Goal: Task Accomplishment & Management: Manage account settings

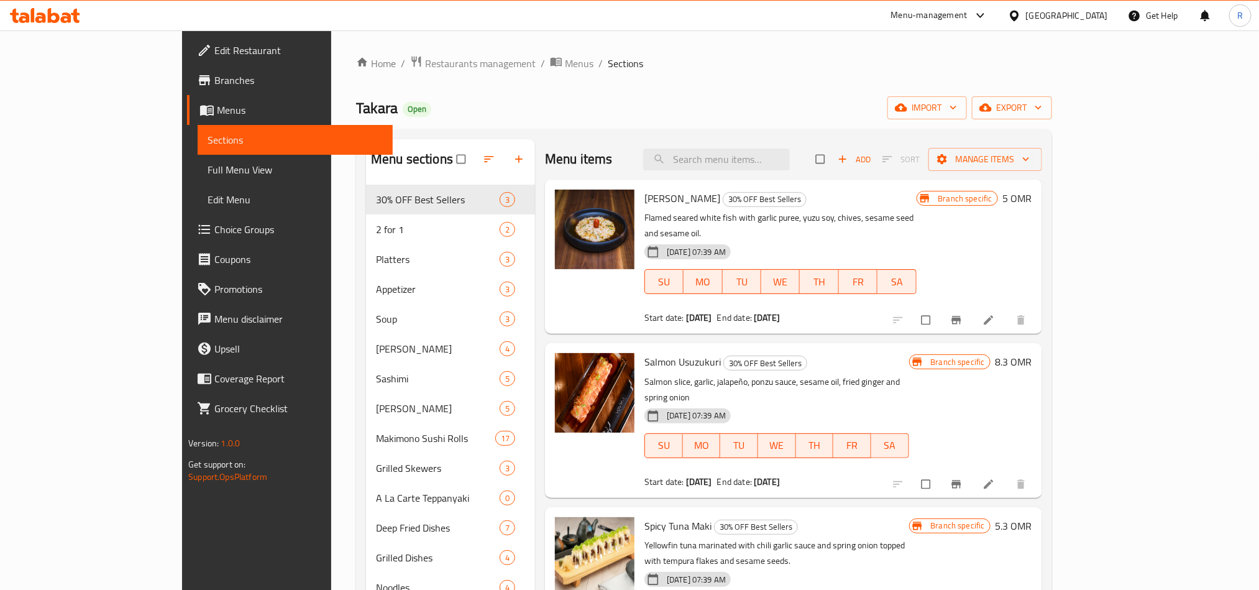
click at [1091, 4] on div "[GEOGRAPHIC_DATA]" at bounding box center [1058, 16] width 120 height 30
click at [1089, 7] on div "[GEOGRAPHIC_DATA]" at bounding box center [1058, 16] width 120 height 30
click at [1021, 14] on icon at bounding box center [1014, 15] width 13 height 13
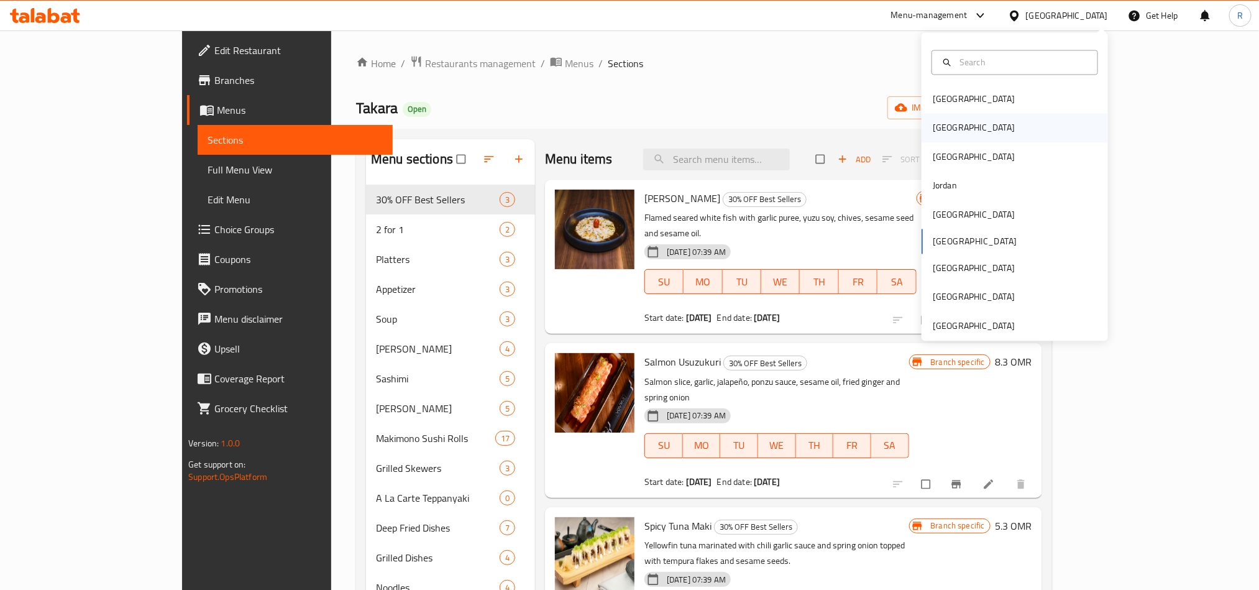
click at [981, 123] on div "[GEOGRAPHIC_DATA]" at bounding box center [1015, 128] width 186 height 29
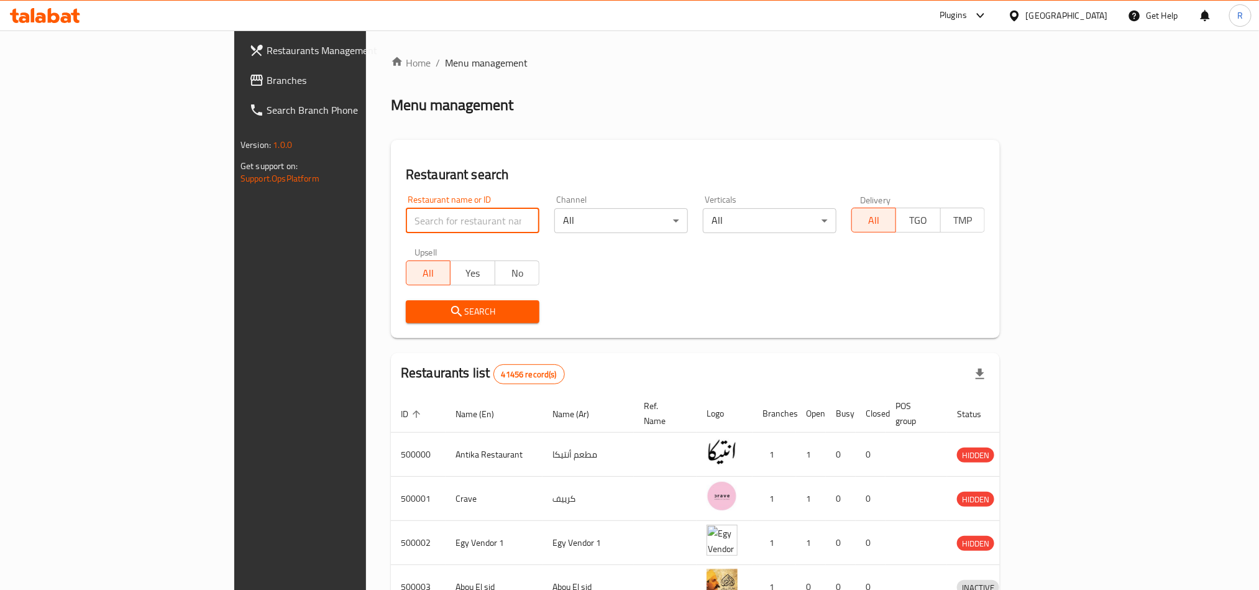
paste input "677575"
type input "677575"
click at [416, 304] on span "Search" at bounding box center [473, 312] width 114 height 16
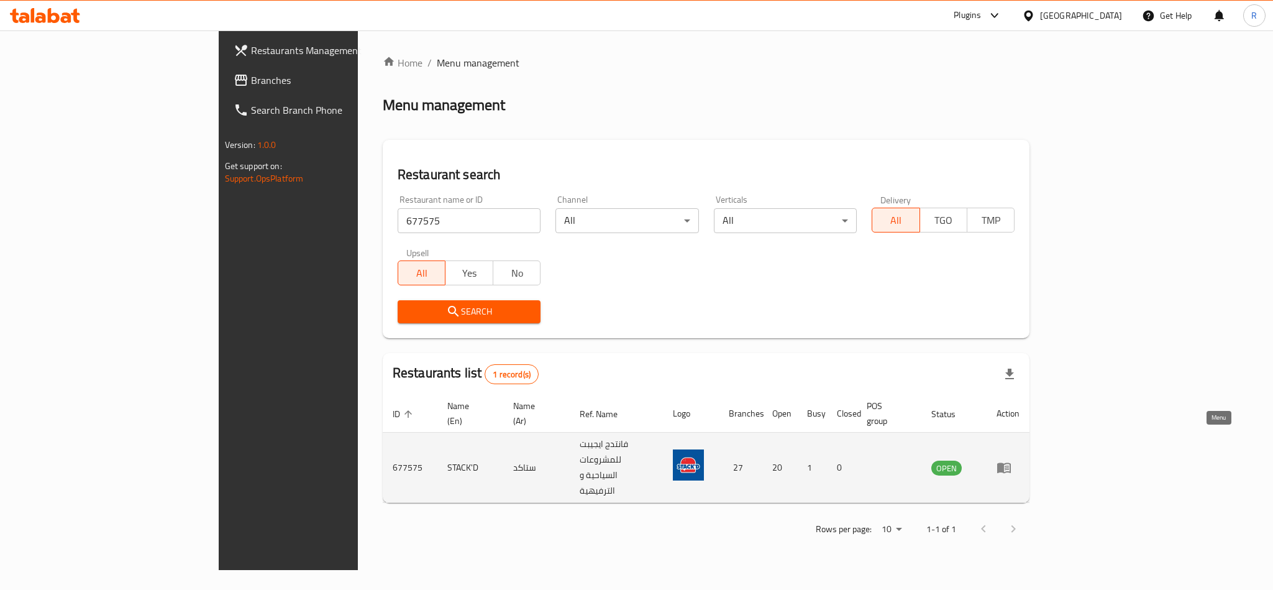
click at [1012, 460] on icon "enhanced table" at bounding box center [1004, 467] width 15 height 15
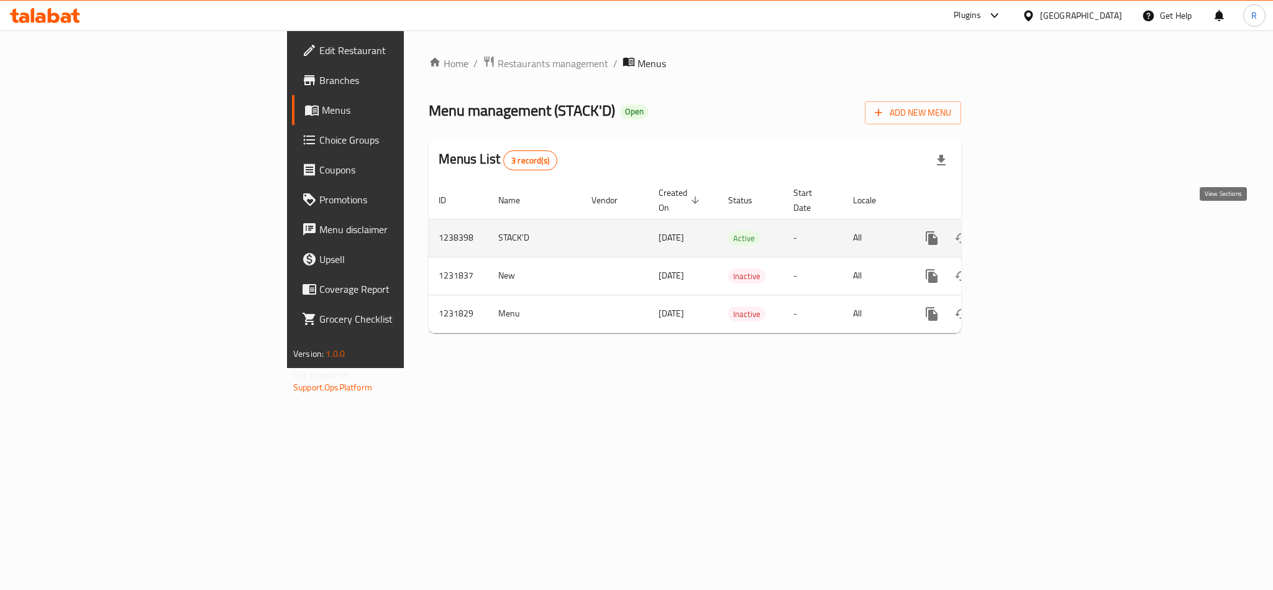
click at [1029, 231] on icon "enhanced table" at bounding box center [1021, 238] width 15 height 15
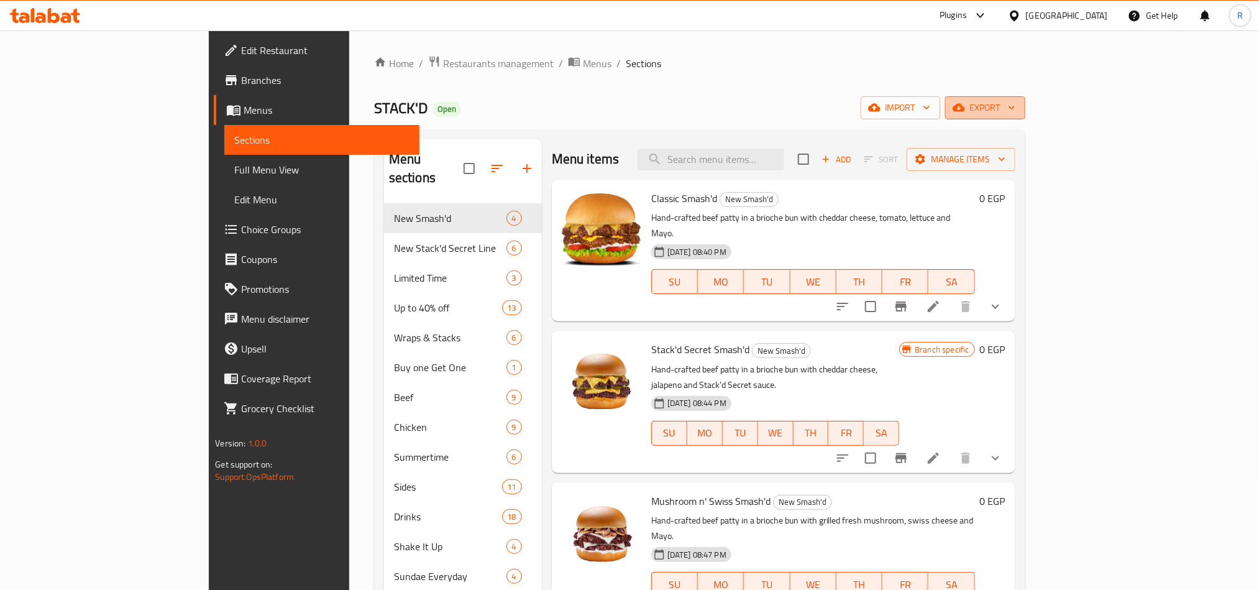
click at [1025, 98] on button "export" at bounding box center [985, 107] width 80 height 23
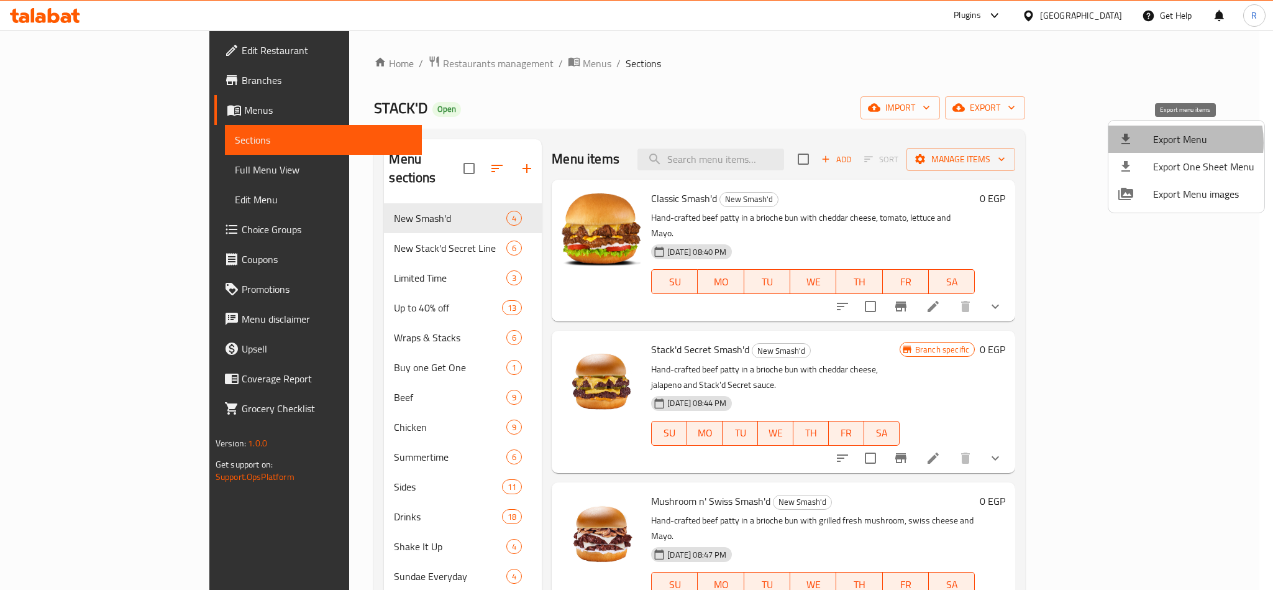
click at [1165, 142] on span "Export Menu" at bounding box center [1203, 139] width 101 height 15
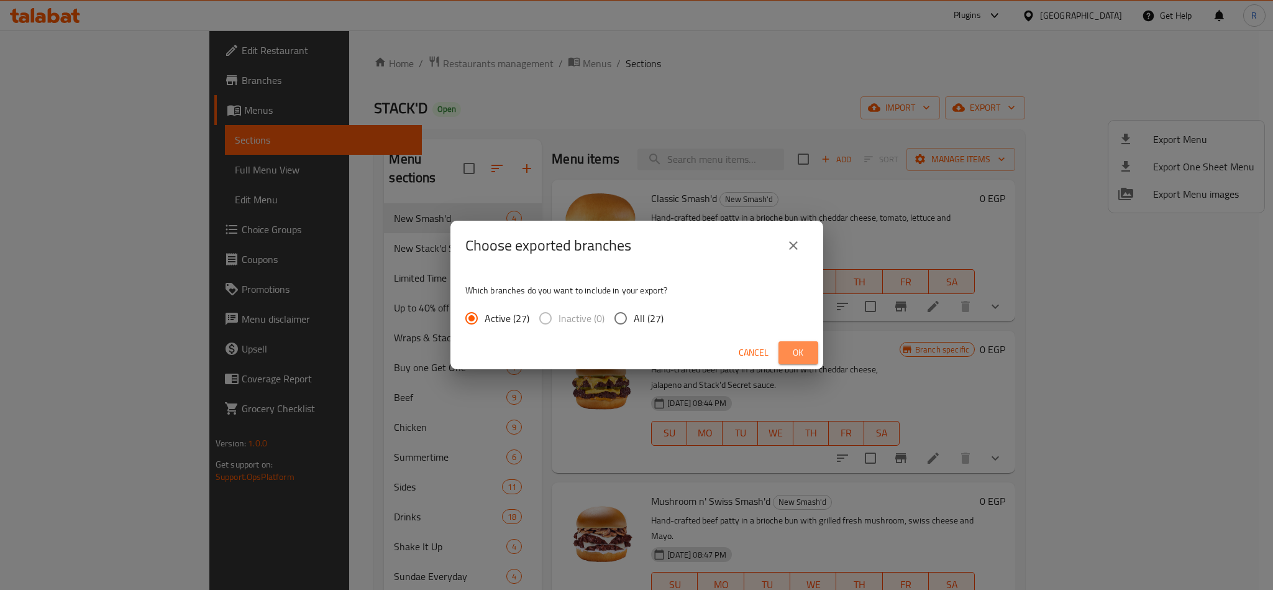
click at [789, 358] on span "Ok" at bounding box center [799, 353] width 20 height 16
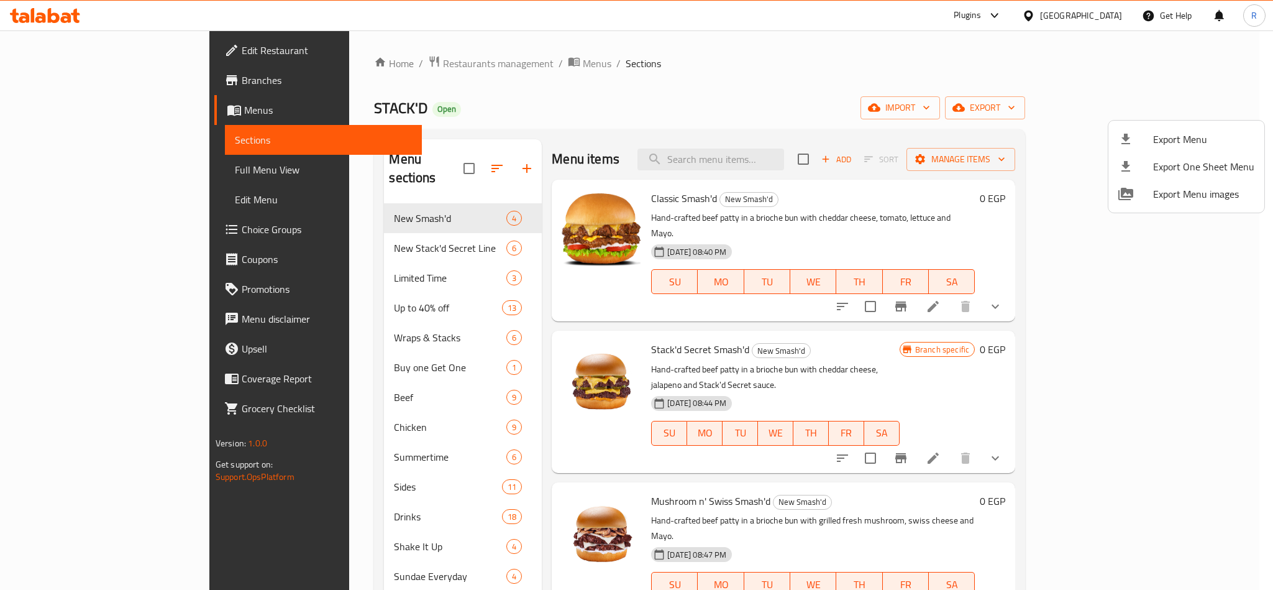
click at [807, 14] on div at bounding box center [636, 295] width 1273 height 590
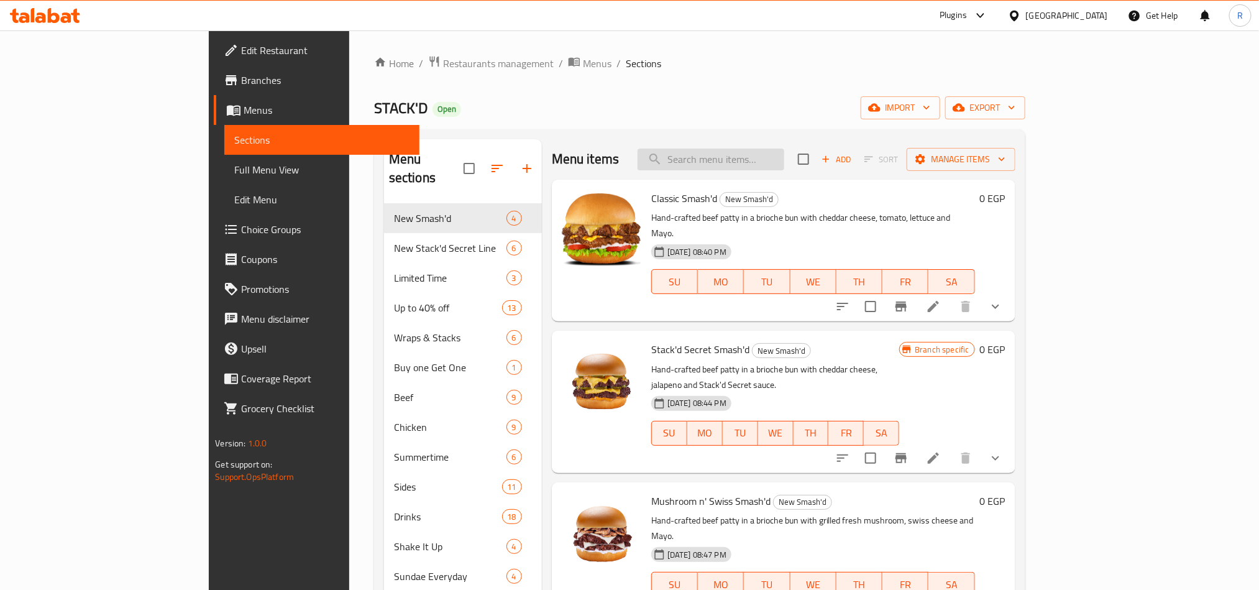
paste input "Grand Cheese Burger"
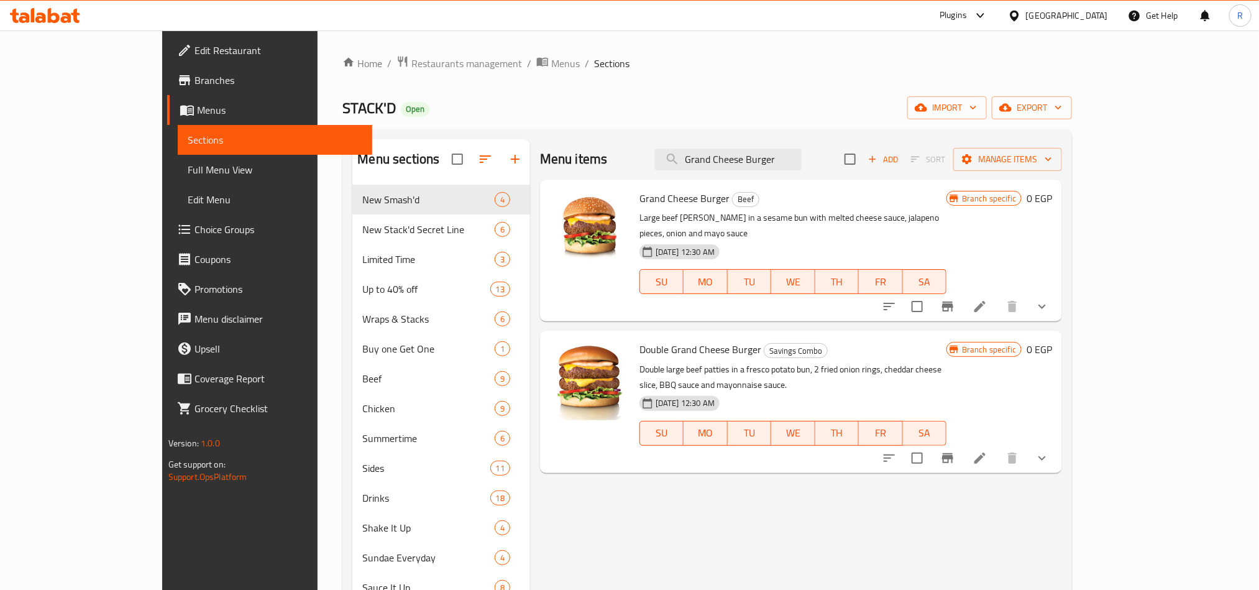
type input "Grand Cheese Burger"
click at [1057, 291] on button "show more" at bounding box center [1042, 306] width 30 height 30
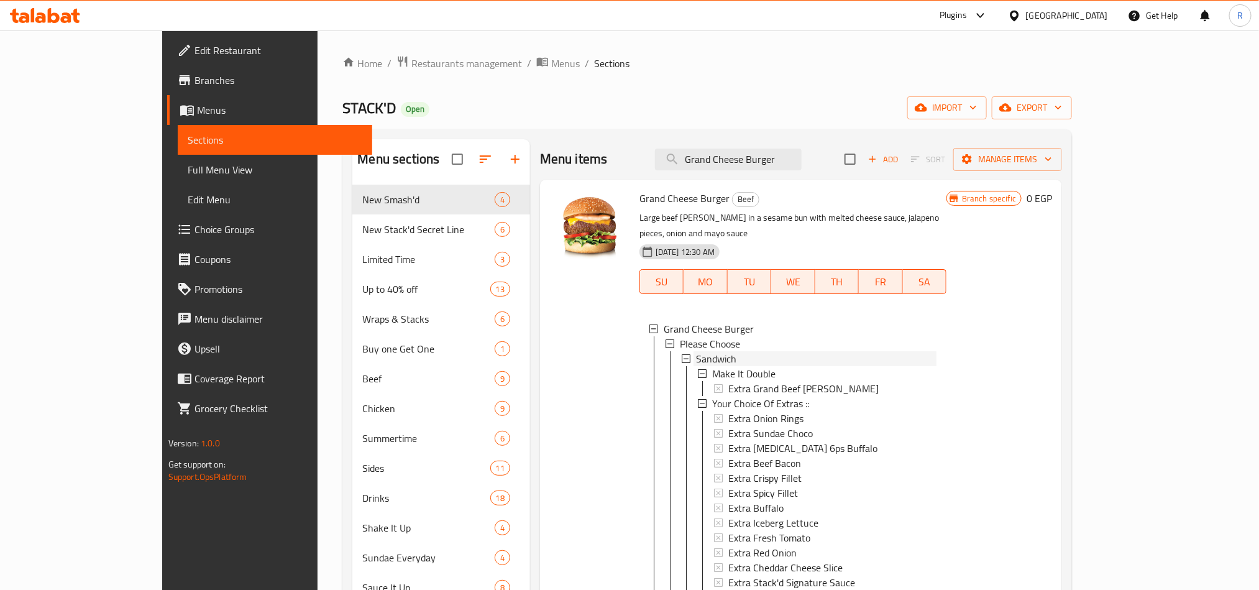
click at [696, 351] on span "Sandwich" at bounding box center [716, 358] width 40 height 15
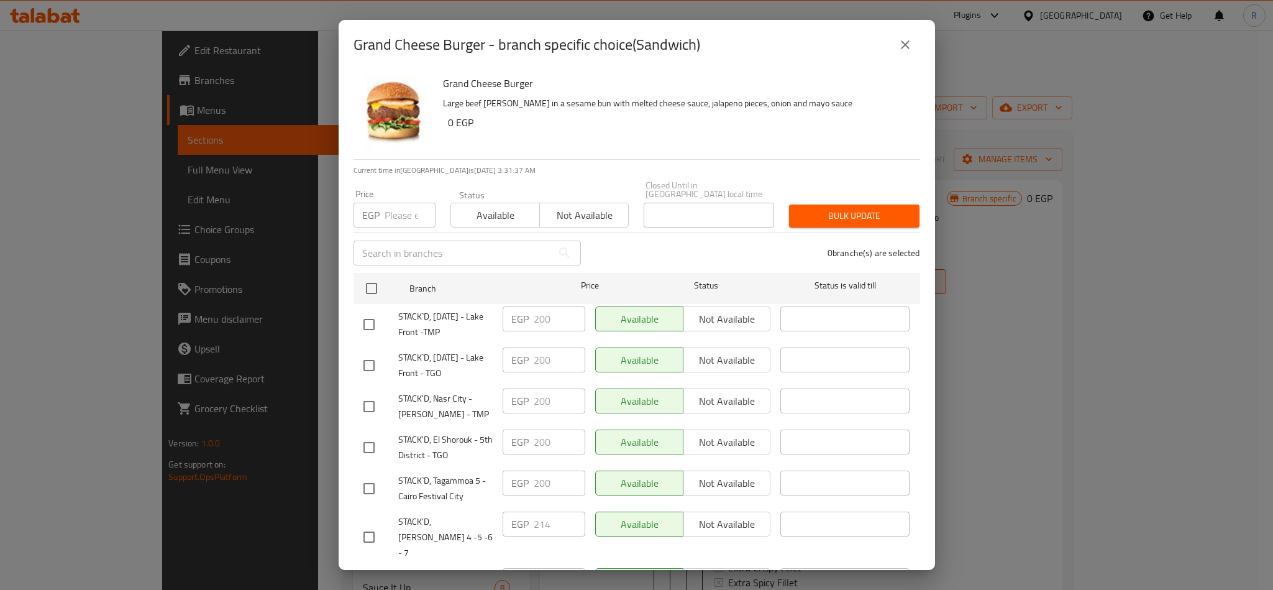
click at [375, 276] on input "checkbox" at bounding box center [372, 288] width 26 height 26
checkbox input "true"
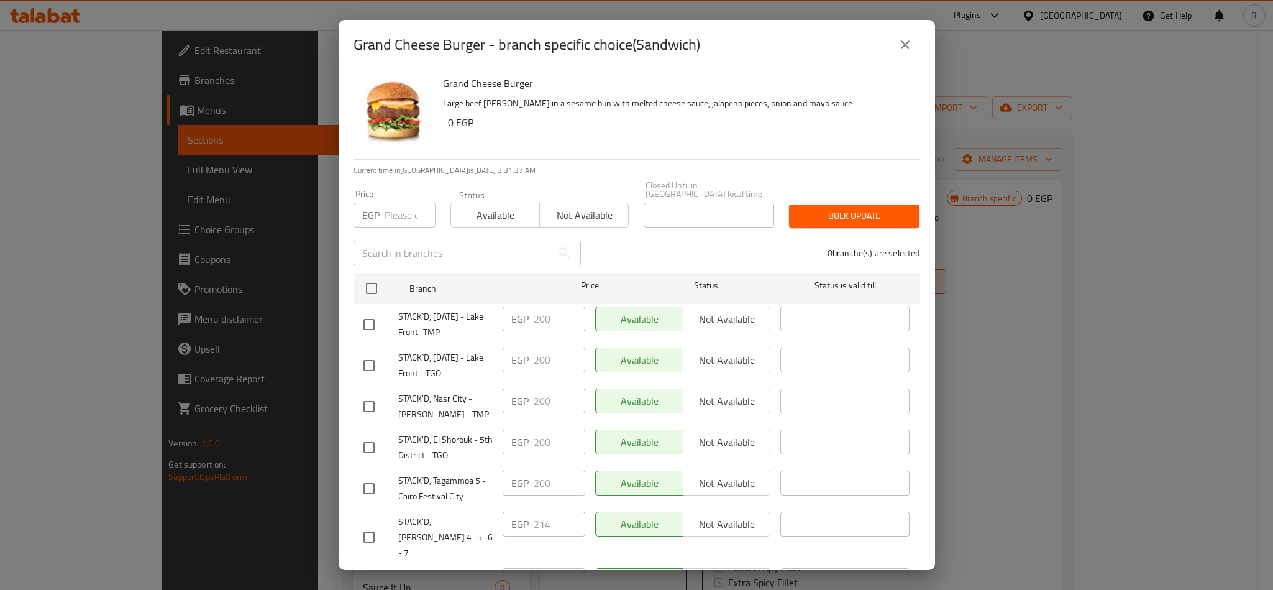
checkbox input "true"
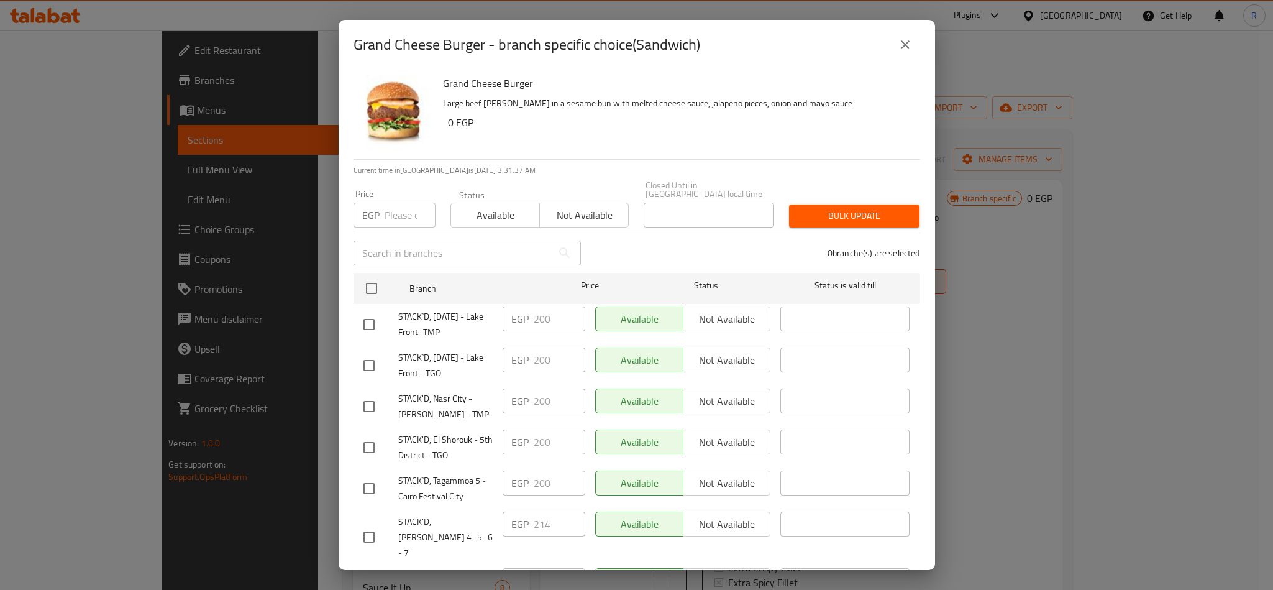
checkbox input "true"
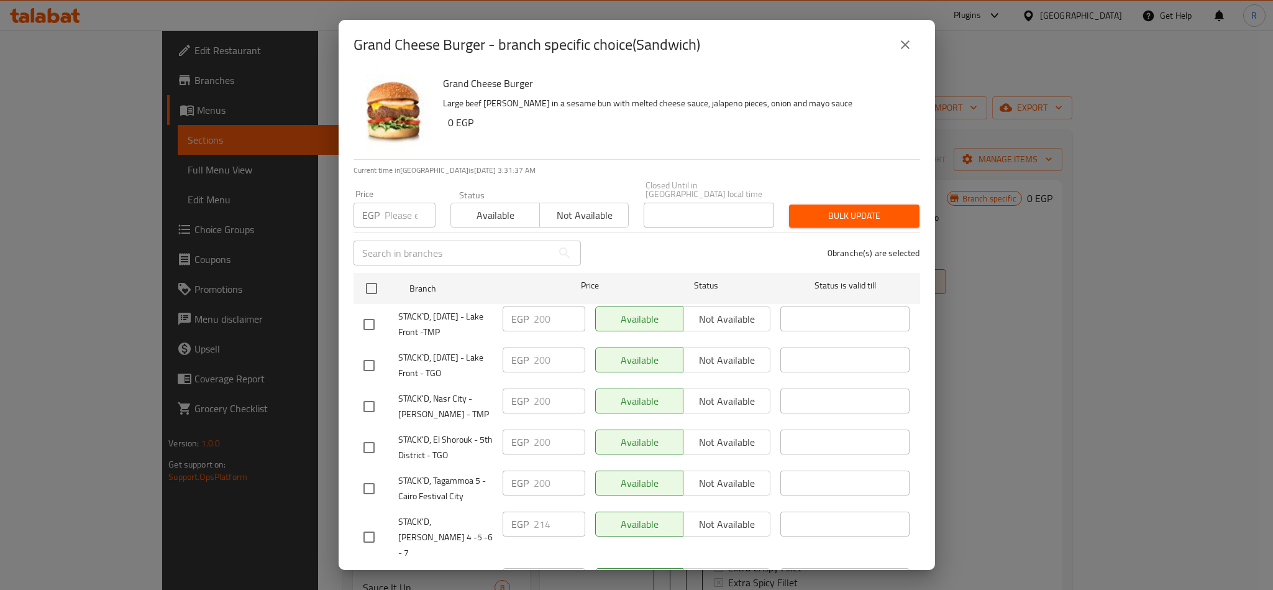
checkbox input "true"
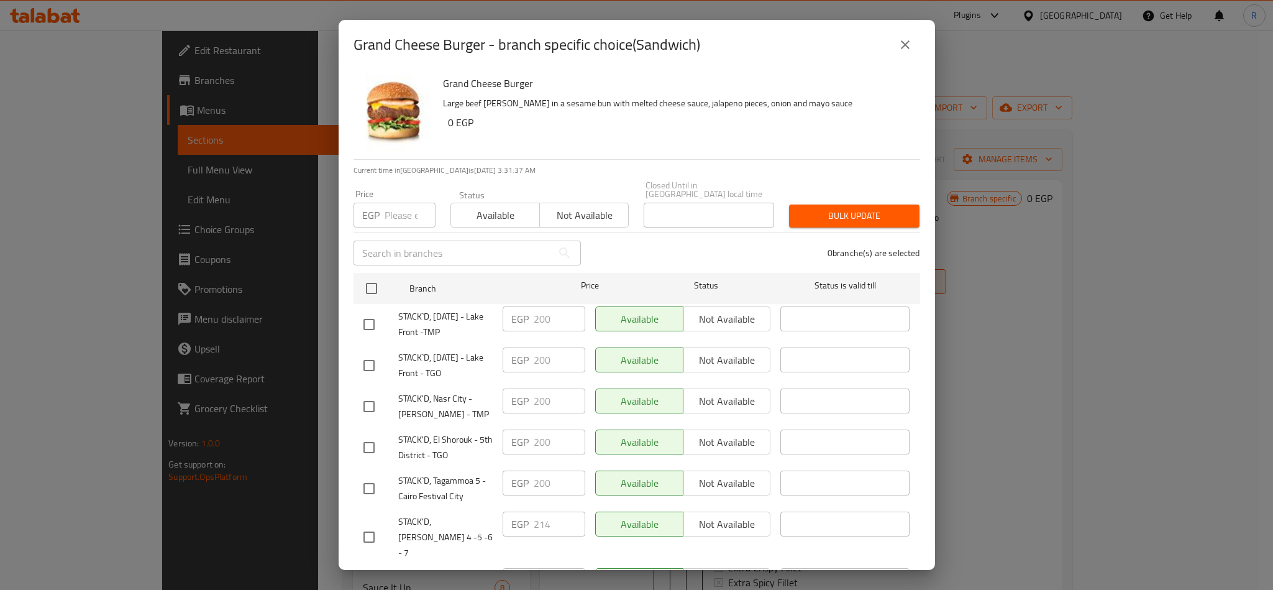
checkbox input "true"
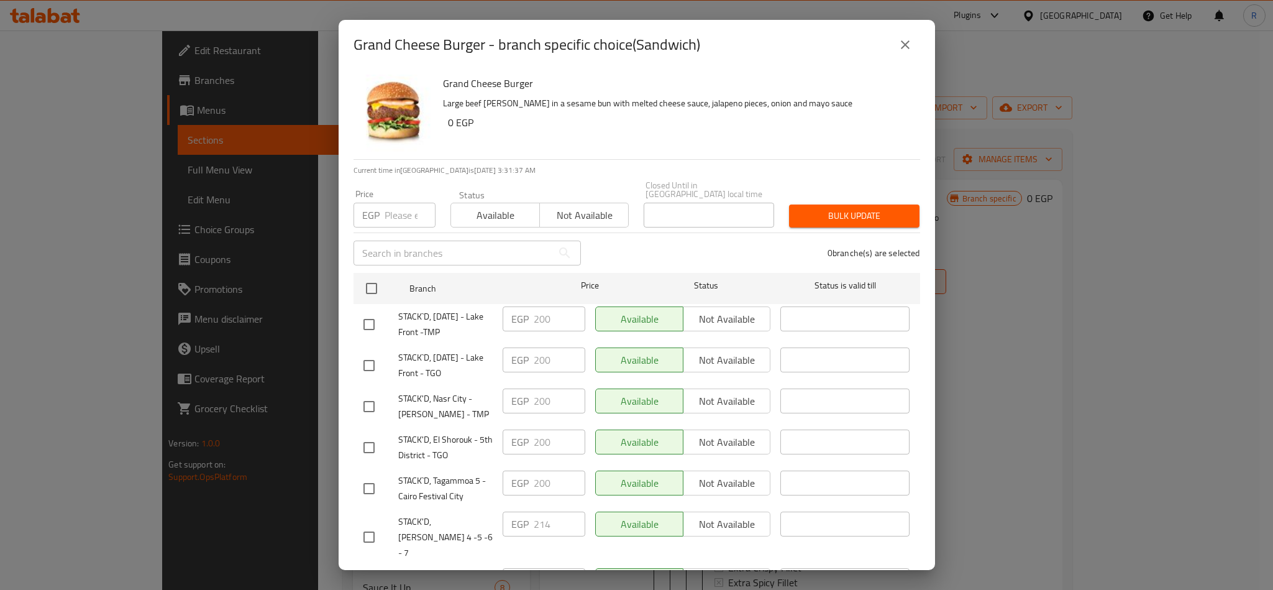
checkbox input "true"
click at [392, 208] on input "number" at bounding box center [410, 215] width 51 height 25
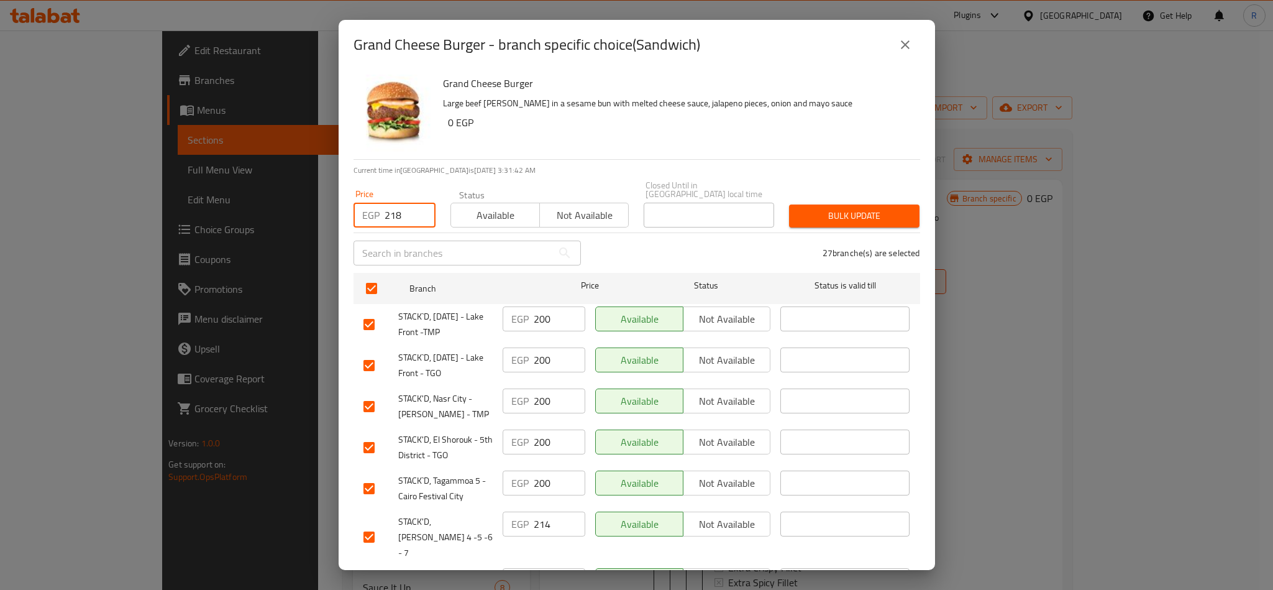
type input "218"
click at [875, 213] on span "Bulk update" at bounding box center [854, 216] width 111 height 16
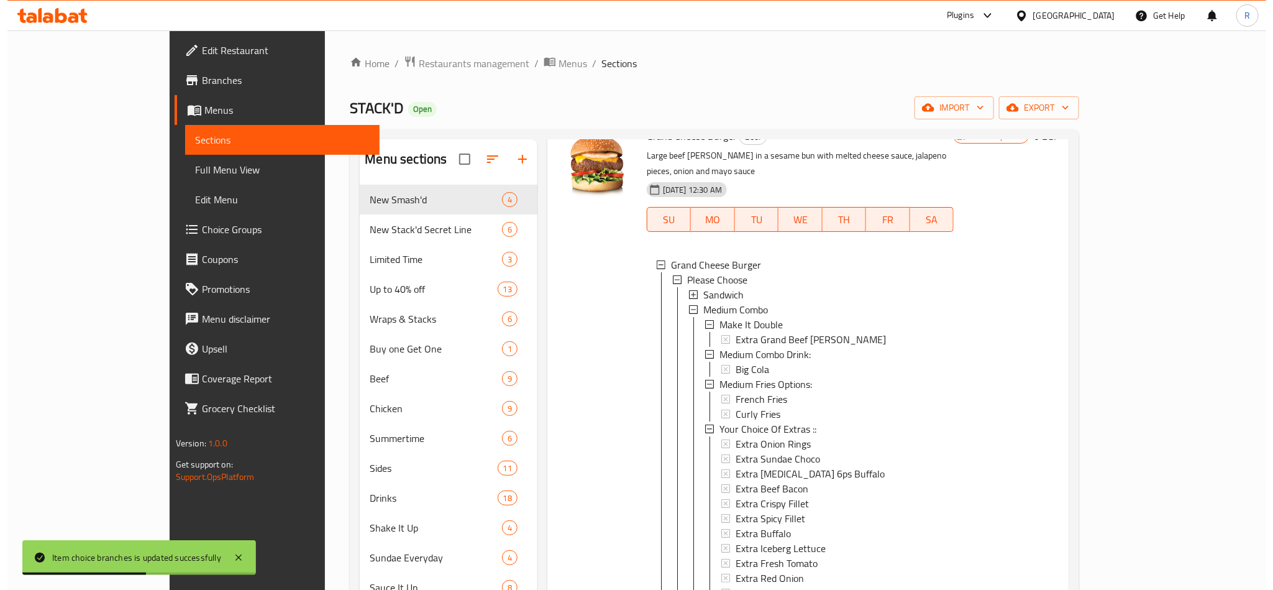
scroll to position [93, 0]
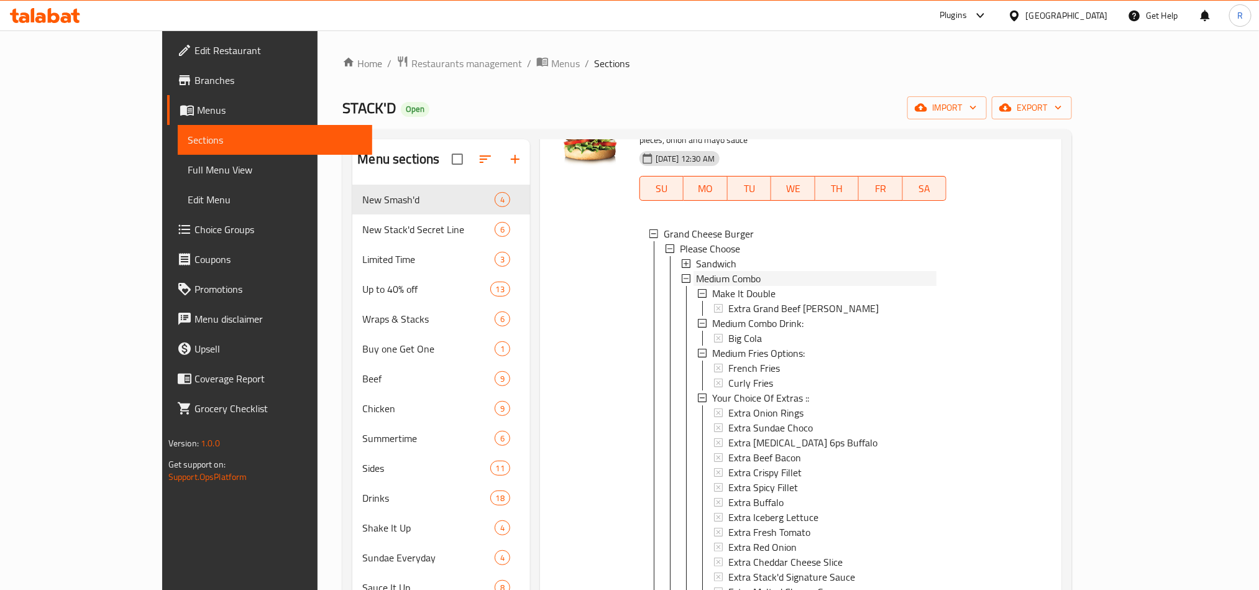
click at [702, 271] on span "Medium Combo" at bounding box center [728, 278] width 65 height 15
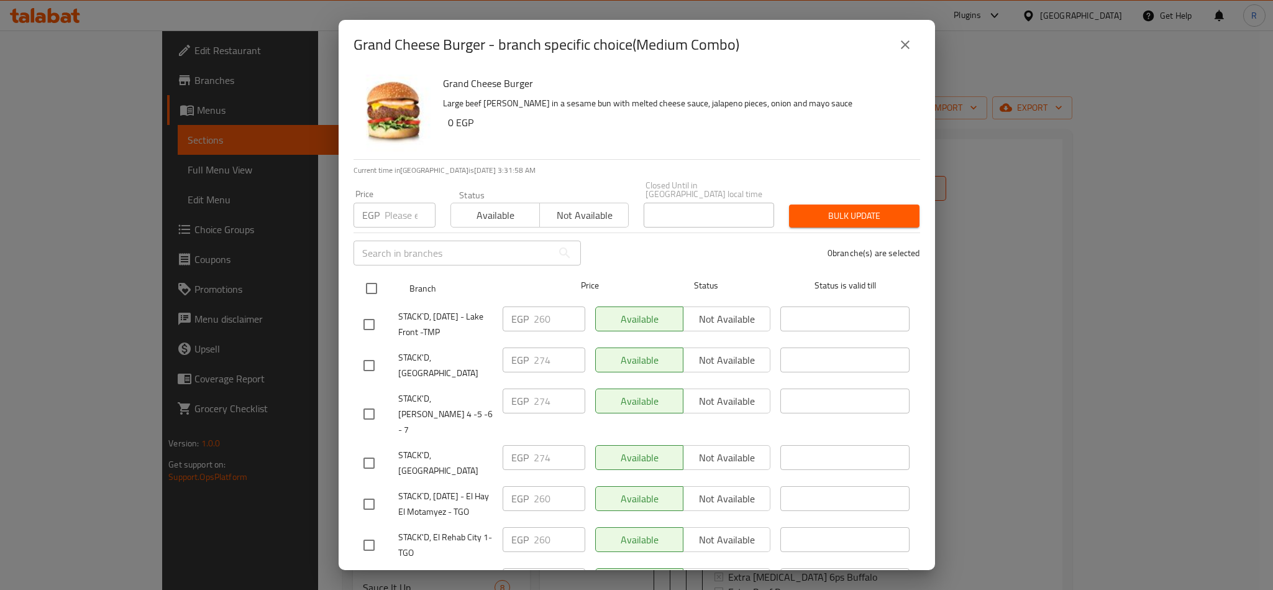
click at [357, 276] on div "Branch Price Status Status is valid till" at bounding box center [637, 288] width 567 height 31
click at [370, 275] on input "checkbox" at bounding box center [372, 288] width 26 height 26
checkbox input "true"
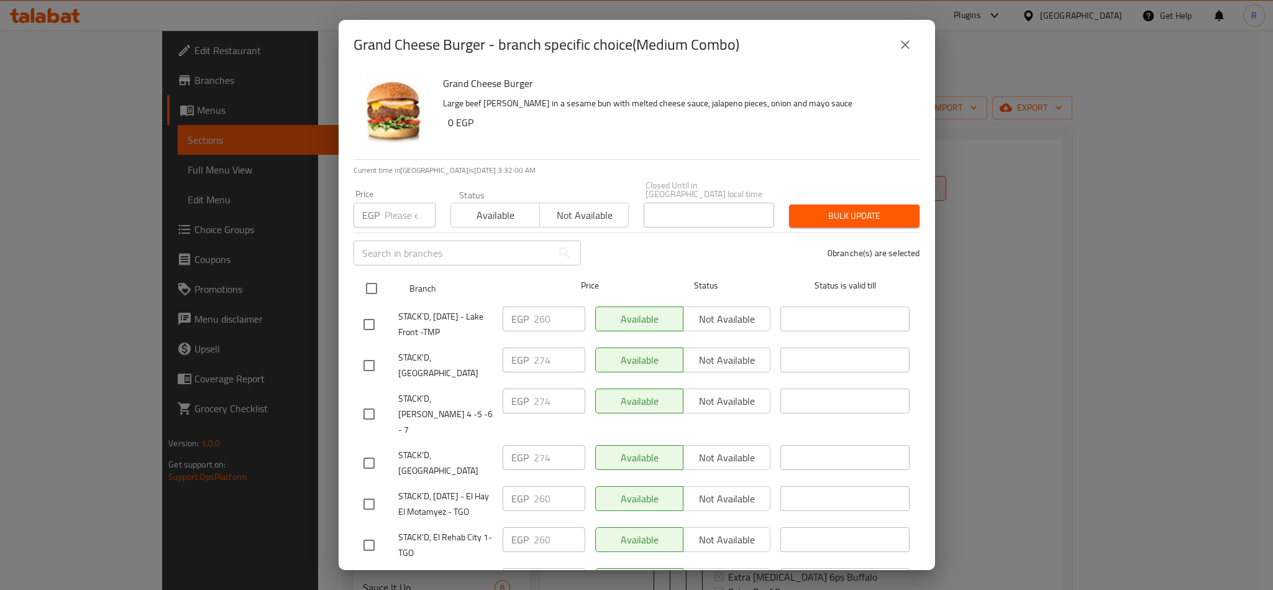
checkbox input "true"
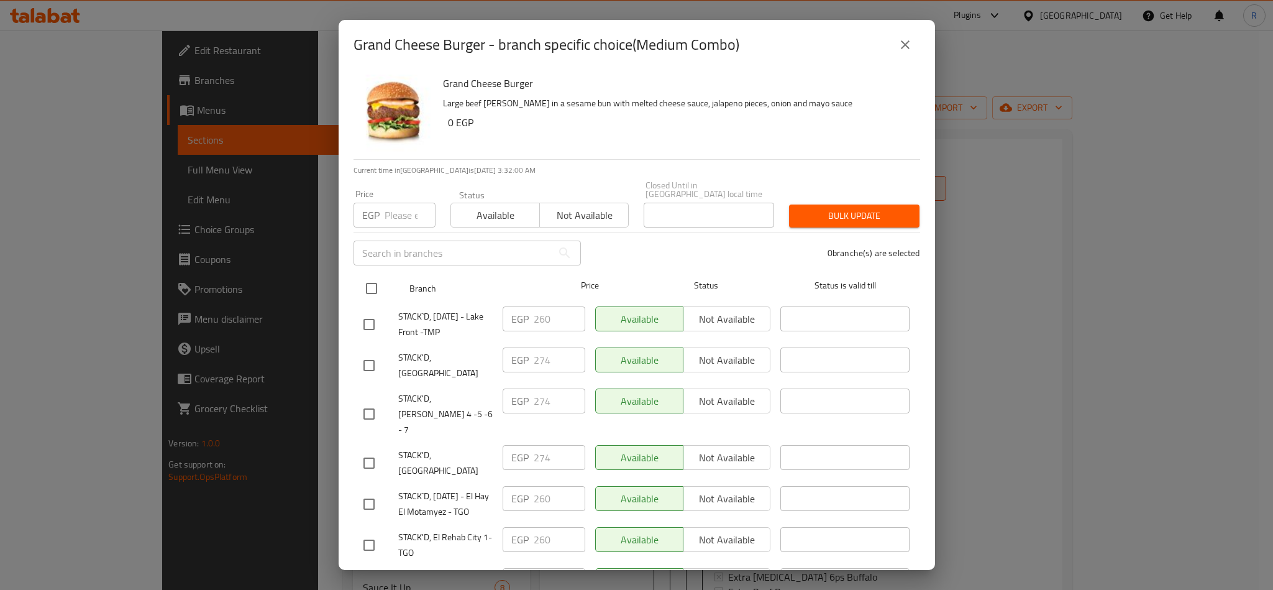
checkbox input "true"
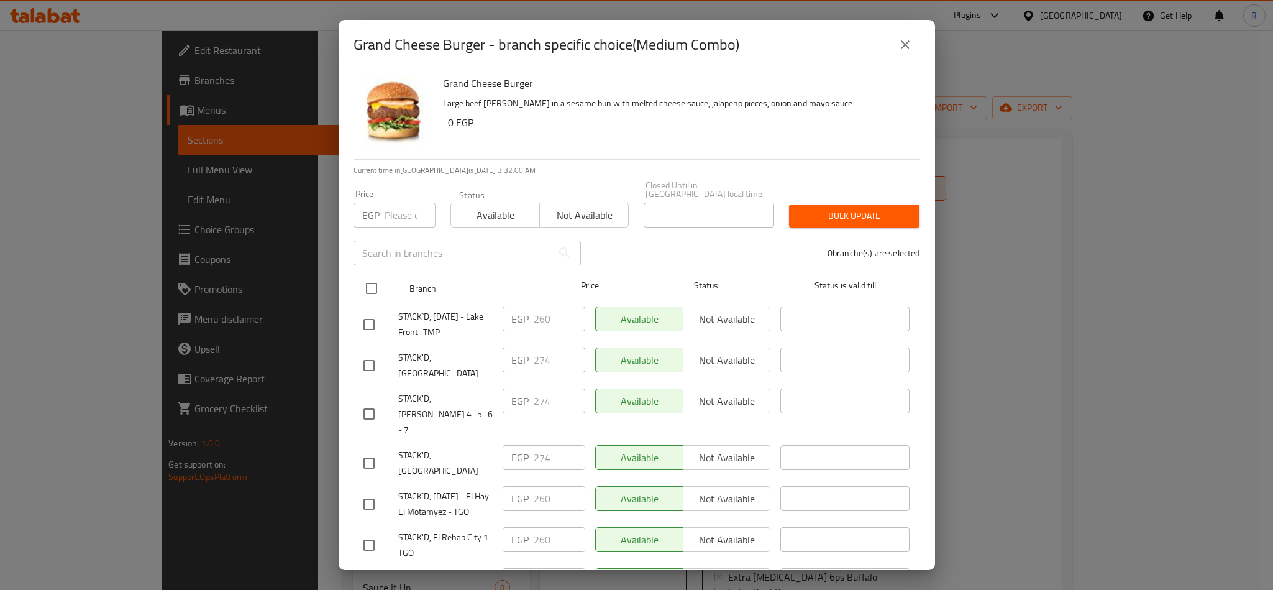
checkbox input "true"
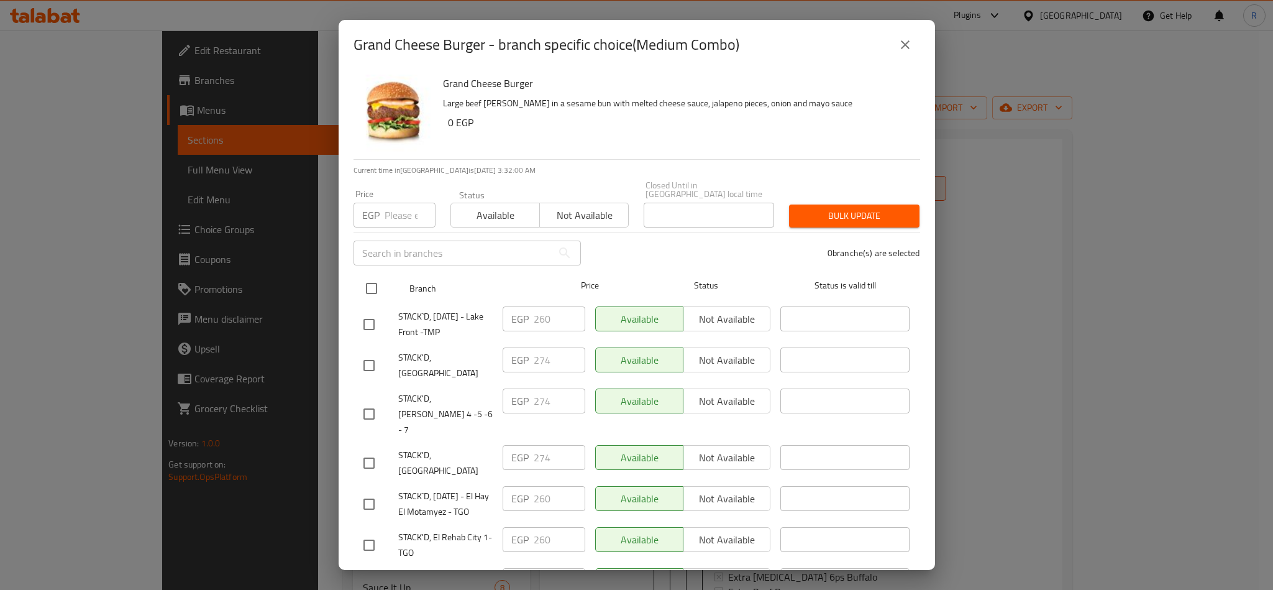
checkbox input "true"
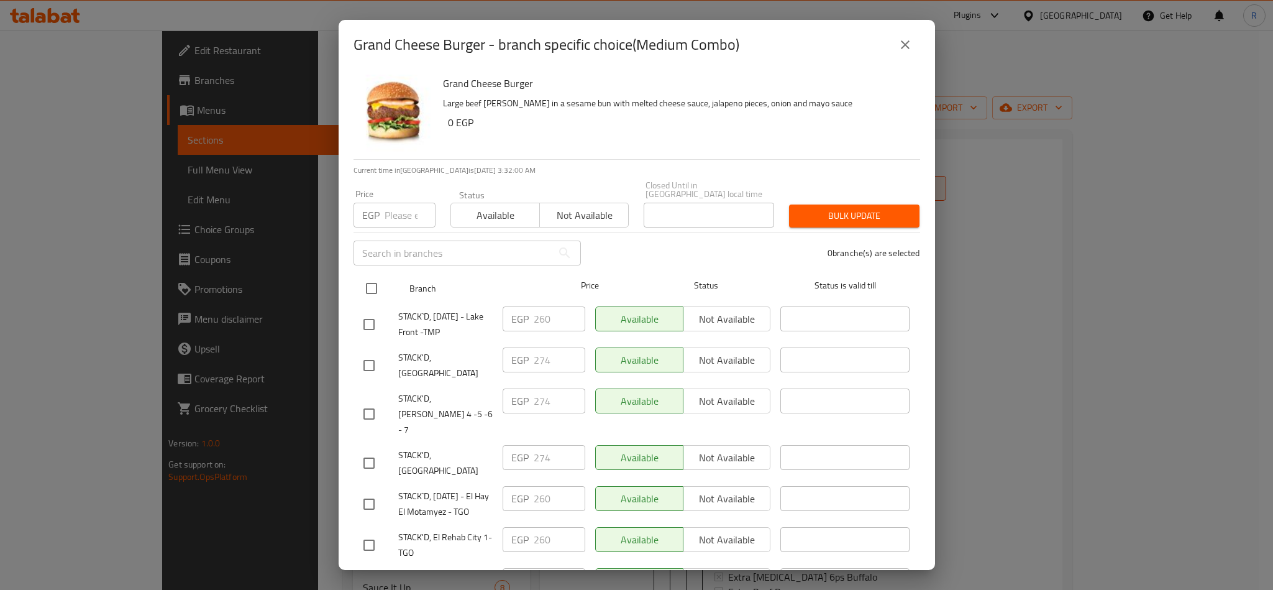
checkbox input "true"
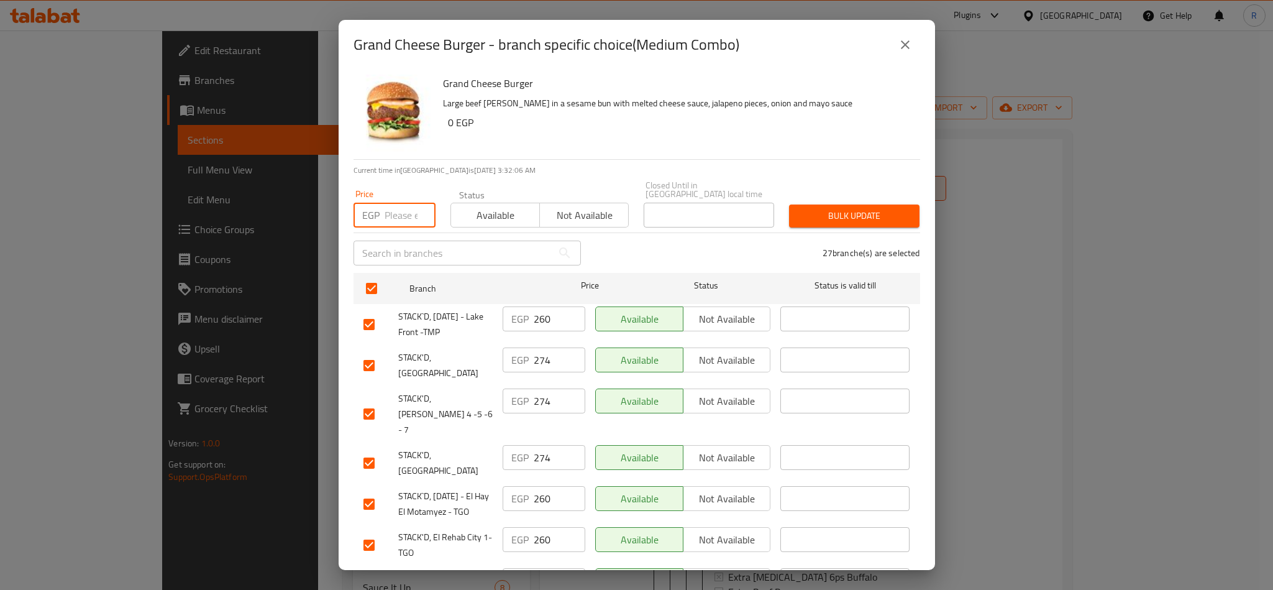
click at [388, 213] on input "number" at bounding box center [410, 215] width 51 height 25
type input "278"
click at [841, 208] on span "Bulk update" at bounding box center [854, 216] width 111 height 16
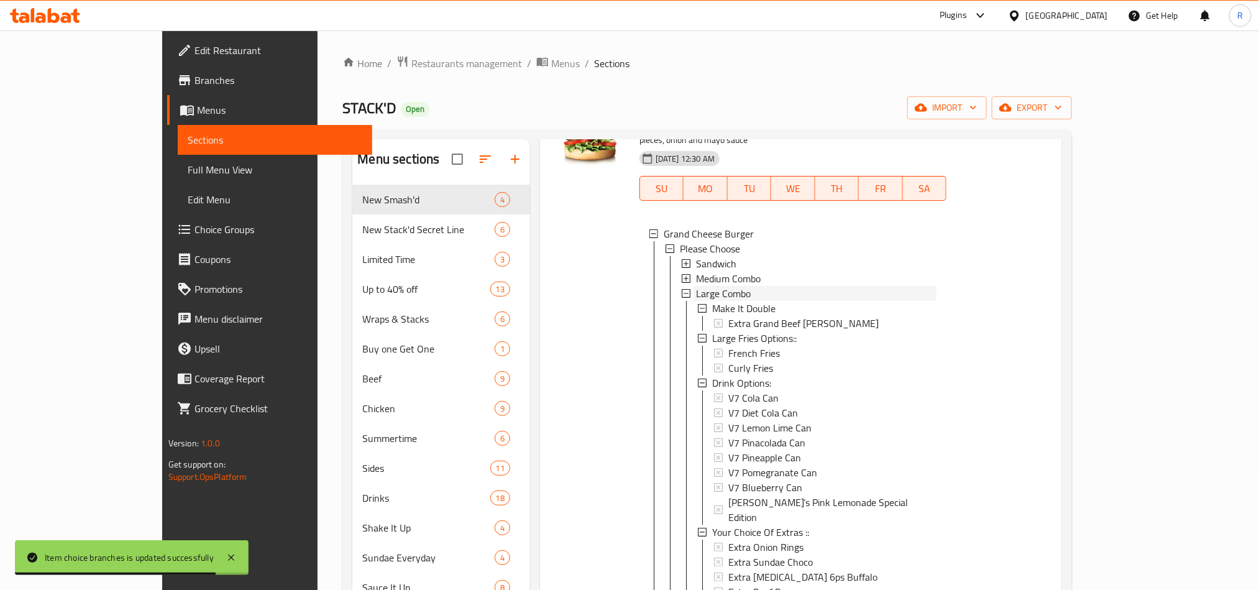
click at [701, 286] on span "Large Combo" at bounding box center [723, 293] width 55 height 15
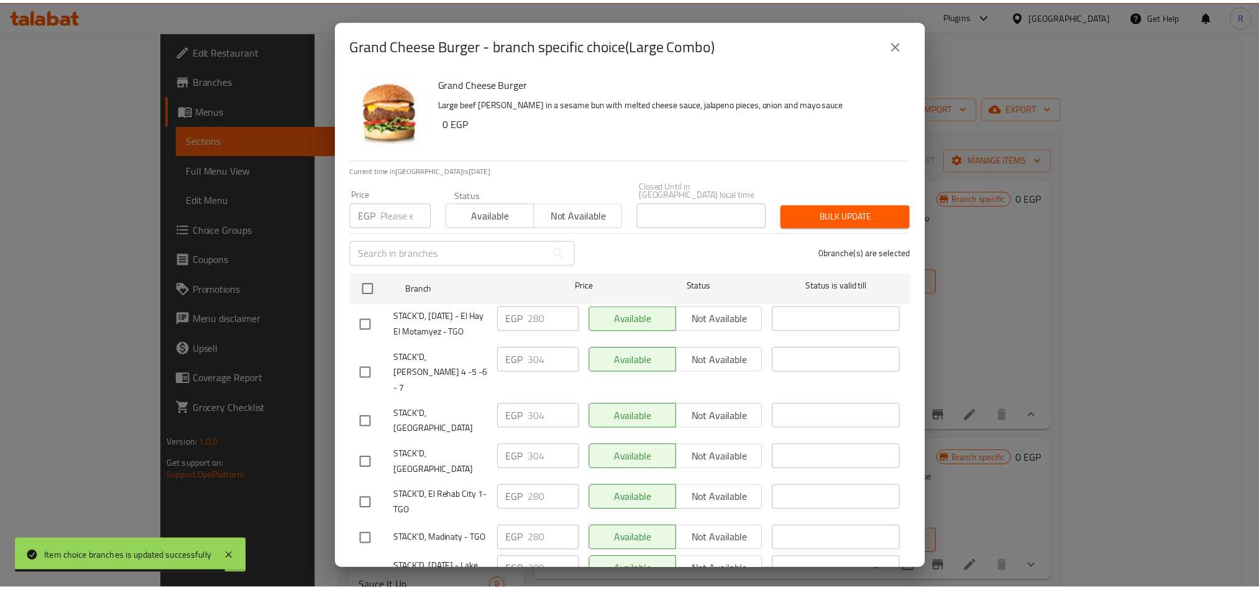
scroll to position [0, 0]
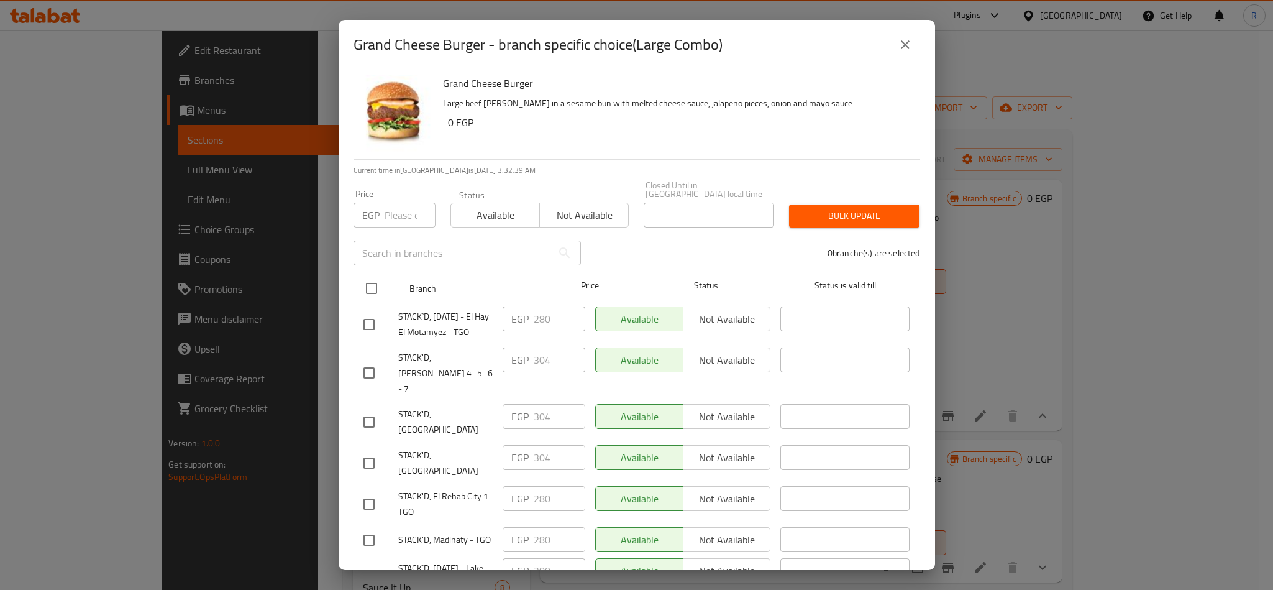
click at [377, 284] on input "checkbox" at bounding box center [372, 288] width 26 height 26
checkbox input "true"
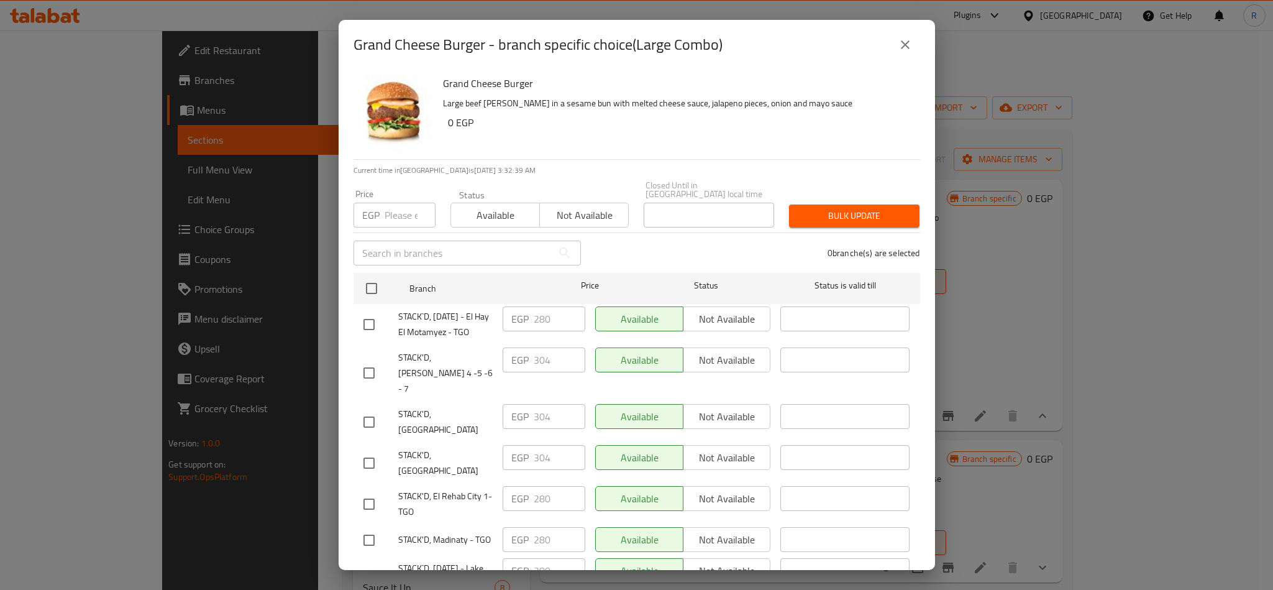
checkbox input "true"
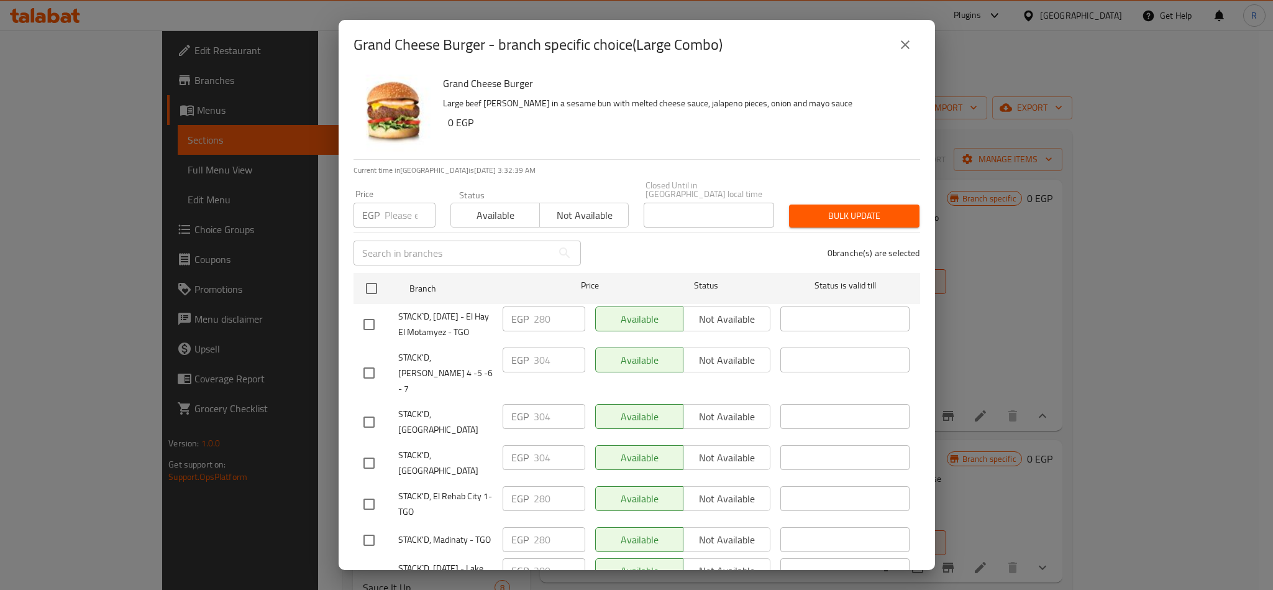
checkbox input "true"
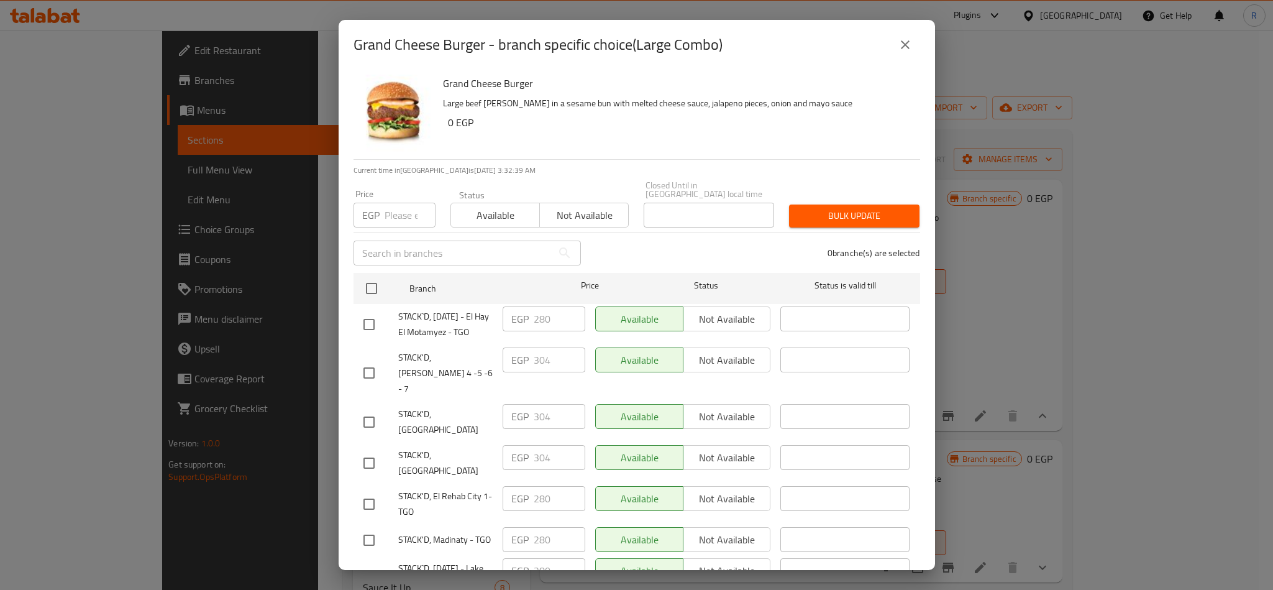
checkbox input "true"
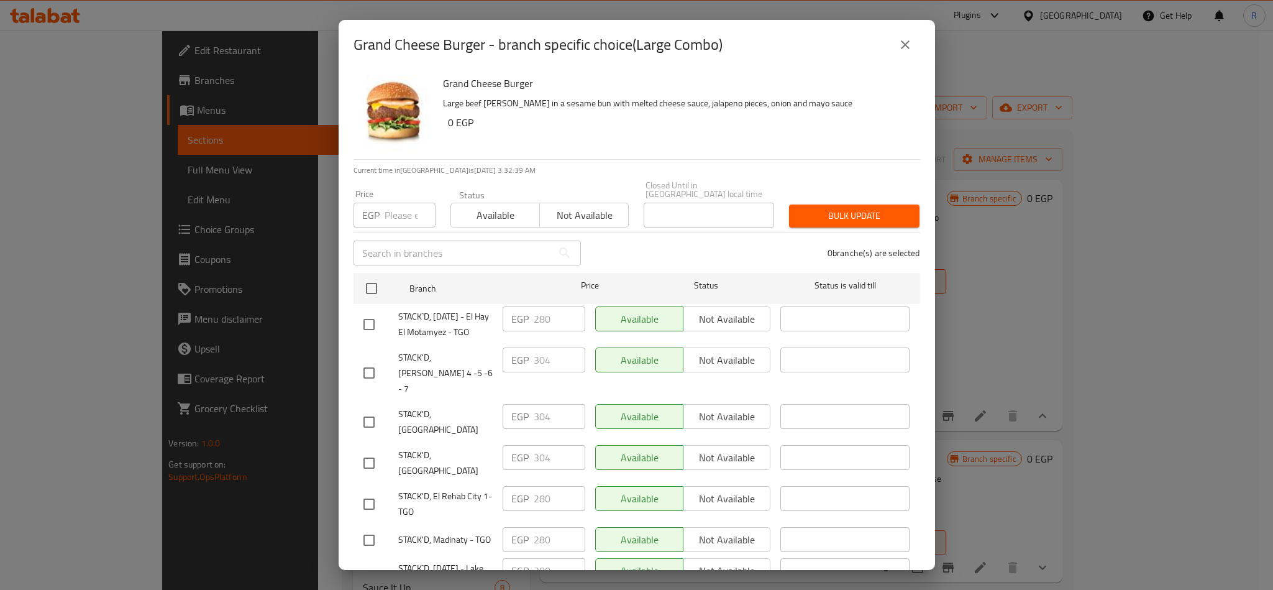
checkbox input "true"
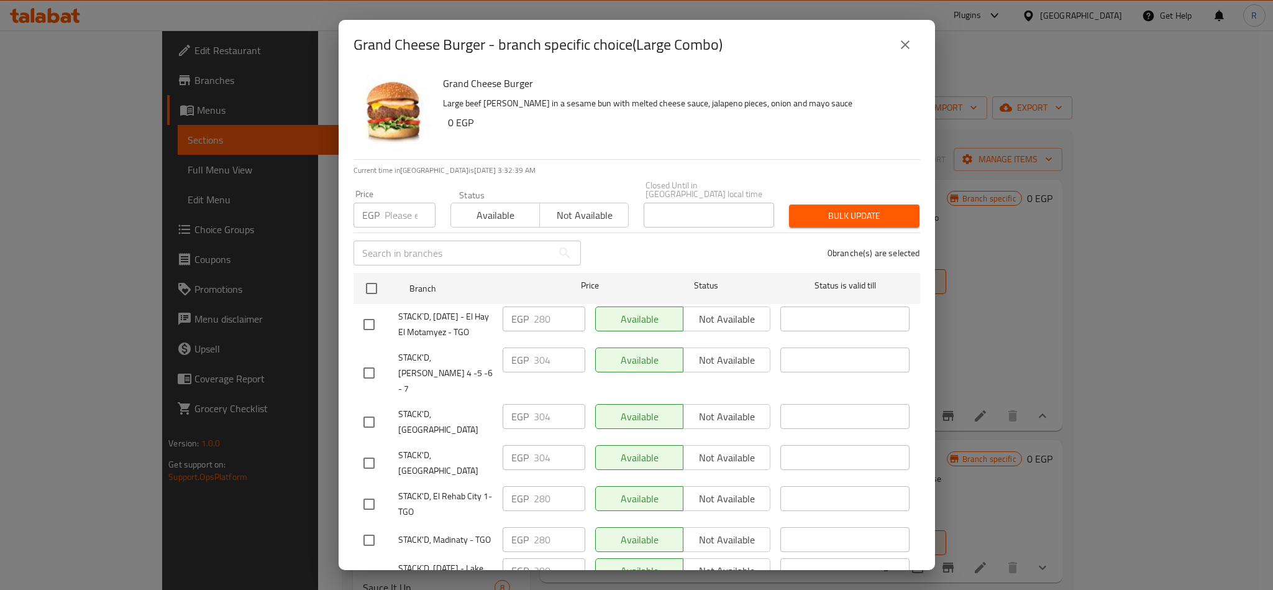
checkbox input "true"
click at [403, 209] on input "number" at bounding box center [410, 215] width 51 height 25
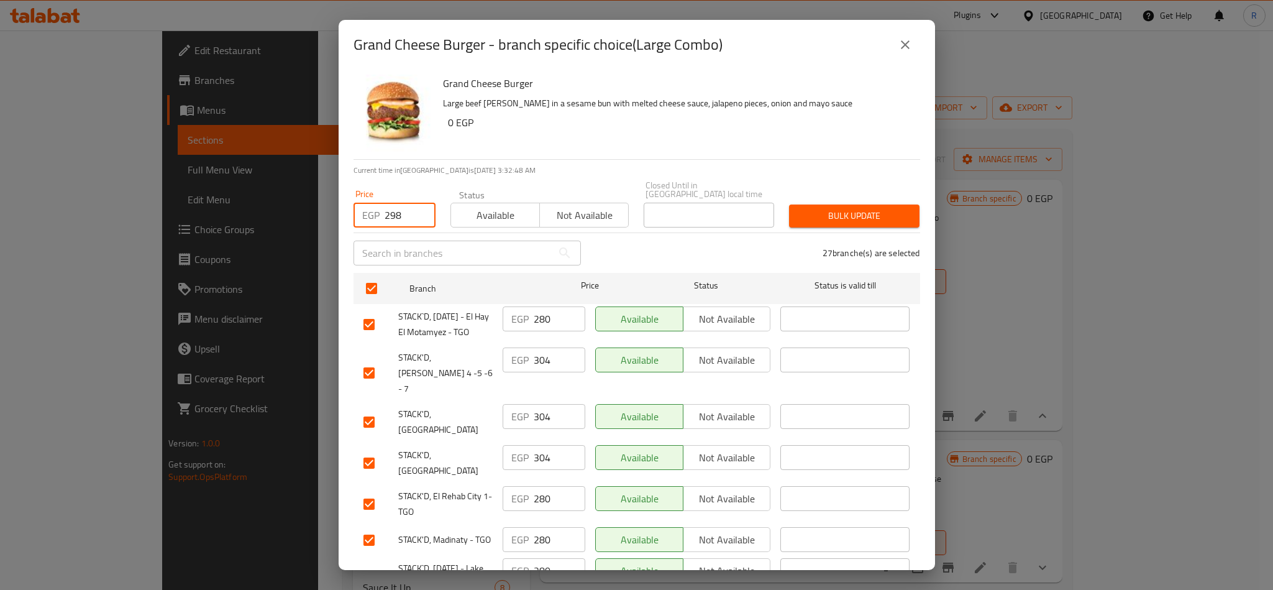
type input "298"
click at [875, 208] on span "Bulk update" at bounding box center [854, 216] width 111 height 16
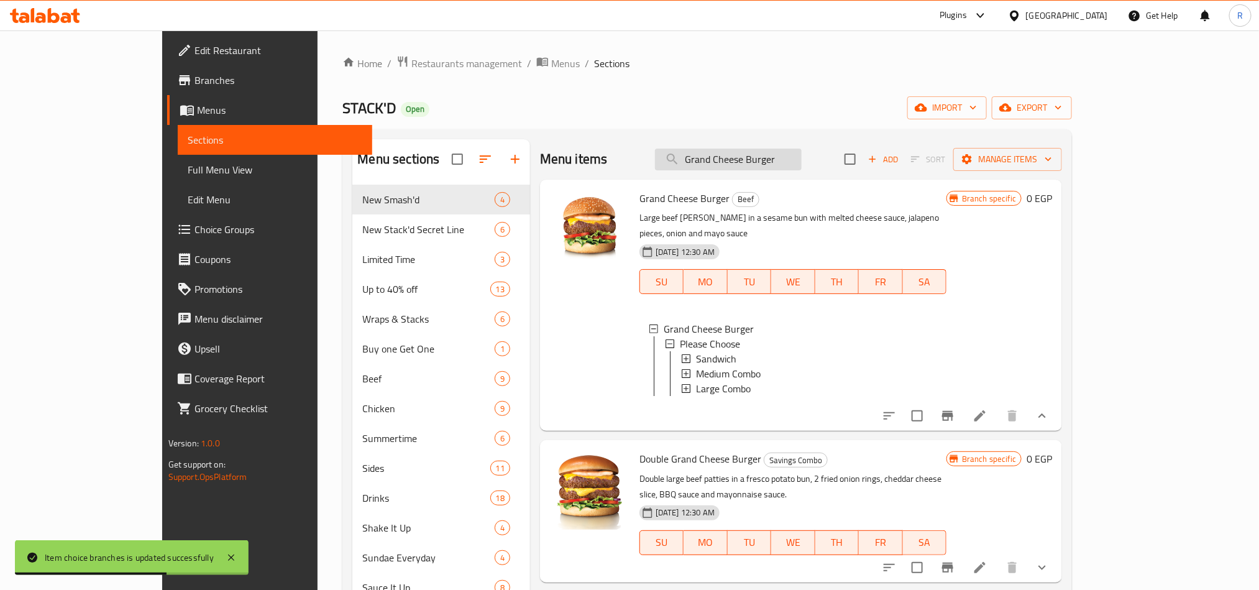
click at [772, 155] on input "Grand Cheese Burger" at bounding box center [728, 160] width 147 height 22
paste input "Wild West"
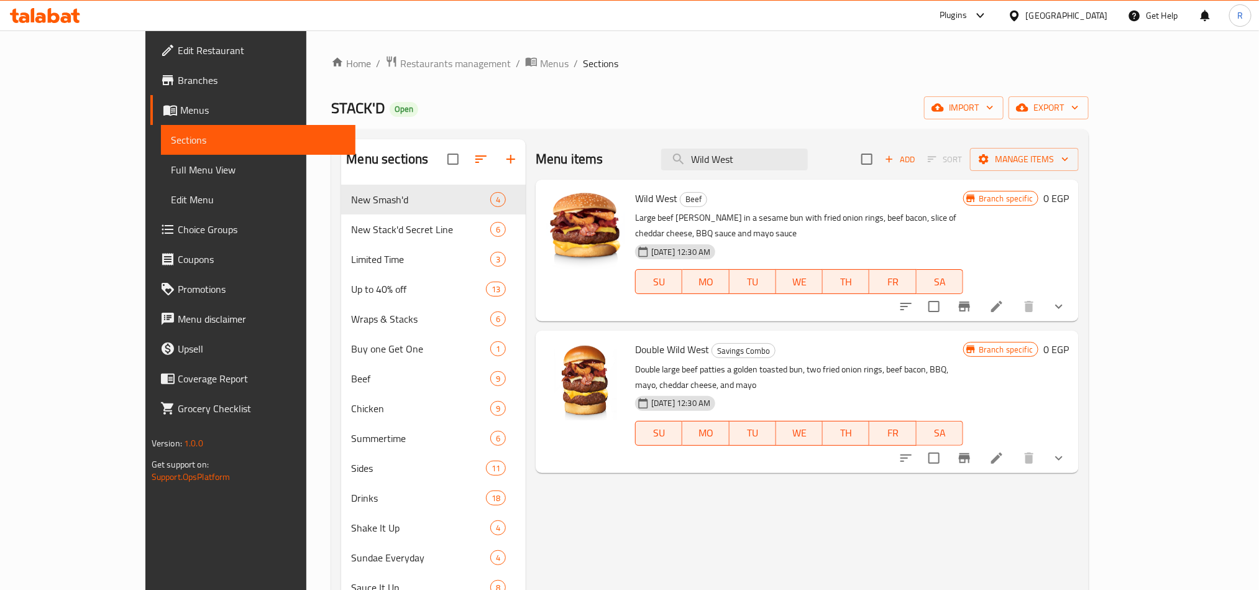
type input "Wild West"
click at [1074, 291] on button "show more" at bounding box center [1059, 306] width 30 height 30
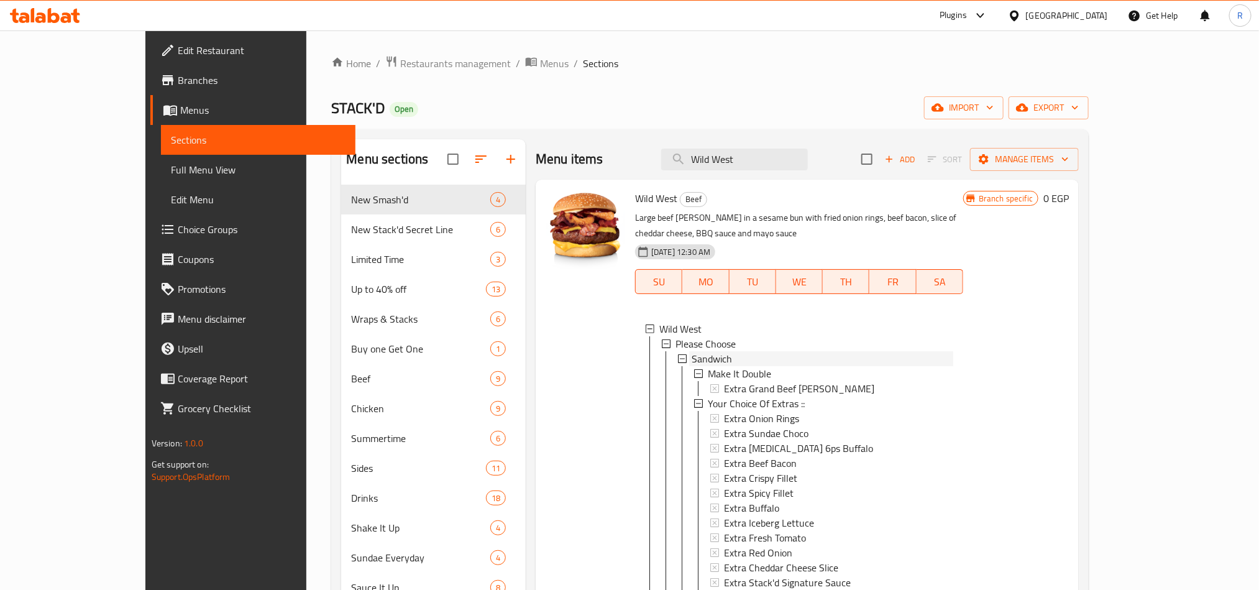
click at [692, 351] on span "Sandwich" at bounding box center [712, 358] width 40 height 15
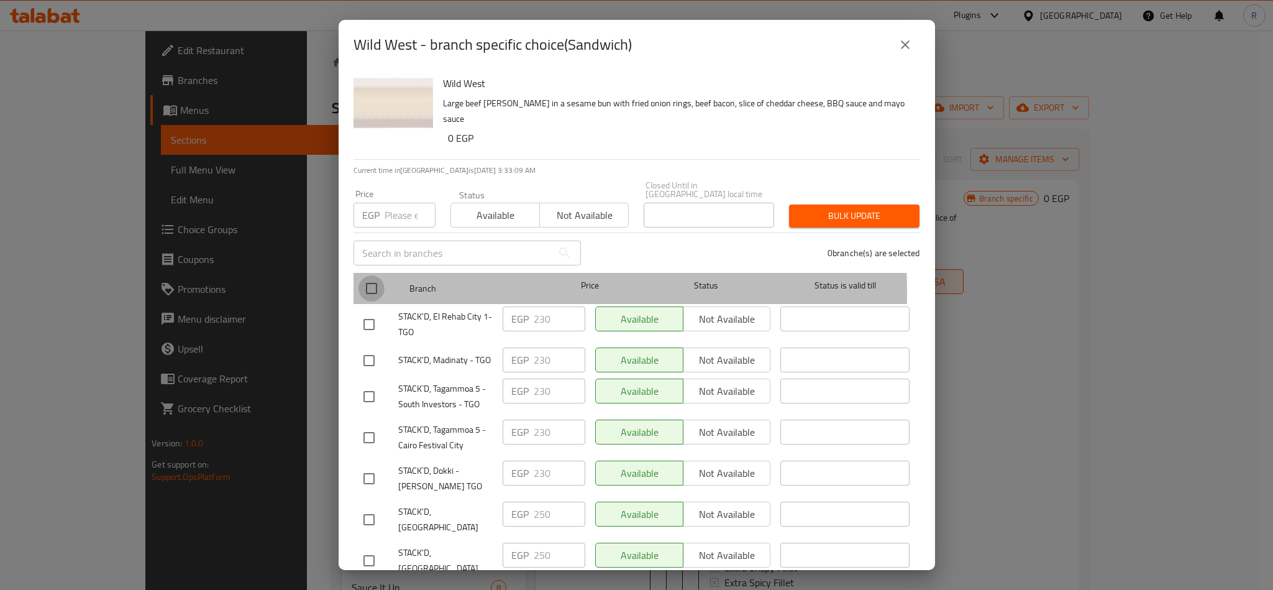
click at [364, 285] on input "checkbox" at bounding box center [372, 288] width 26 height 26
checkbox input "true"
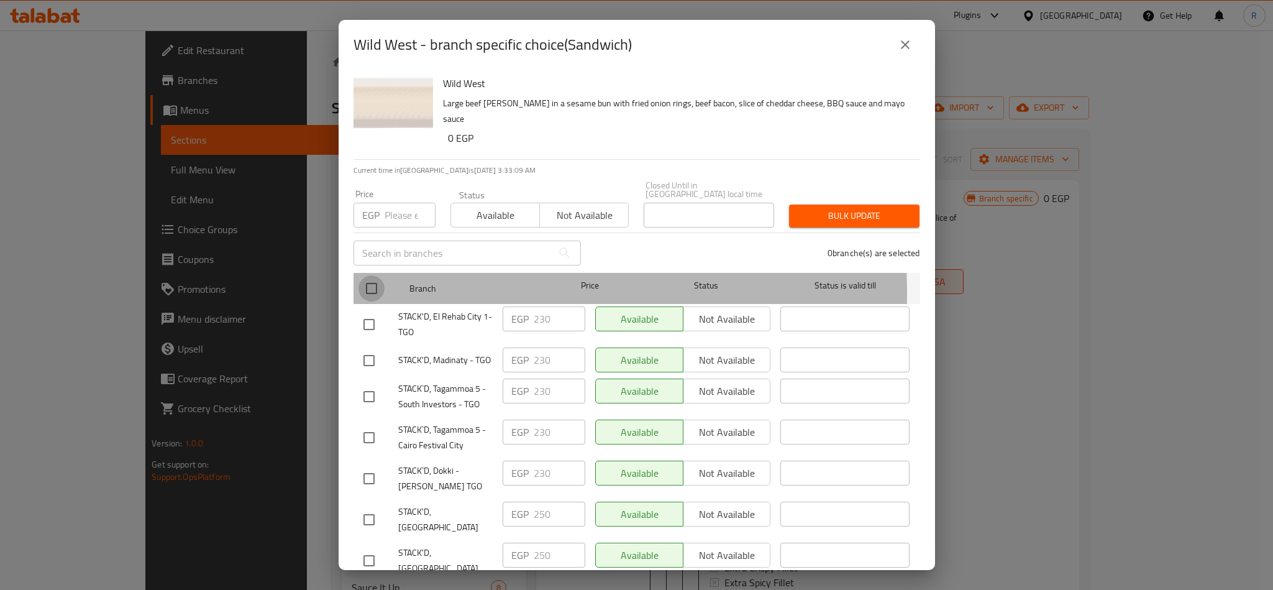
checkbox input "true"
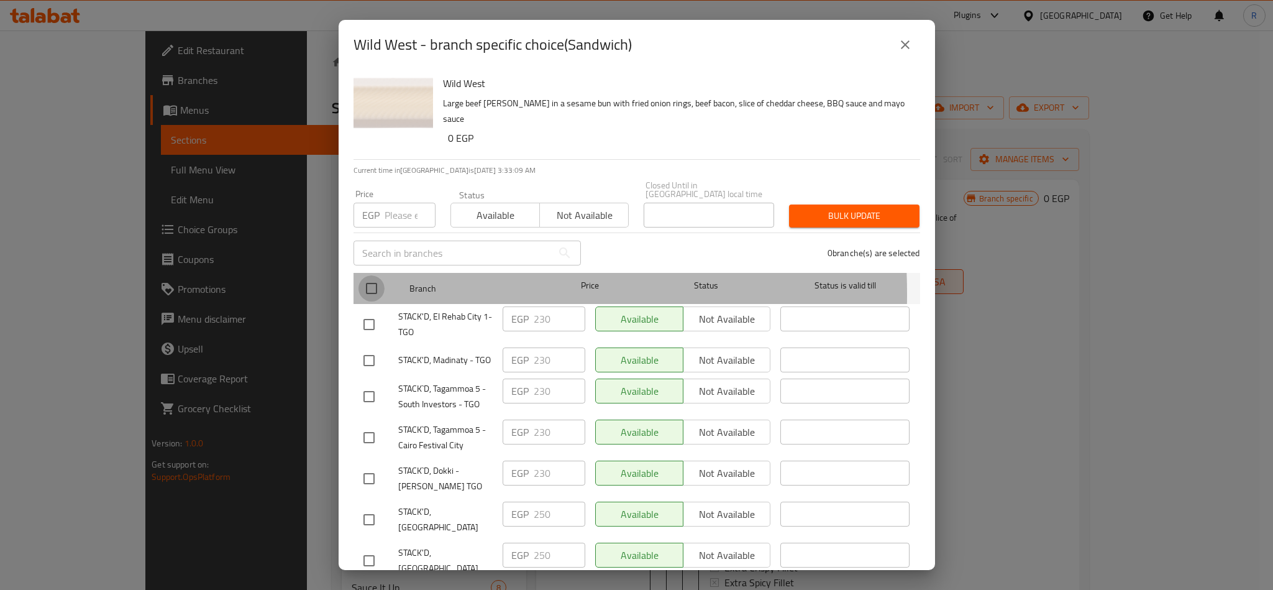
checkbox input "true"
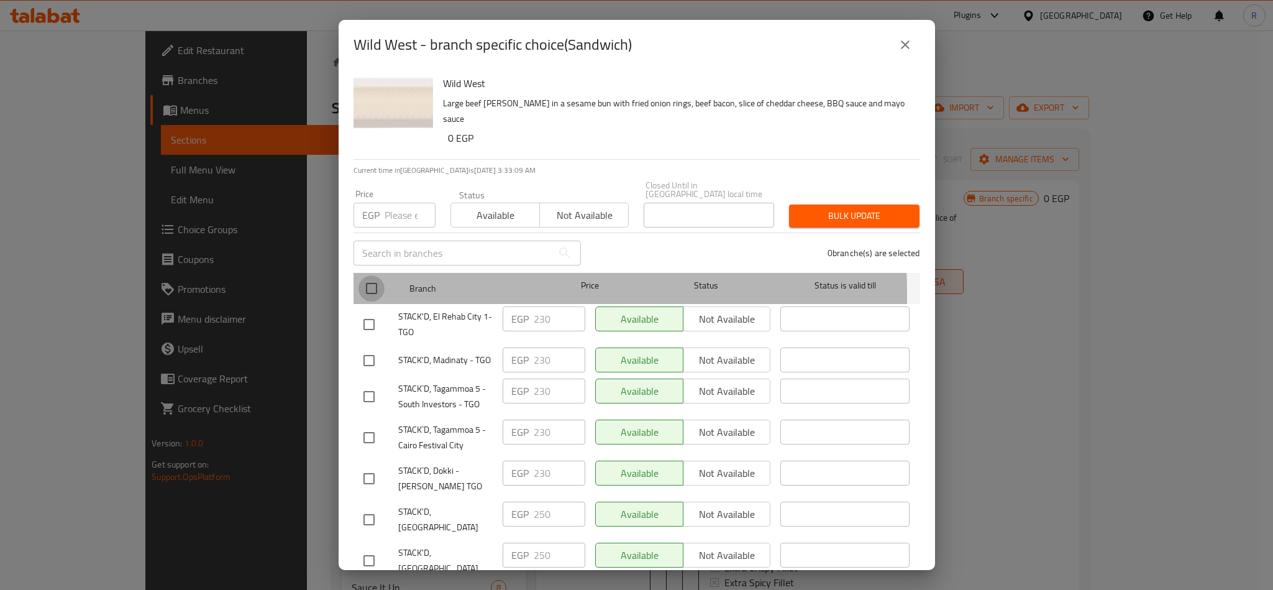
checkbox input "true"
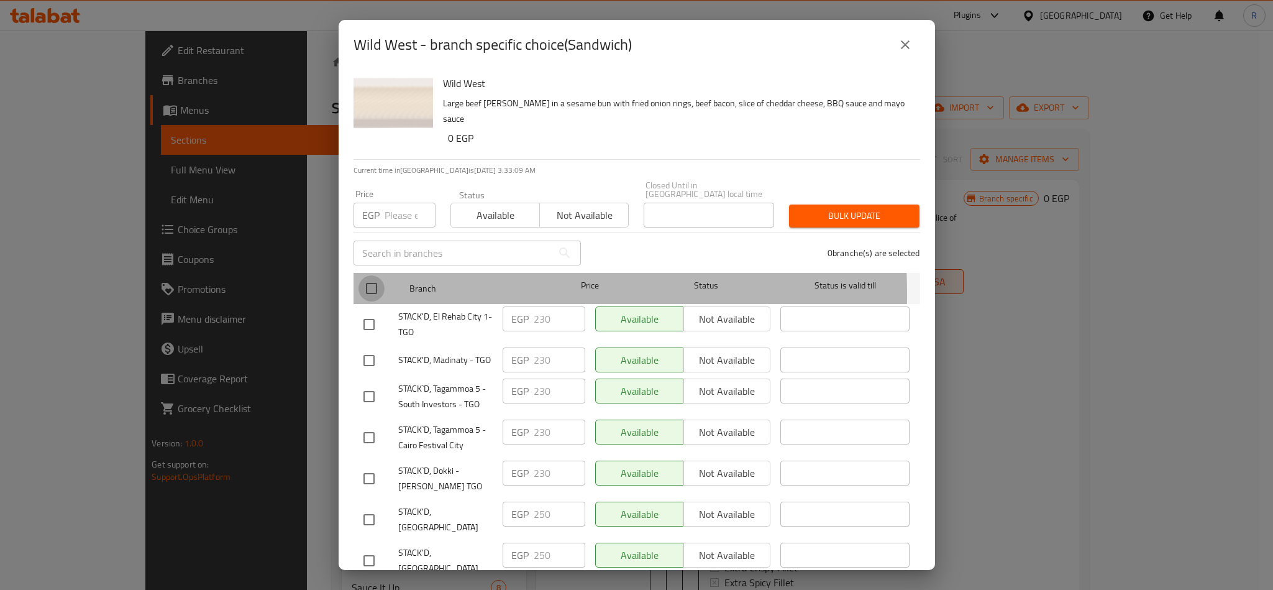
checkbox input "true"
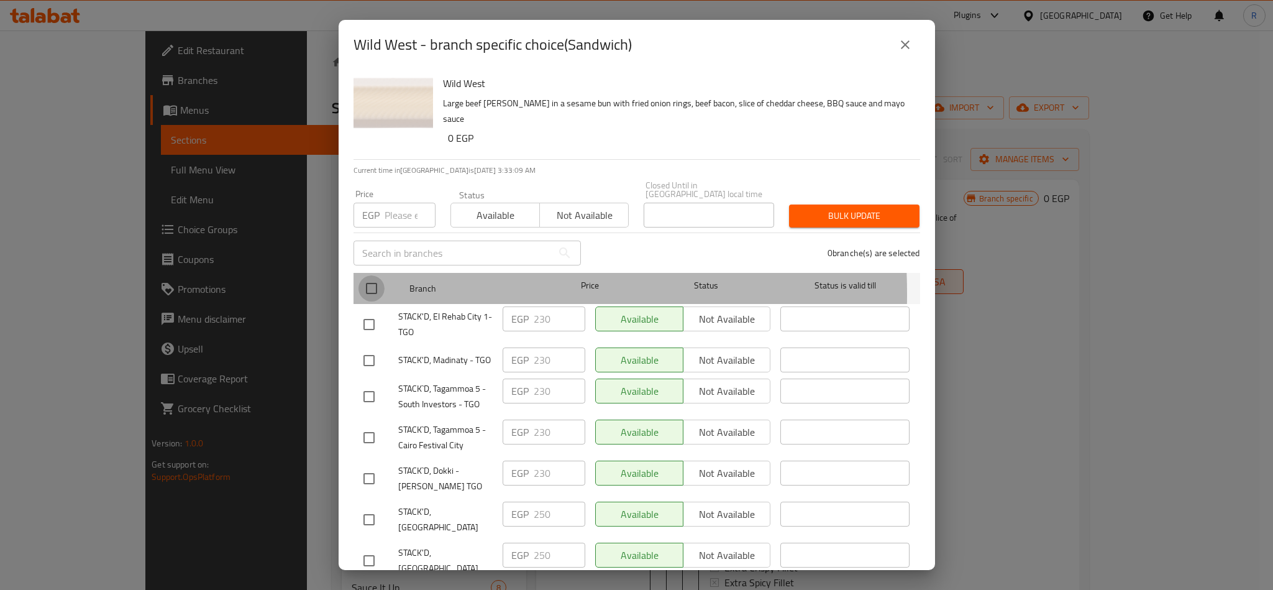
checkbox input "true"
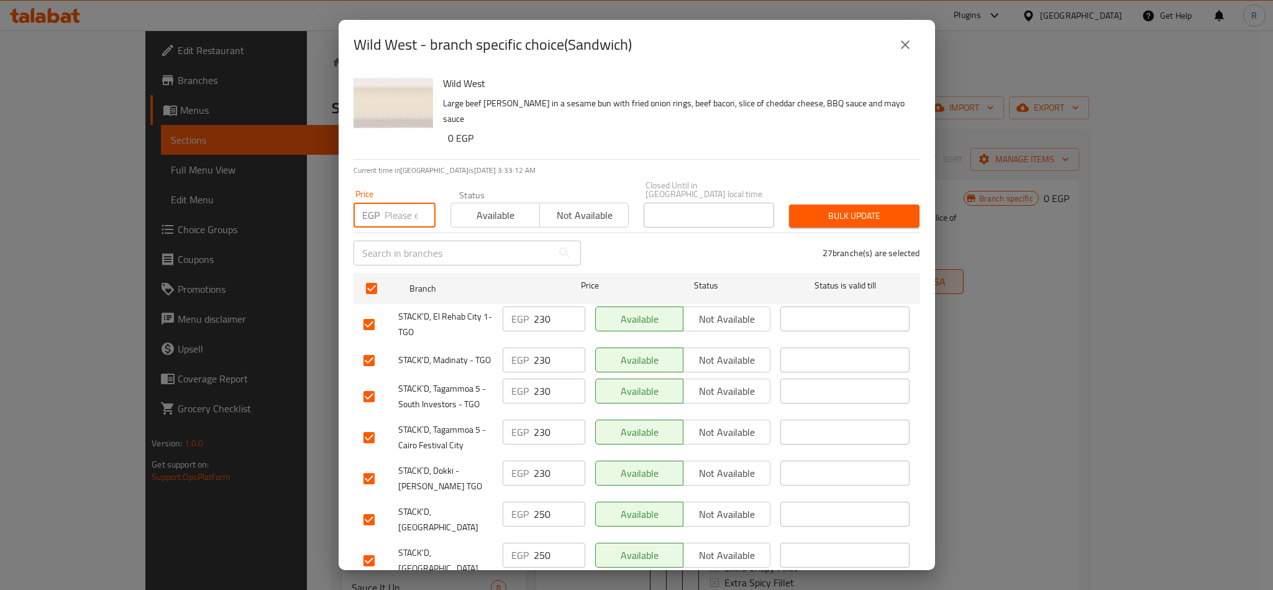
click at [401, 205] on input "number" at bounding box center [410, 215] width 51 height 25
type input "240"
click at [833, 208] on span "Bulk update" at bounding box center [854, 216] width 111 height 16
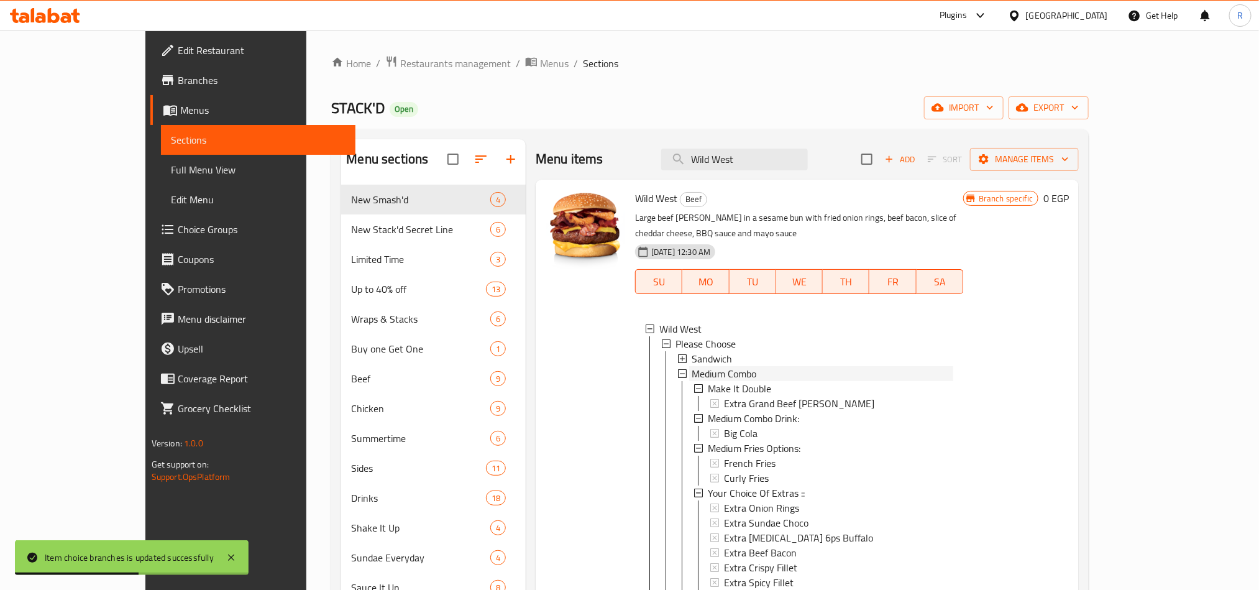
click at [692, 366] on span "Medium Combo" at bounding box center [724, 373] width 65 height 15
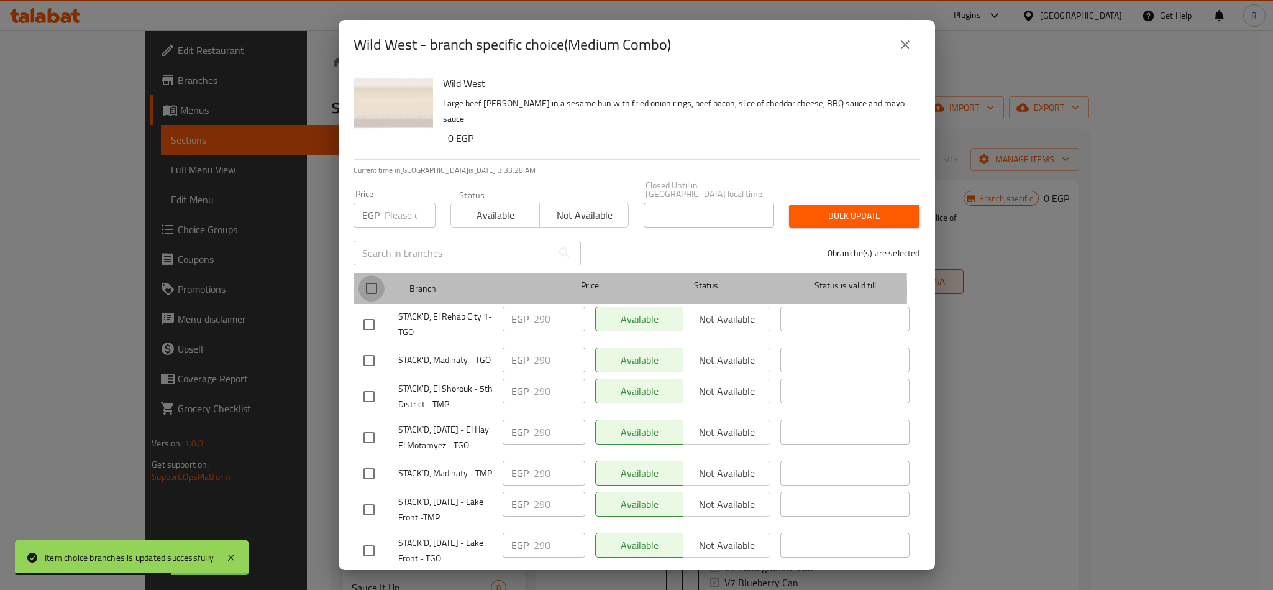
click at [373, 282] on input "checkbox" at bounding box center [372, 288] width 26 height 26
checkbox input "true"
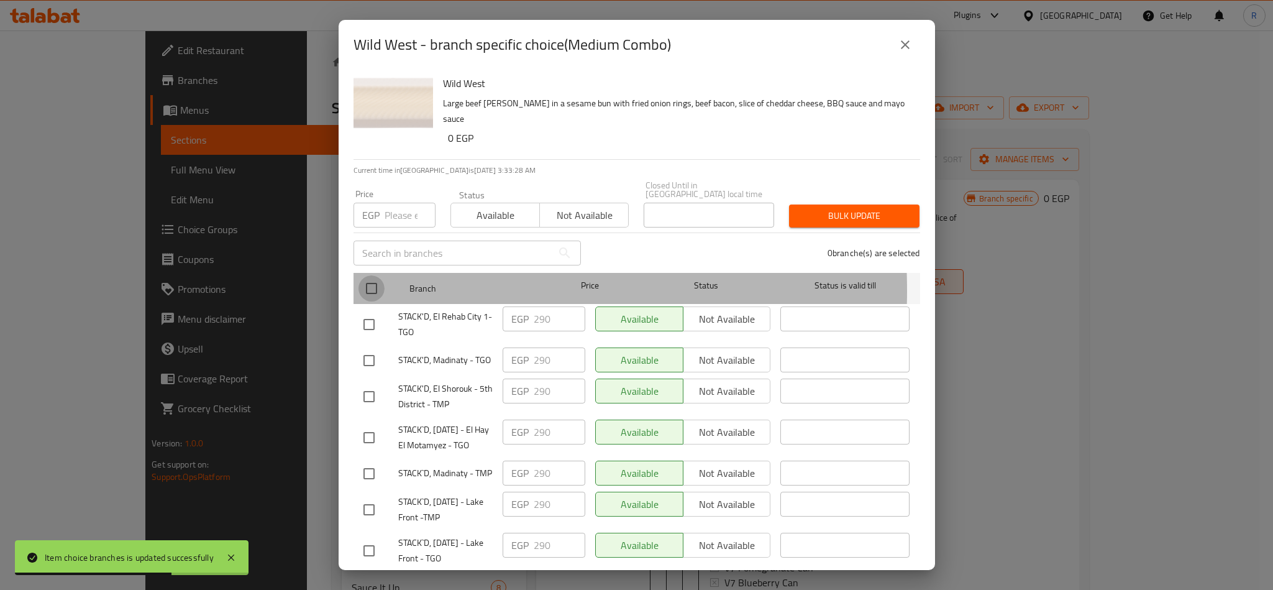
checkbox input "true"
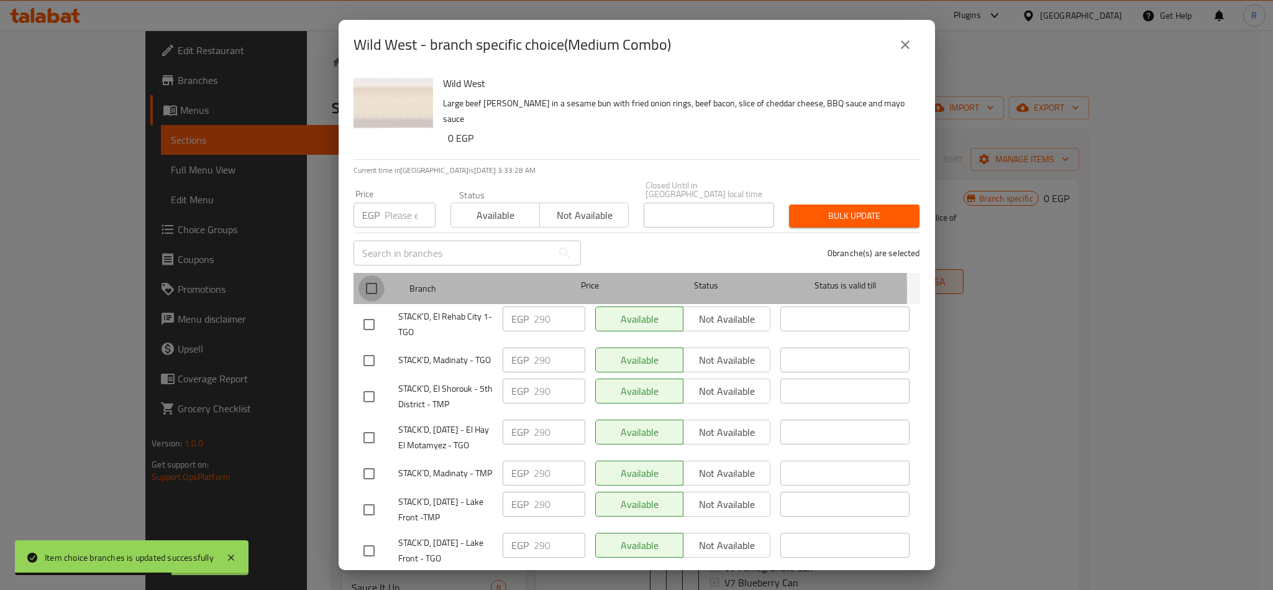
checkbox input "true"
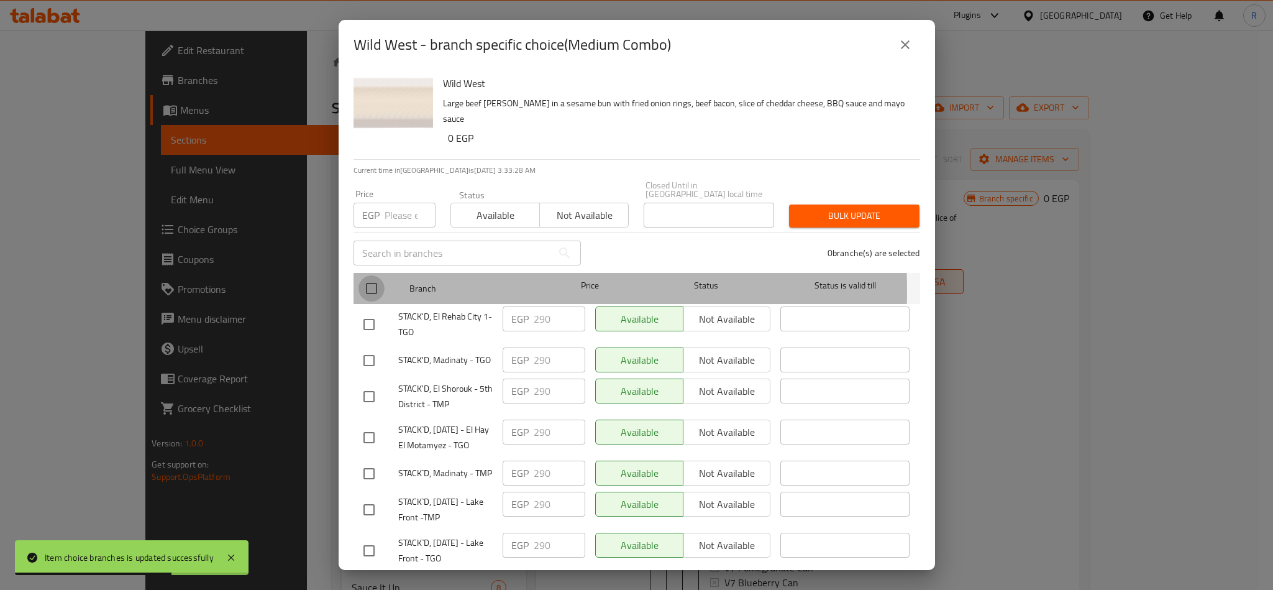
checkbox input "true"
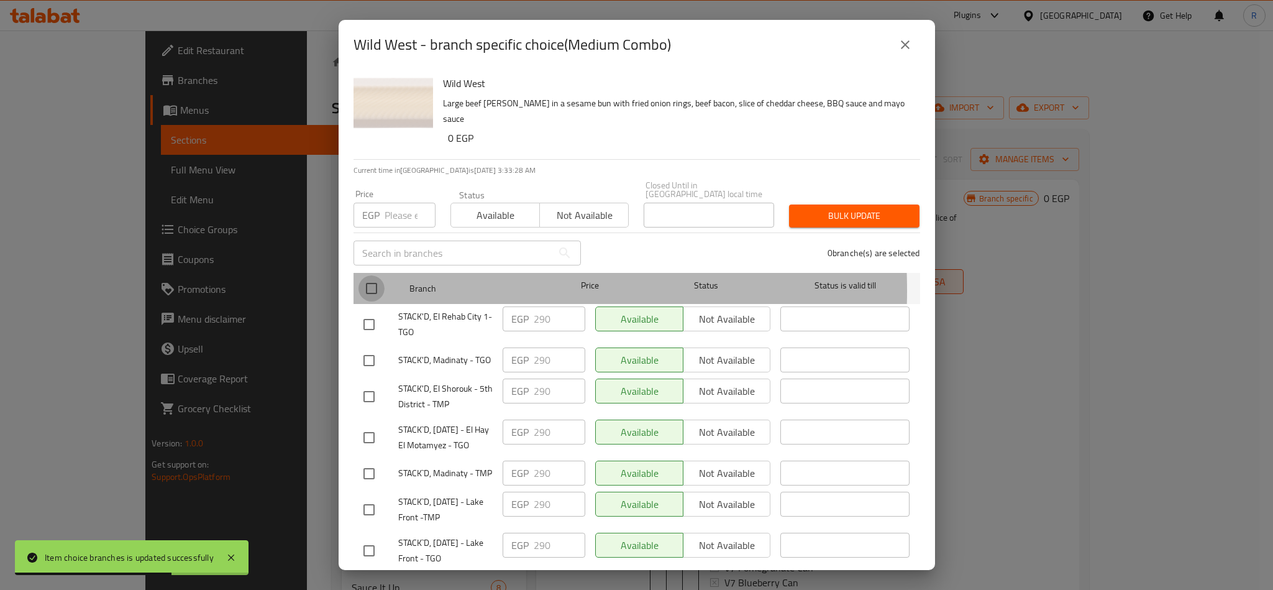
checkbox input "true"
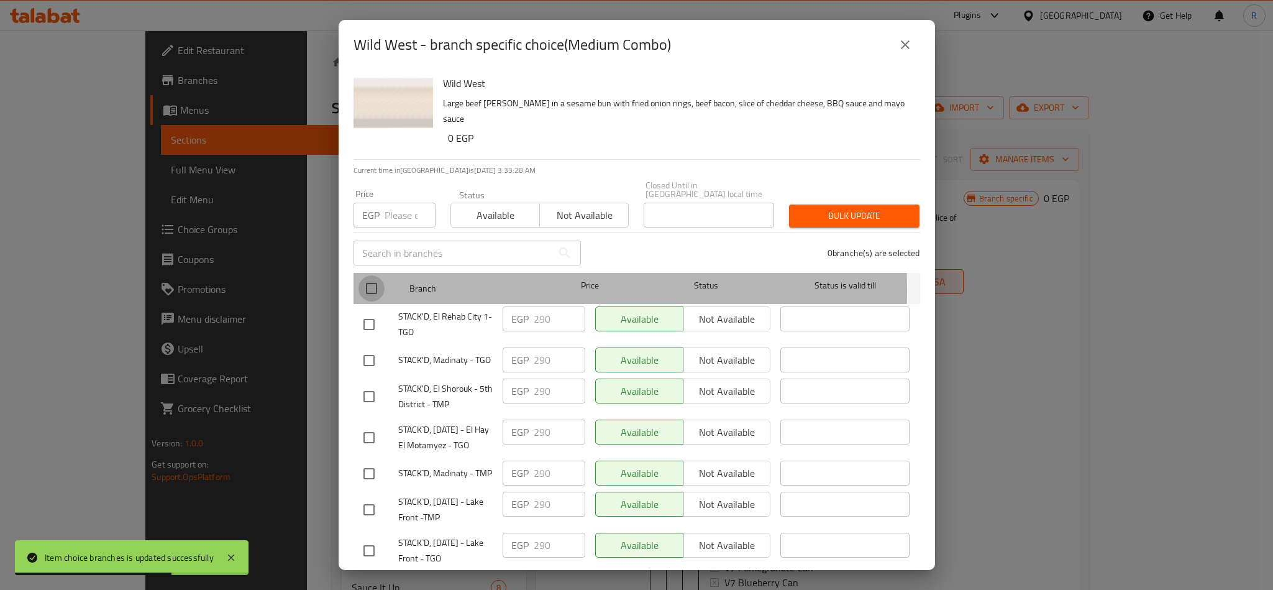
checkbox input "true"
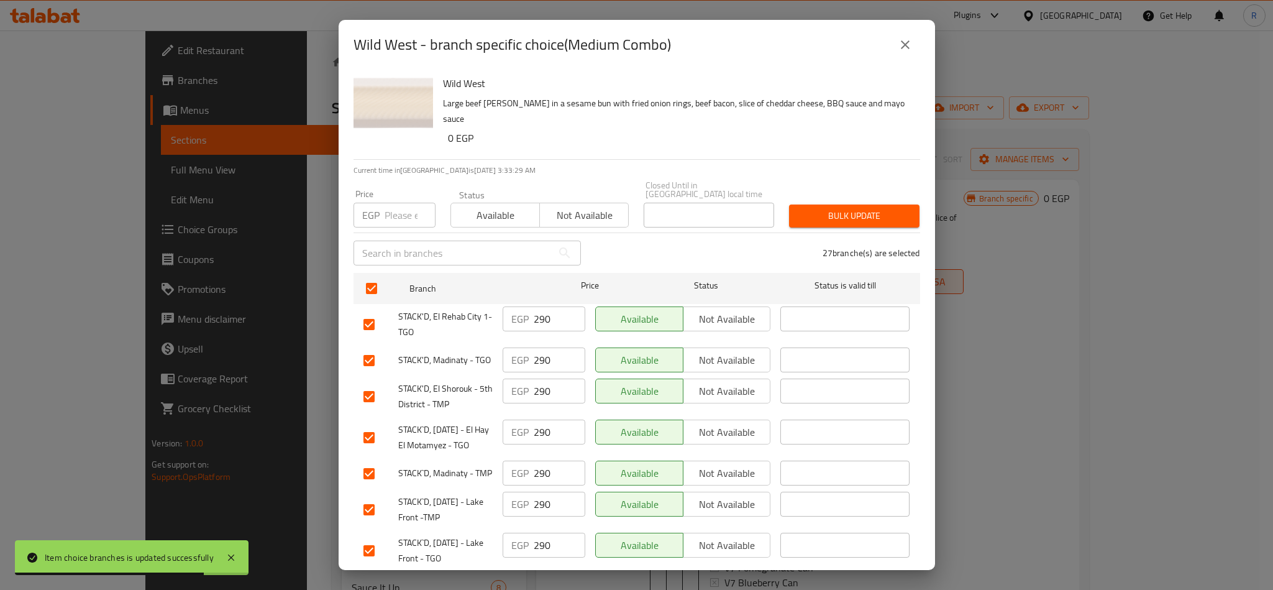
click at [386, 208] on input "number" at bounding box center [410, 215] width 51 height 25
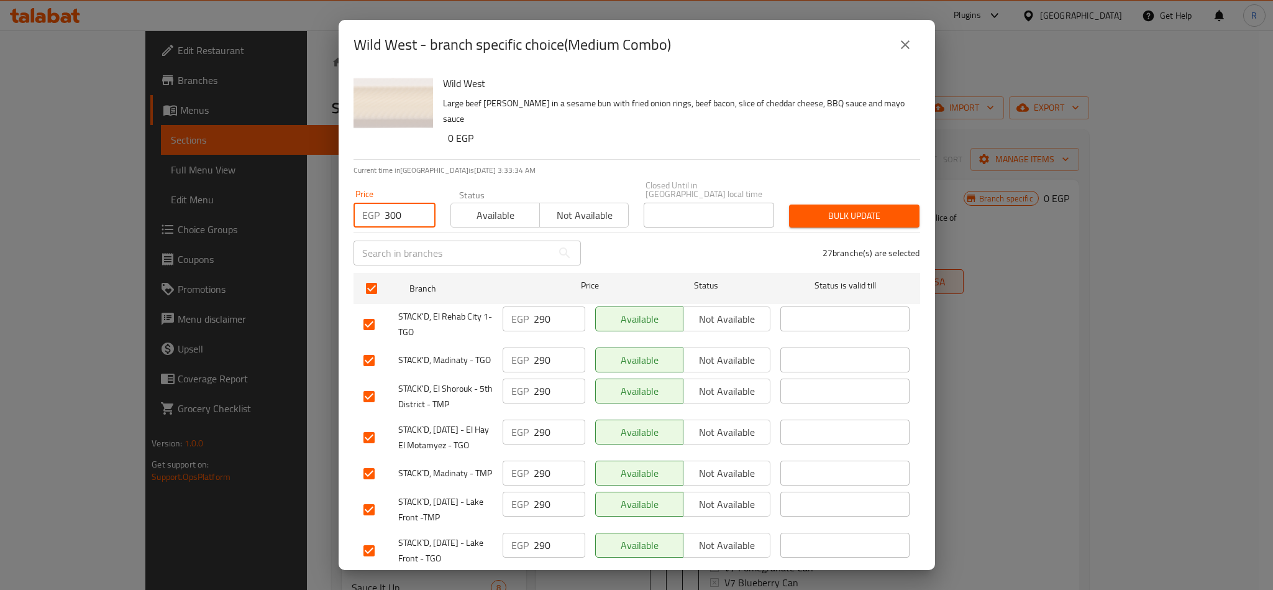
type input "300"
click at [875, 213] on span "Bulk update" at bounding box center [854, 216] width 111 height 16
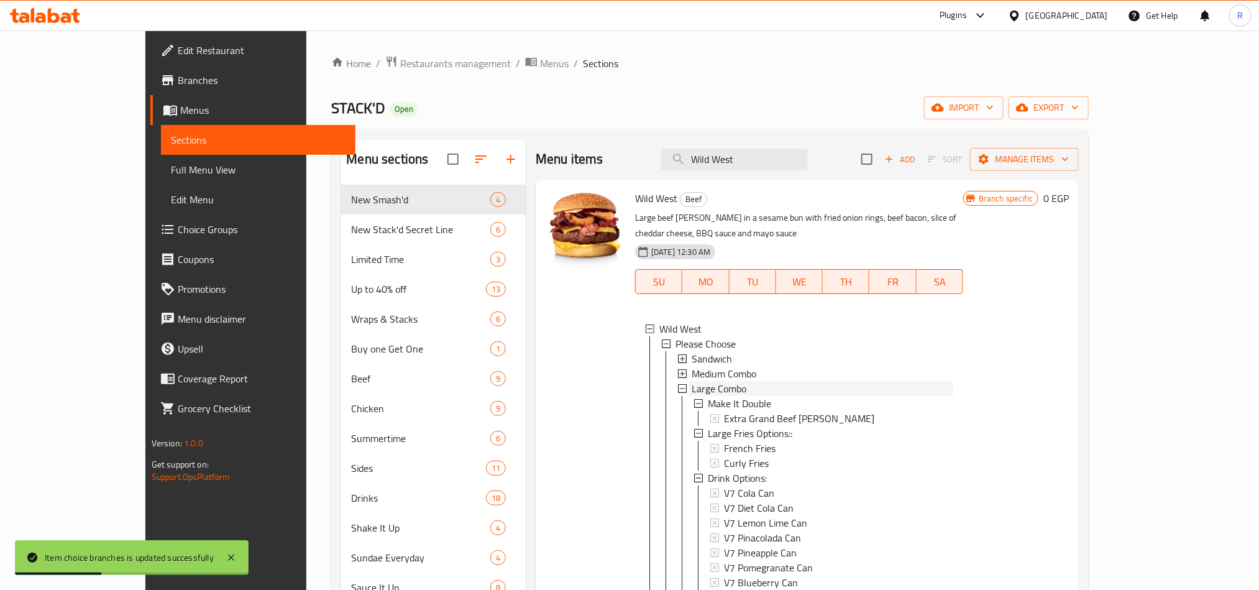
click at [692, 381] on span "Large Combo" at bounding box center [719, 388] width 55 height 15
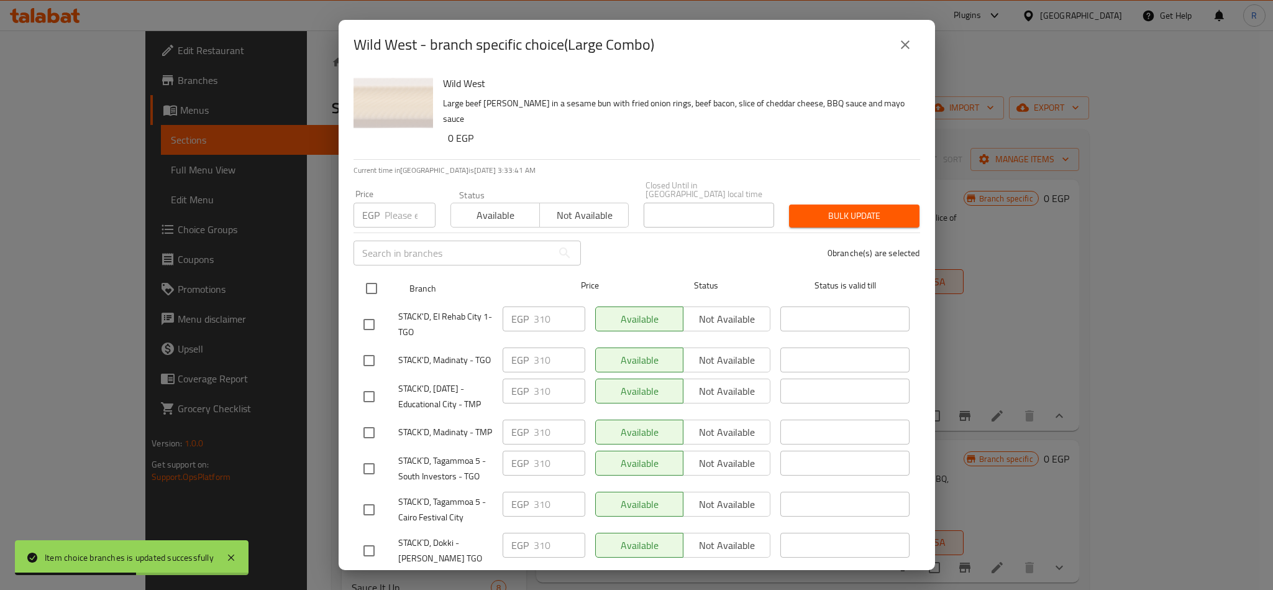
click at [368, 278] on input "checkbox" at bounding box center [372, 288] width 26 height 26
checkbox input "true"
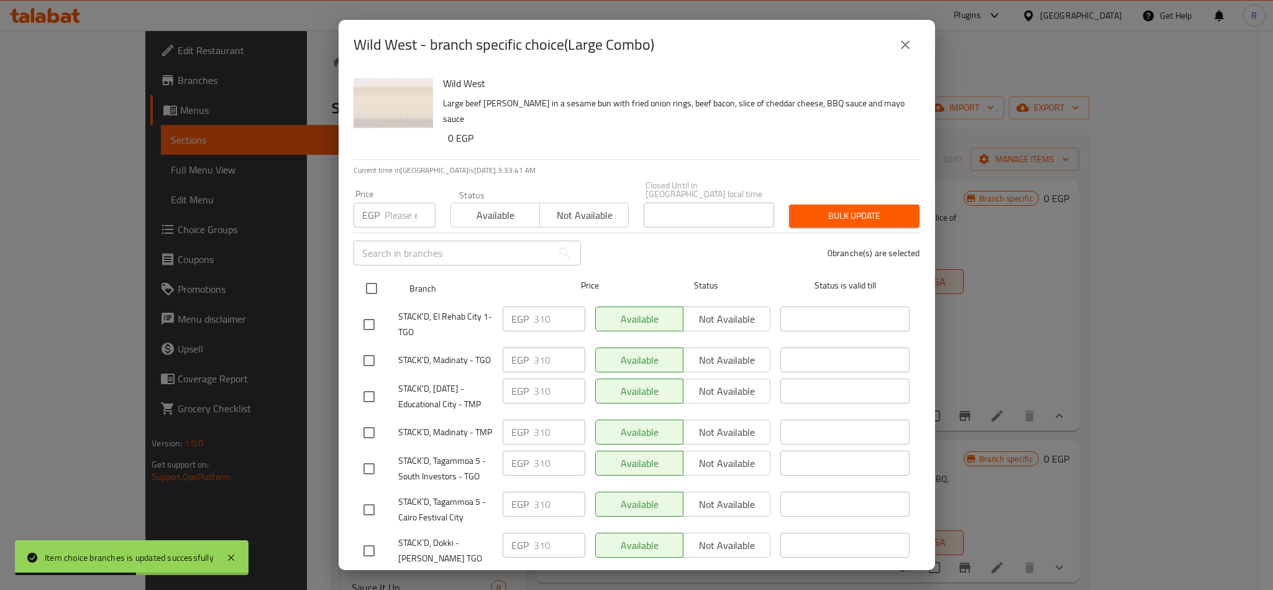
checkbox input "true"
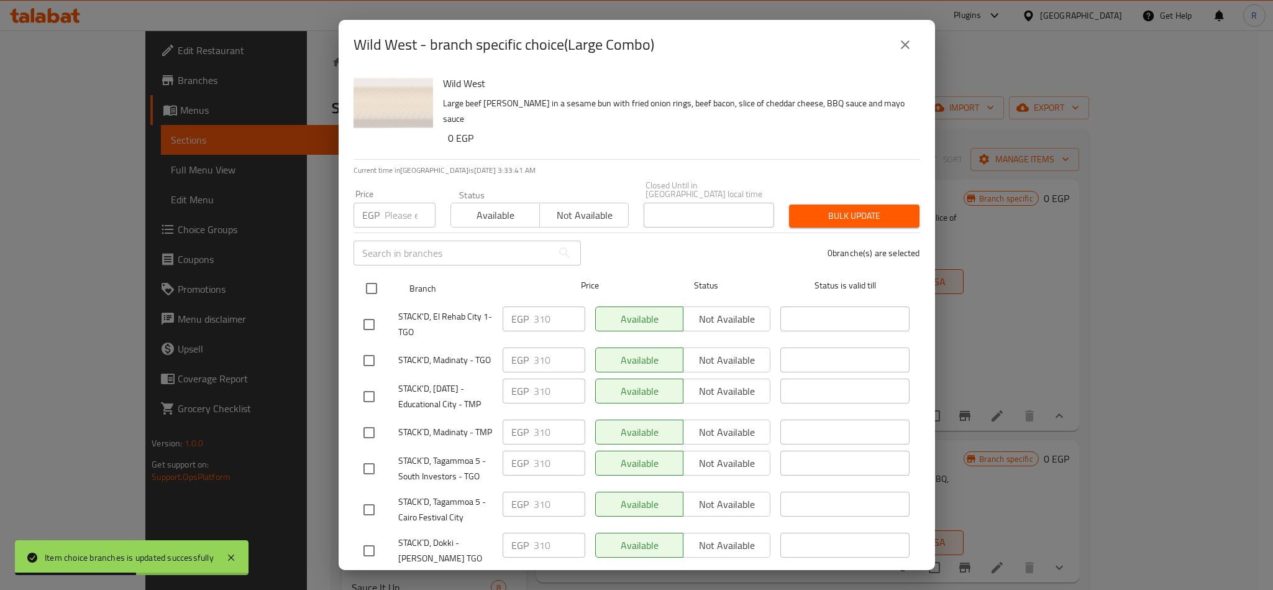
checkbox input "true"
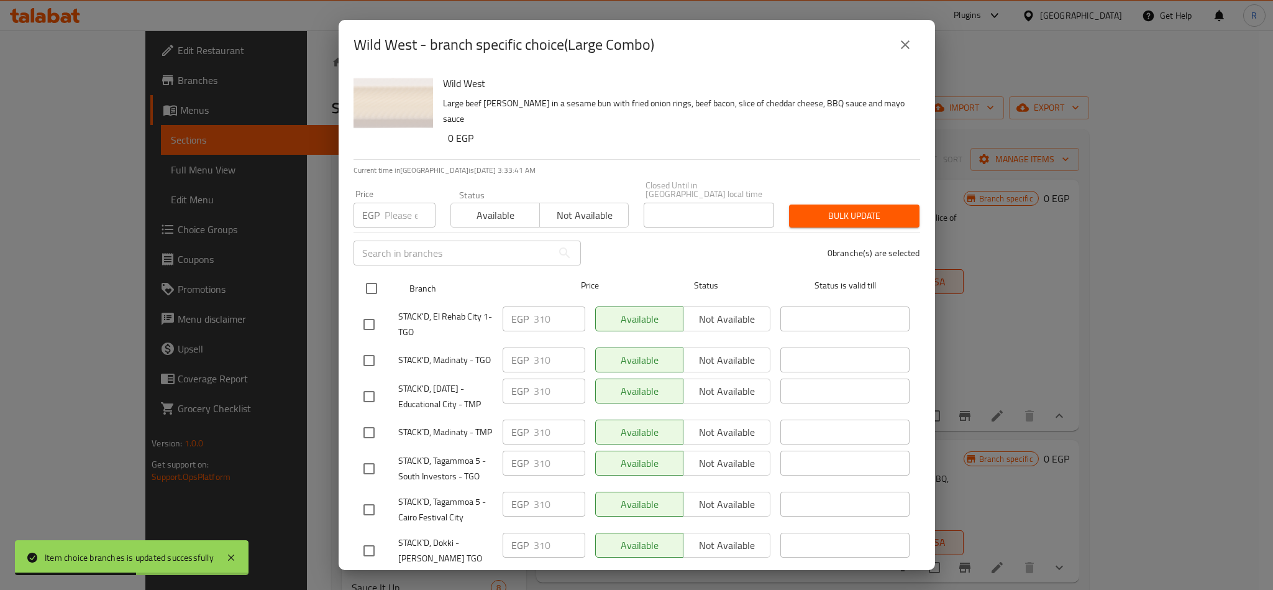
checkbox input "true"
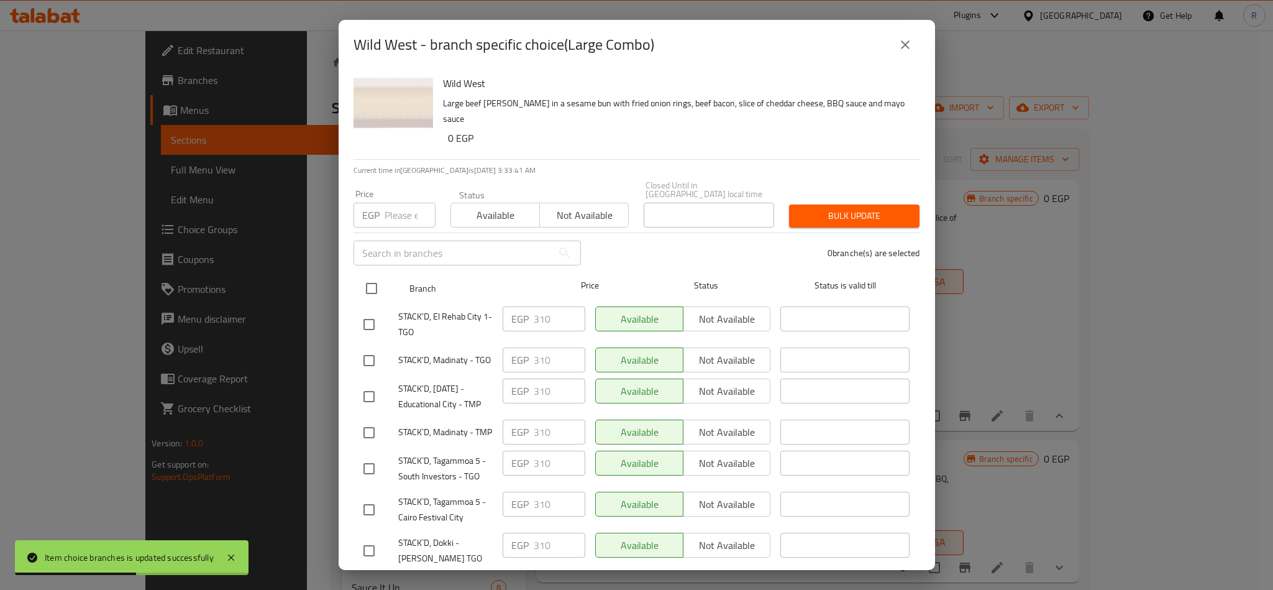
checkbox input "true"
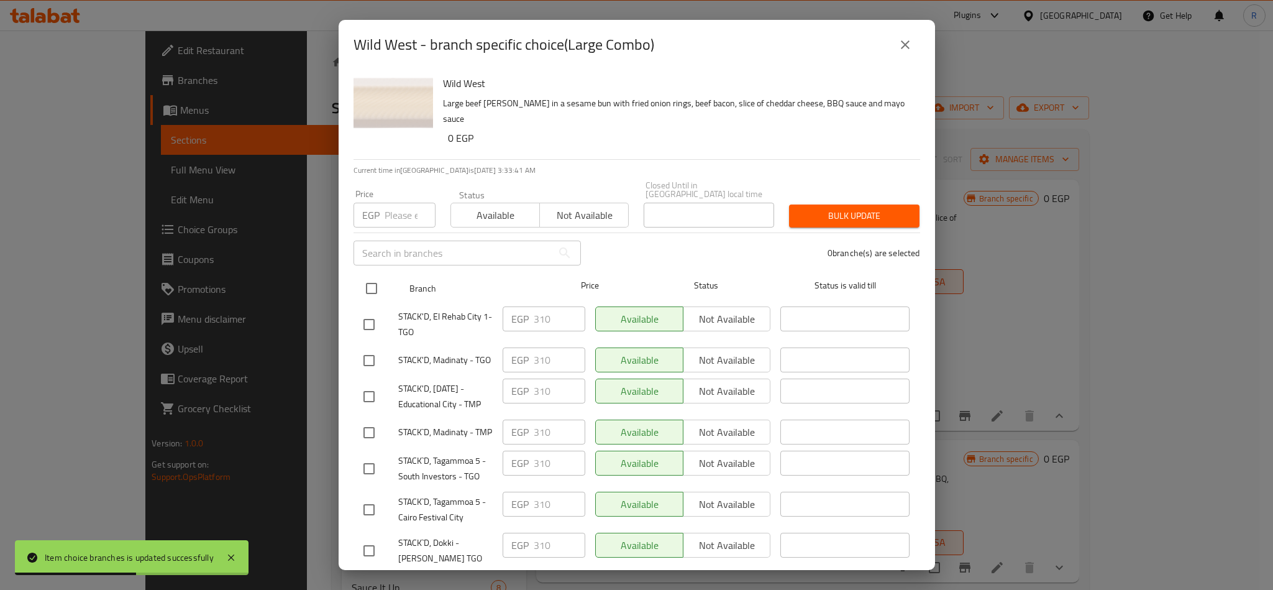
checkbox input "true"
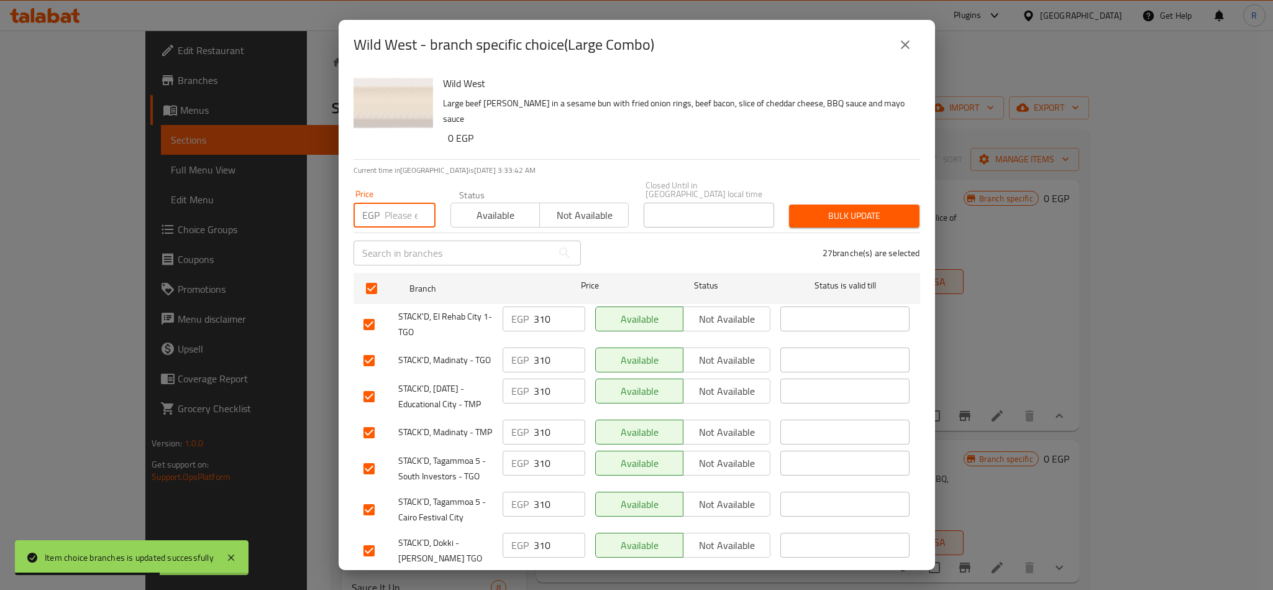
click at [386, 207] on input "number" at bounding box center [410, 215] width 51 height 25
type input "320"
click at [850, 197] on div "Bulk update" at bounding box center [854, 216] width 145 height 38
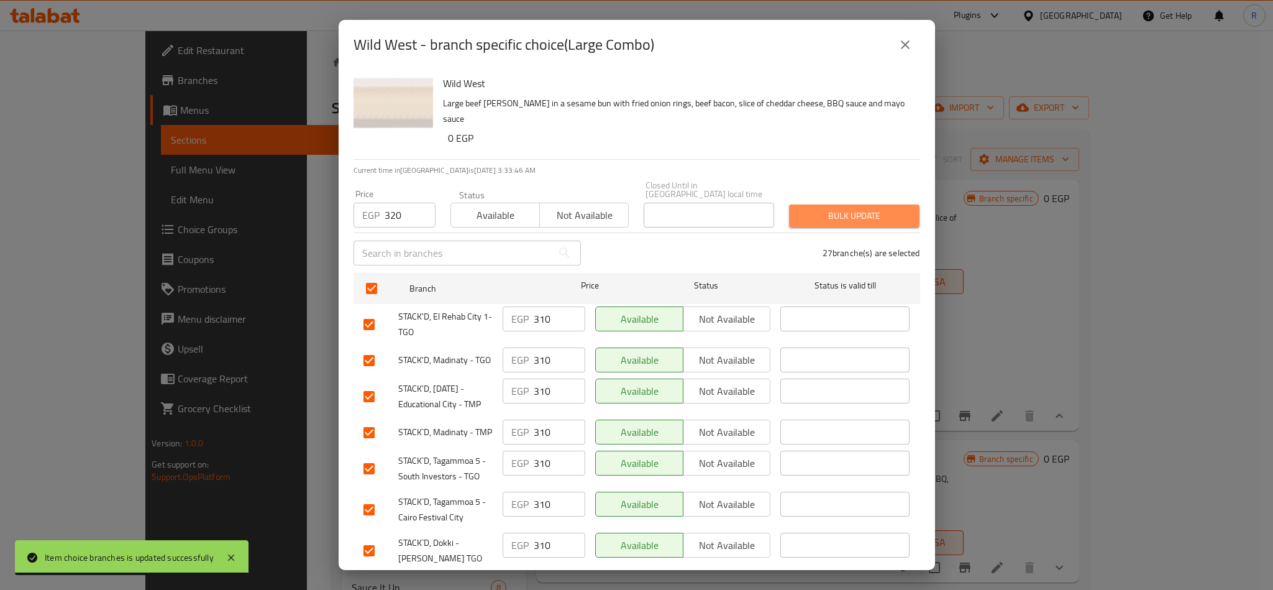
click at [852, 208] on span "Bulk update" at bounding box center [854, 216] width 111 height 16
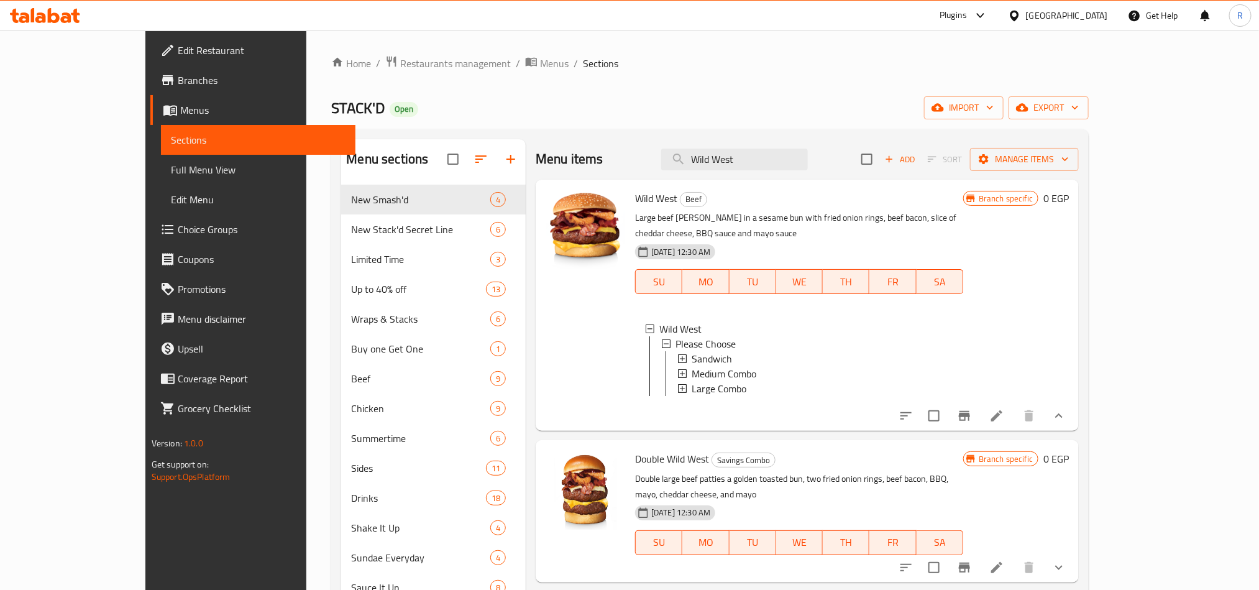
click at [1024, 76] on div "Home / Restaurants management / Menus / Sections STACK'D Open import export Men…" at bounding box center [710, 455] width 758 height 800
click at [759, 152] on input "Wild West" at bounding box center [734, 160] width 147 height 22
paste input "Crispy Fille"
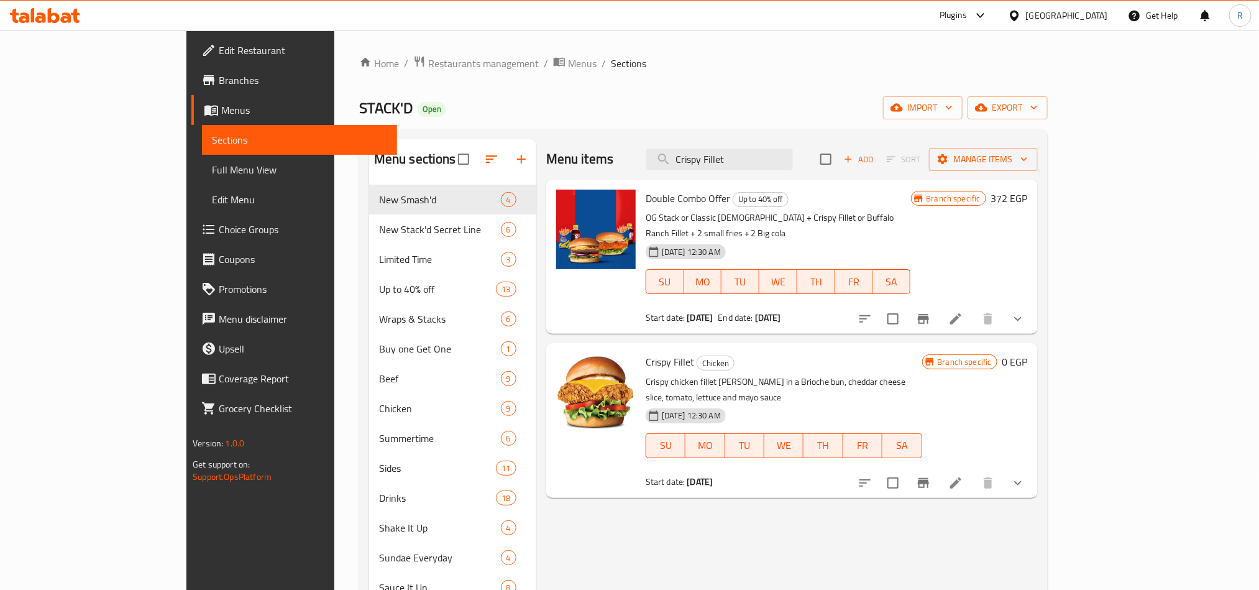
type input "Crispy Fillet"
click at [1033, 468] on button "show more" at bounding box center [1018, 483] width 30 height 30
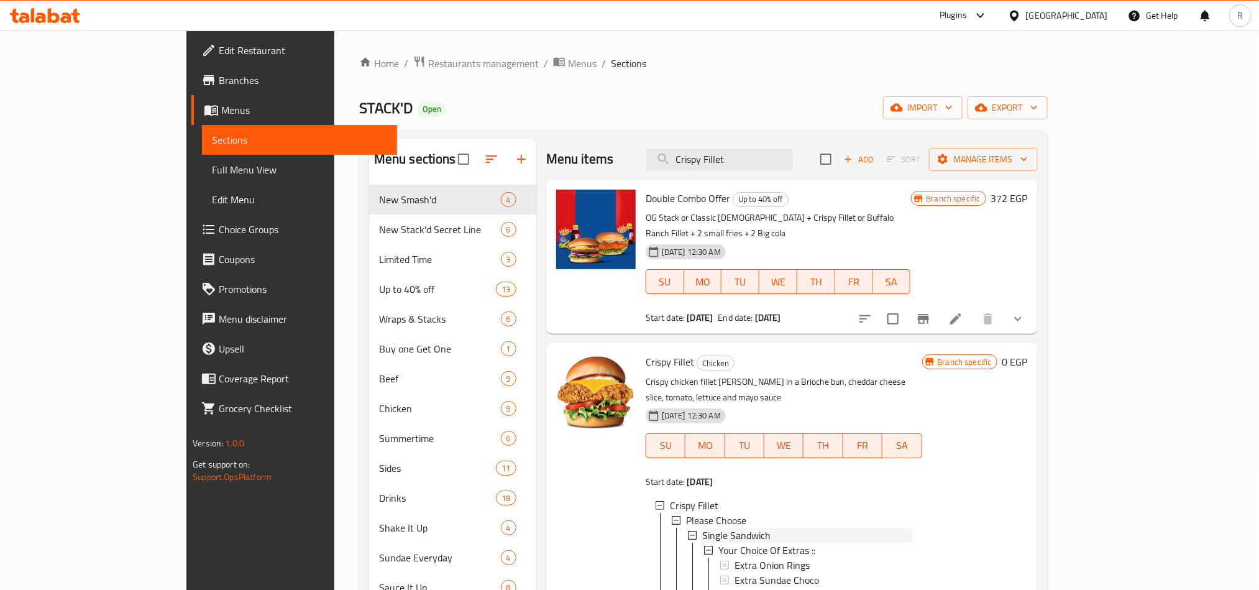
click at [702, 528] on span "Single Sandwich" at bounding box center [736, 535] width 68 height 15
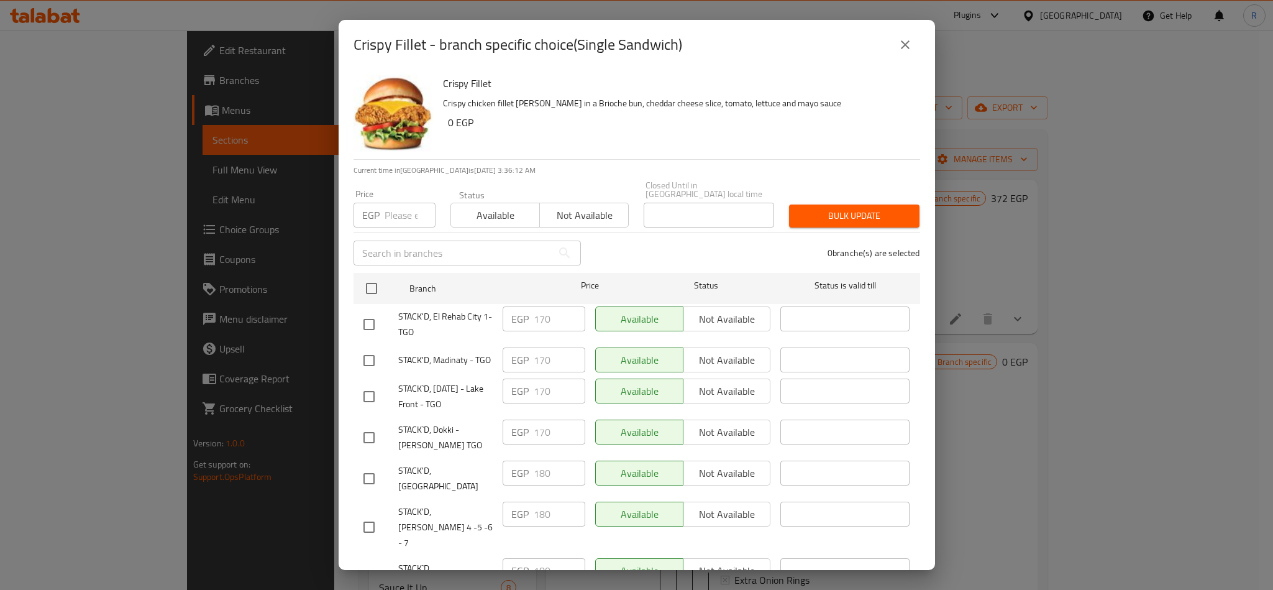
click at [910, 50] on icon "close" at bounding box center [905, 44] width 15 height 15
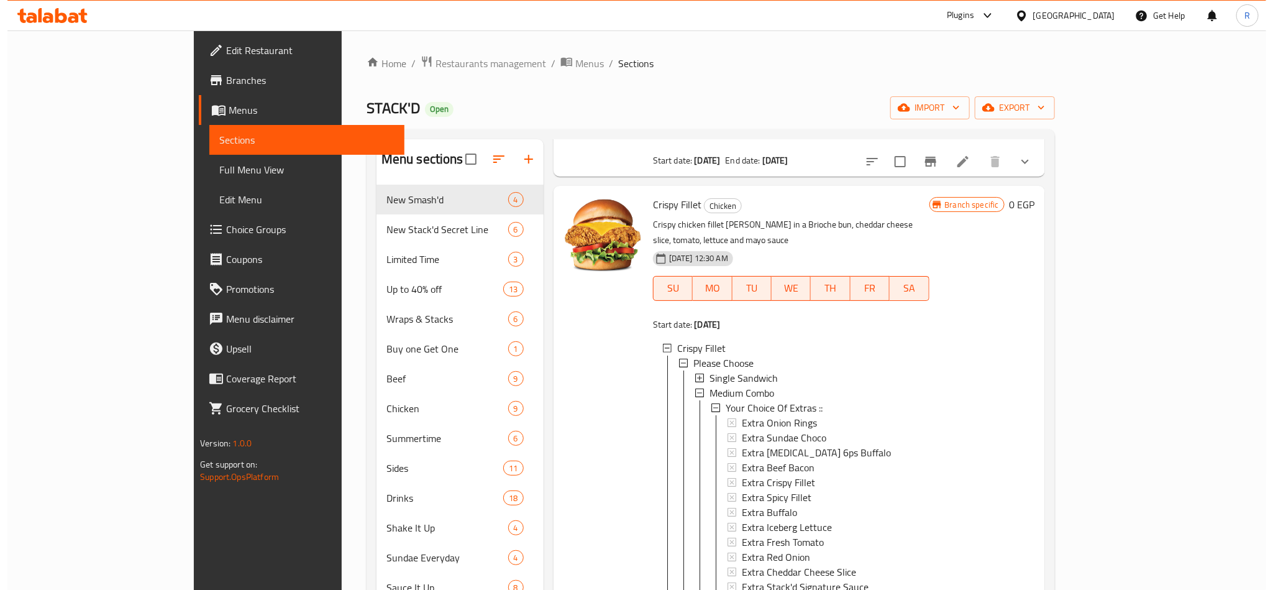
scroll to position [186, 0]
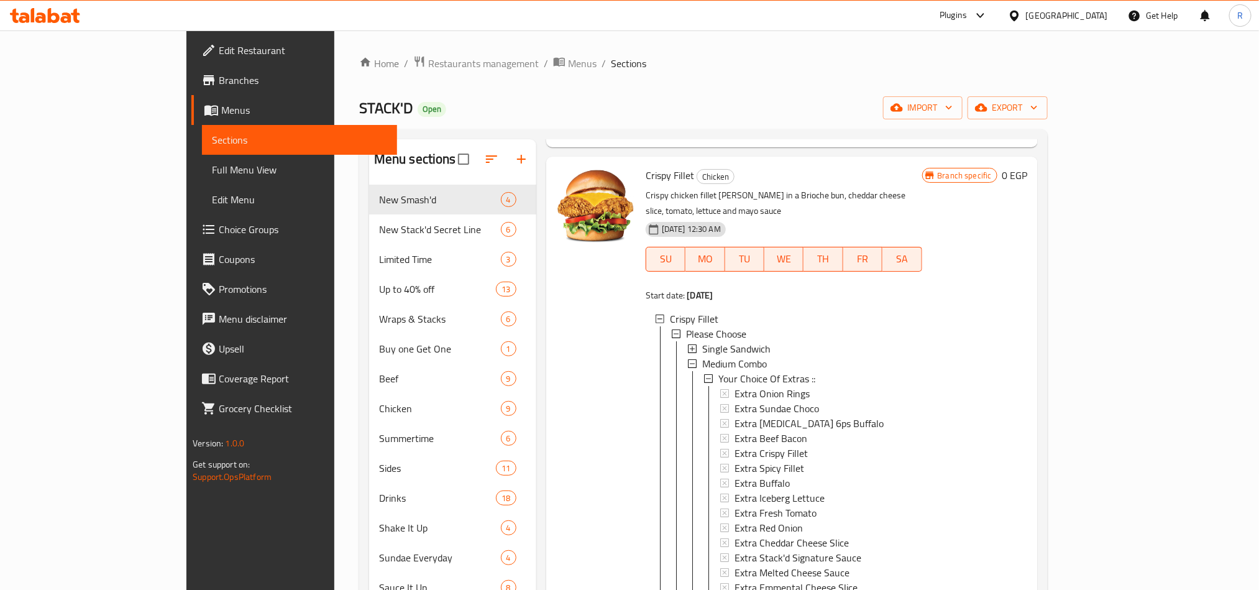
click at [702, 341] on span "Single Sandwich" at bounding box center [736, 348] width 68 height 15
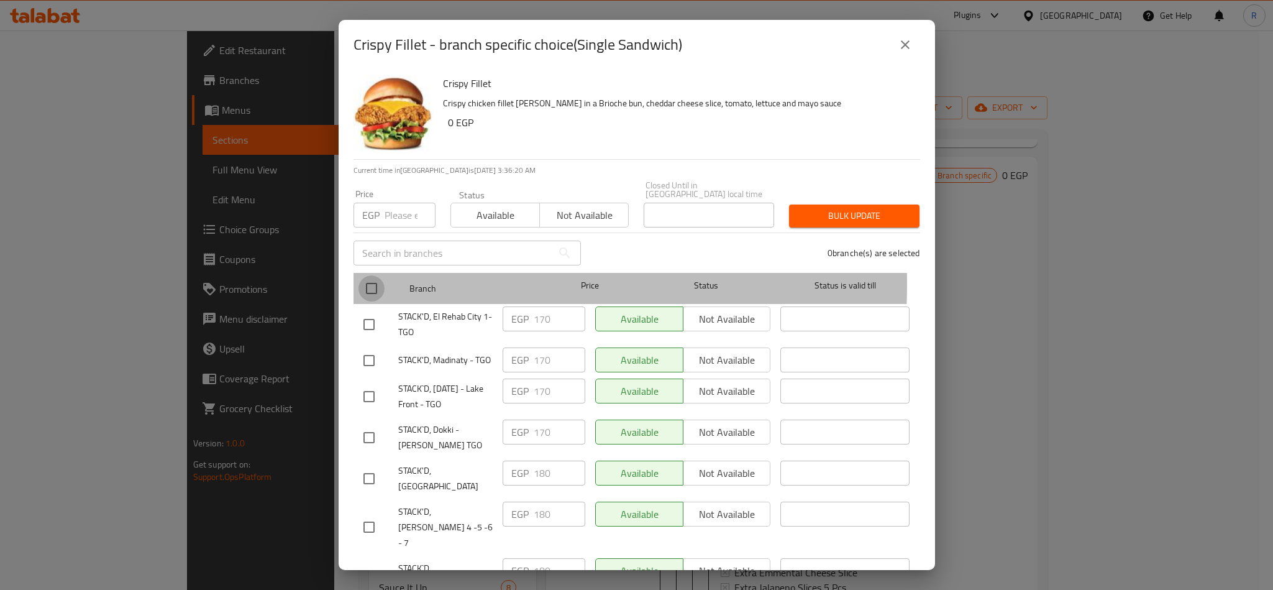
click at [372, 275] on input "checkbox" at bounding box center [372, 288] width 26 height 26
checkbox input "true"
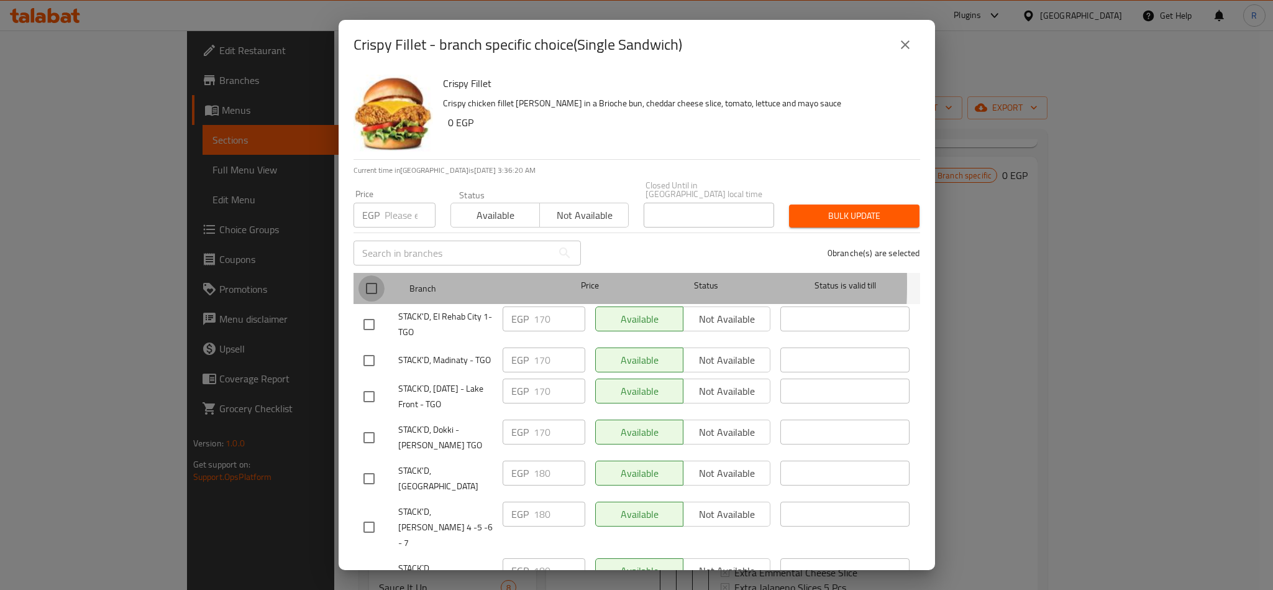
checkbox input "true"
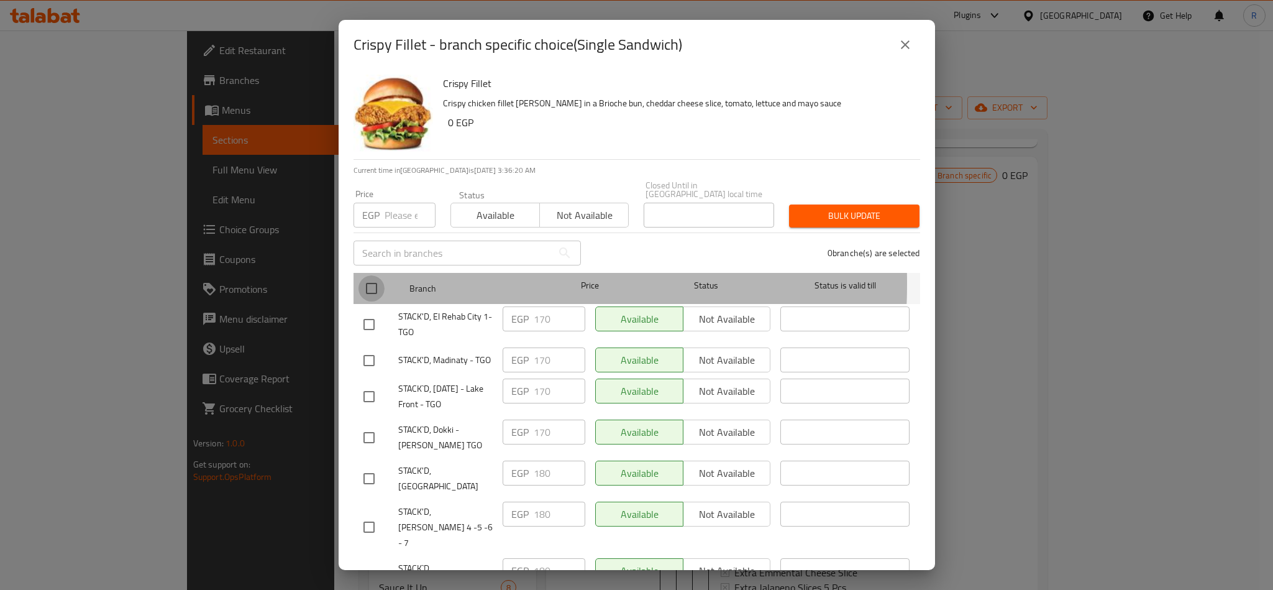
checkbox input "true"
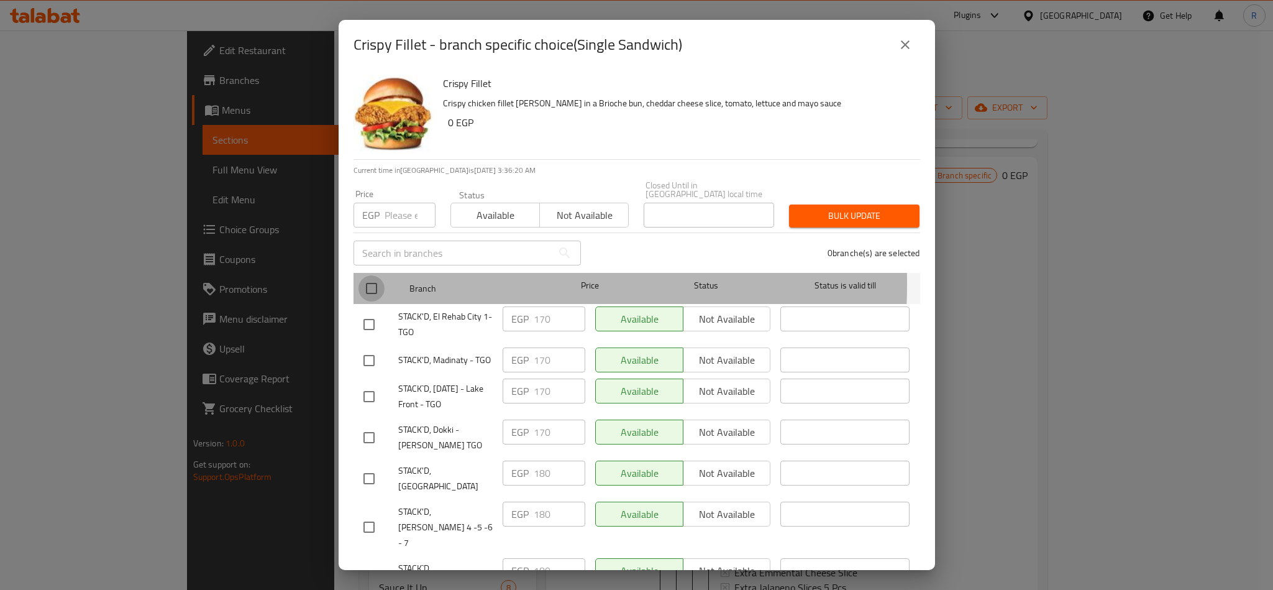
checkbox input "true"
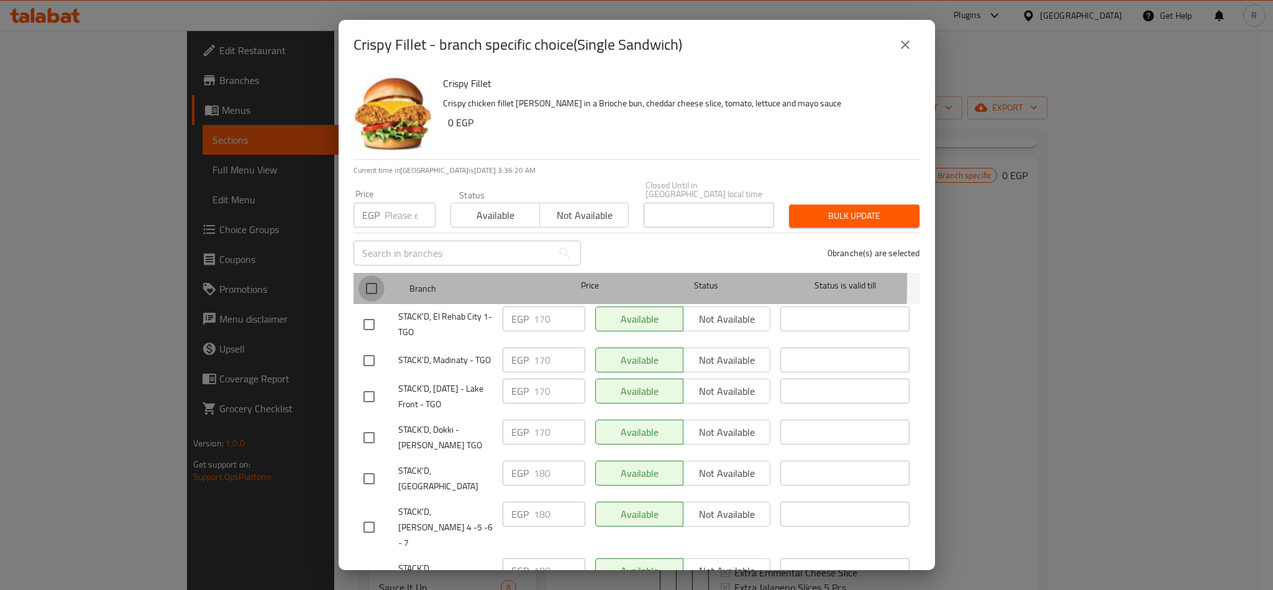
checkbox input "true"
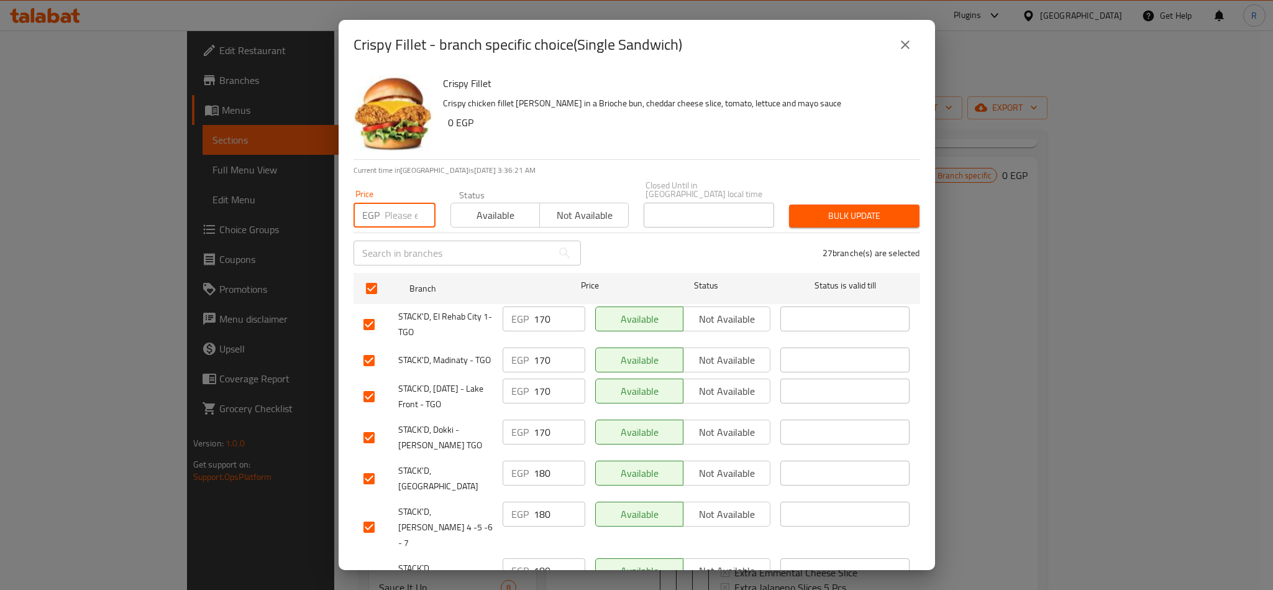
click at [399, 203] on input "number" at bounding box center [410, 215] width 51 height 25
click at [819, 213] on span "Bulk update" at bounding box center [854, 216] width 111 height 16
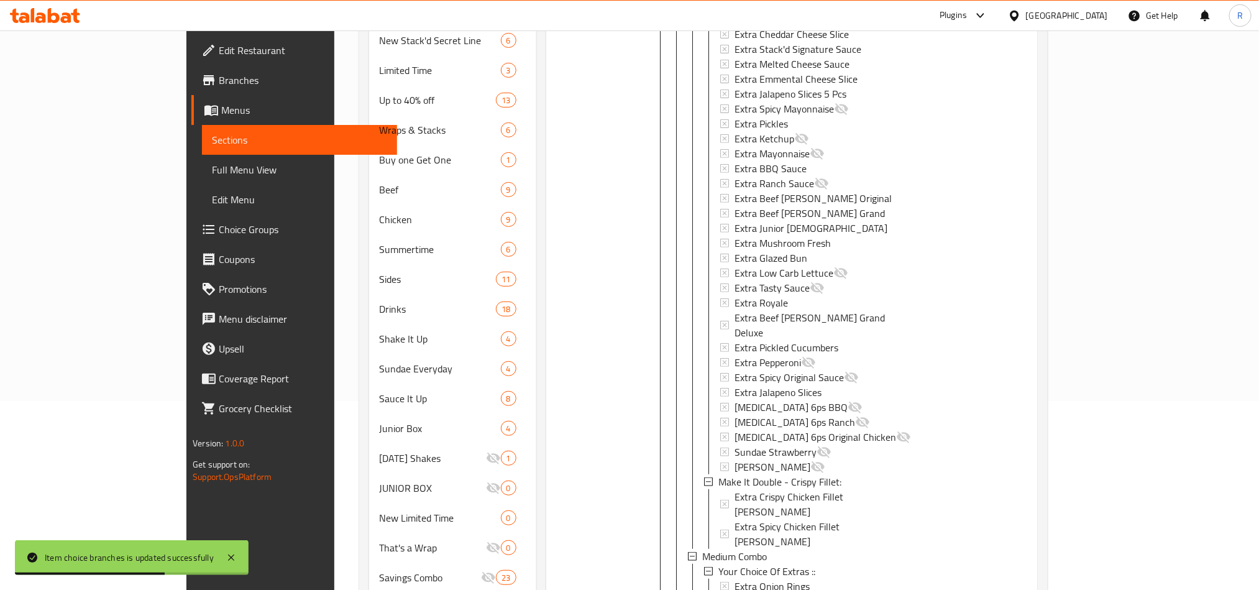
scroll to position [559, 0]
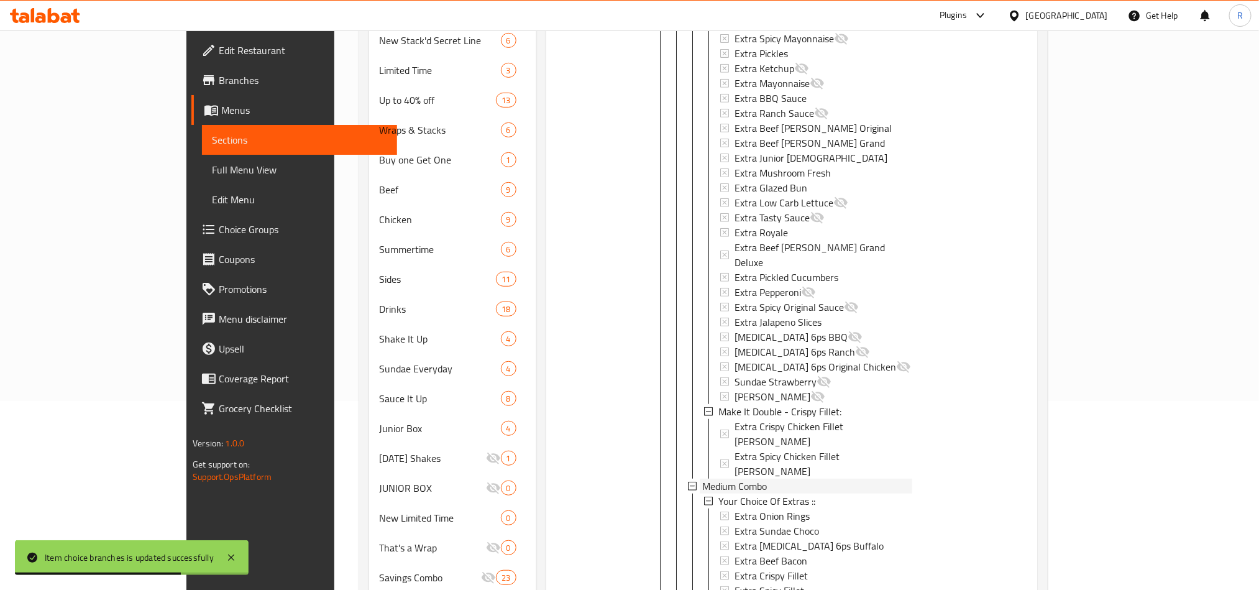
click at [702, 478] on span "Medium Combo" at bounding box center [734, 485] width 65 height 15
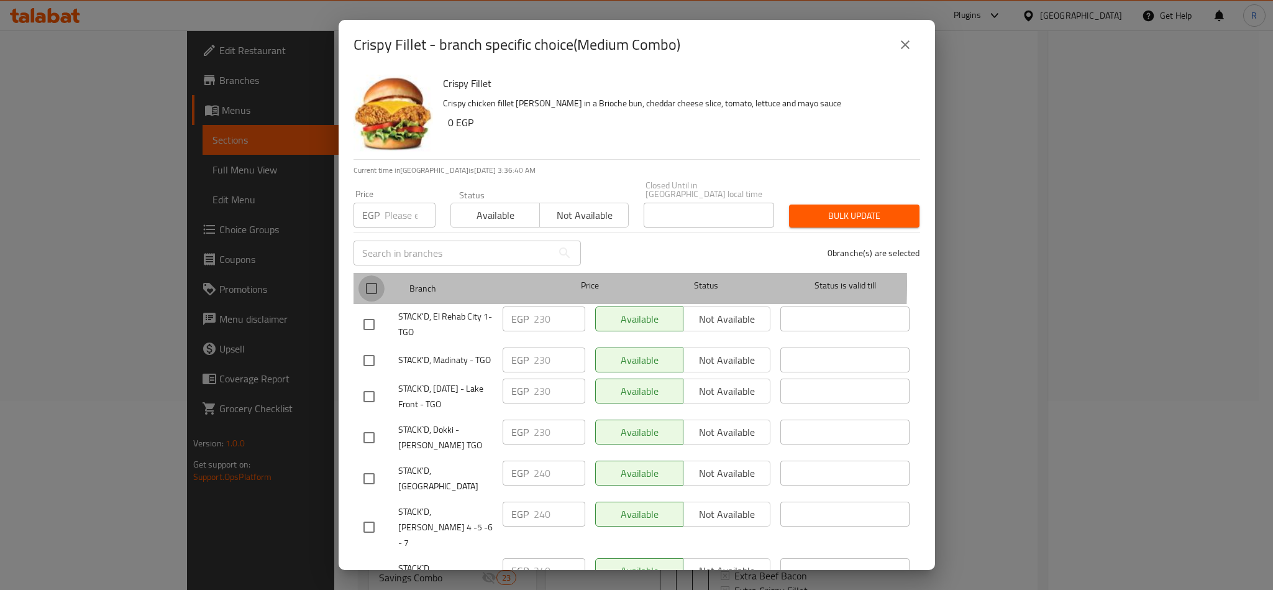
click at [367, 275] on input "checkbox" at bounding box center [372, 288] width 26 height 26
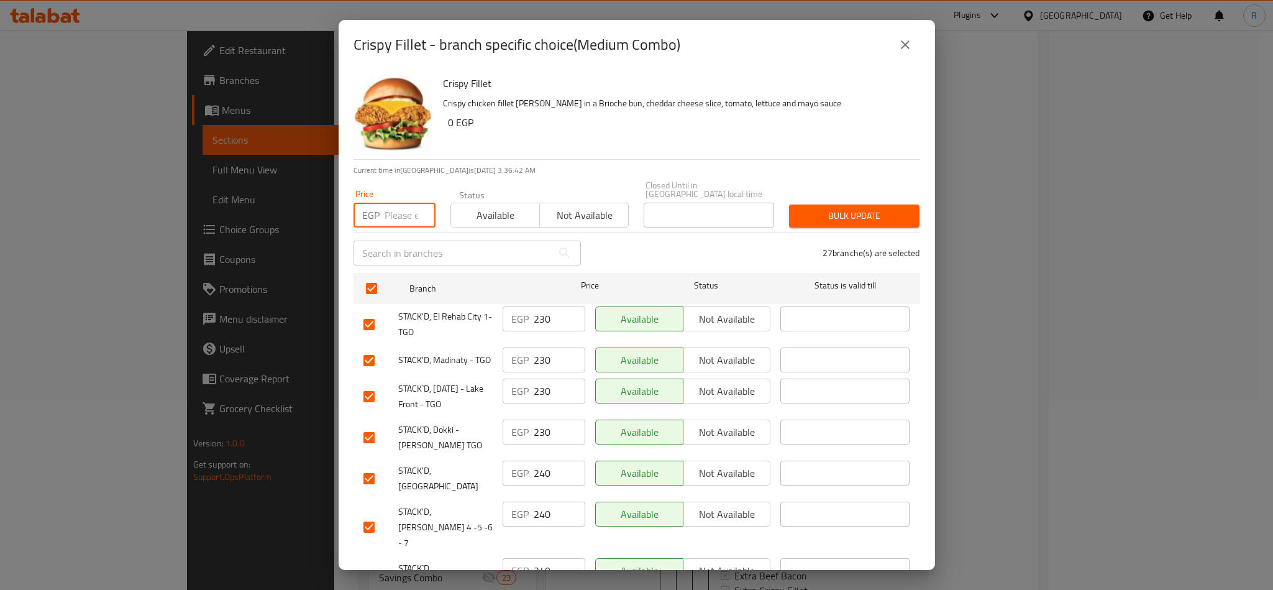
click at [390, 203] on input "number" at bounding box center [410, 215] width 51 height 25
click at [826, 209] on span "Bulk update" at bounding box center [854, 216] width 111 height 16
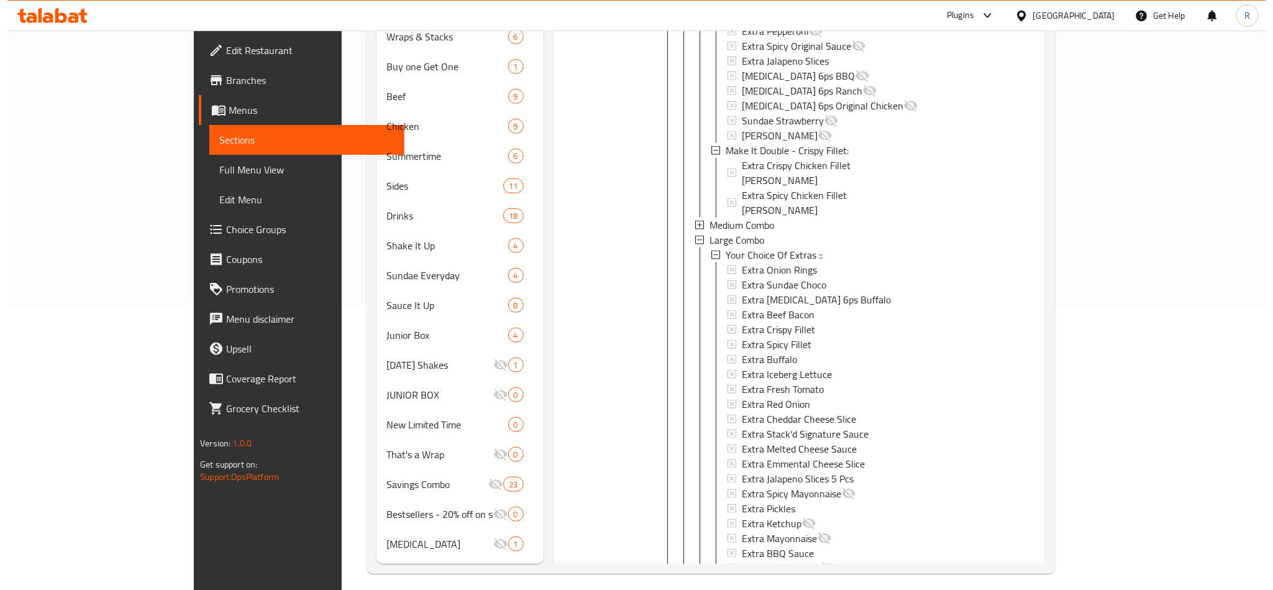
scroll to position [554, 0]
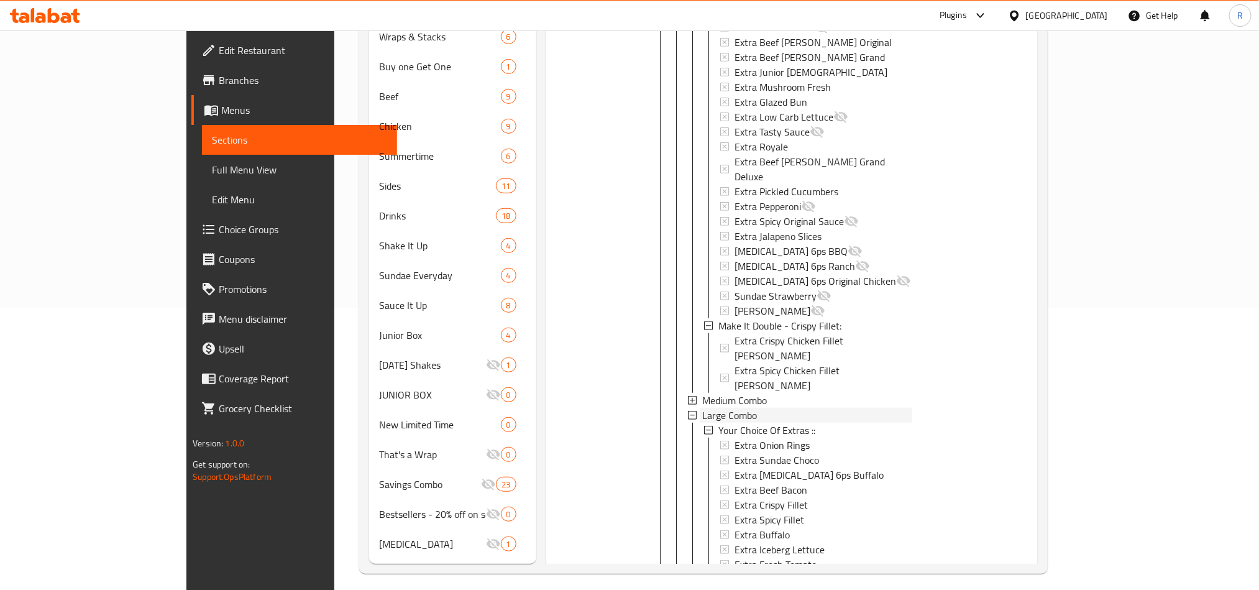
click at [702, 408] on span "Large Combo" at bounding box center [729, 415] width 55 height 15
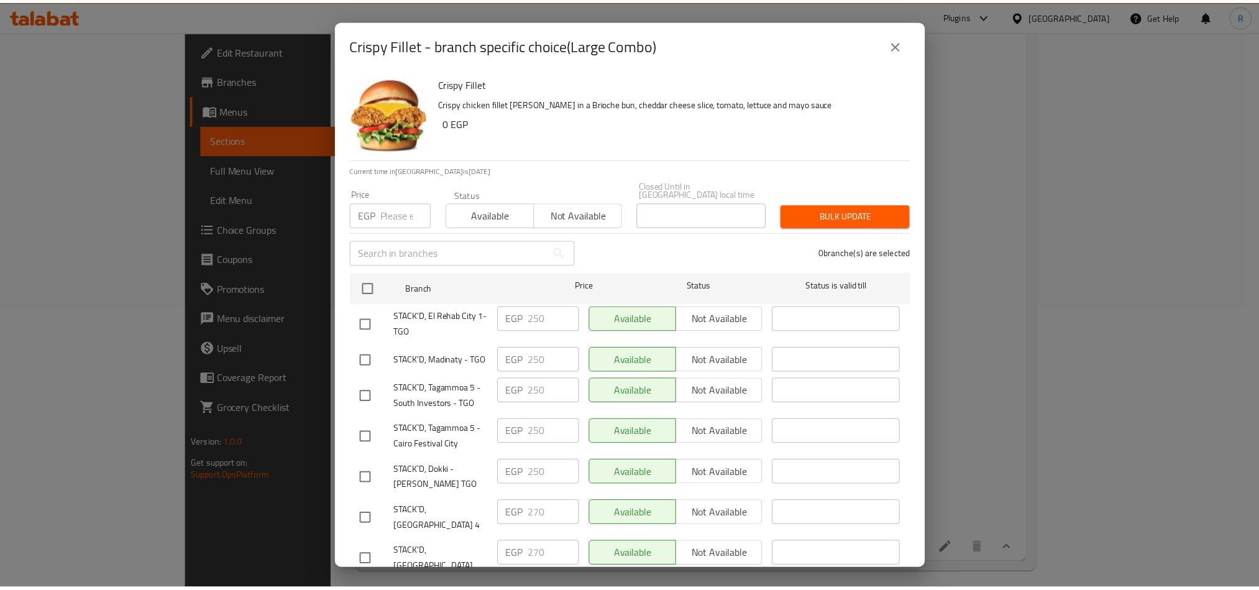
scroll to position [386, 0]
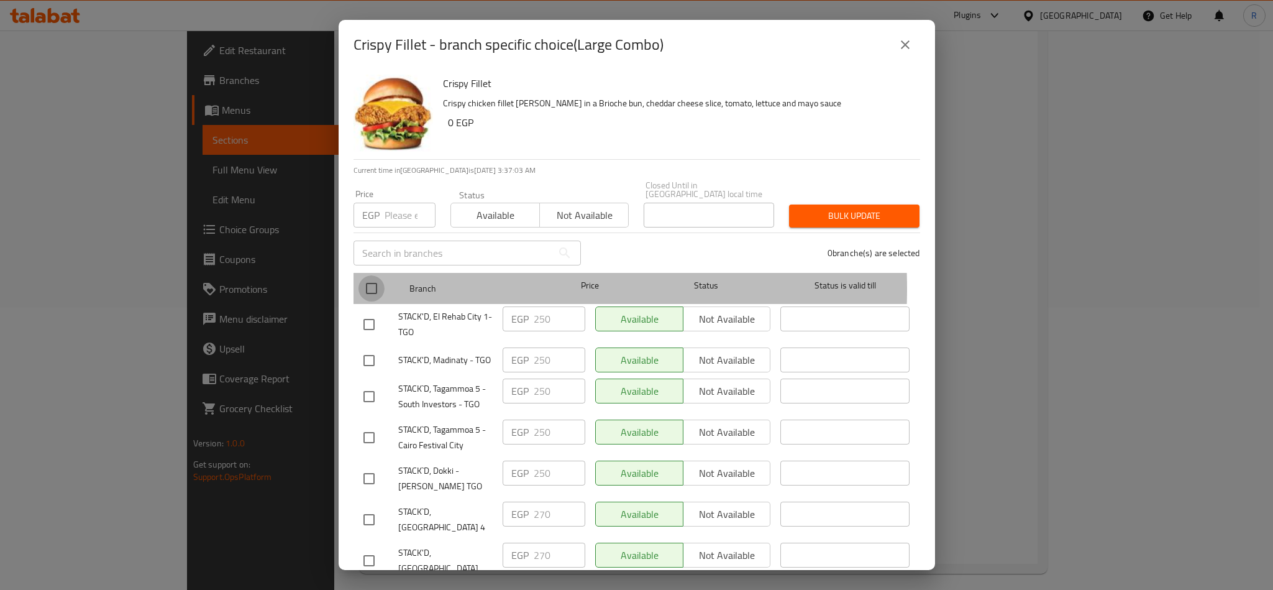
click at [379, 280] on input "checkbox" at bounding box center [372, 288] width 26 height 26
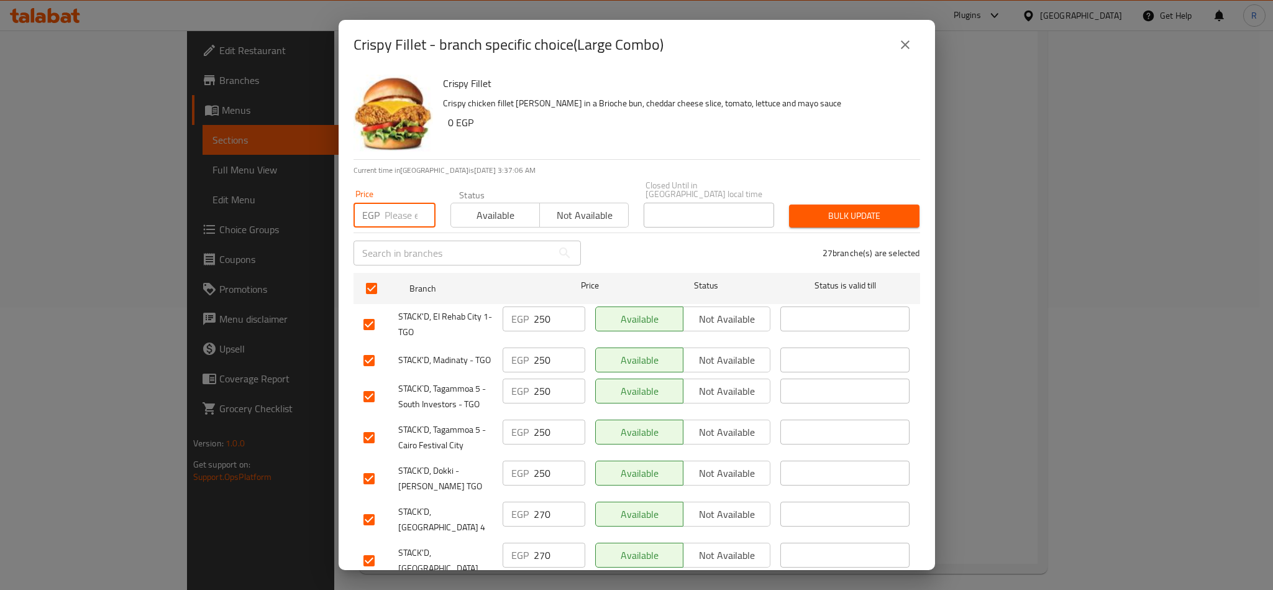
click at [386, 207] on input "number" at bounding box center [410, 215] width 51 height 25
click at [826, 209] on span "Bulk update" at bounding box center [854, 216] width 111 height 16
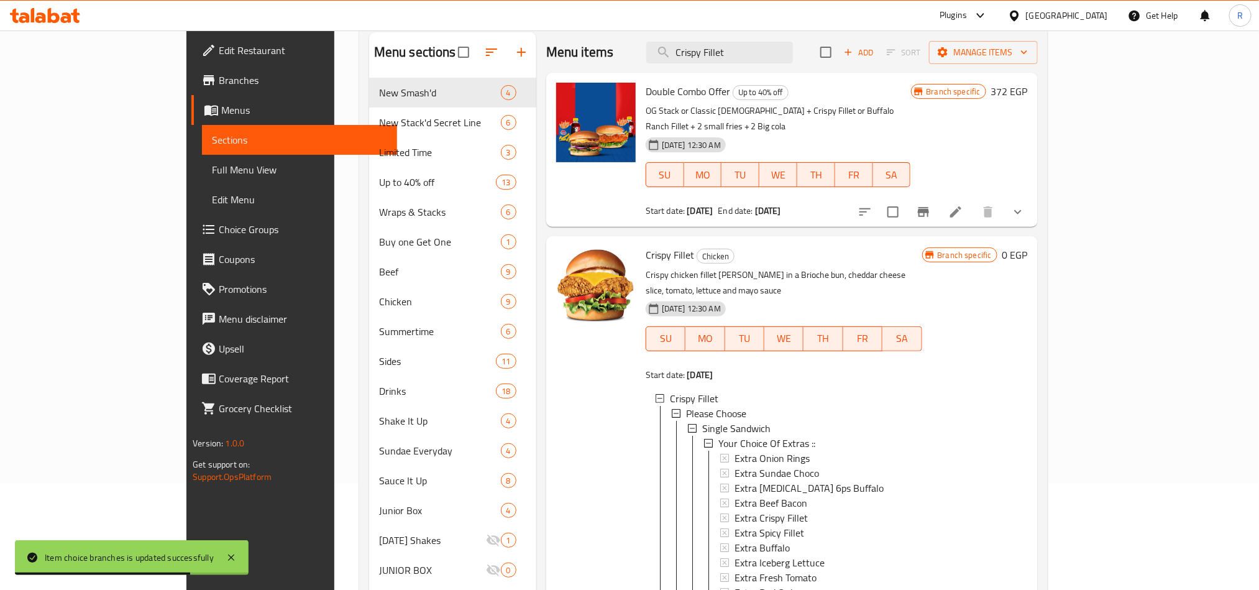
scroll to position [0, 0]
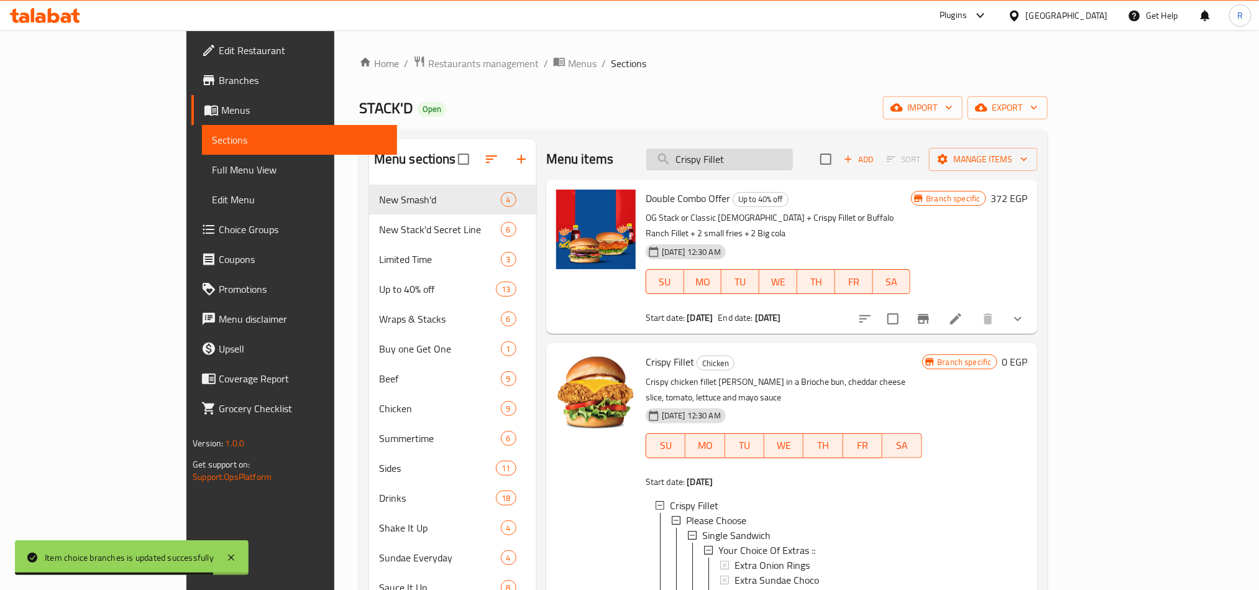
click at [748, 159] on input "Crispy Fillet" at bounding box center [719, 160] width 147 height 22
paste input "Buffalo Ranch Fillet"
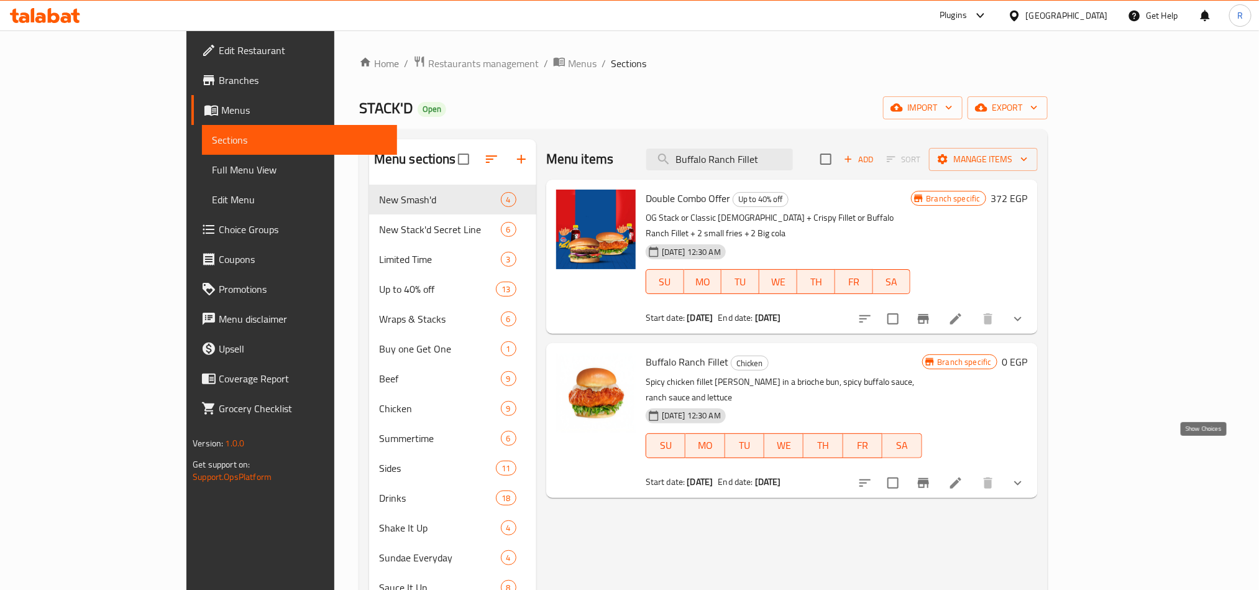
drag, startPoint x: 1201, startPoint y: 453, endPoint x: 977, endPoint y: 452, distance: 224.3
click at [1025, 475] on icon "show more" at bounding box center [1017, 482] width 15 height 15
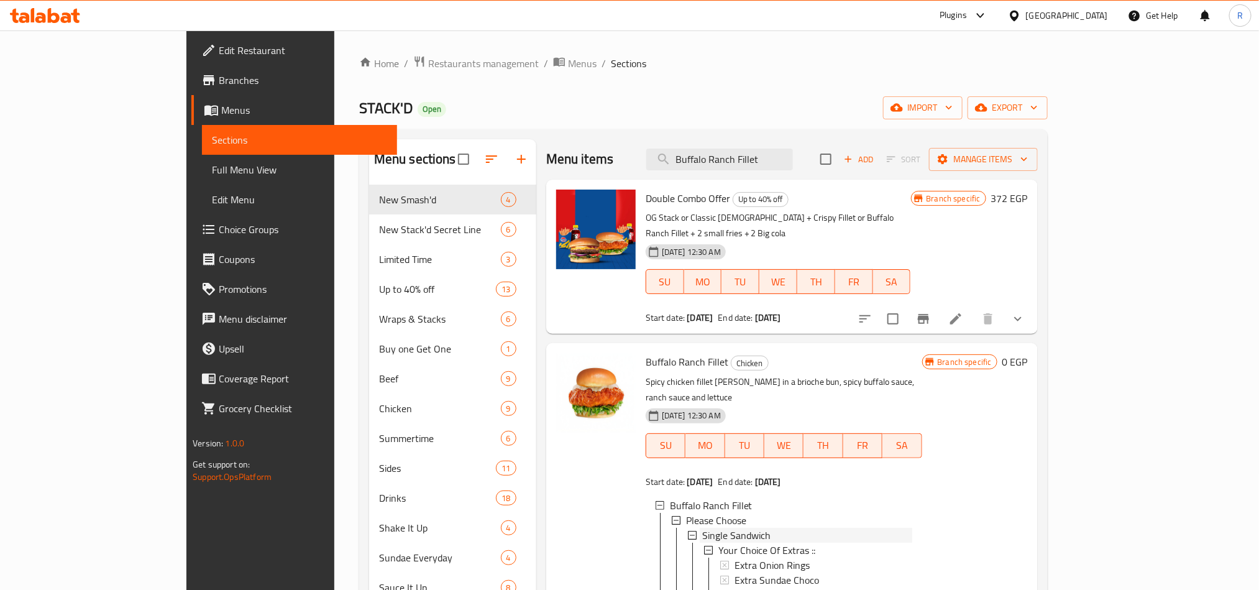
click at [705, 528] on span "Single Sandwich" at bounding box center [736, 535] width 68 height 15
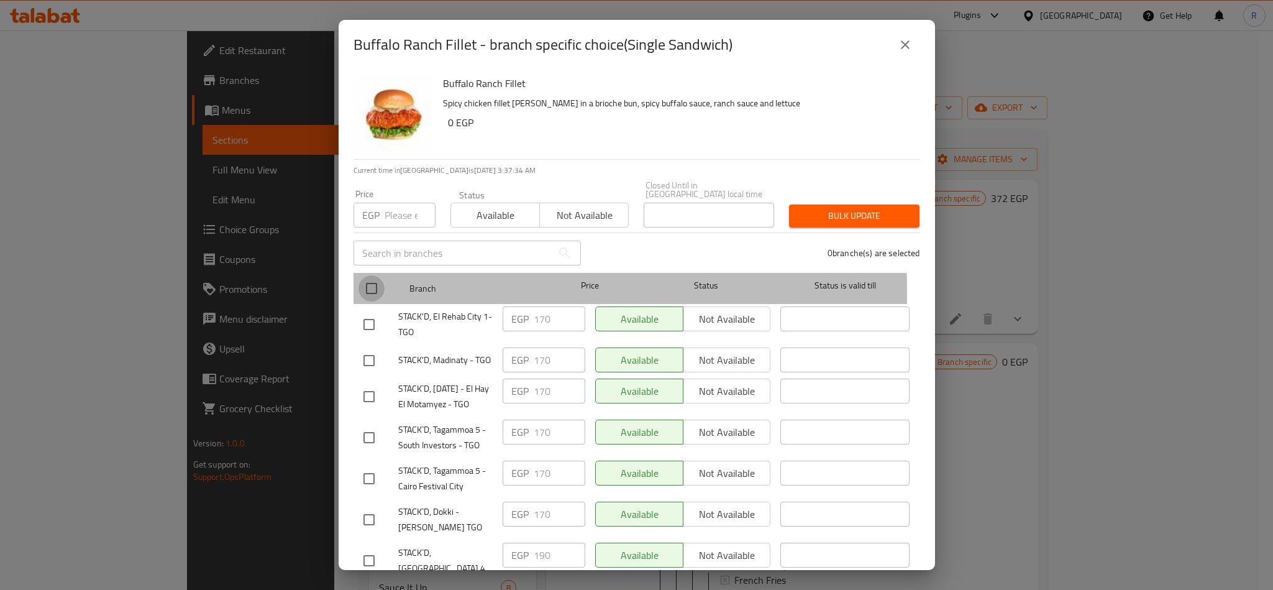
click at [366, 283] on input "checkbox" at bounding box center [372, 288] width 26 height 26
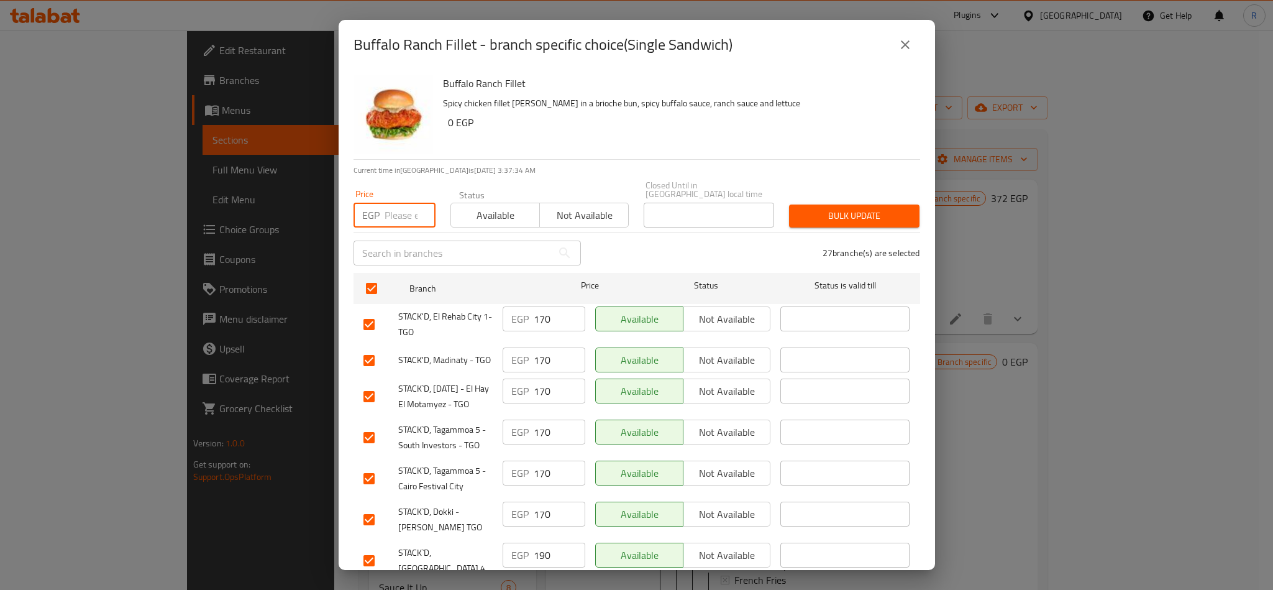
click at [401, 203] on input "number" at bounding box center [410, 215] width 51 height 25
click at [821, 208] on span "Bulk update" at bounding box center [854, 216] width 111 height 16
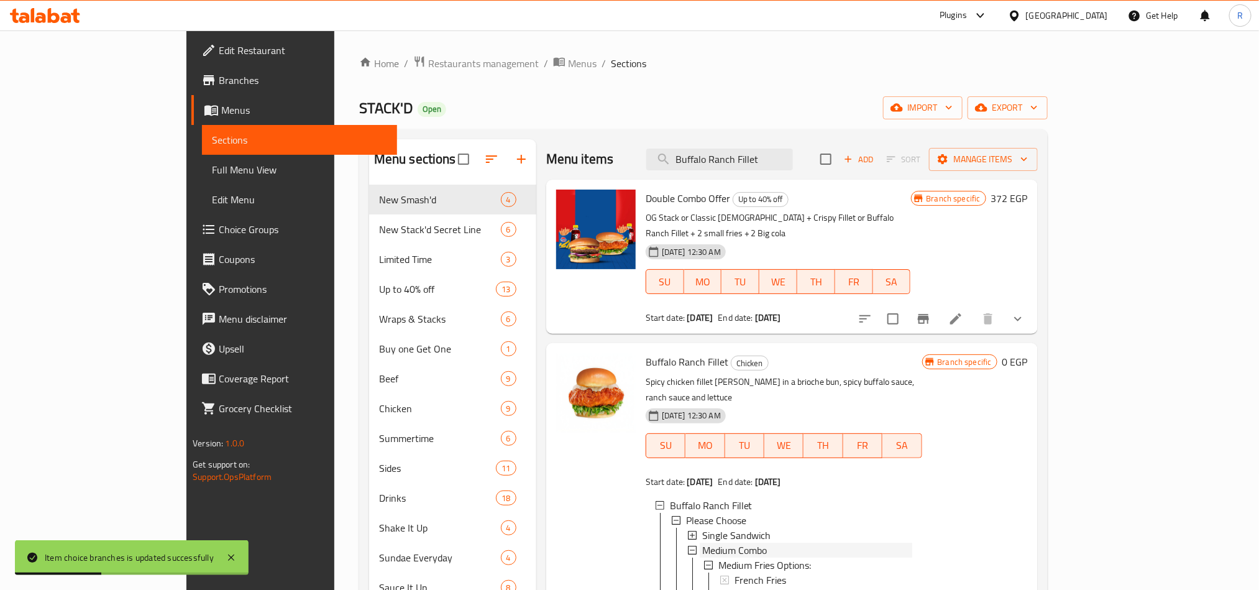
click at [702, 542] on span "Medium Combo" at bounding box center [734, 549] width 65 height 15
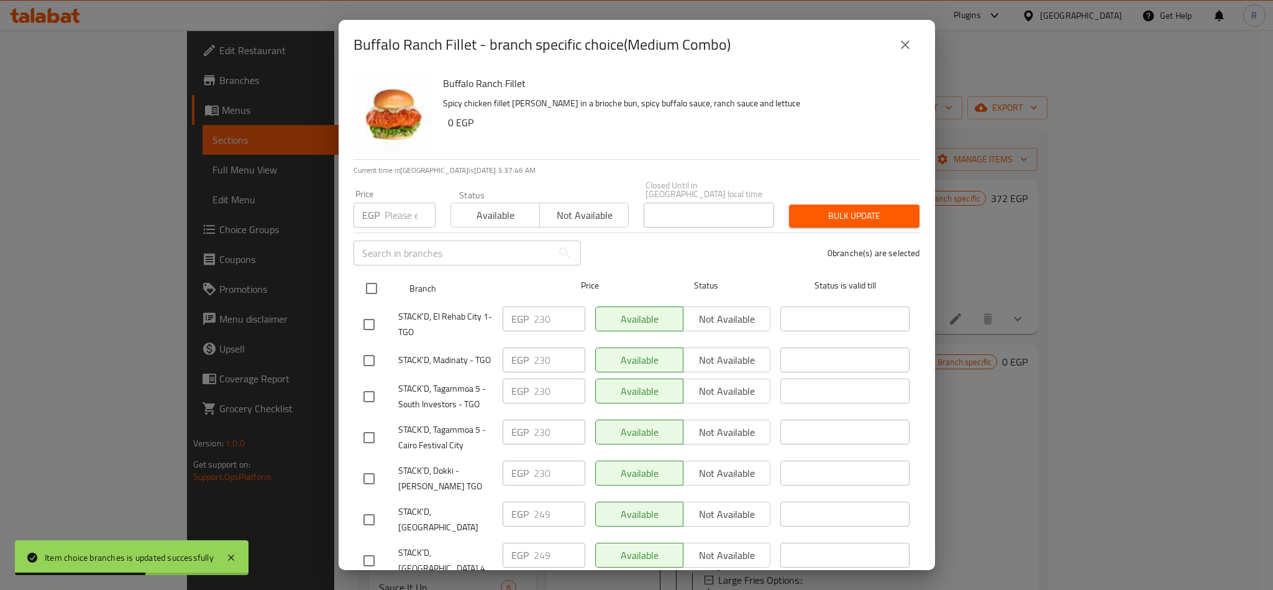
click at [375, 278] on input "checkbox" at bounding box center [372, 288] width 26 height 26
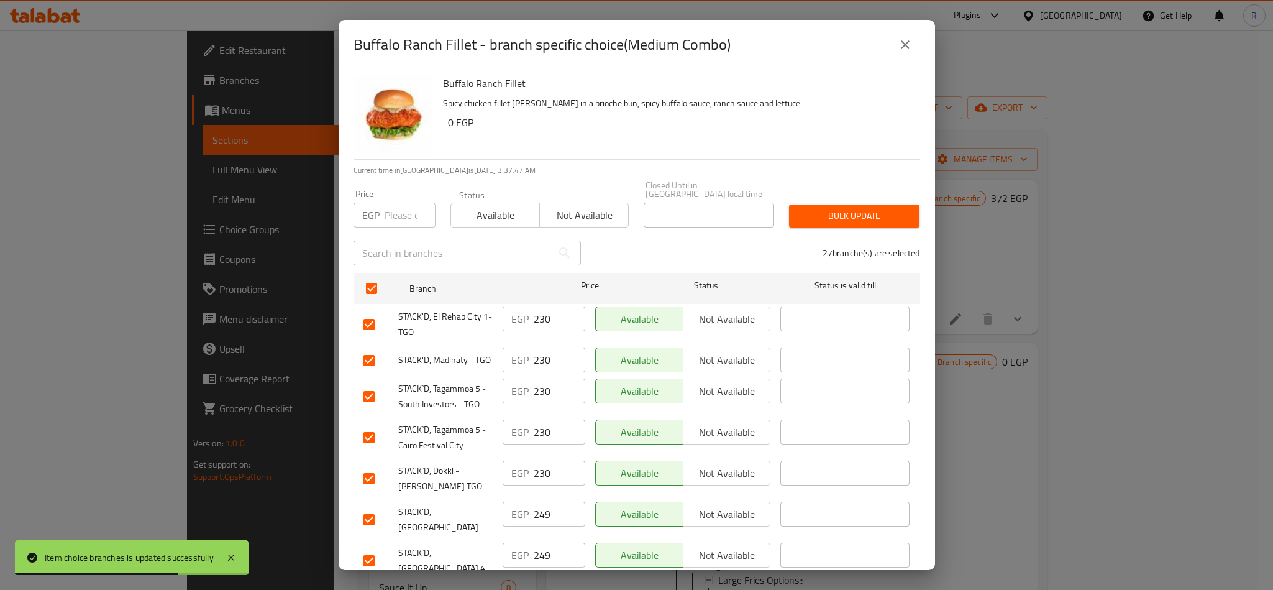
click at [388, 203] on input "number" at bounding box center [410, 215] width 51 height 25
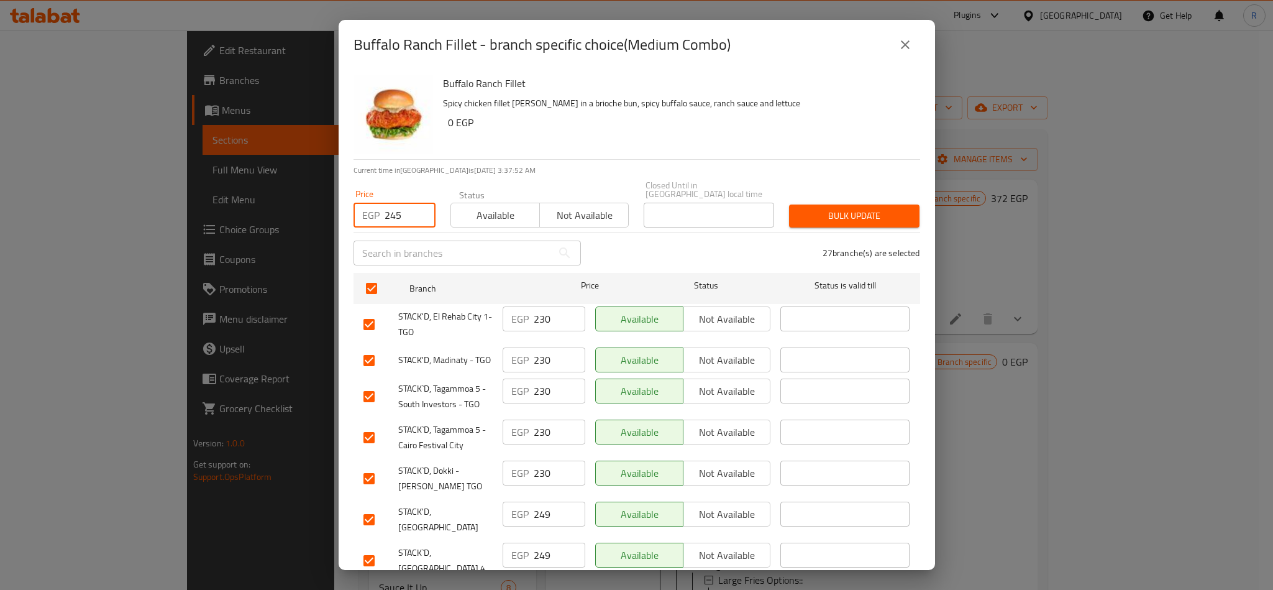
click at [886, 211] on span "Bulk update" at bounding box center [854, 216] width 111 height 16
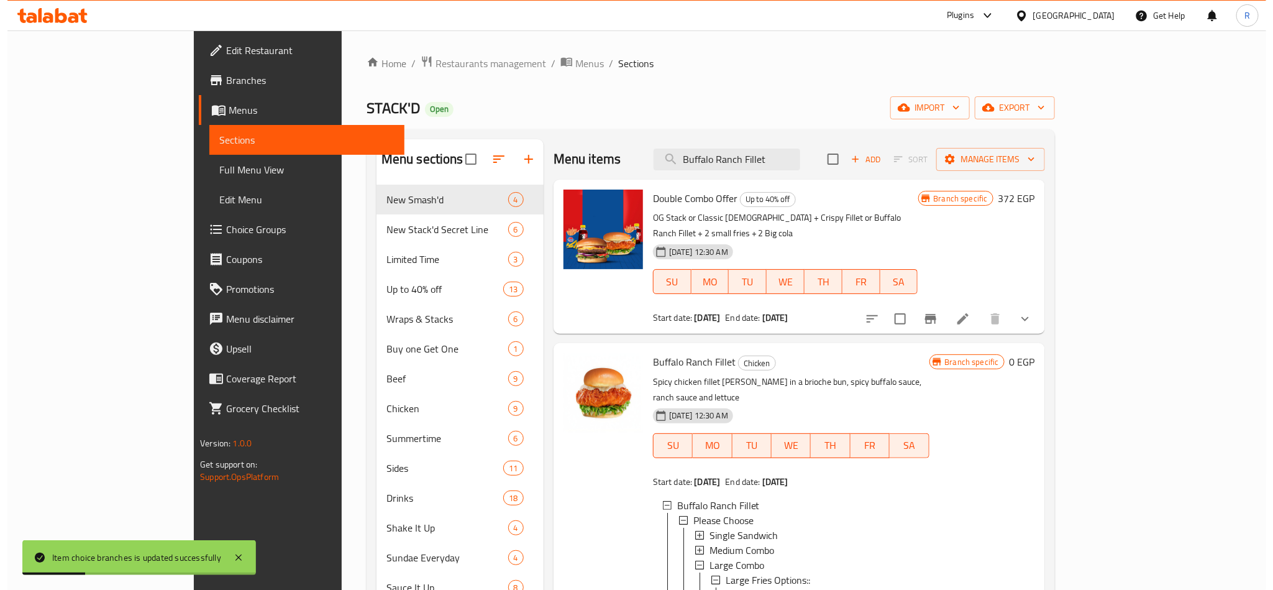
scroll to position [2, 0]
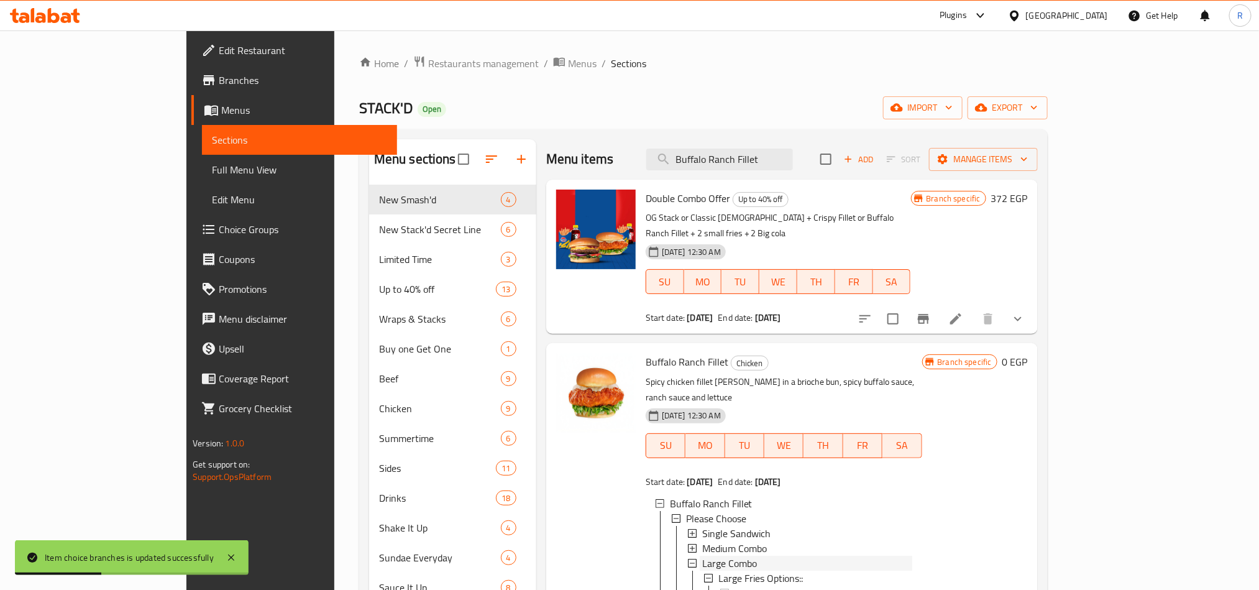
click at [703, 556] on span "Large Combo" at bounding box center [729, 563] width 55 height 15
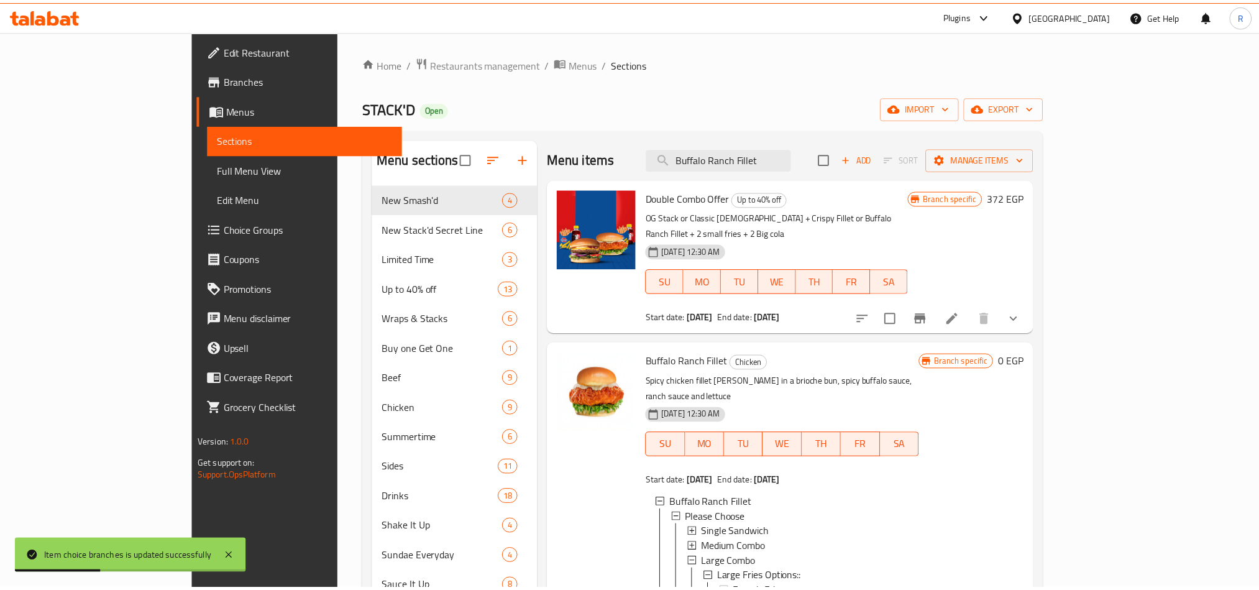
scroll to position [0, 0]
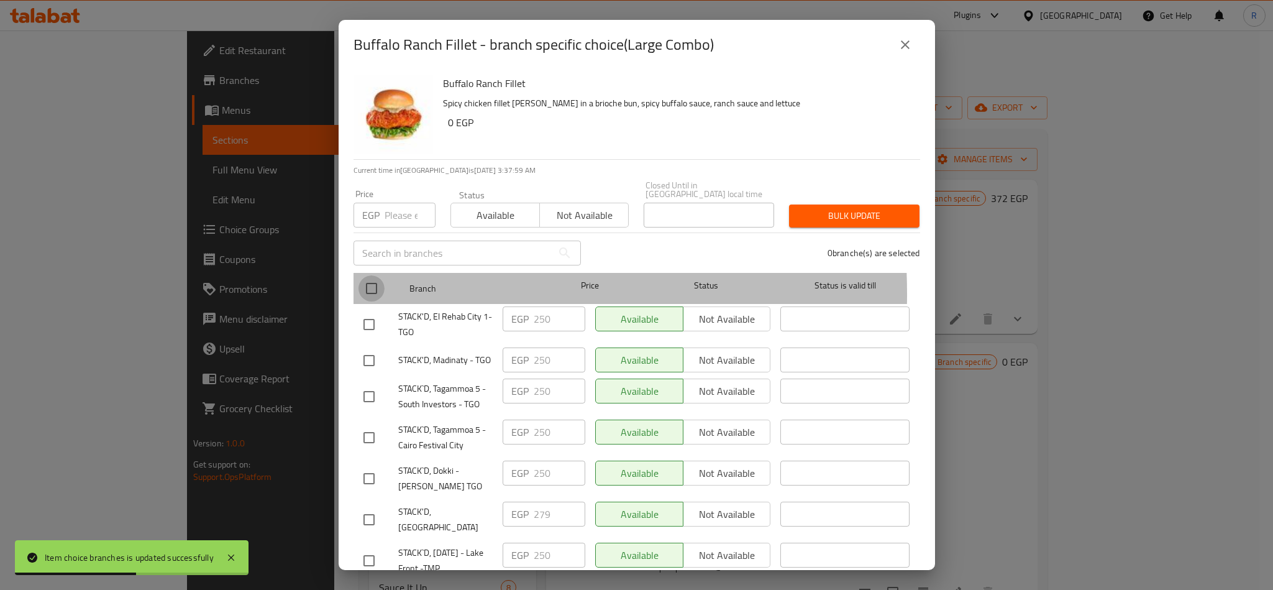
click at [364, 285] on input "checkbox" at bounding box center [372, 288] width 26 height 26
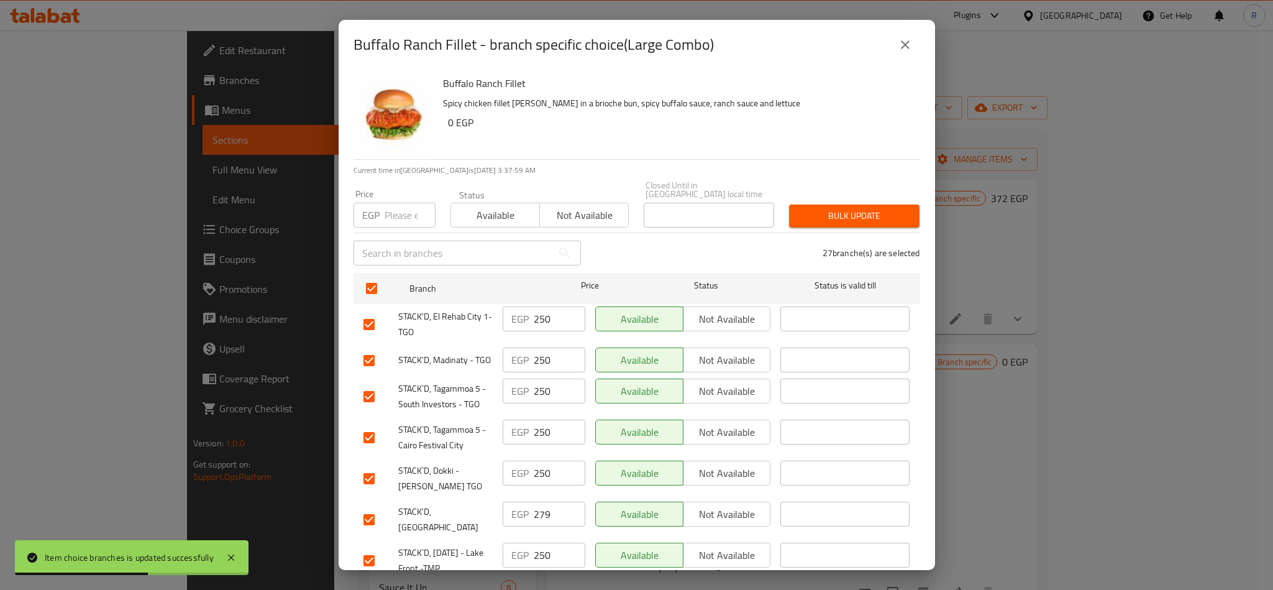
click at [393, 211] on input "number" at bounding box center [410, 215] width 51 height 25
click at [799, 208] on span "Bulk update" at bounding box center [854, 216] width 111 height 16
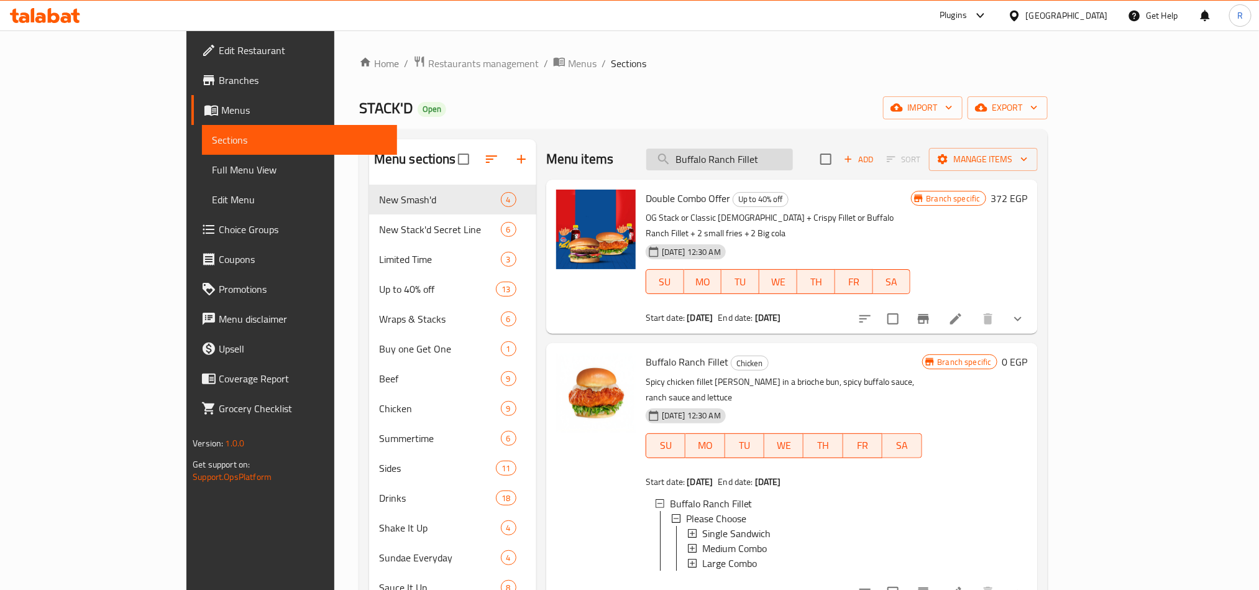
click at [755, 163] on input "Buffalo Ranch Fillet" at bounding box center [719, 160] width 147 height 22
paste input "[GEOGRAPHIC_DATA]"
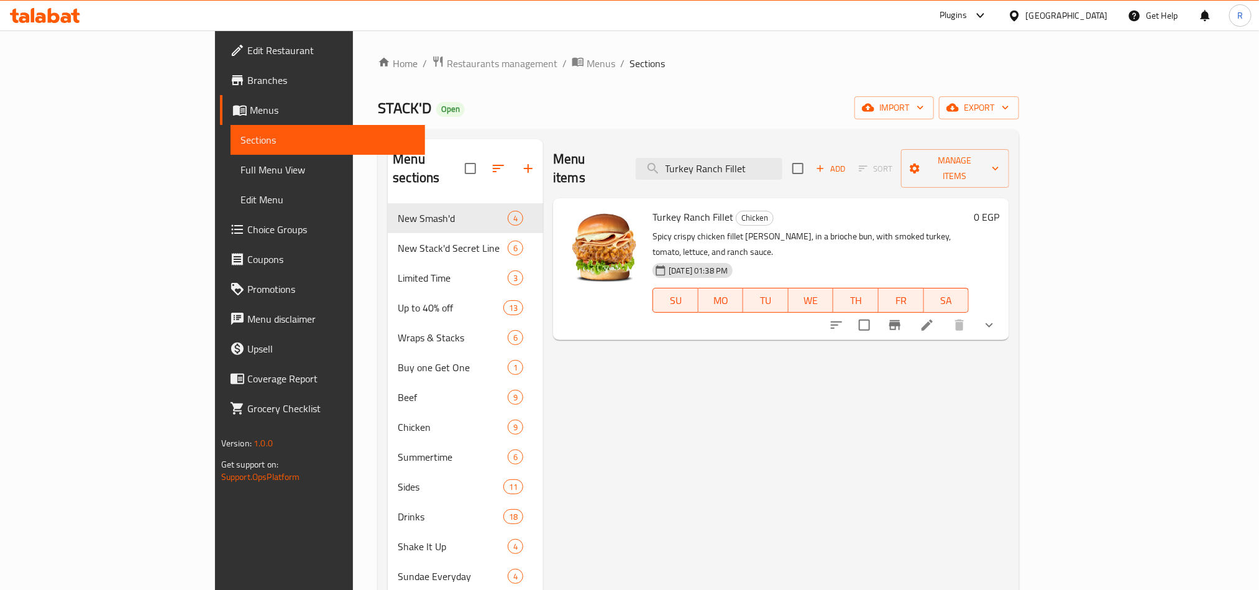
click at [997, 318] on icon "show more" at bounding box center [989, 325] width 15 height 15
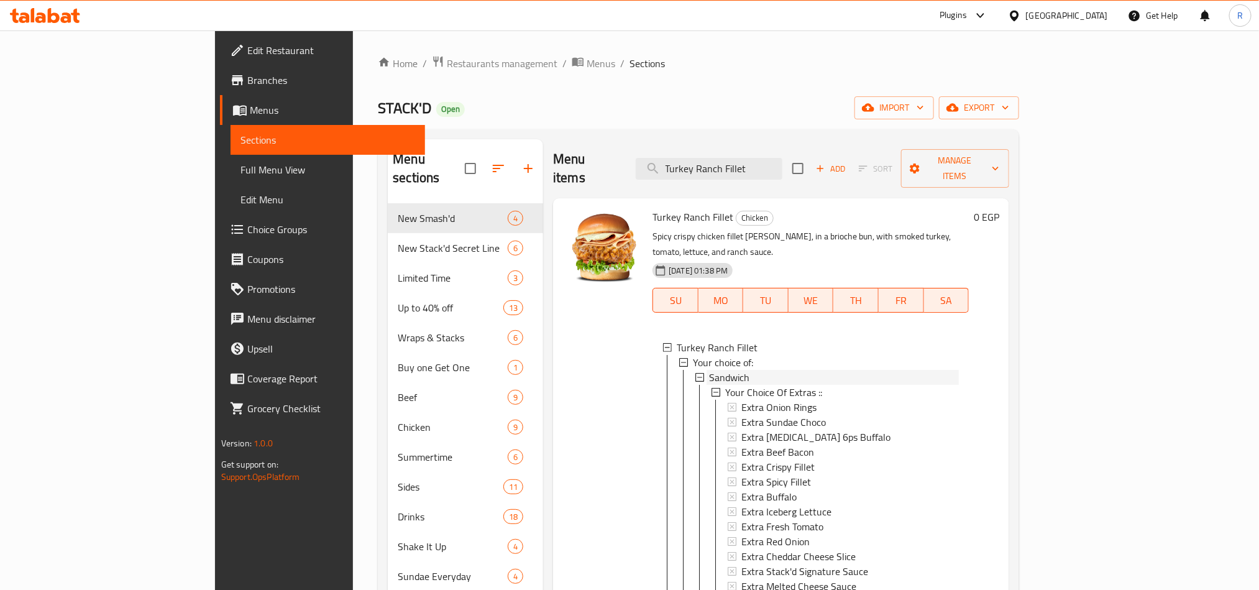
click at [709, 370] on span "Sandwich" at bounding box center [729, 377] width 40 height 15
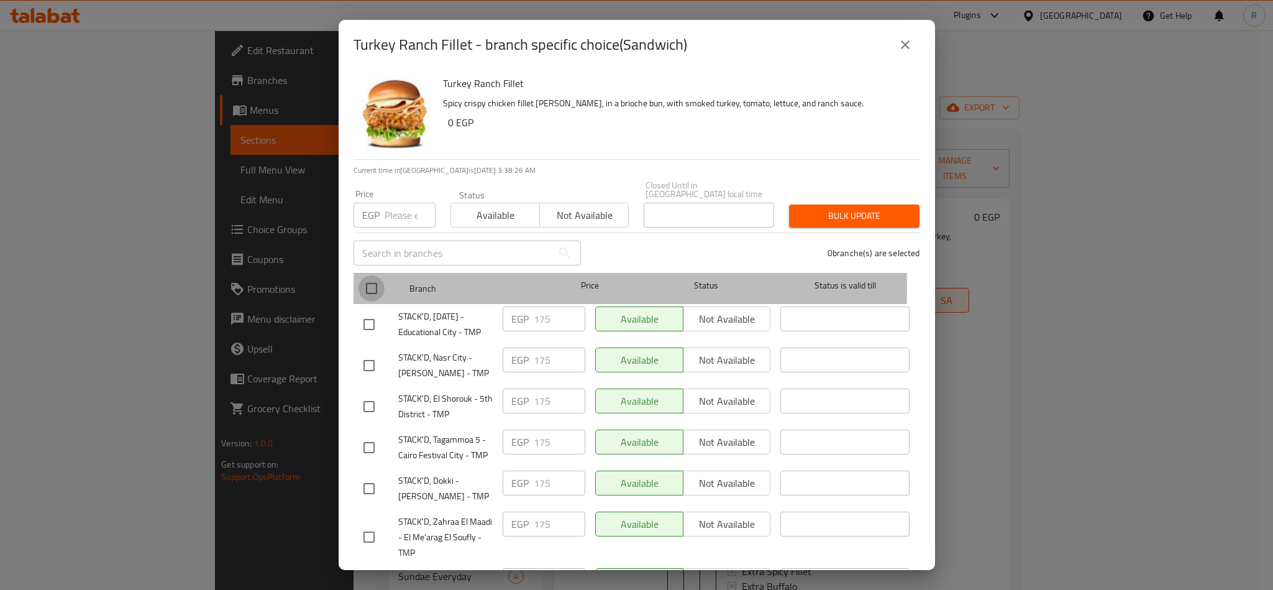
click at [371, 278] on input "checkbox" at bounding box center [372, 288] width 26 height 26
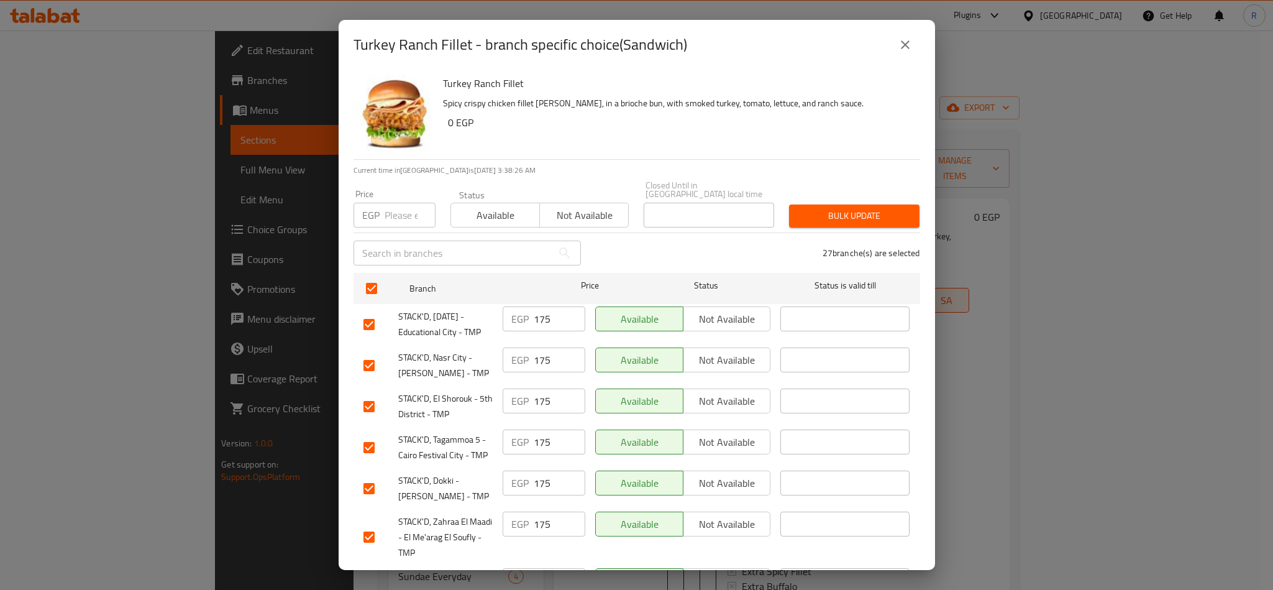
click at [406, 211] on input "number" at bounding box center [410, 215] width 51 height 25
drag, startPoint x: 830, startPoint y: 161, endPoint x: 843, endPoint y: 211, distance: 51.4
click at [830, 161] on div "Turkey Ranch Fillet Spicy crispy chicken fillet [PERSON_NAME], in a brioche bun…" at bounding box center [637, 320] width 597 height 500
click at [843, 215] on button "Bulk update" at bounding box center [854, 215] width 130 height 23
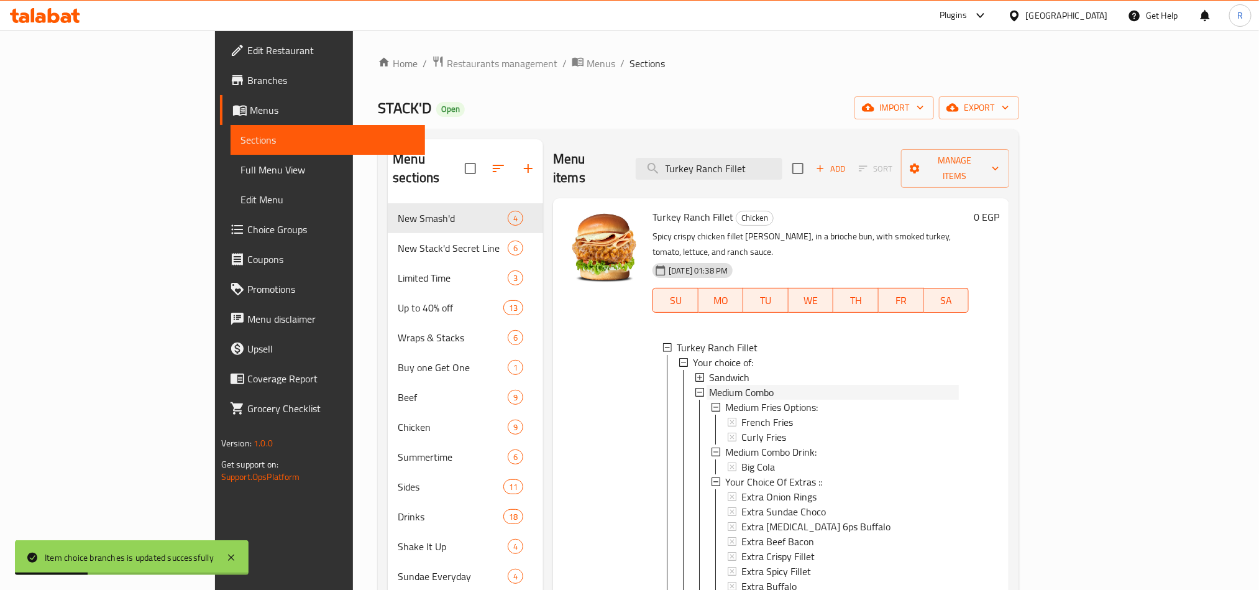
click at [709, 385] on span "Medium Combo" at bounding box center [741, 392] width 65 height 15
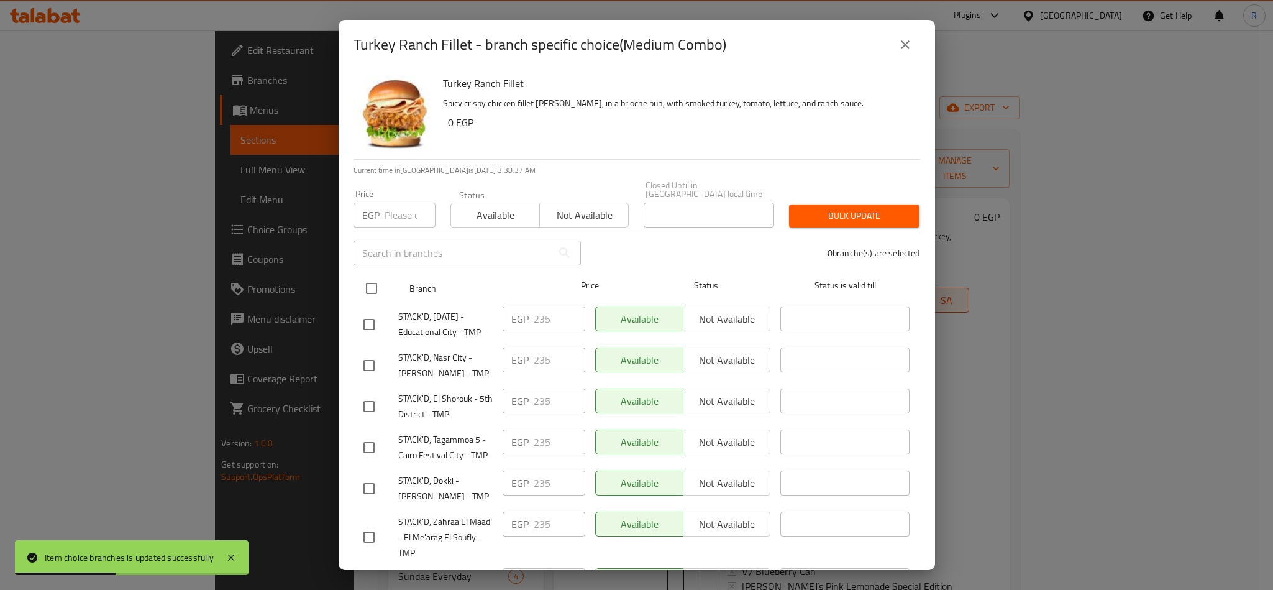
click at [375, 278] on input "checkbox" at bounding box center [372, 288] width 26 height 26
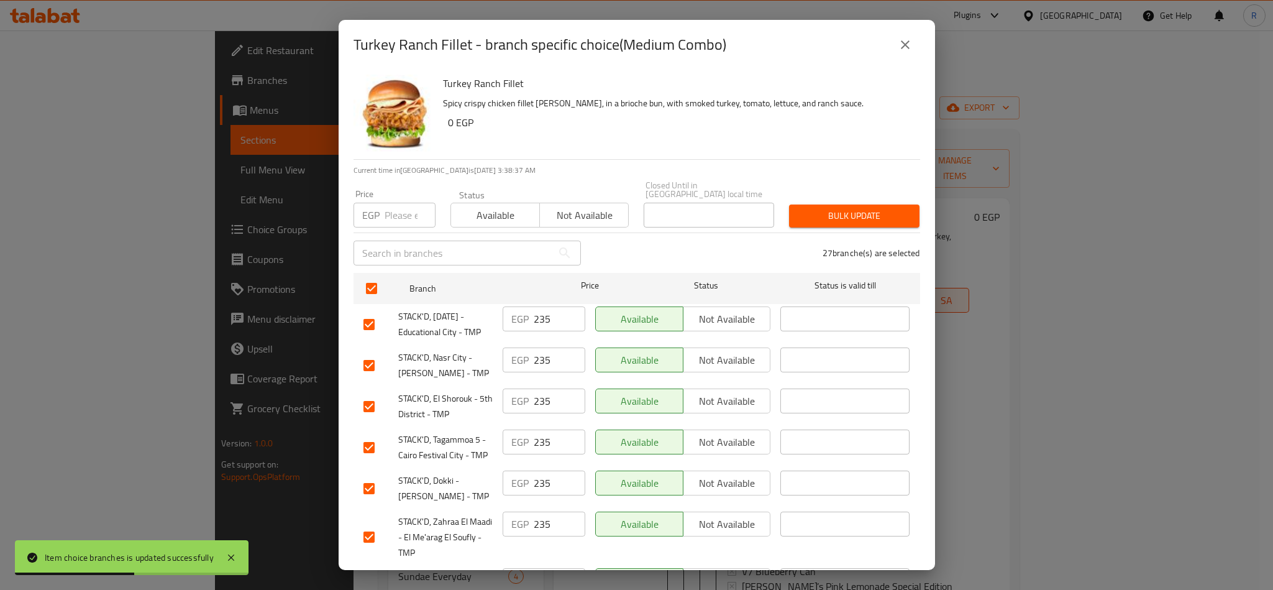
click at [401, 209] on input "number" at bounding box center [410, 215] width 51 height 25
click at [864, 208] on span "Bulk update" at bounding box center [854, 216] width 111 height 16
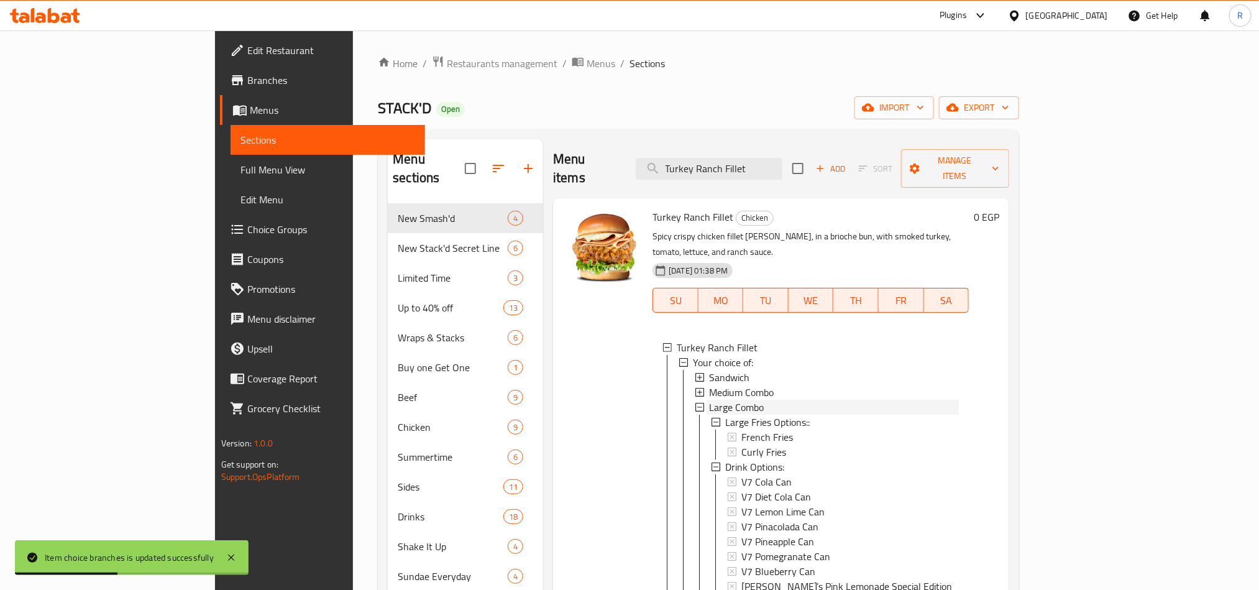
click at [709, 400] on span "Large Combo" at bounding box center [736, 407] width 55 height 15
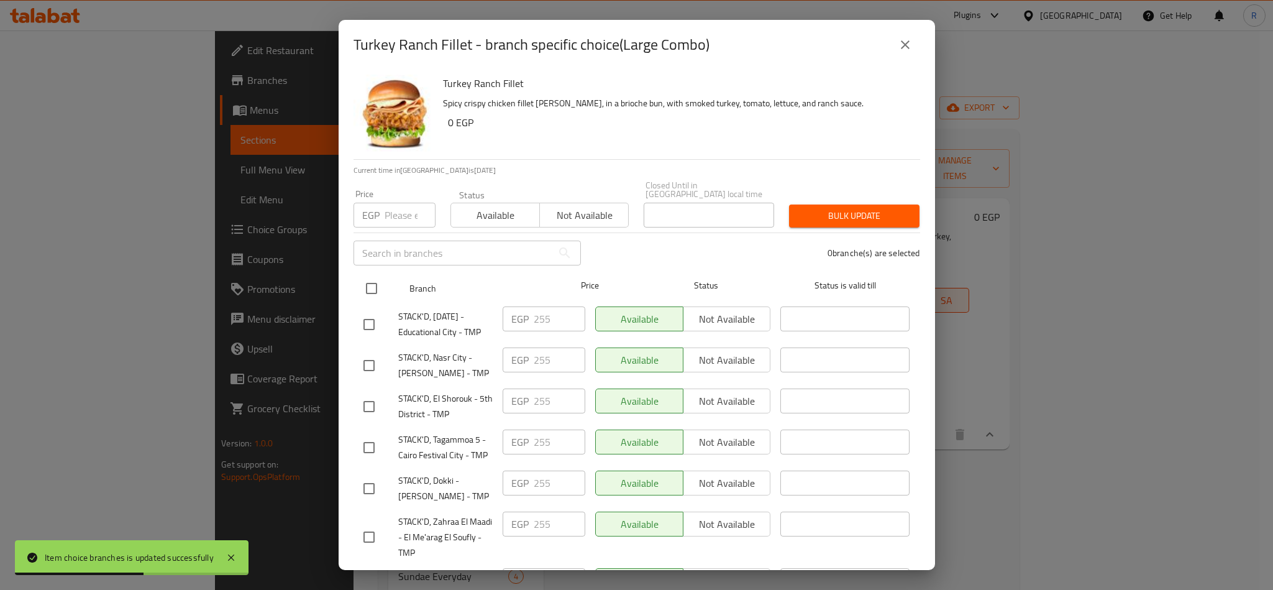
click at [368, 278] on input "checkbox" at bounding box center [372, 288] width 26 height 26
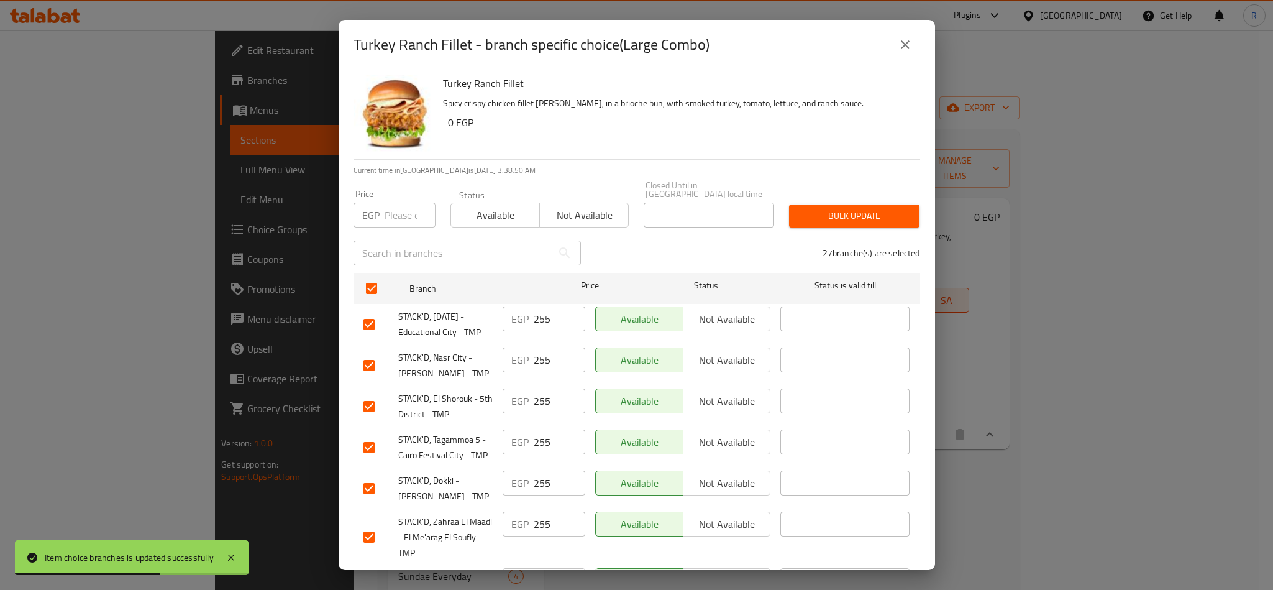
click at [388, 206] on input "number" at bounding box center [410, 215] width 51 height 25
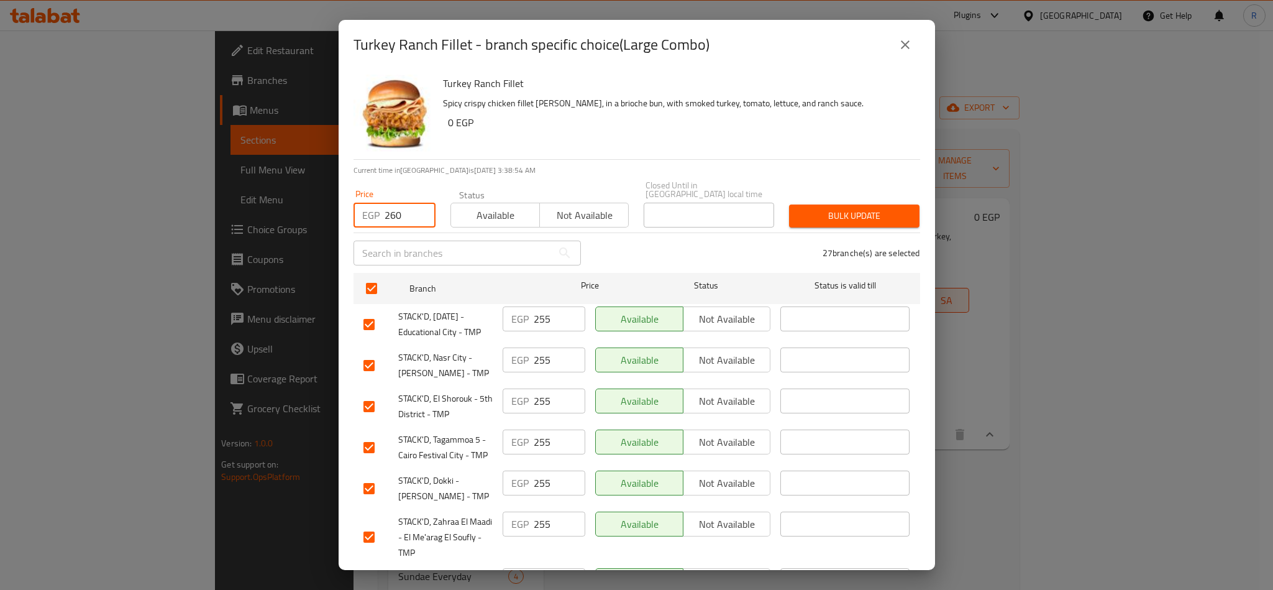
click at [860, 208] on span "Bulk update" at bounding box center [854, 216] width 111 height 16
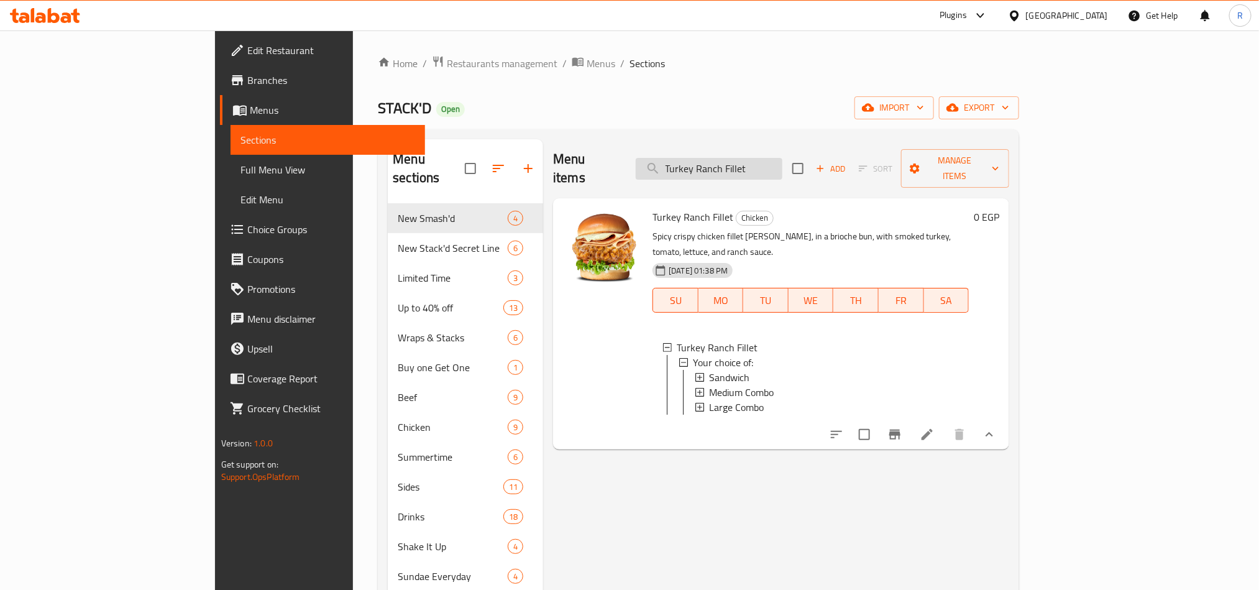
click at [763, 165] on input "Turkey Ranch Fillet" at bounding box center [709, 169] width 147 height 22
paste input "Bigg'er Tasty Fillet"
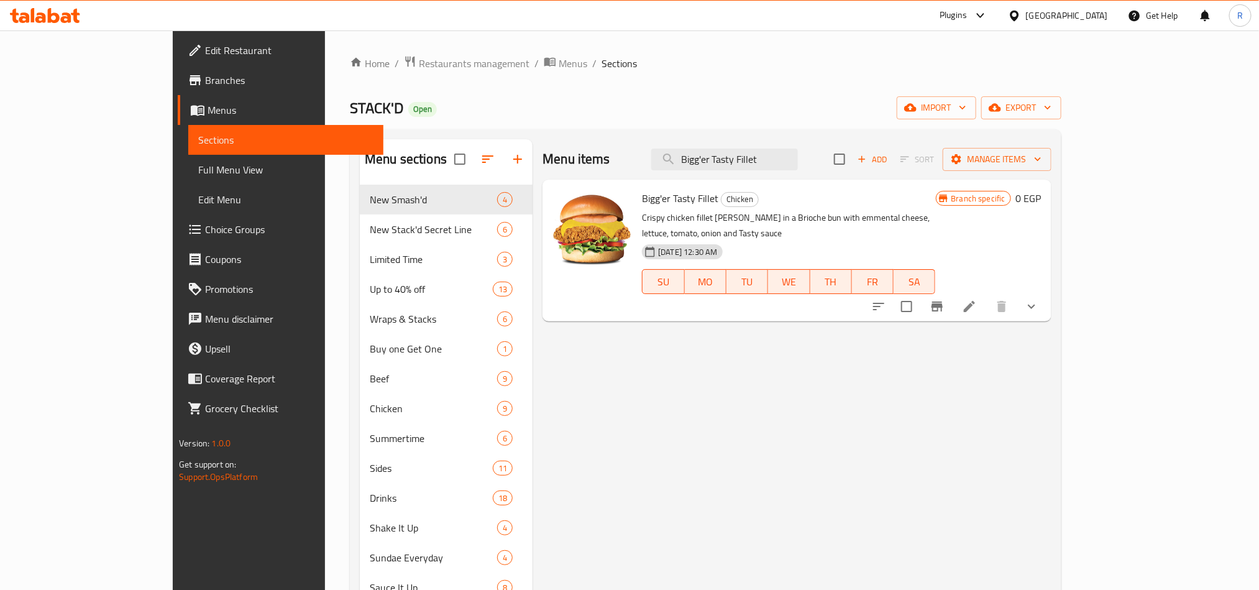
click at [1039, 299] on icon "show more" at bounding box center [1031, 306] width 15 height 15
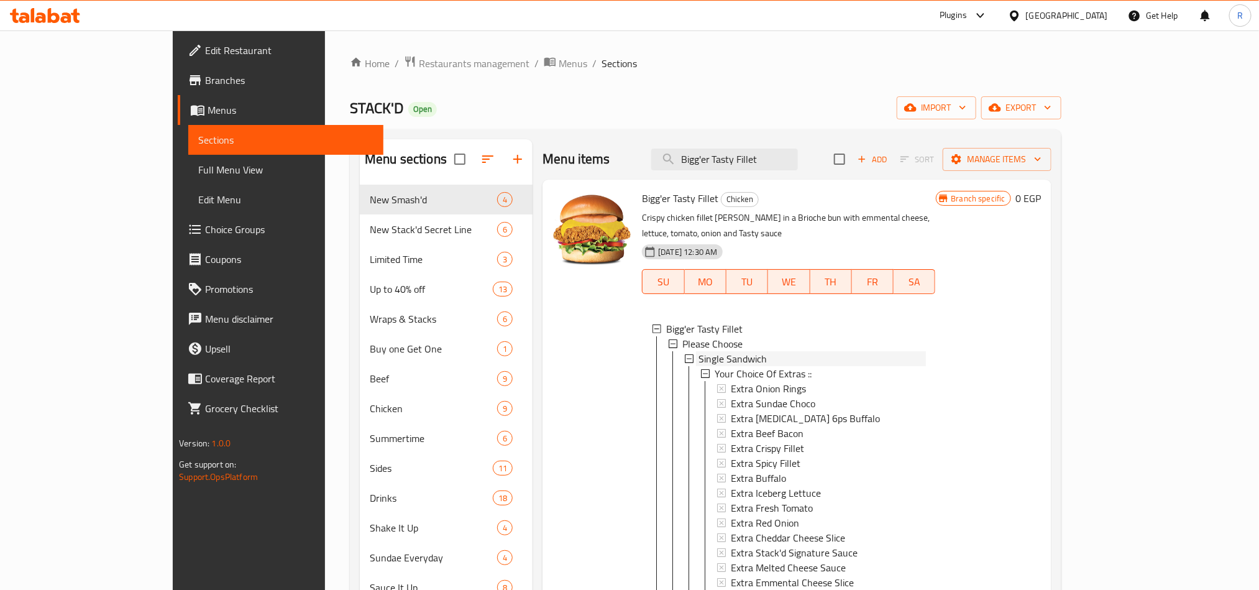
click at [698, 351] on span "Single Sandwich" at bounding box center [732, 358] width 68 height 15
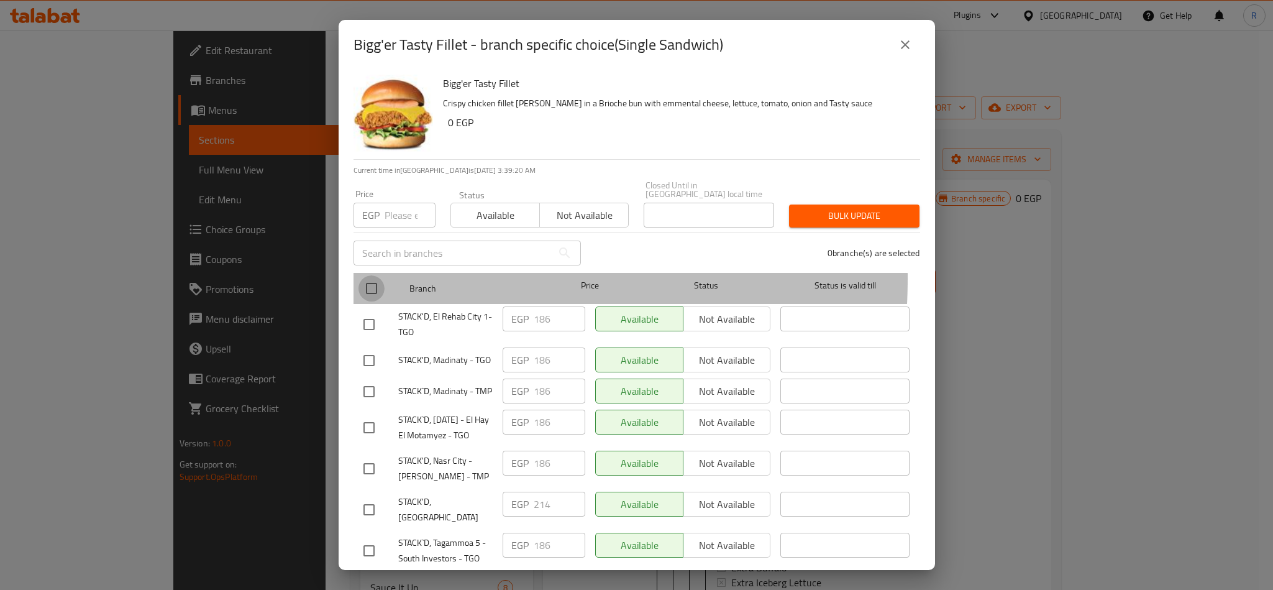
click at [367, 275] on input "checkbox" at bounding box center [372, 288] width 26 height 26
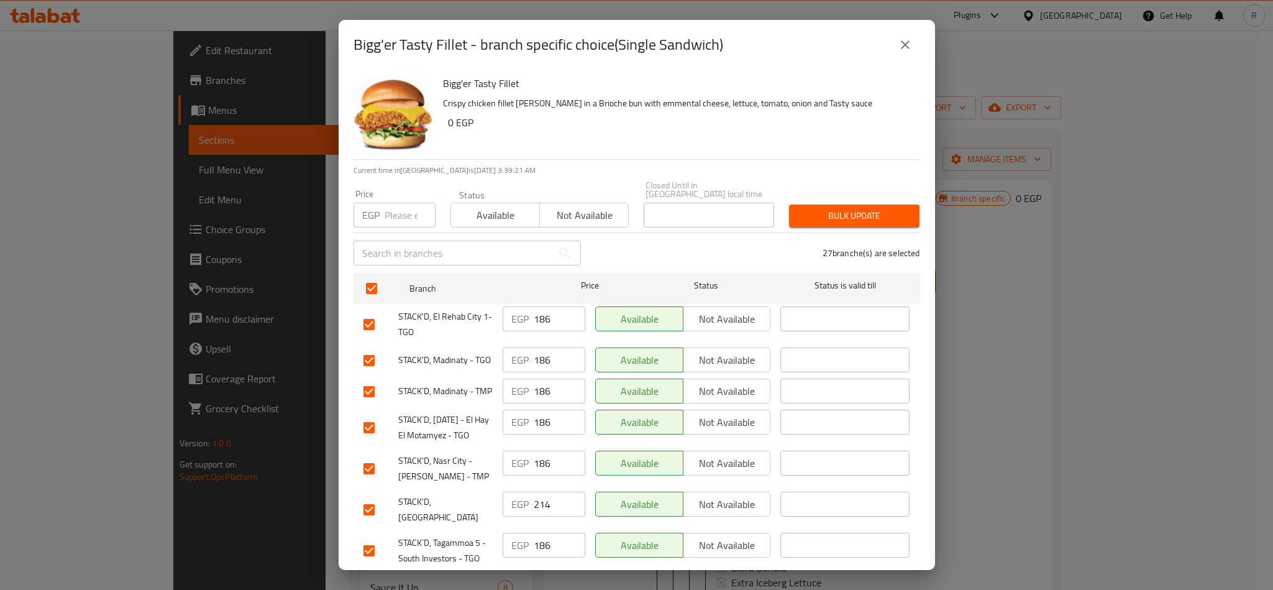
click at [398, 207] on input "number" at bounding box center [410, 215] width 51 height 25
click at [834, 208] on span "Bulk update" at bounding box center [854, 216] width 111 height 16
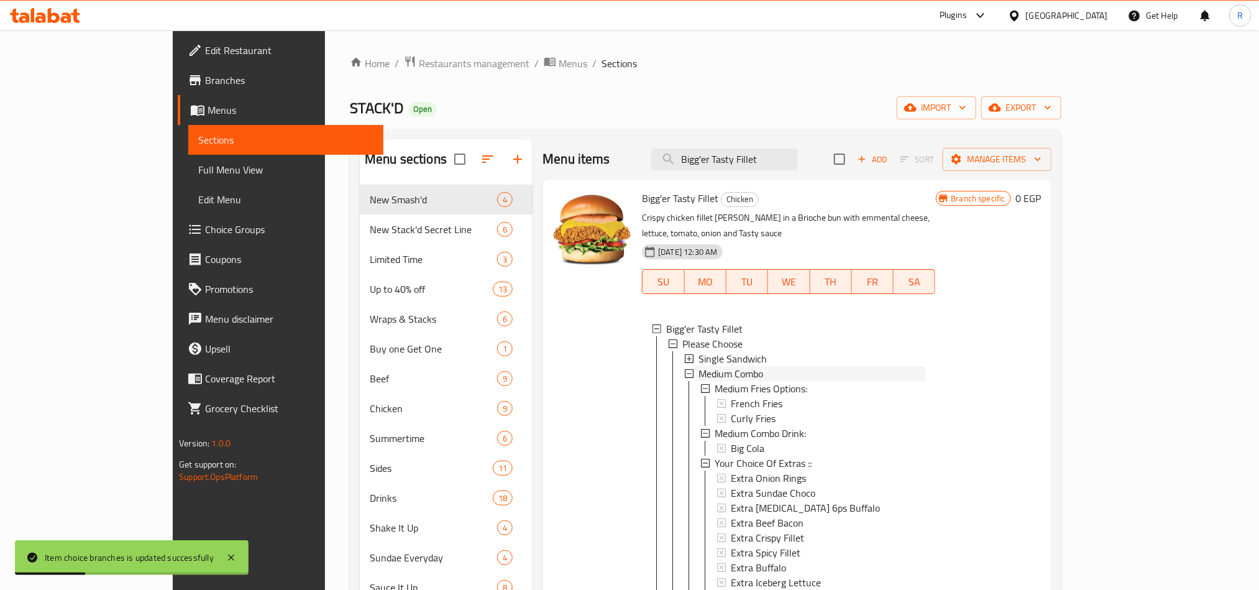
click at [698, 366] on span "Medium Combo" at bounding box center [730, 373] width 65 height 15
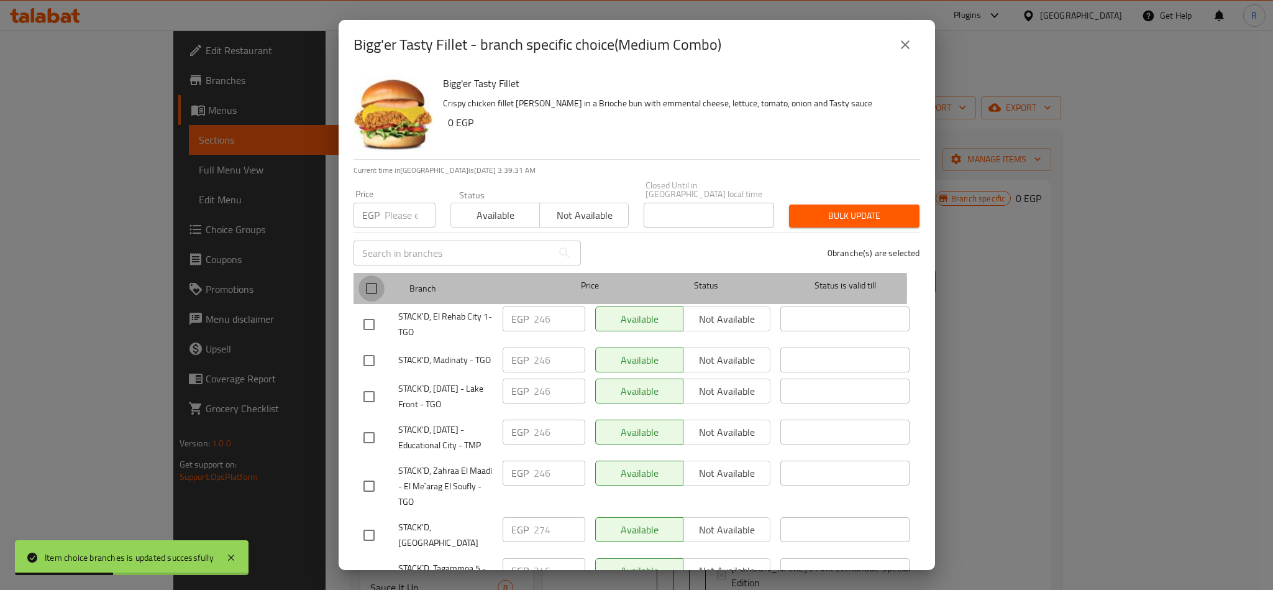
click at [371, 278] on input "checkbox" at bounding box center [372, 288] width 26 height 26
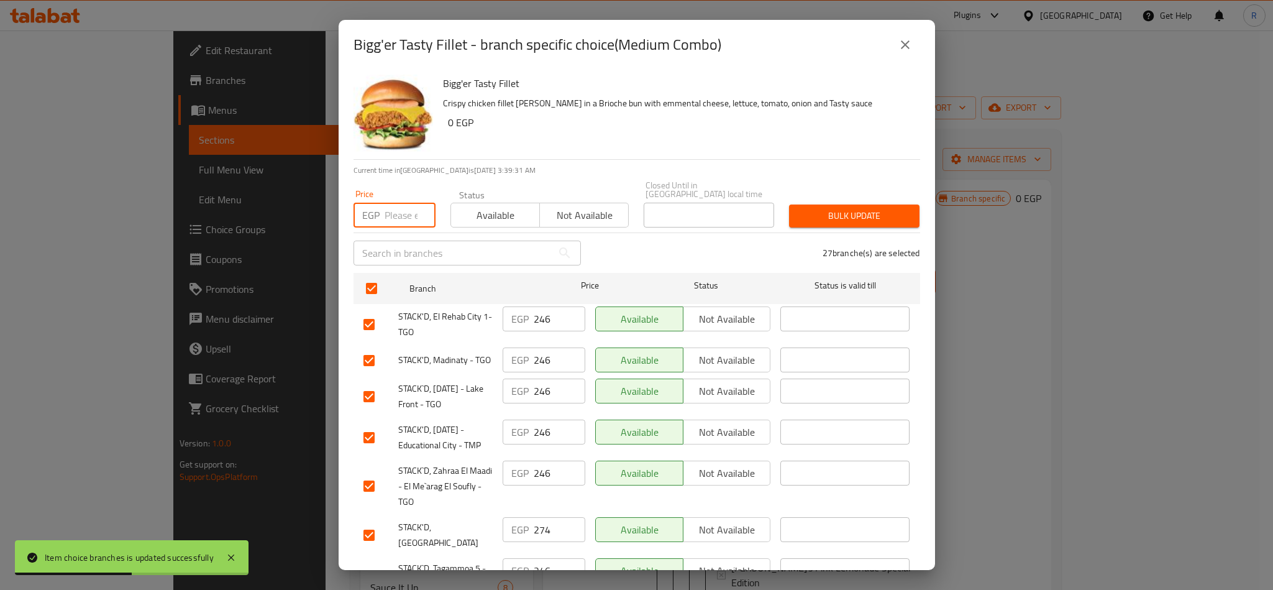
click at [401, 209] on input "number" at bounding box center [410, 215] width 51 height 25
click at [834, 208] on span "Bulk update" at bounding box center [854, 216] width 111 height 16
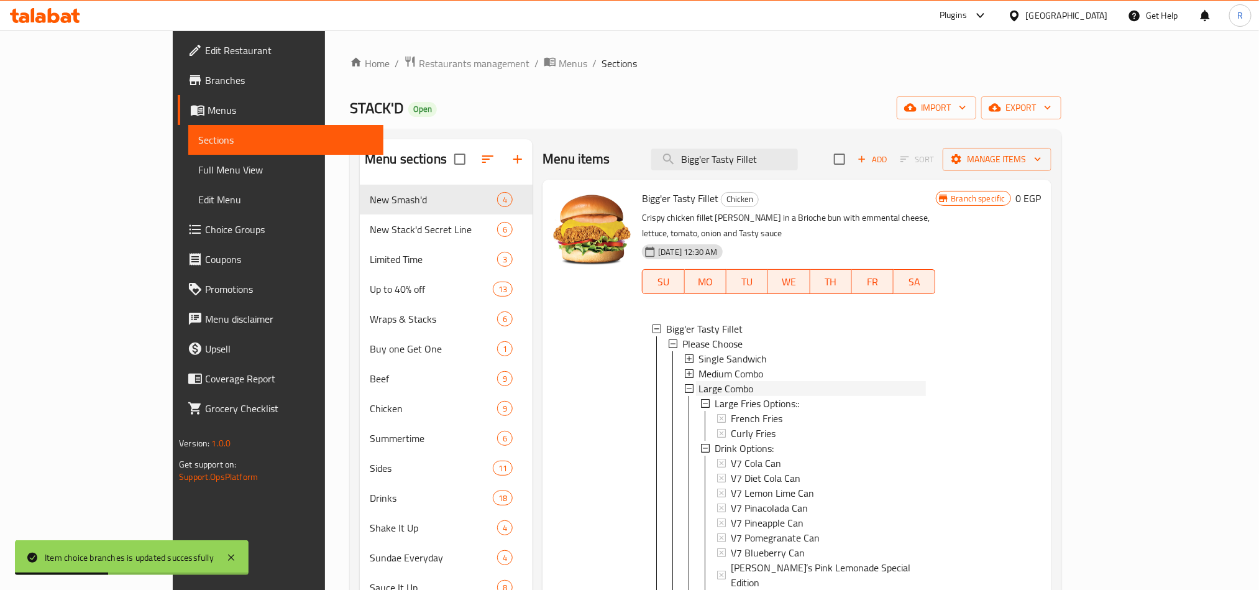
click at [698, 381] on span "Large Combo" at bounding box center [725, 388] width 55 height 15
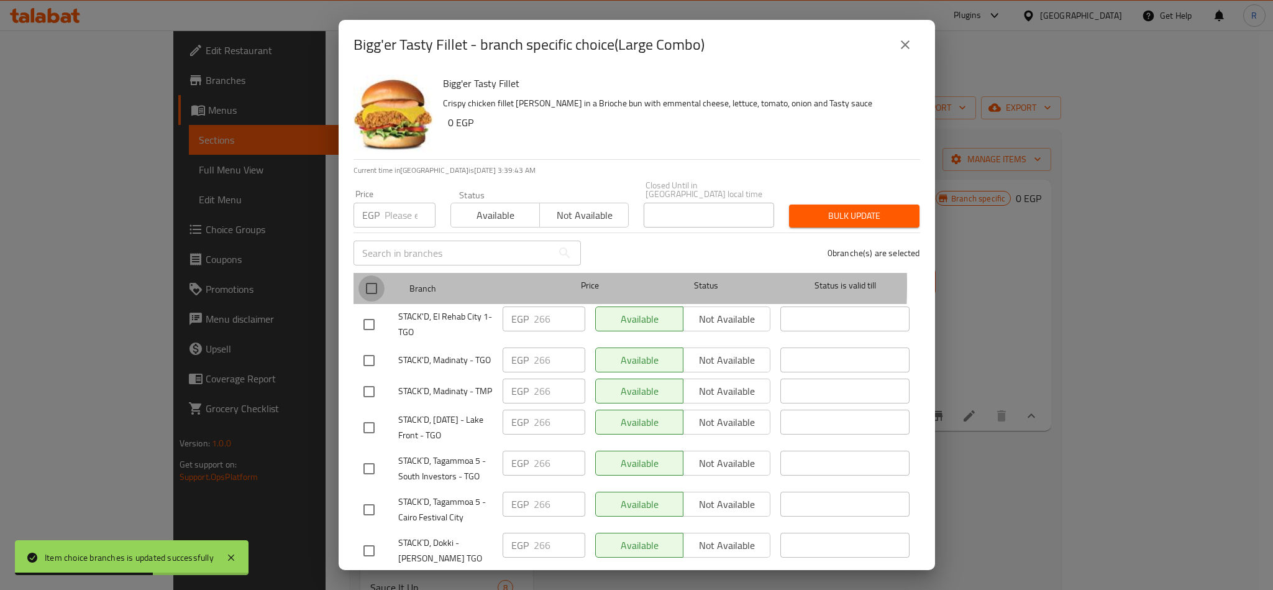
click at [371, 275] on input "checkbox" at bounding box center [372, 288] width 26 height 26
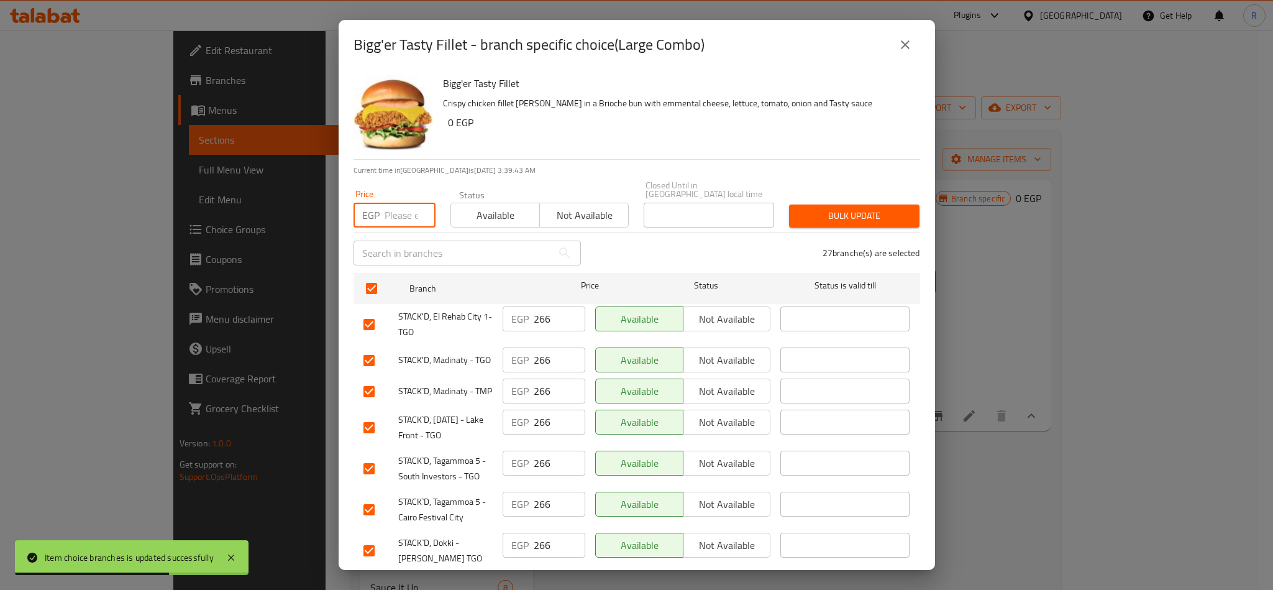
click at [385, 203] on input "number" at bounding box center [410, 215] width 51 height 25
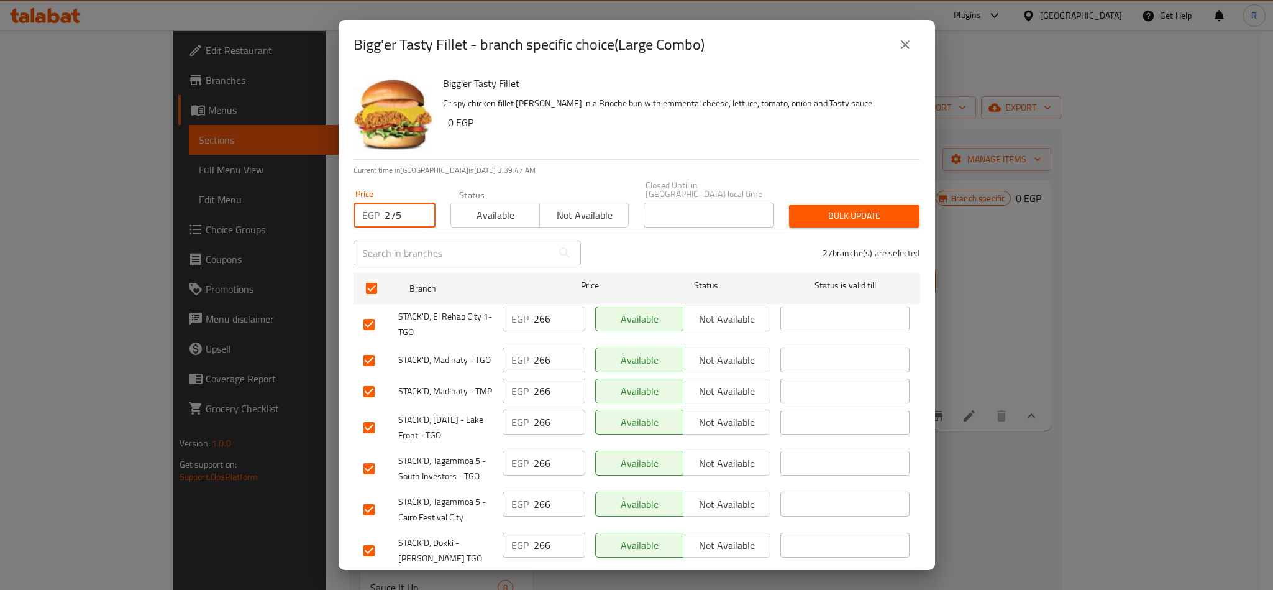
click at [839, 208] on span "Bulk update" at bounding box center [854, 216] width 111 height 16
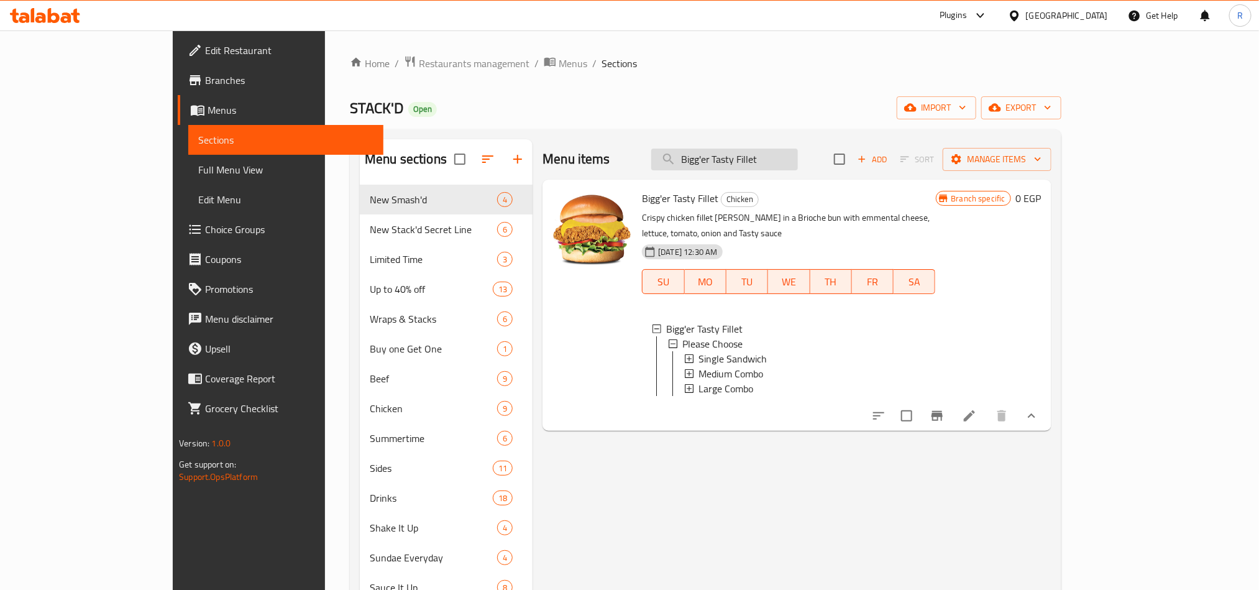
click at [784, 170] on input "Bigg'er Tasty Fillet" at bounding box center [724, 160] width 147 height 22
paste input "Stack'd Secret Beef"
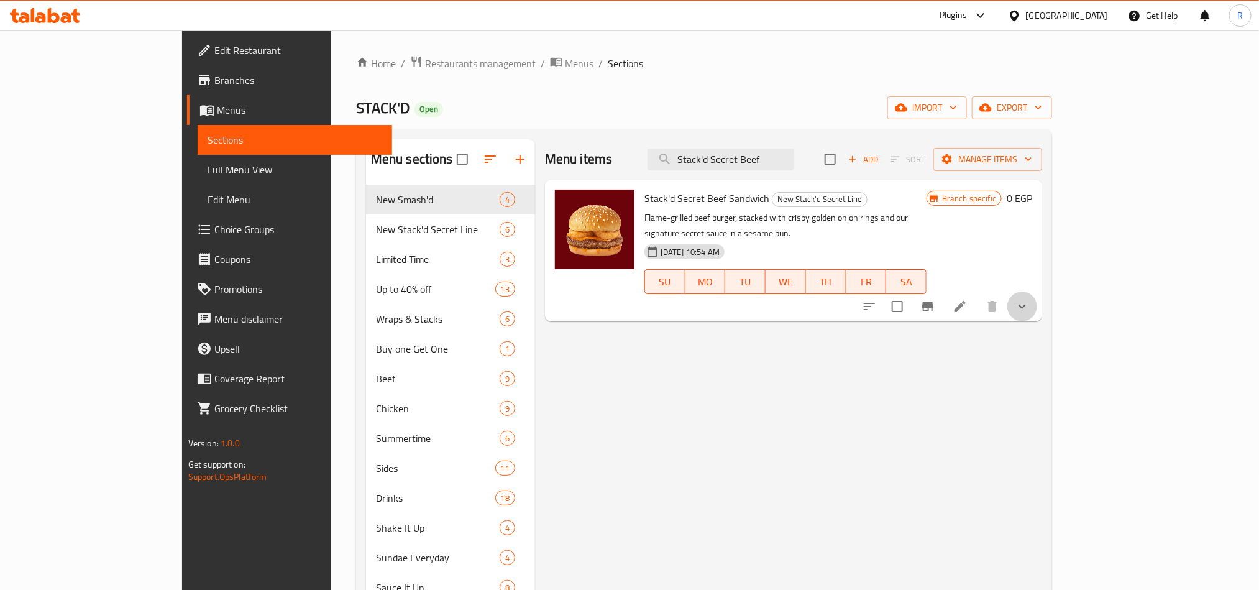
click at [1037, 291] on button "show more" at bounding box center [1022, 306] width 30 height 30
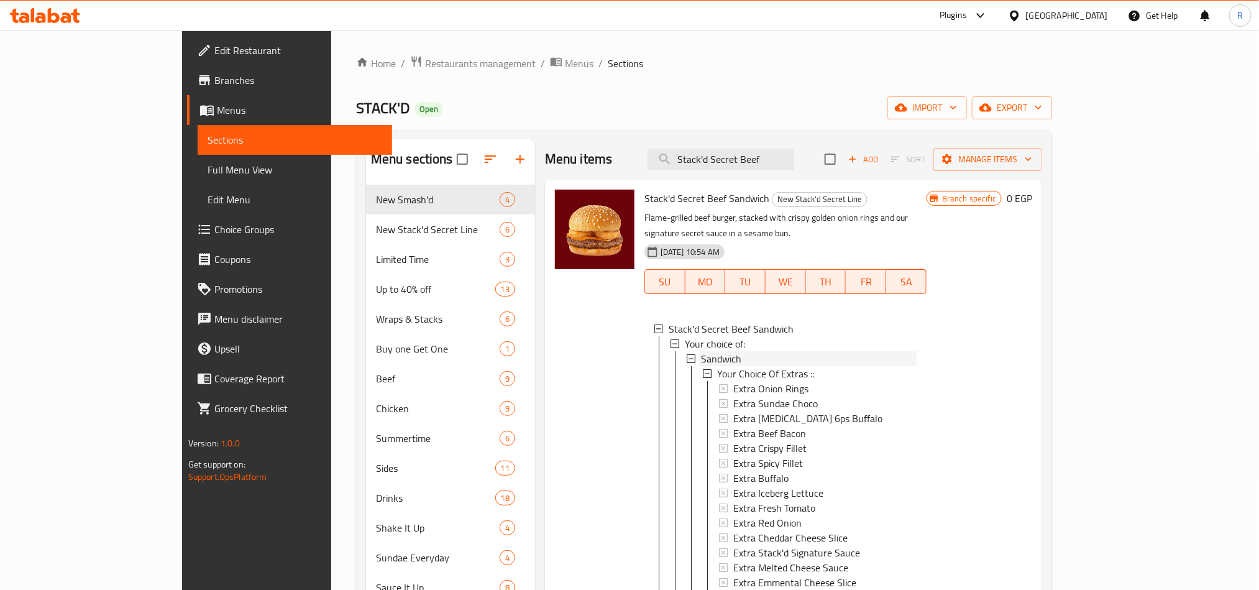
click at [701, 351] on span "Sandwich" at bounding box center [721, 358] width 40 height 15
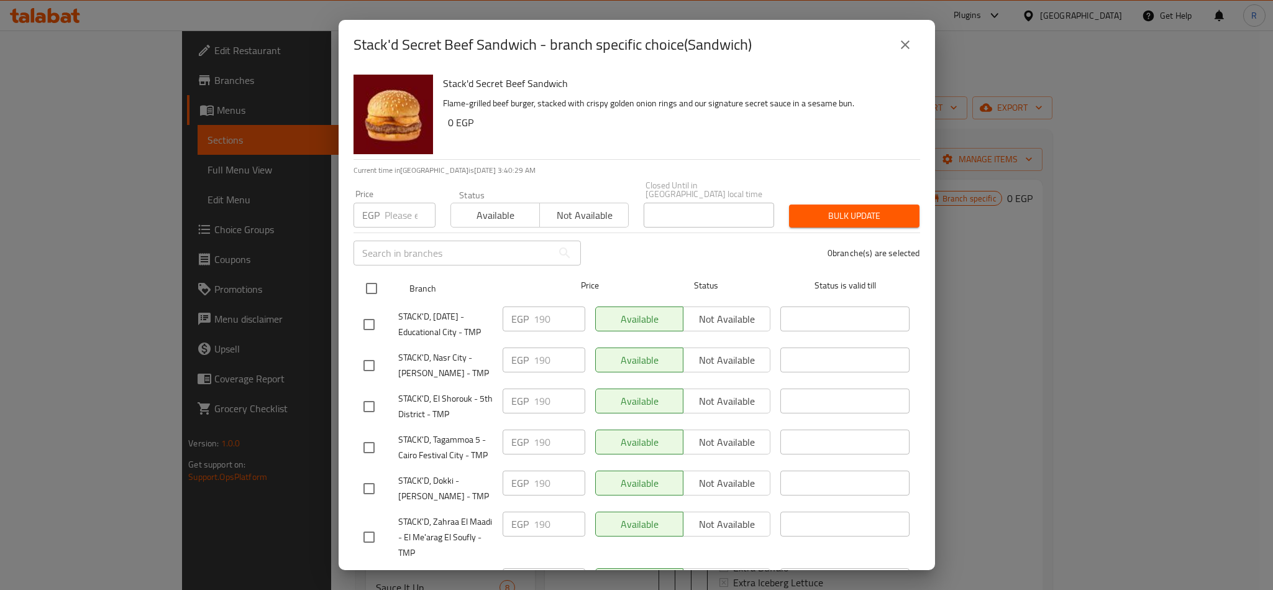
click at [373, 282] on input "checkbox" at bounding box center [372, 288] width 26 height 26
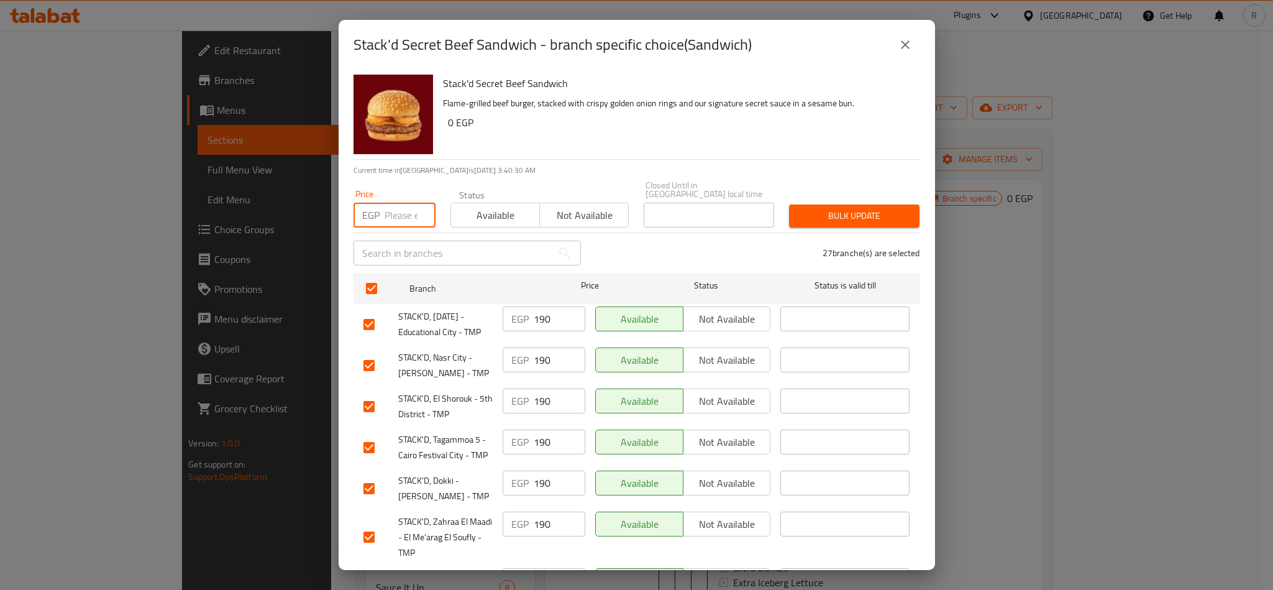
click at [386, 203] on input "number" at bounding box center [410, 215] width 51 height 25
click at [824, 204] on button "Bulk update" at bounding box center [854, 215] width 130 height 23
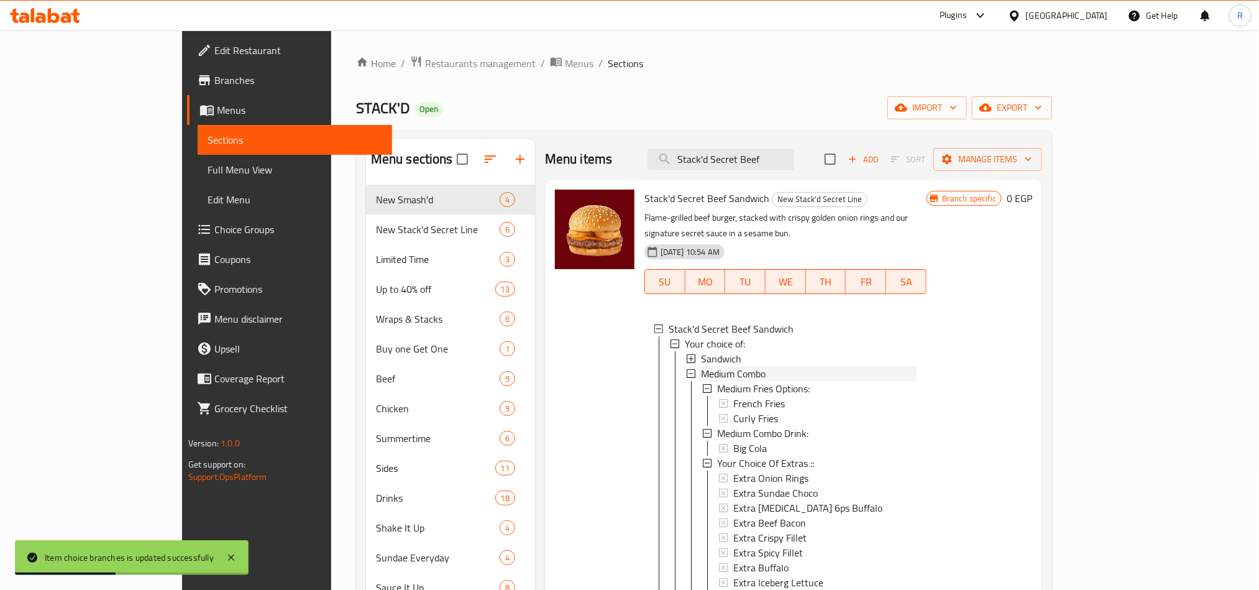
click at [701, 366] on span "Medium Combo" at bounding box center [733, 373] width 65 height 15
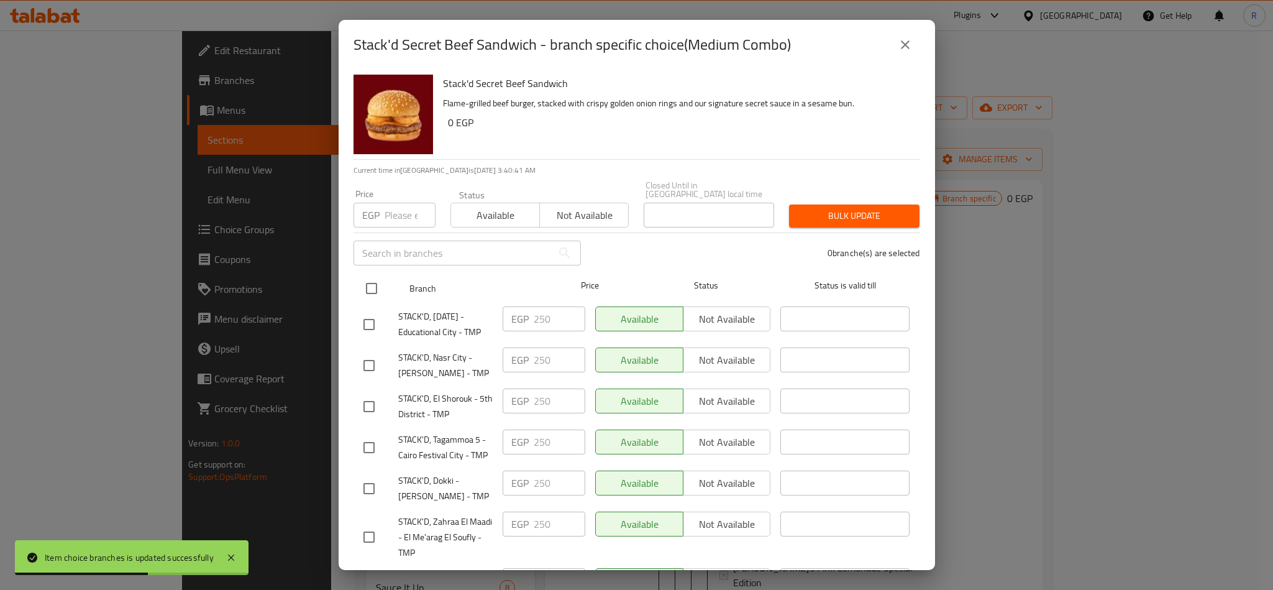
click at [375, 277] on input "checkbox" at bounding box center [372, 288] width 26 height 26
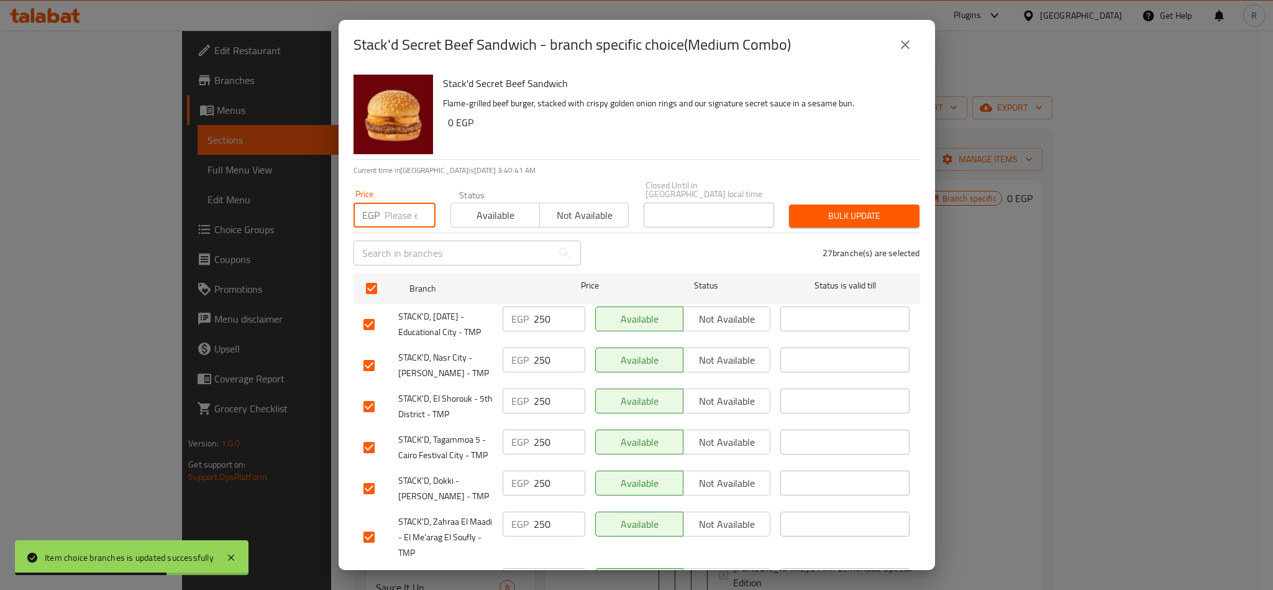
click at [395, 211] on input "number" at bounding box center [410, 215] width 51 height 25
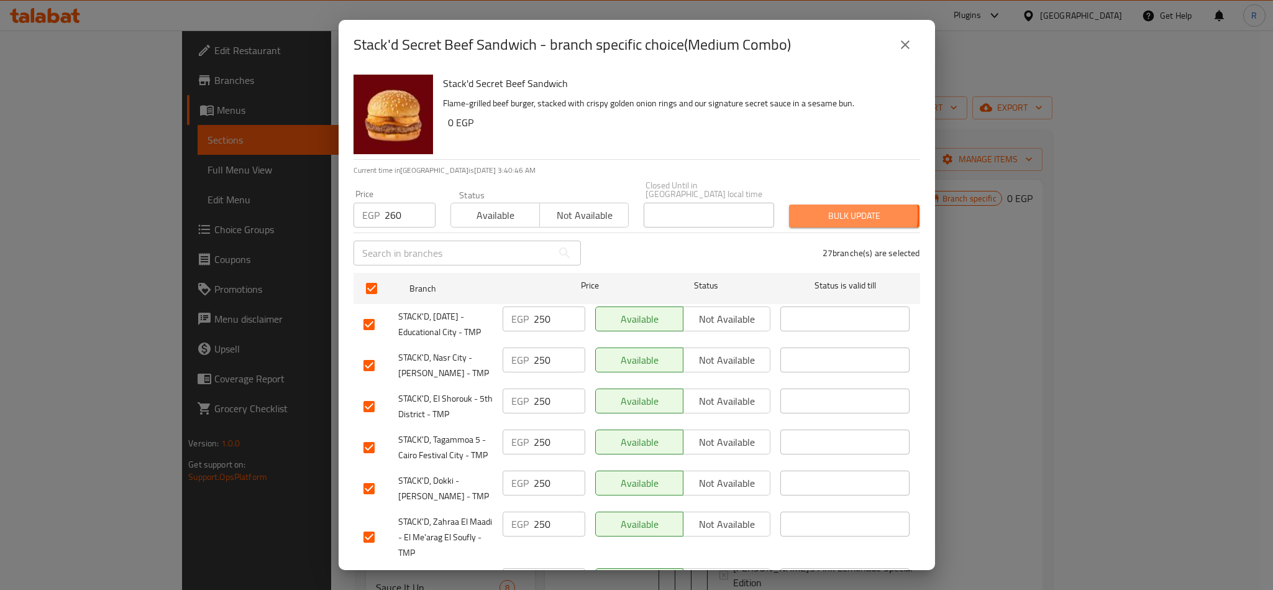
click at [800, 208] on span "Bulk update" at bounding box center [854, 216] width 111 height 16
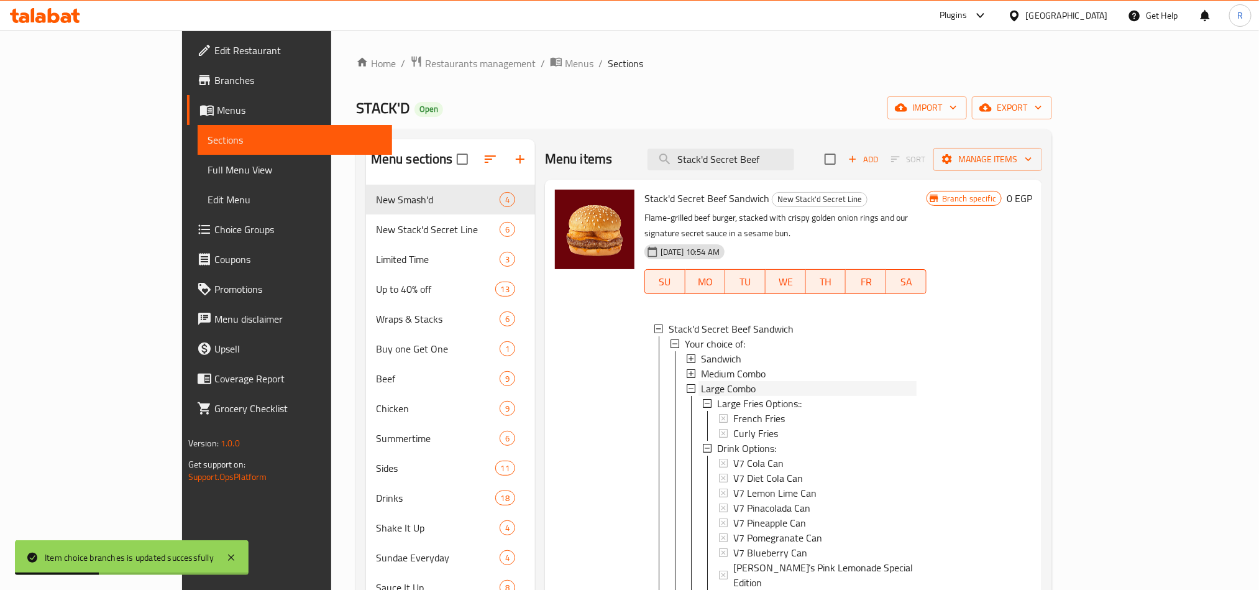
click at [701, 381] on span "Large Combo" at bounding box center [728, 388] width 55 height 15
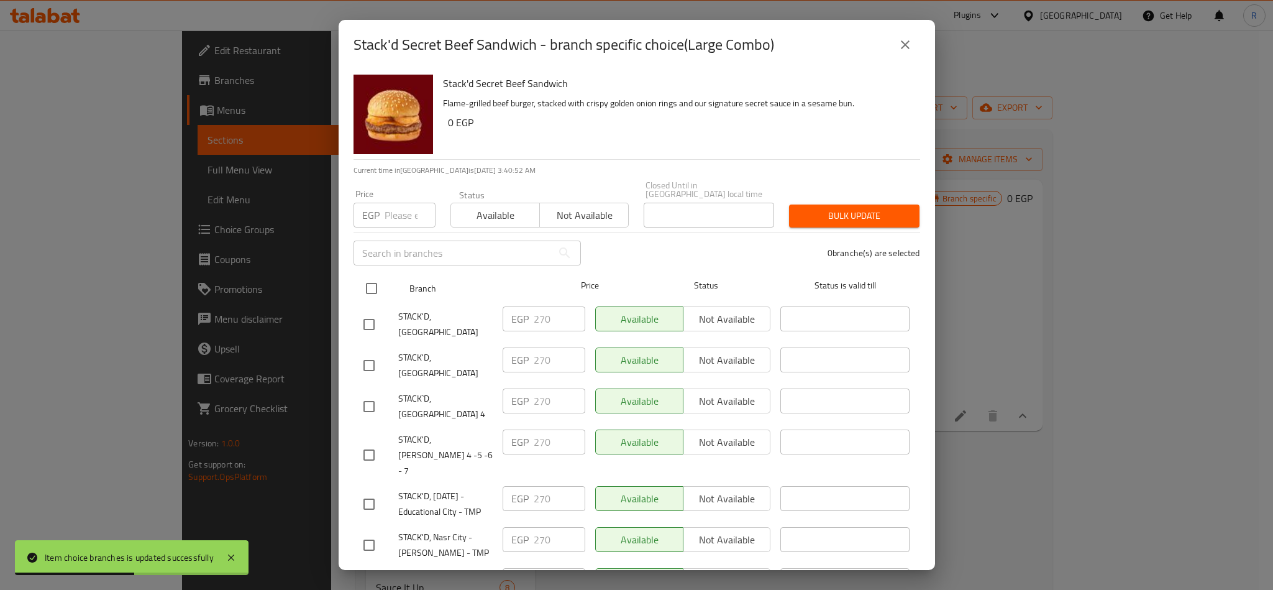
click at [373, 283] on input "checkbox" at bounding box center [372, 288] width 26 height 26
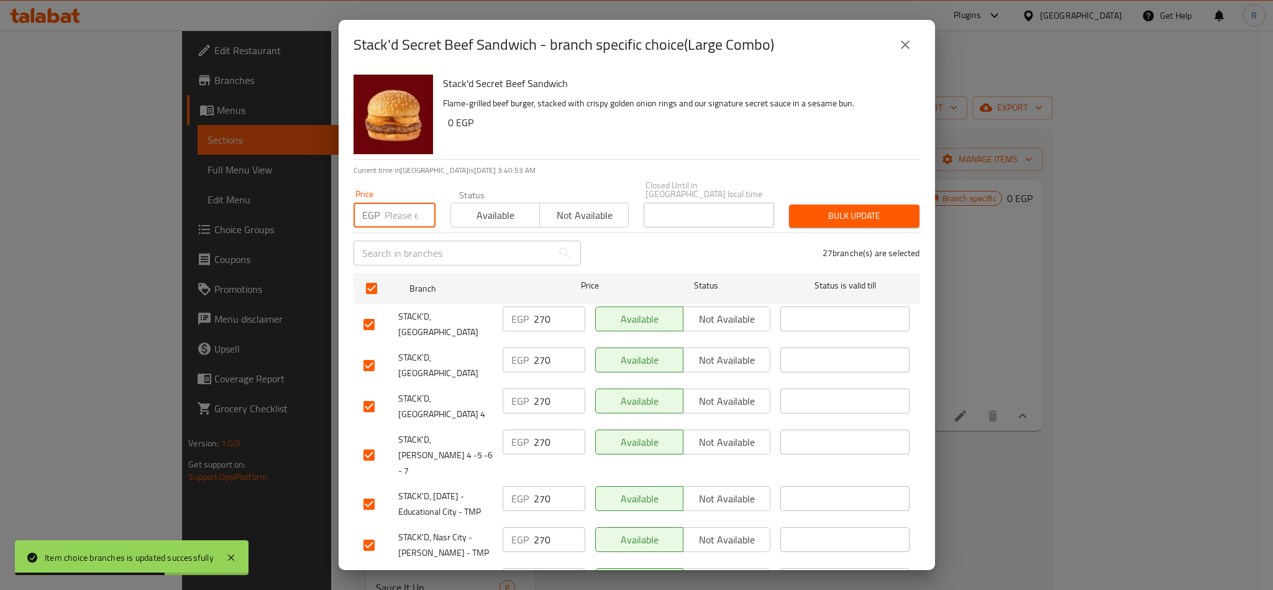
click at [403, 205] on input "number" at bounding box center [410, 215] width 51 height 25
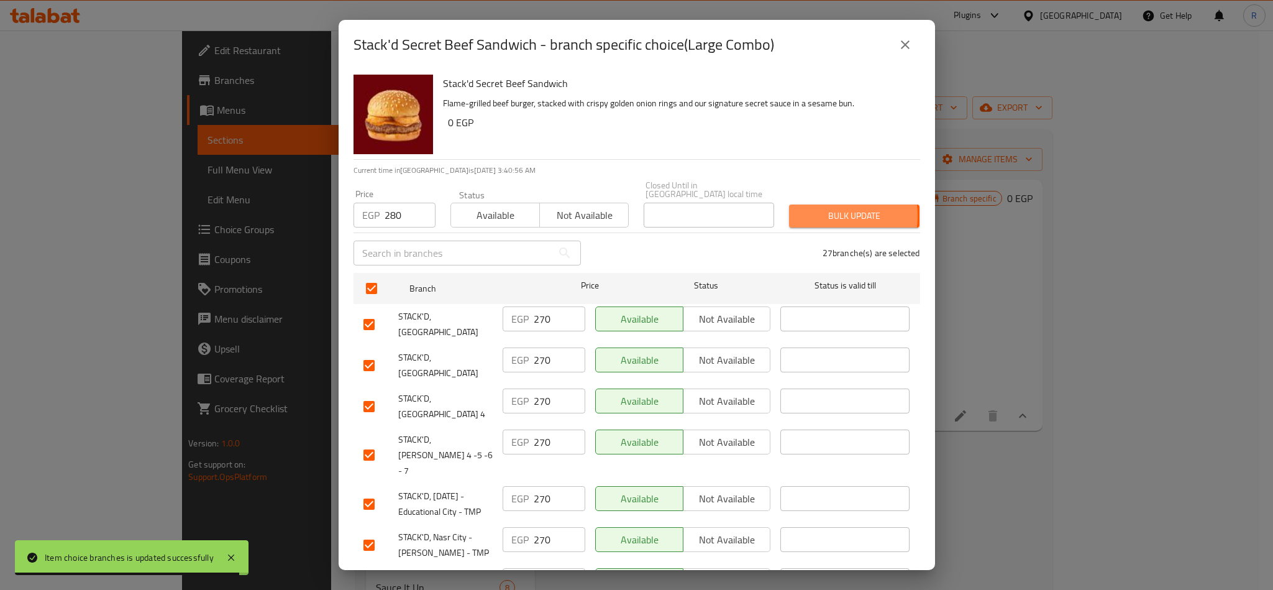
click at [820, 208] on span "Bulk update" at bounding box center [854, 216] width 111 height 16
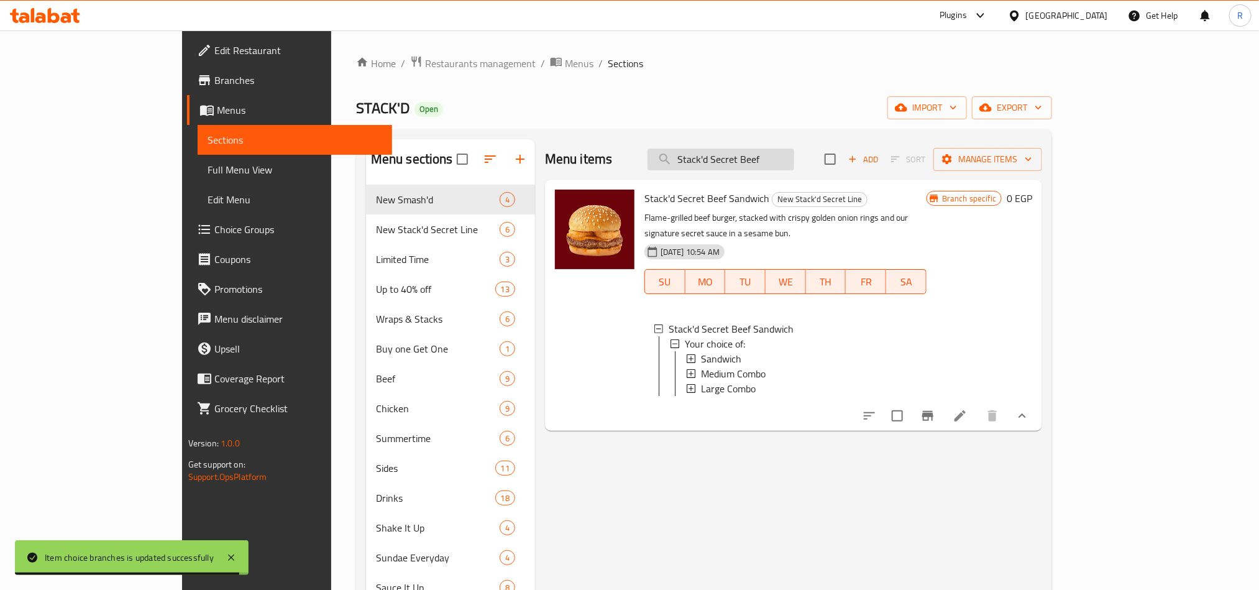
click at [761, 151] on input "Stack'd Secret Beef" at bounding box center [721, 160] width 147 height 22
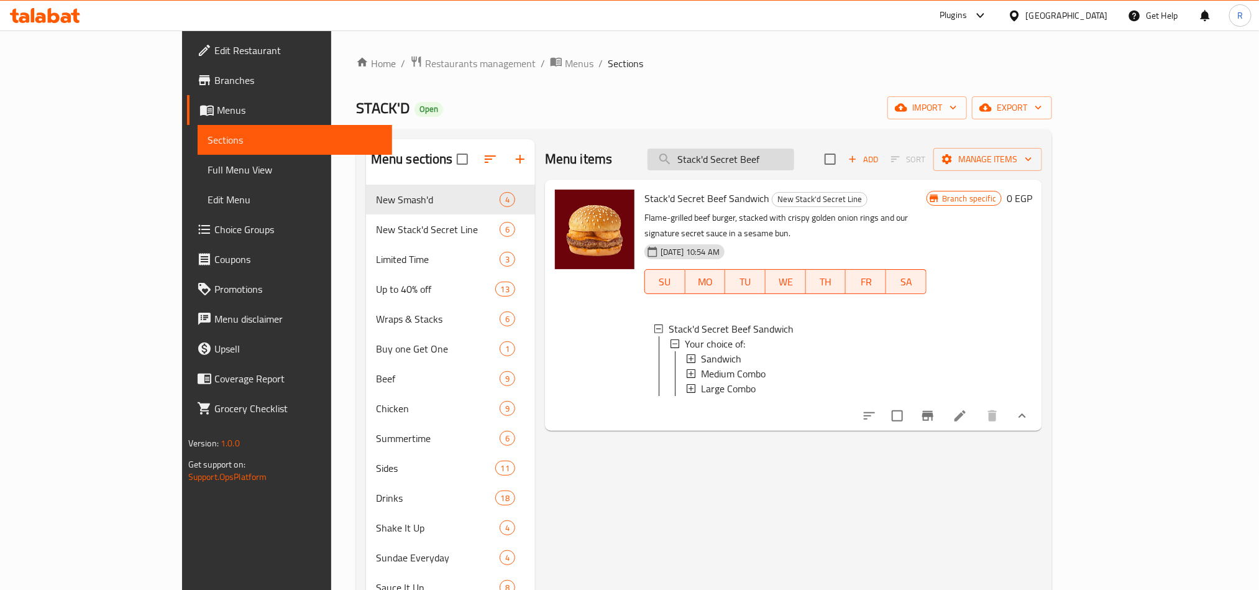
click at [761, 153] on input "Stack'd Secret Beef" at bounding box center [721, 160] width 147 height 22
paste input "Spicy Chicken Sandwich"
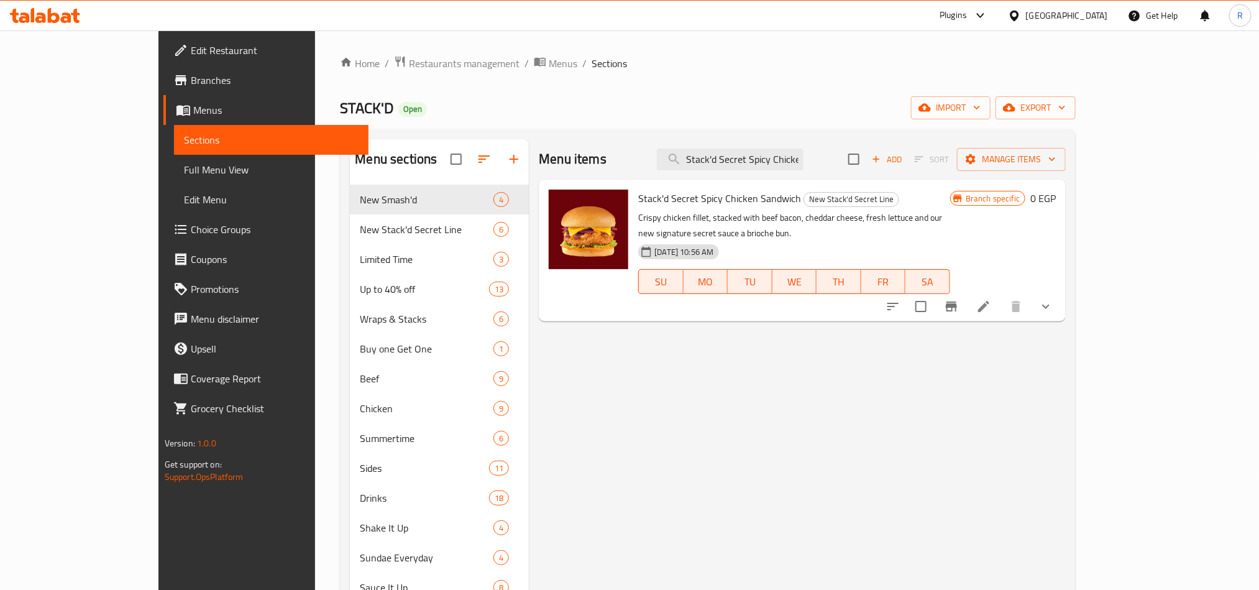
drag, startPoint x: 1201, startPoint y: 280, endPoint x: 1165, endPoint y: 323, distance: 55.5
click at [1061, 291] on button "show more" at bounding box center [1046, 306] width 30 height 30
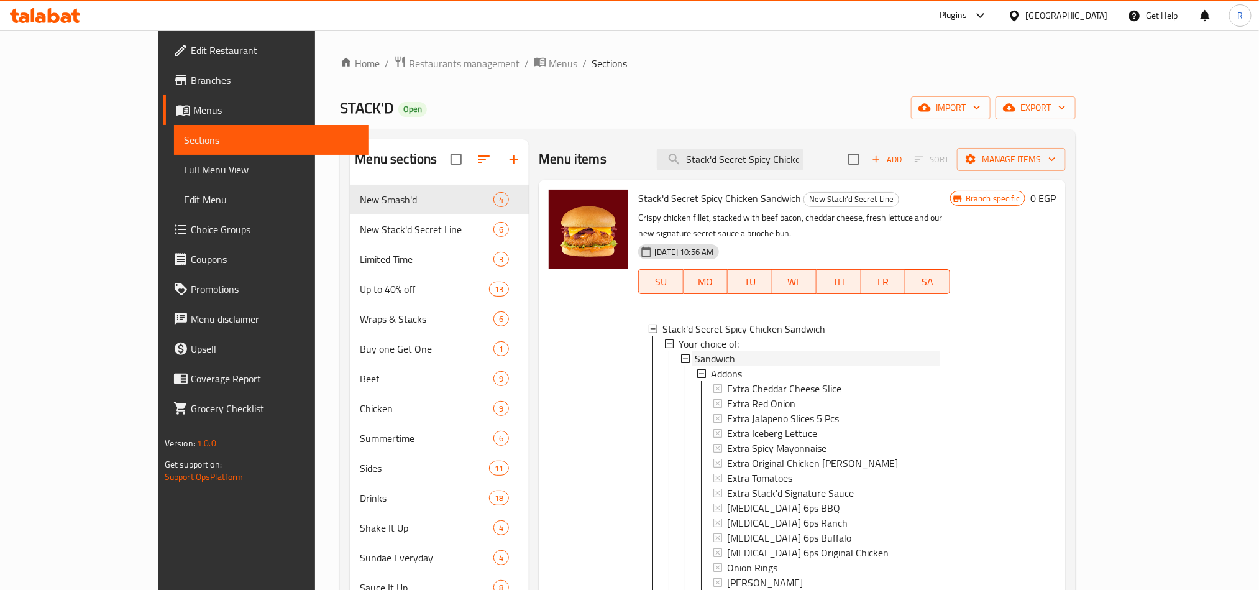
click at [695, 351] on span "Sandwich" at bounding box center [715, 358] width 40 height 15
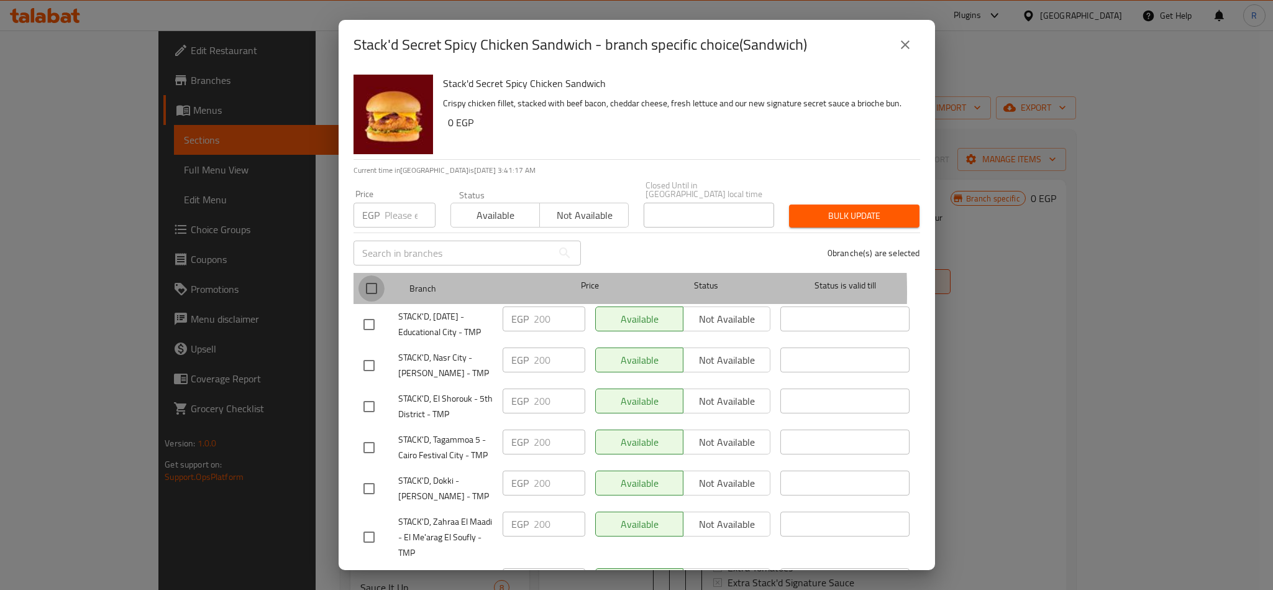
click at [368, 283] on input "checkbox" at bounding box center [372, 288] width 26 height 26
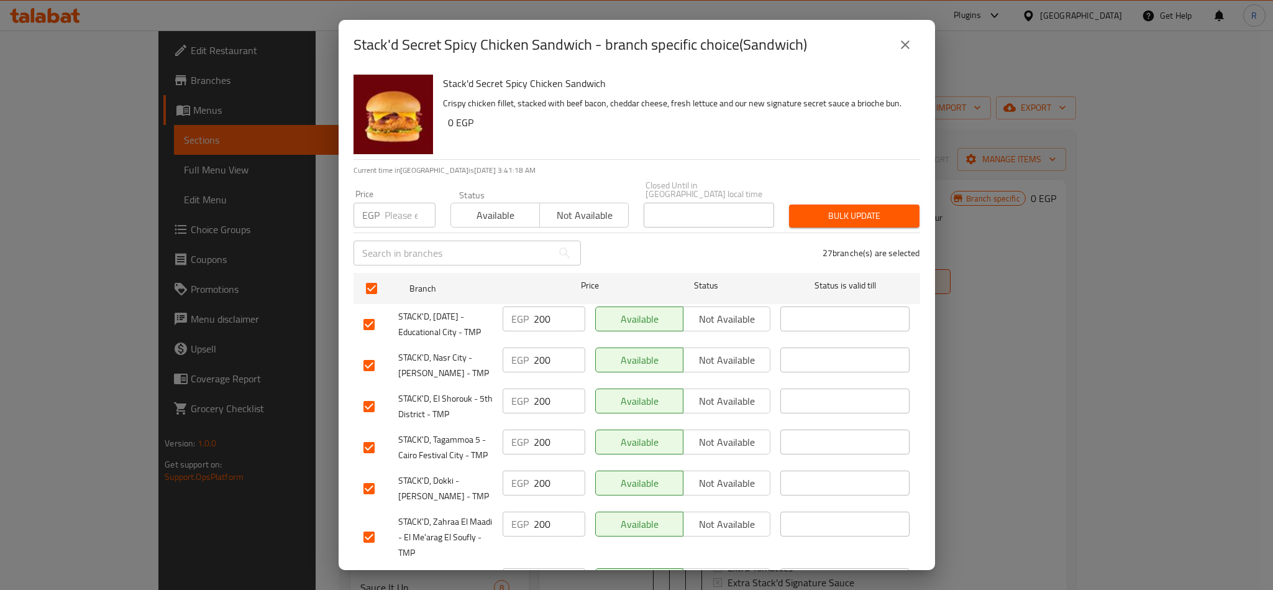
click at [385, 205] on input "number" at bounding box center [410, 215] width 51 height 25
click at [838, 208] on span "Bulk update" at bounding box center [854, 216] width 111 height 16
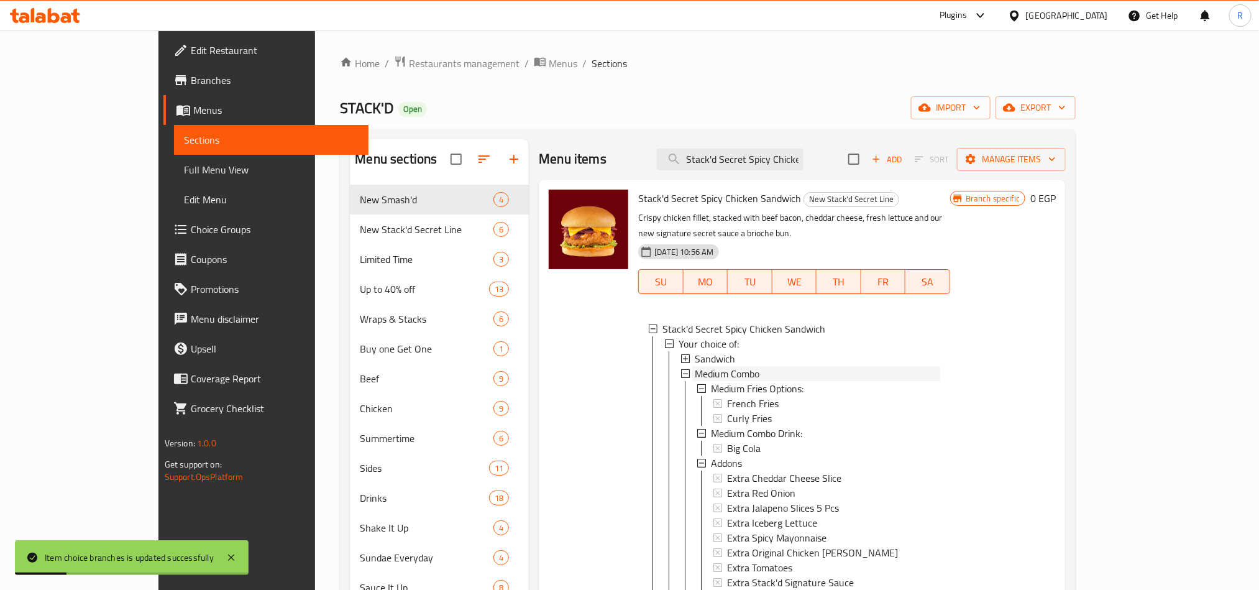
click at [695, 366] on span "Medium Combo" at bounding box center [727, 373] width 65 height 15
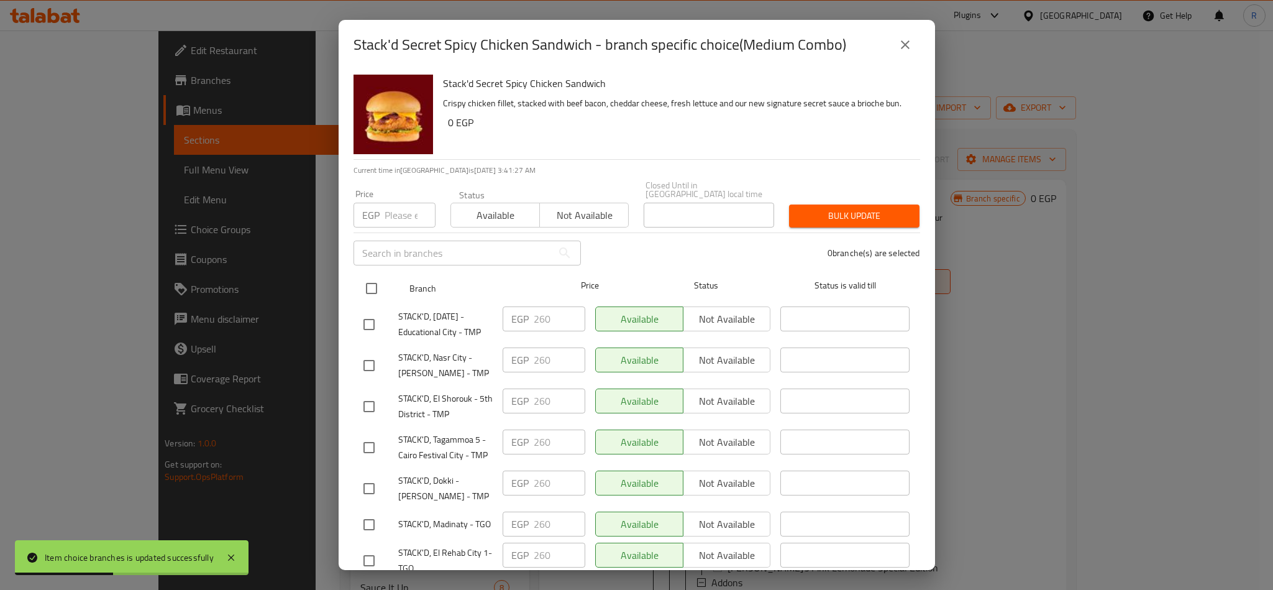
click at [377, 277] on input "checkbox" at bounding box center [372, 288] width 26 height 26
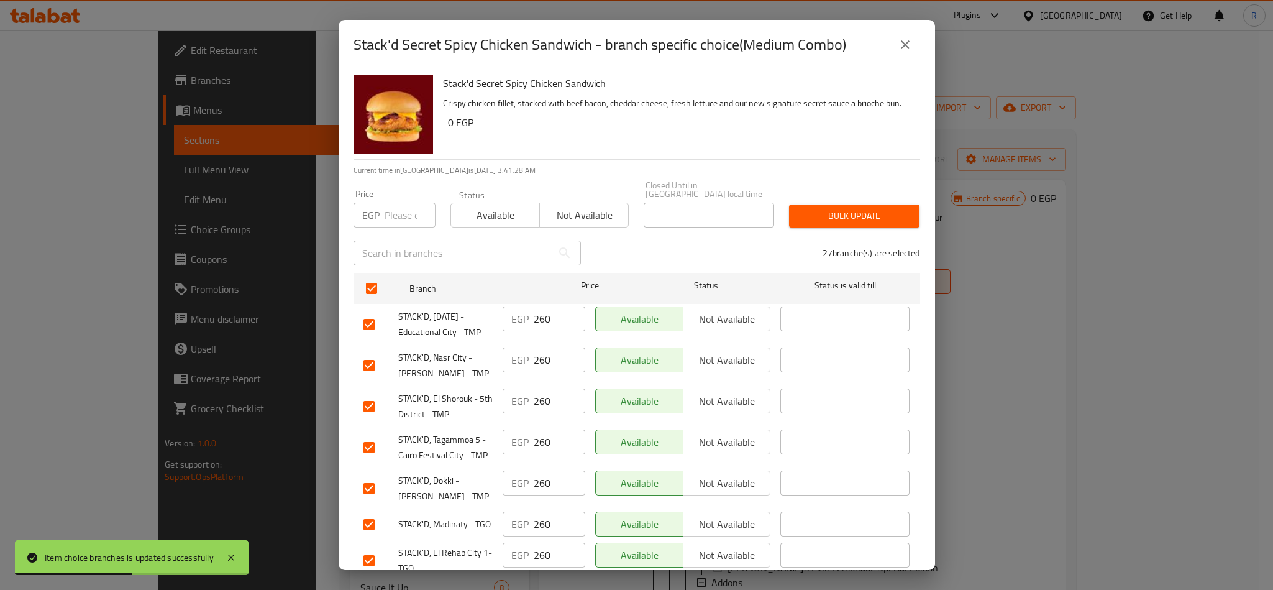
click at [390, 203] on input "number" at bounding box center [410, 215] width 51 height 25
click at [830, 208] on span "Bulk update" at bounding box center [854, 216] width 111 height 16
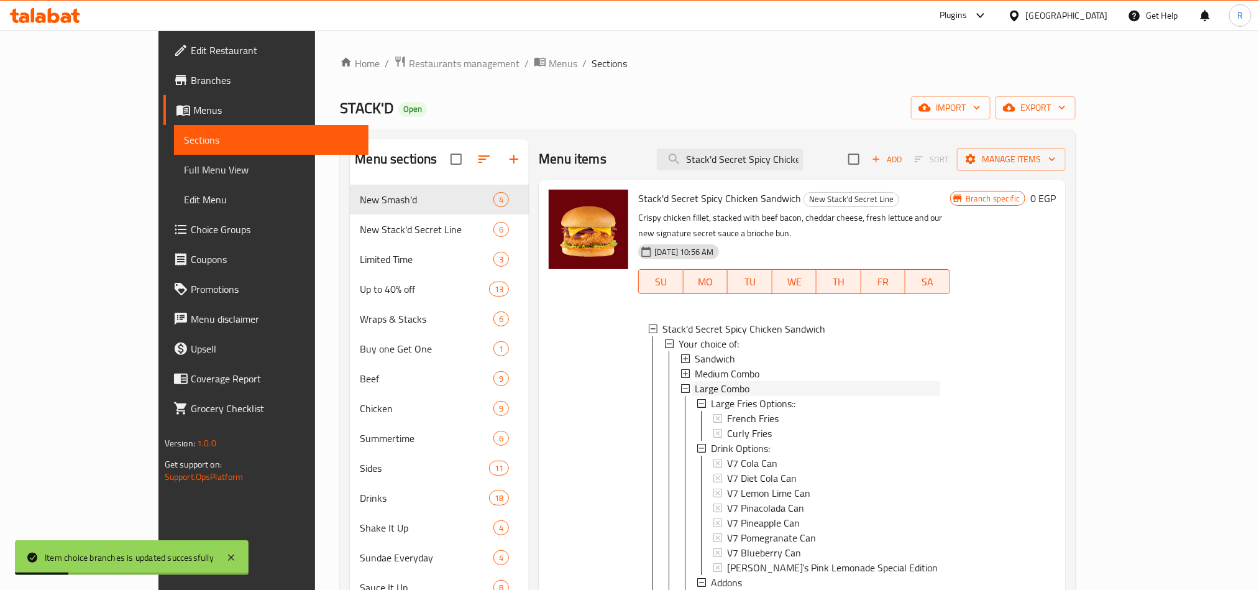
click at [695, 381] on span "Large Combo" at bounding box center [722, 388] width 55 height 15
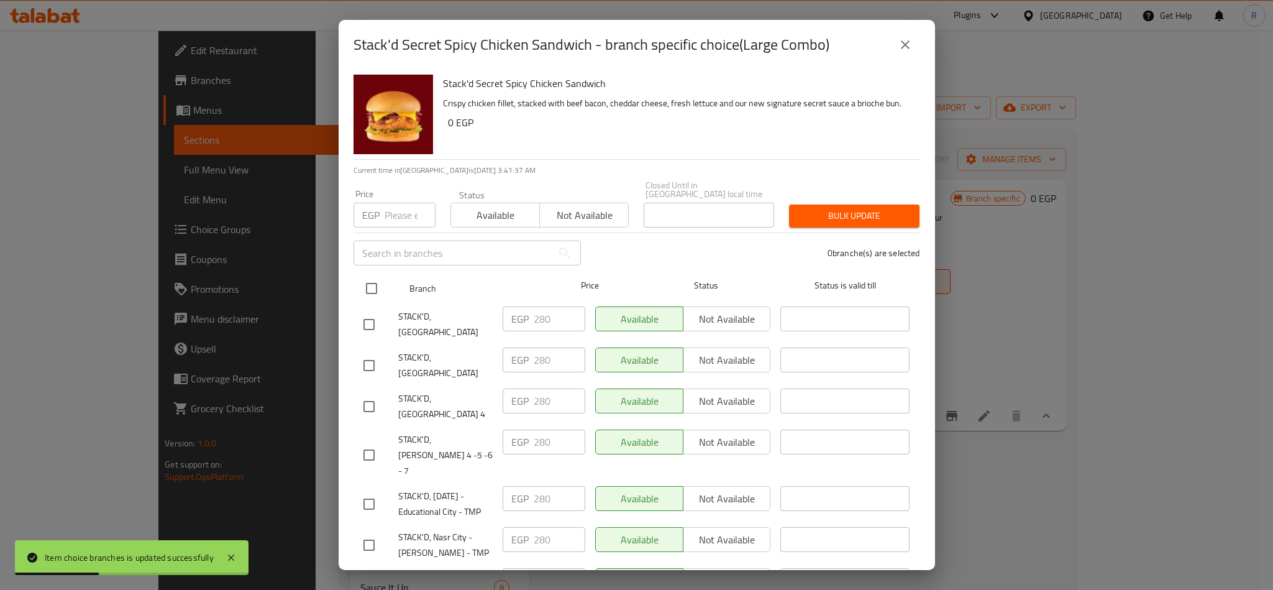
click at [368, 278] on input "checkbox" at bounding box center [372, 288] width 26 height 26
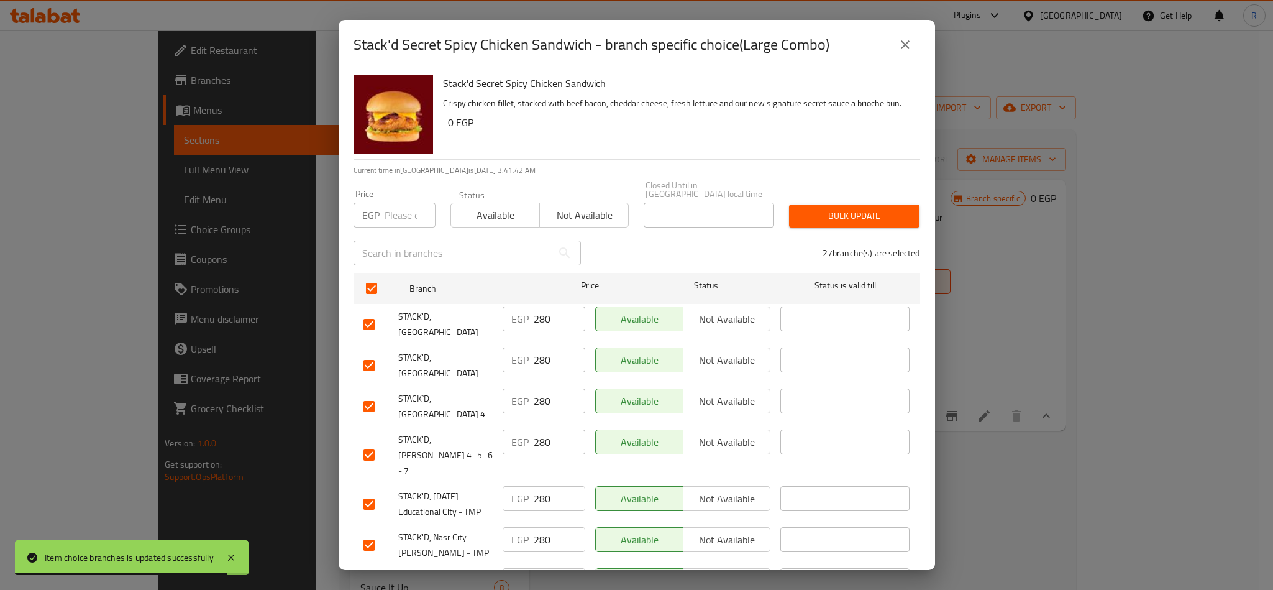
click at [400, 213] on input "number" at bounding box center [410, 215] width 51 height 25
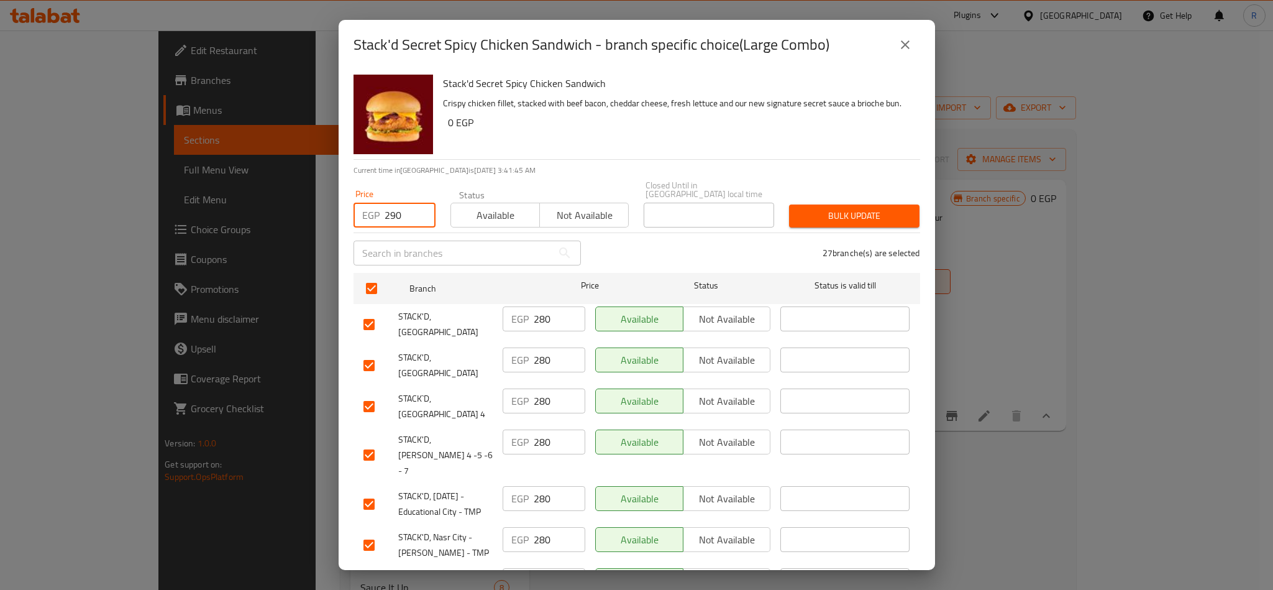
click at [813, 209] on span "Bulk update" at bounding box center [854, 216] width 111 height 16
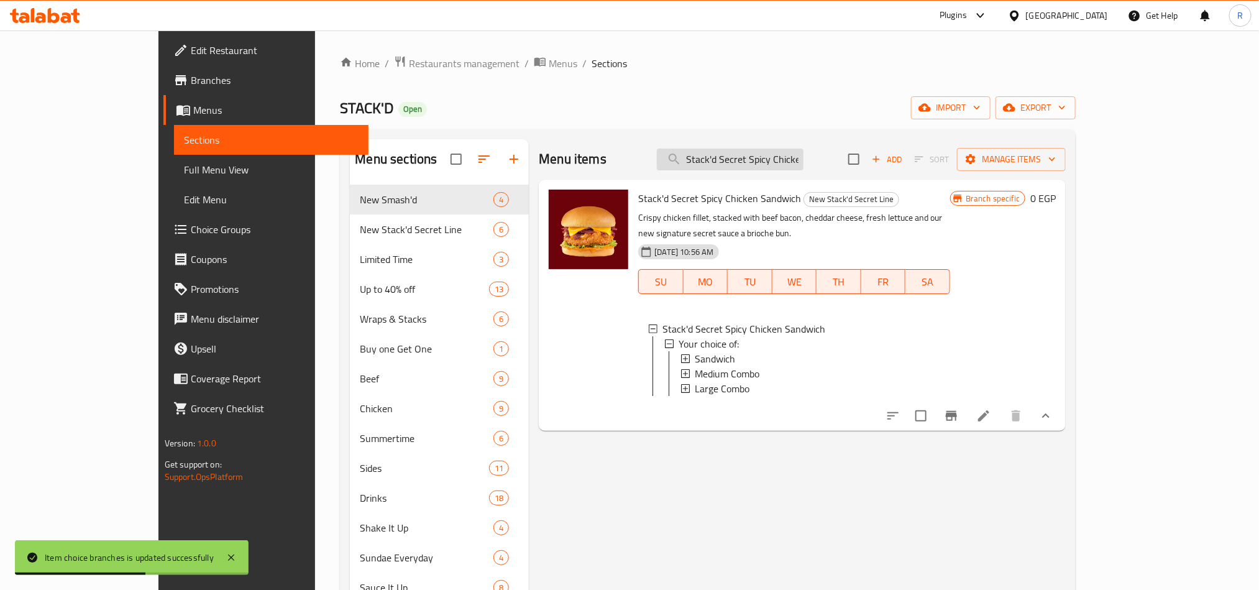
click at [778, 164] on input "Stack'd Secret Spicy Chicken Sandwich" at bounding box center [730, 160] width 147 height 22
paste input "Tower Sandwich"
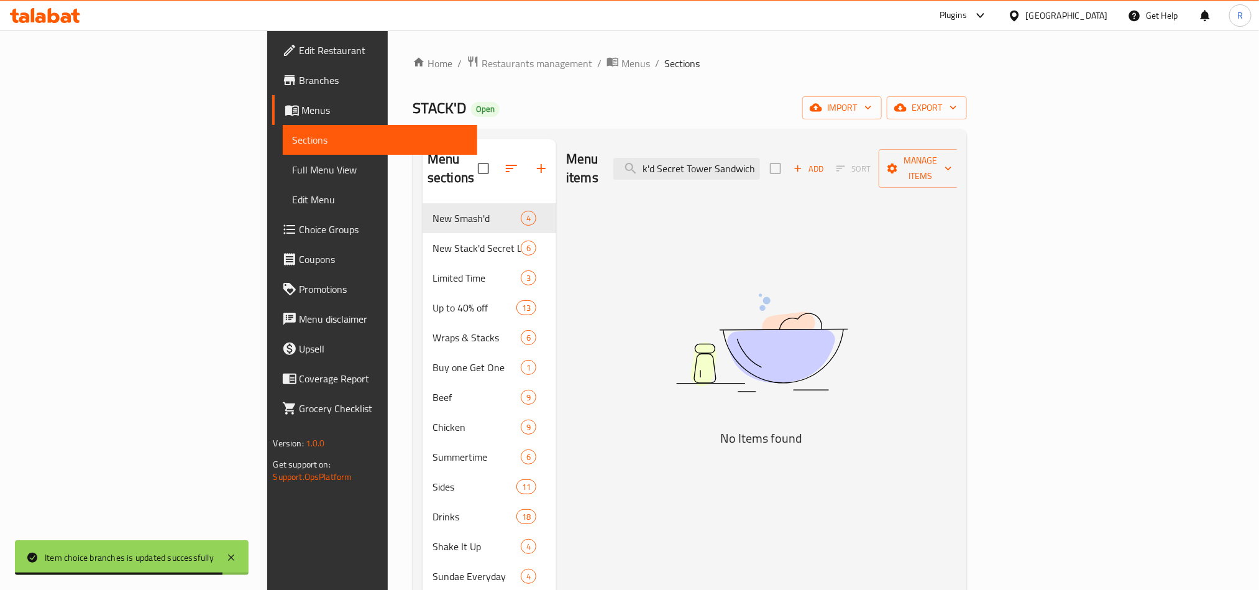
scroll to position [0, 17]
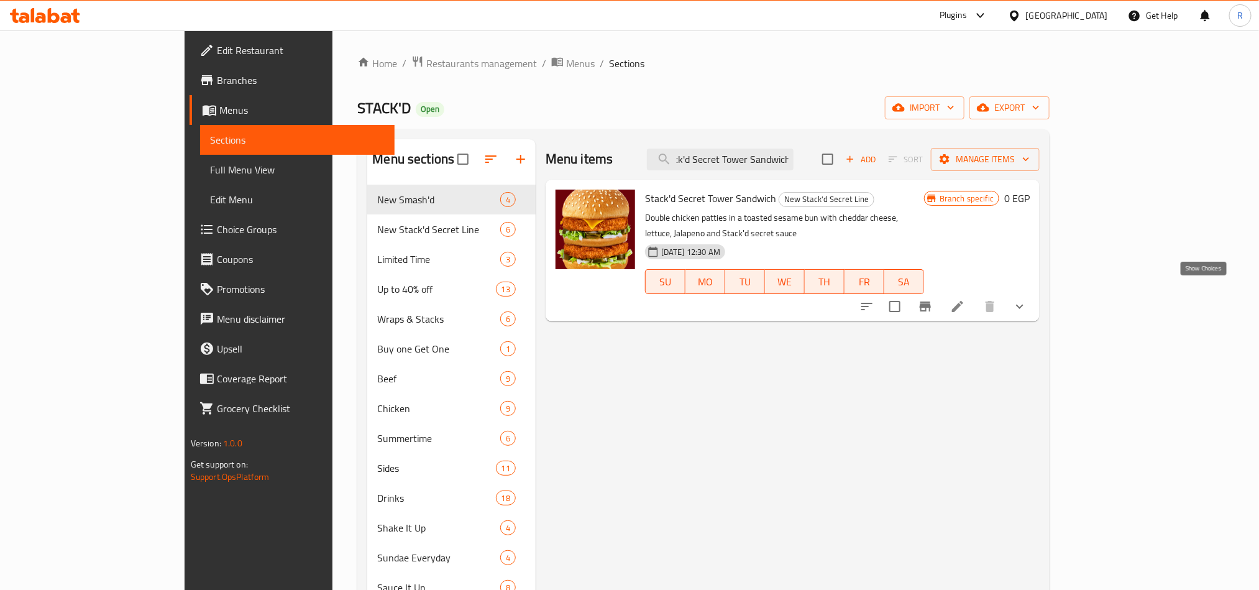
click at [1027, 299] on icon "show more" at bounding box center [1019, 306] width 15 height 15
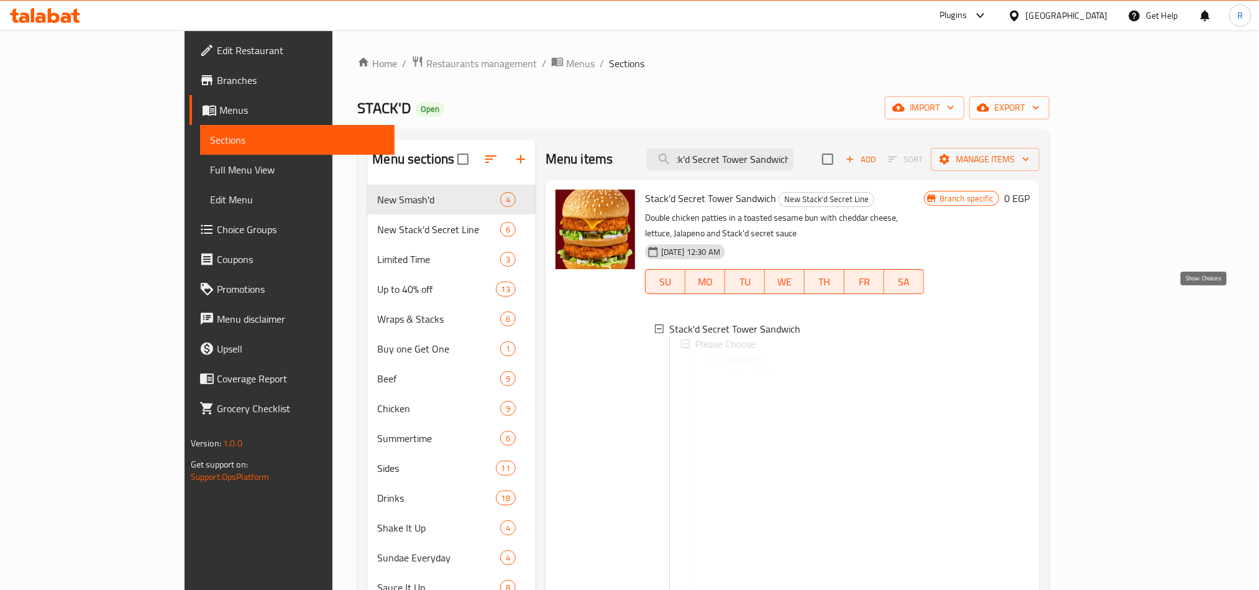
scroll to position [0, 0]
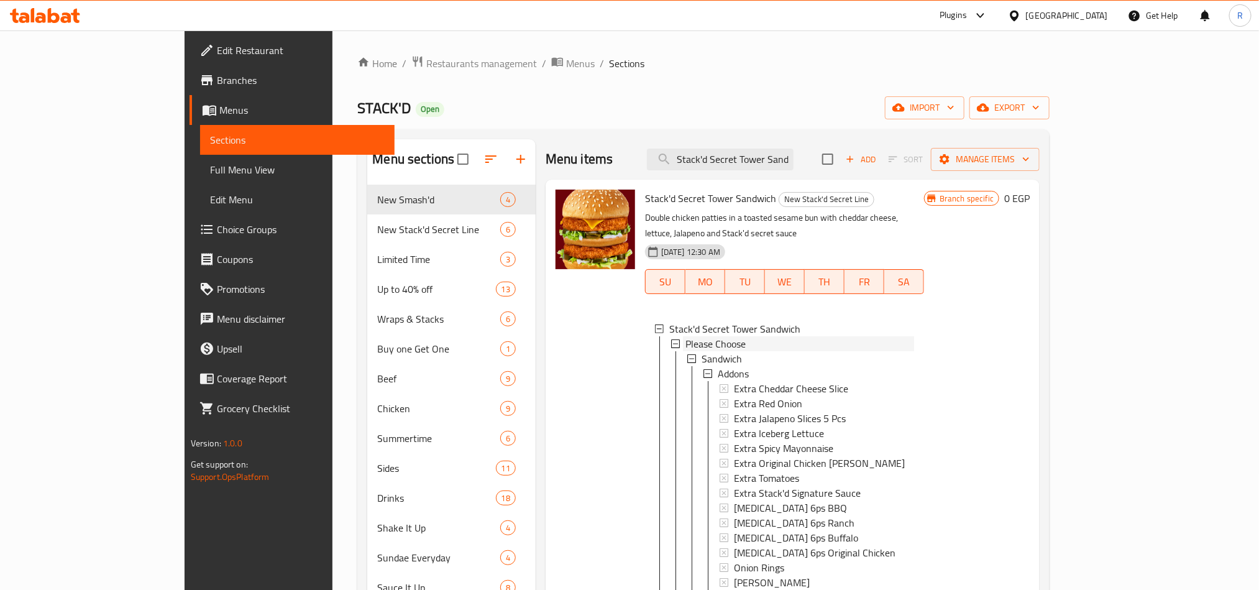
click at [700, 336] on span "Please Choose" at bounding box center [715, 343] width 60 height 15
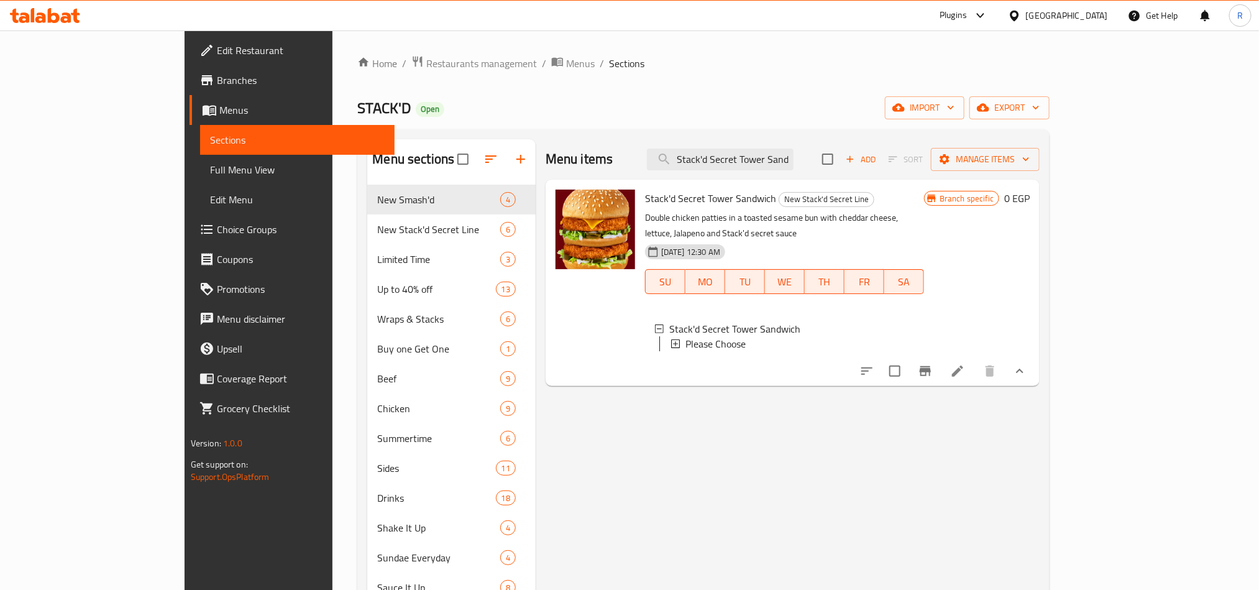
click at [700, 336] on span "Please Choose" at bounding box center [715, 343] width 60 height 15
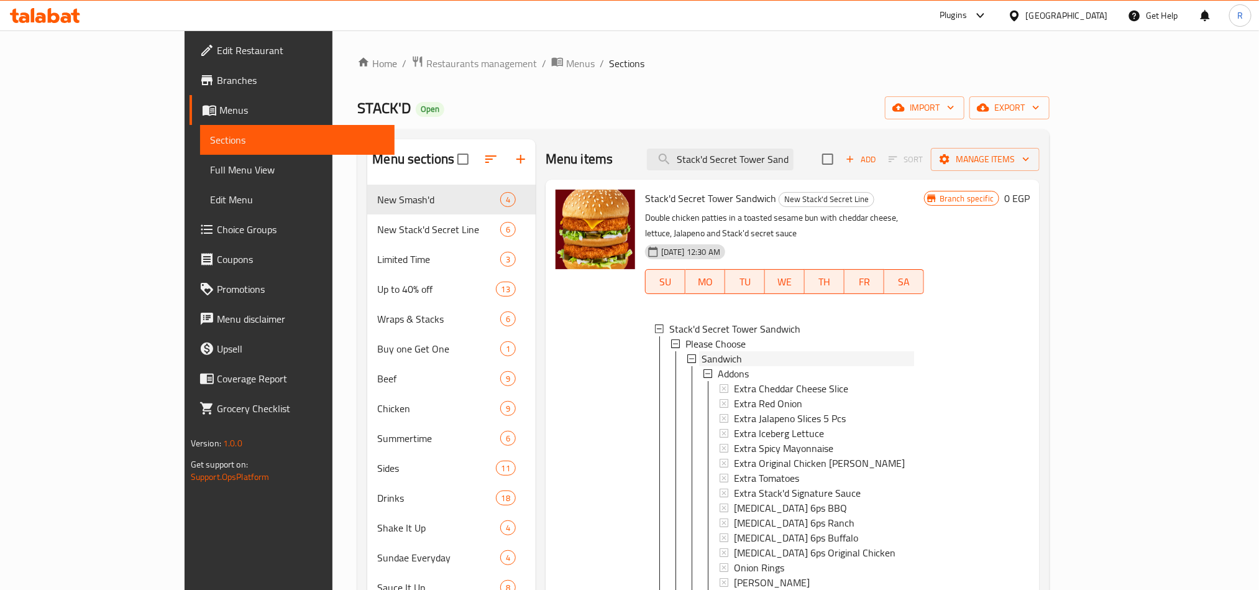
click at [702, 351] on span "Sandwich" at bounding box center [722, 358] width 40 height 15
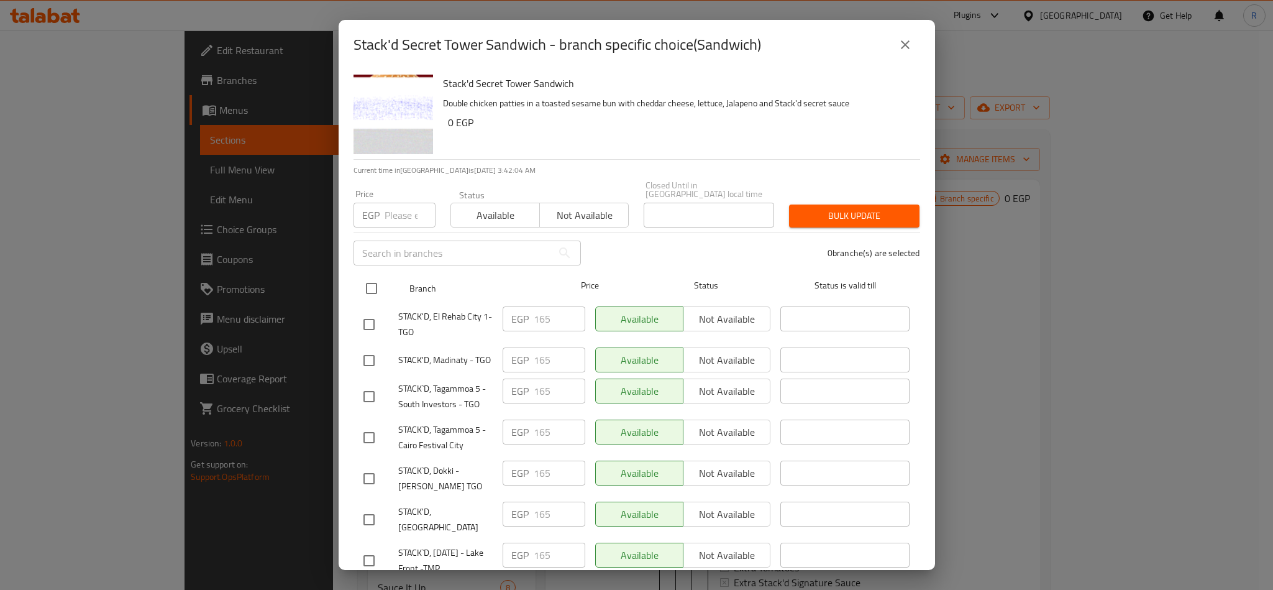
click at [372, 275] on input "checkbox" at bounding box center [372, 288] width 26 height 26
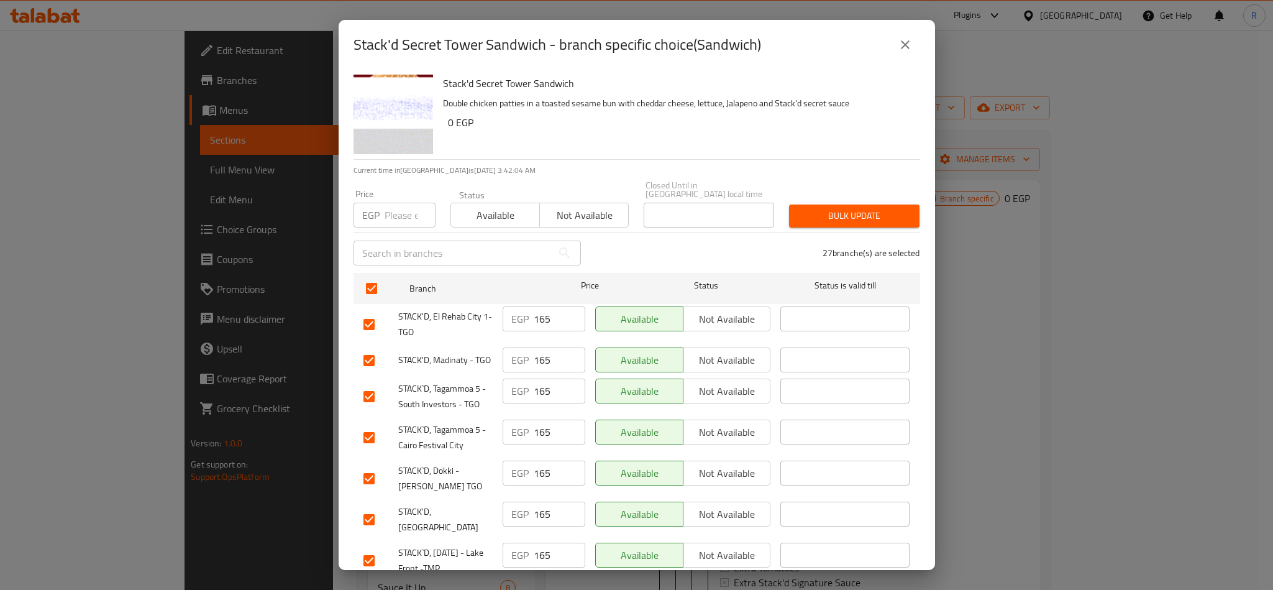
drag, startPoint x: 397, startPoint y: 219, endPoint x: 397, endPoint y: 211, distance: 7.5
click at [397, 213] on div "Price EGP Price" at bounding box center [394, 208] width 97 height 53
click at [397, 211] on input "number" at bounding box center [410, 215] width 51 height 25
click at [822, 208] on span "Bulk update" at bounding box center [854, 216] width 111 height 16
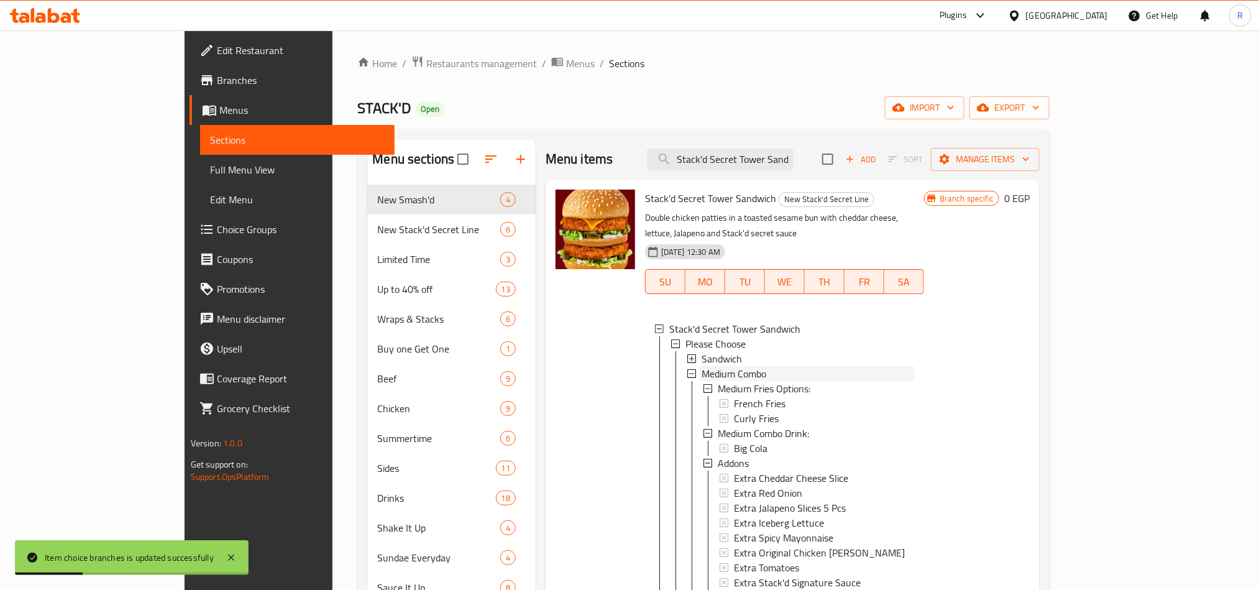
click at [702, 366] on span "Medium Combo" at bounding box center [734, 373] width 65 height 15
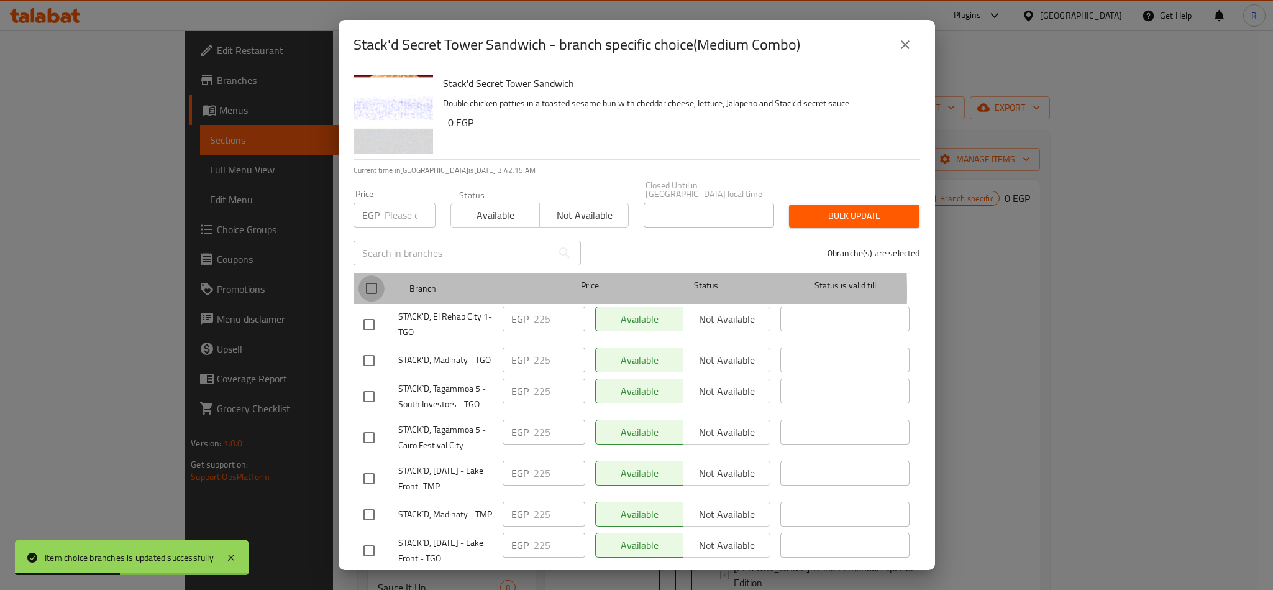
click at [372, 283] on input "checkbox" at bounding box center [372, 288] width 26 height 26
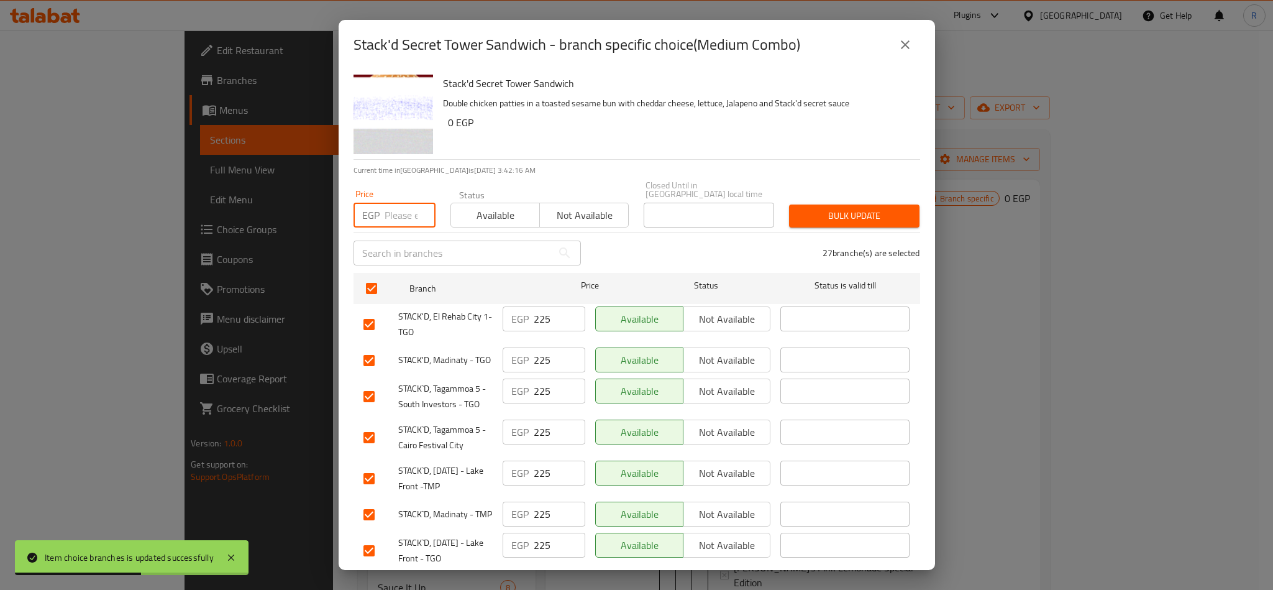
click at [400, 206] on input "number" at bounding box center [410, 215] width 51 height 25
click at [811, 208] on span "Bulk update" at bounding box center [854, 216] width 111 height 16
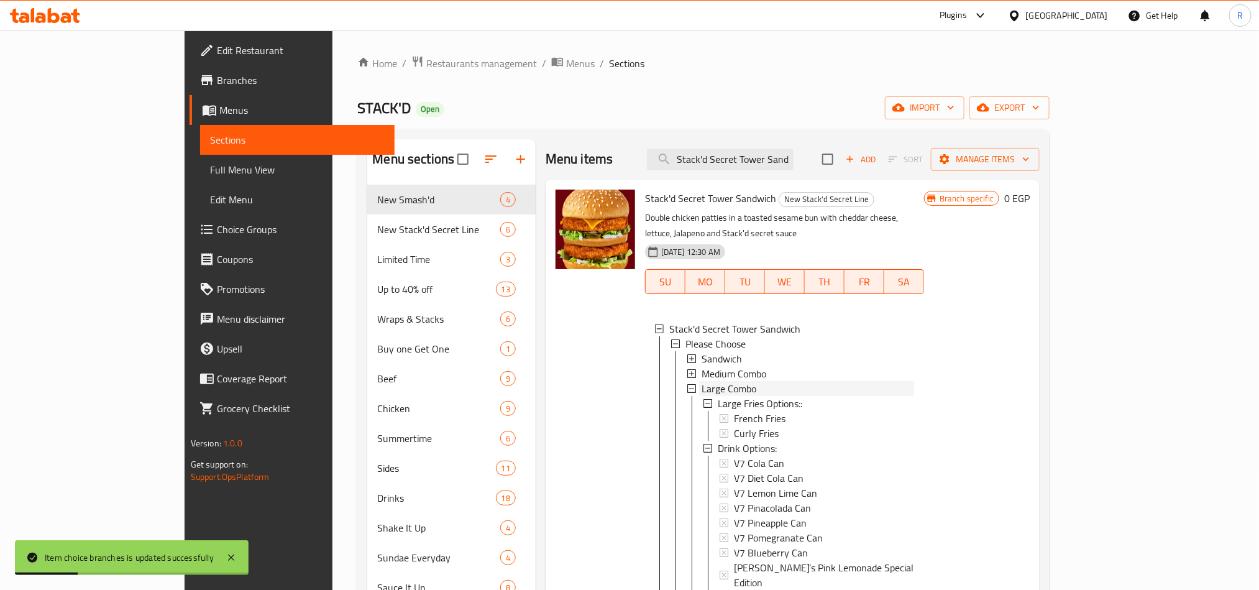
click at [702, 381] on span "Large Combo" at bounding box center [729, 388] width 55 height 15
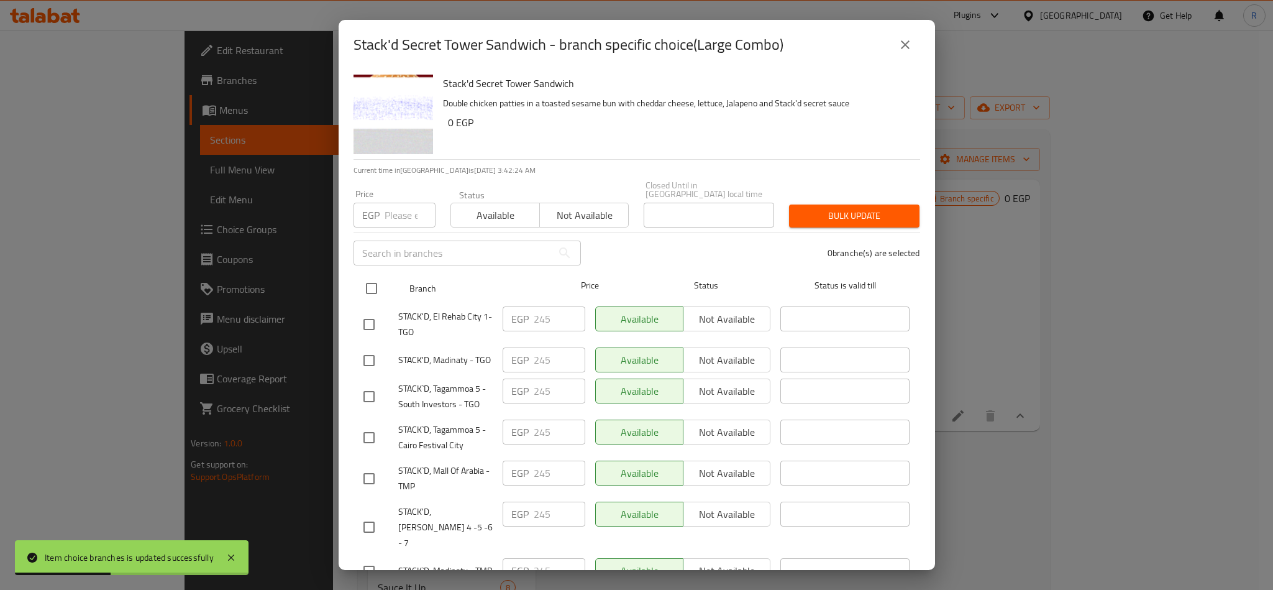
click at [370, 282] on input "checkbox" at bounding box center [372, 288] width 26 height 26
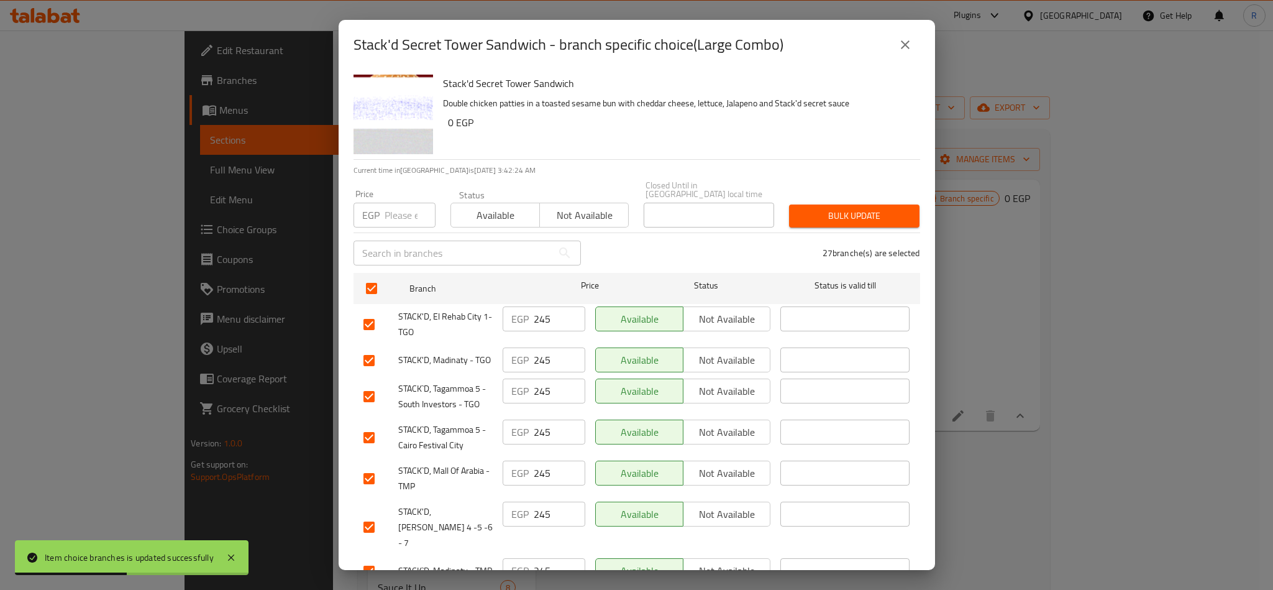
click at [386, 208] on input "number" at bounding box center [410, 215] width 51 height 25
click at [799, 208] on span "Bulk update" at bounding box center [854, 216] width 111 height 16
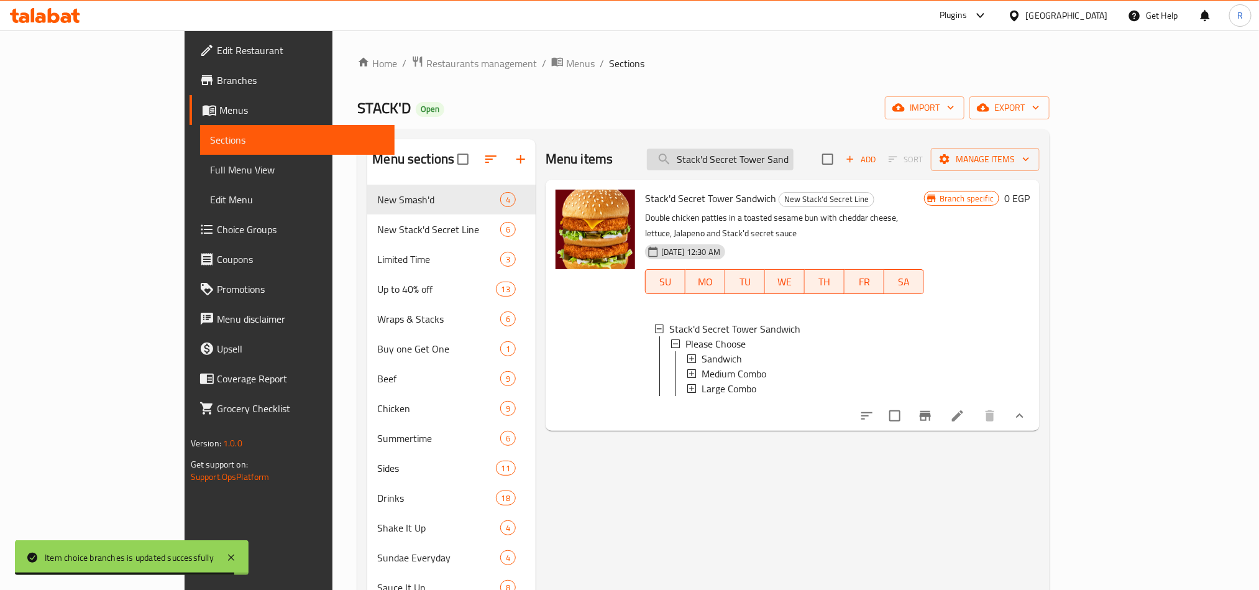
click at [793, 161] on input "Stack'd Secret Tower Sandwich" at bounding box center [720, 160] width 147 height 22
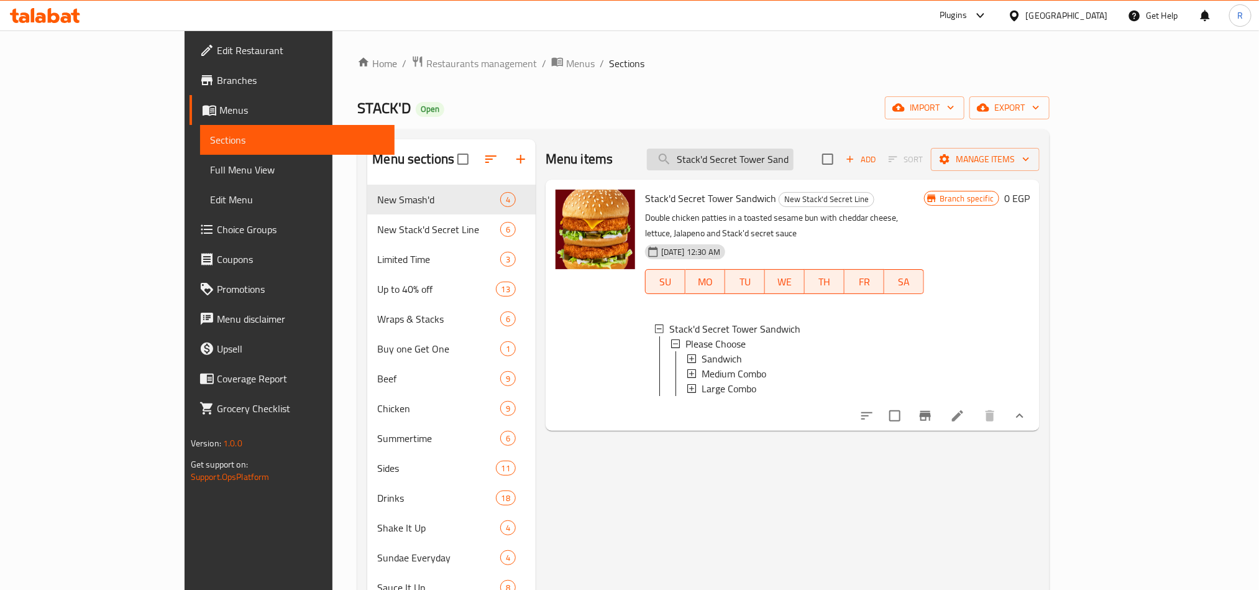
paste input "Flying Buffalo Wrap"
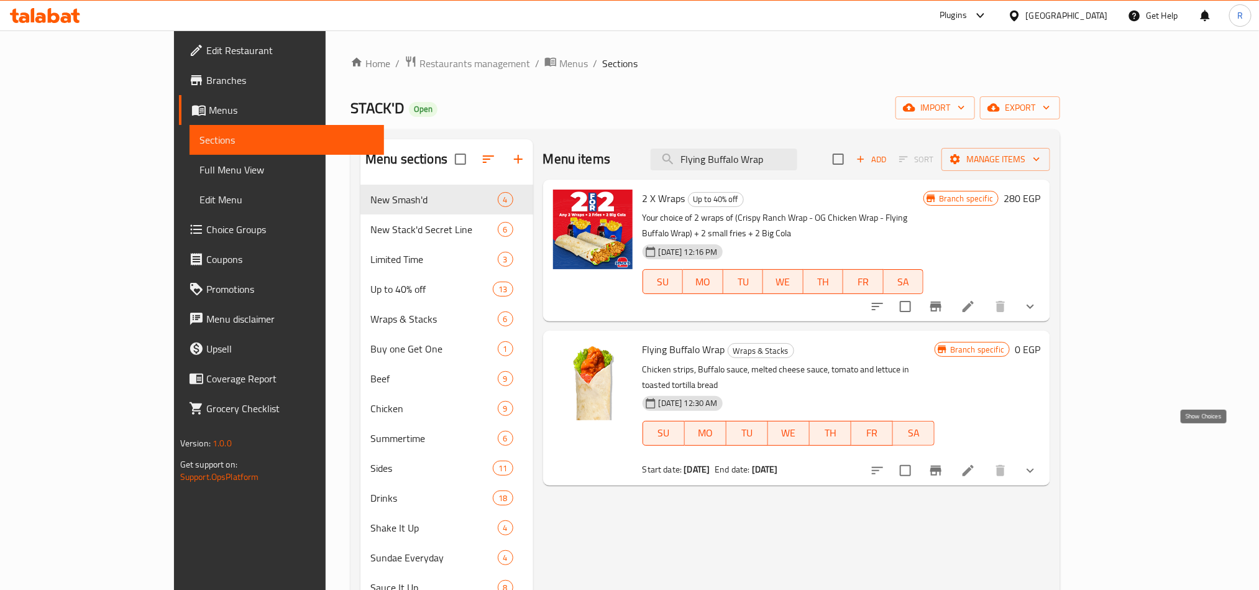
click at [1038, 463] on icon "show more" at bounding box center [1030, 470] width 15 height 15
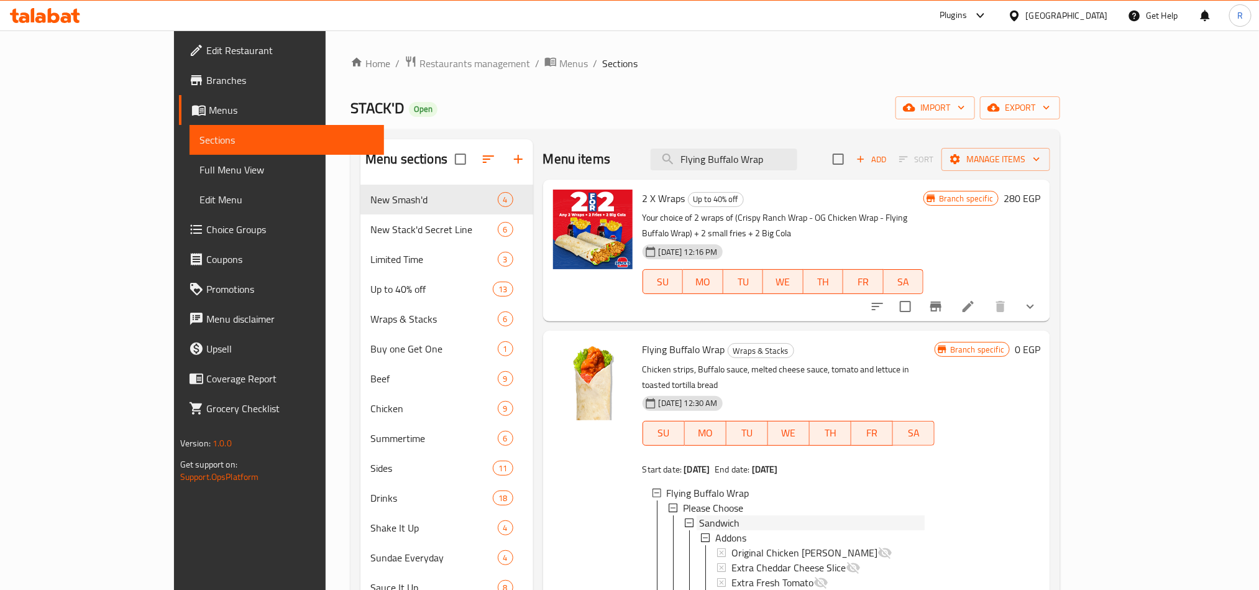
click at [699, 515] on span "Sandwich" at bounding box center [719, 522] width 40 height 15
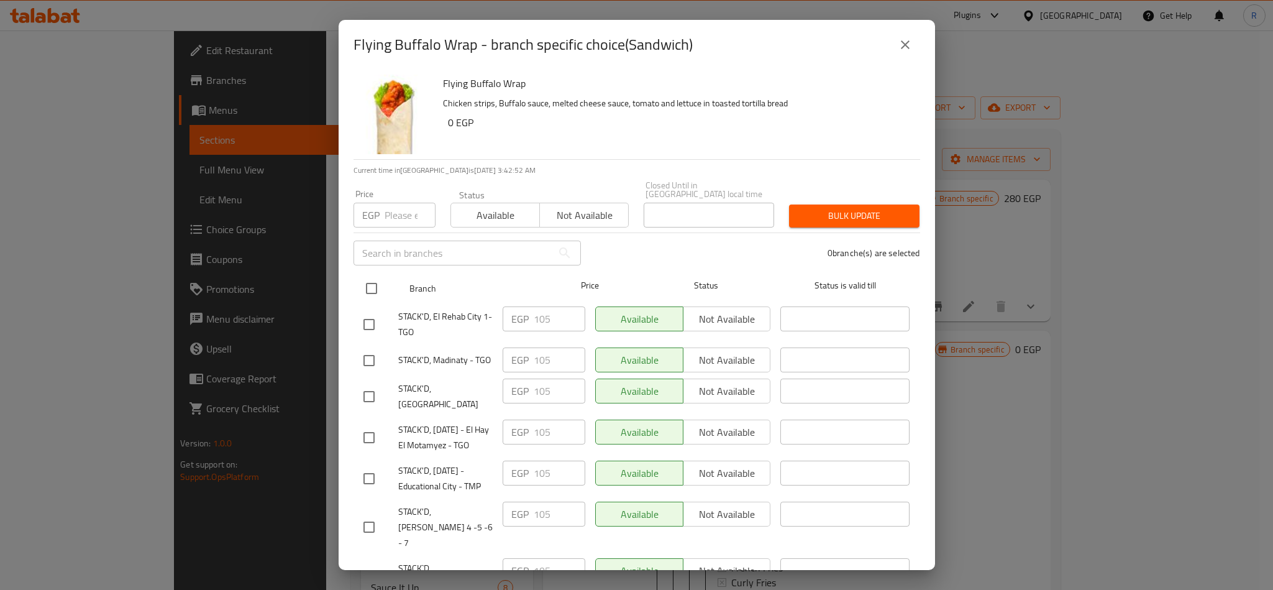
click at [372, 278] on input "checkbox" at bounding box center [372, 288] width 26 height 26
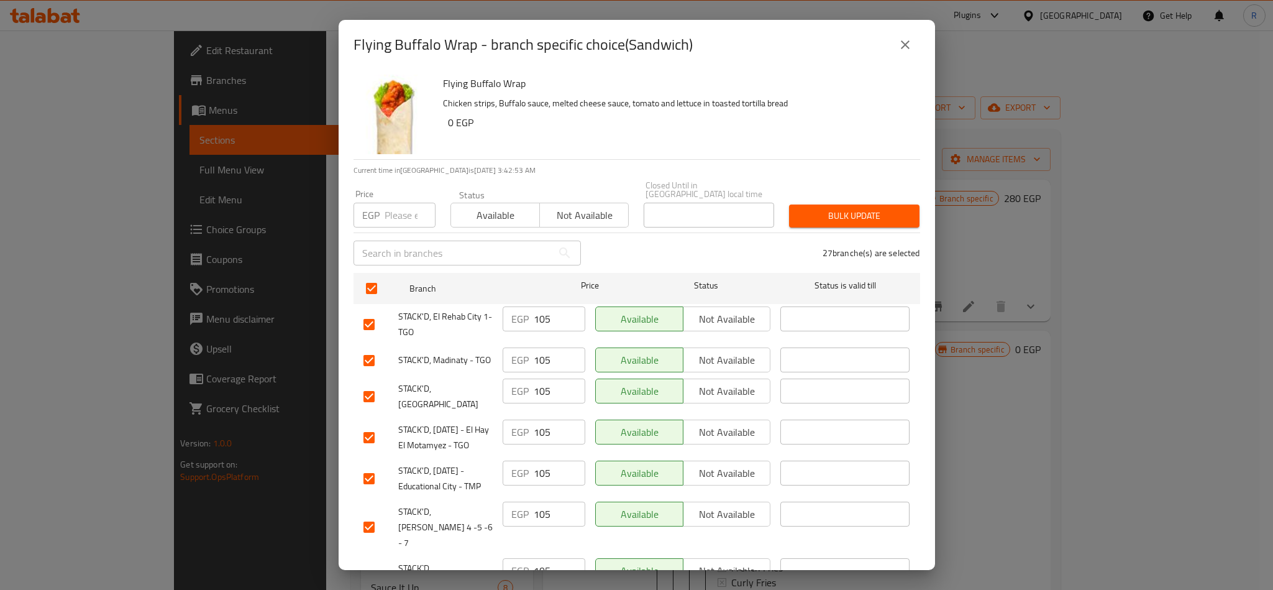
click at [390, 208] on input "number" at bounding box center [410, 215] width 51 height 25
click at [866, 213] on span "Bulk update" at bounding box center [854, 216] width 111 height 16
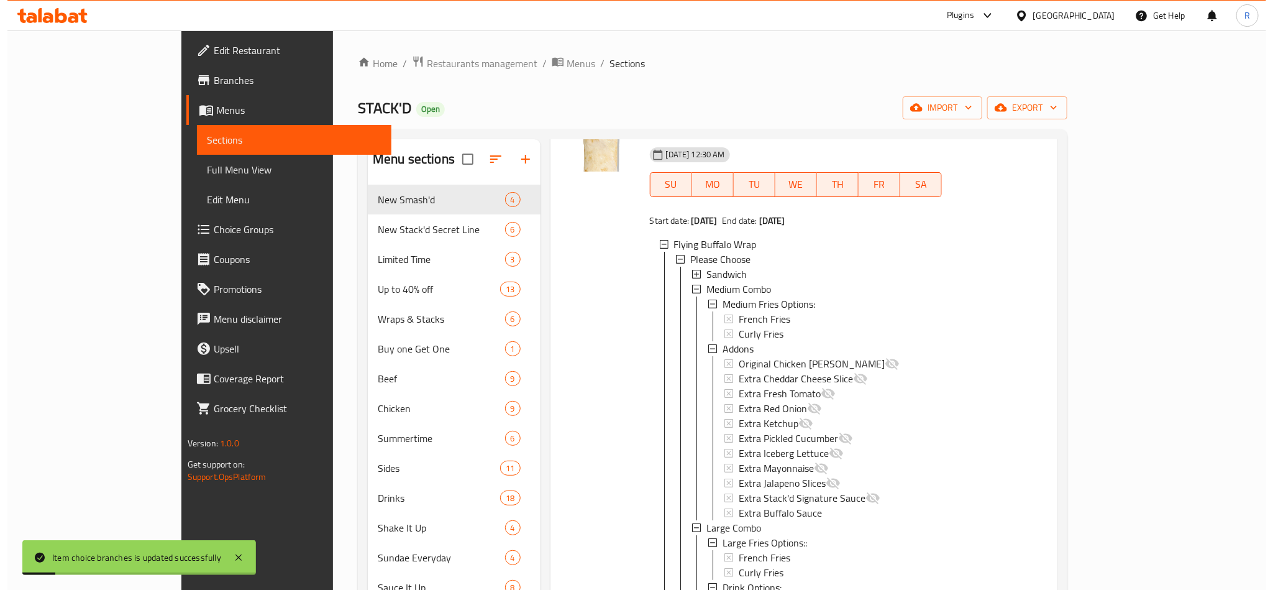
scroll to position [280, 0]
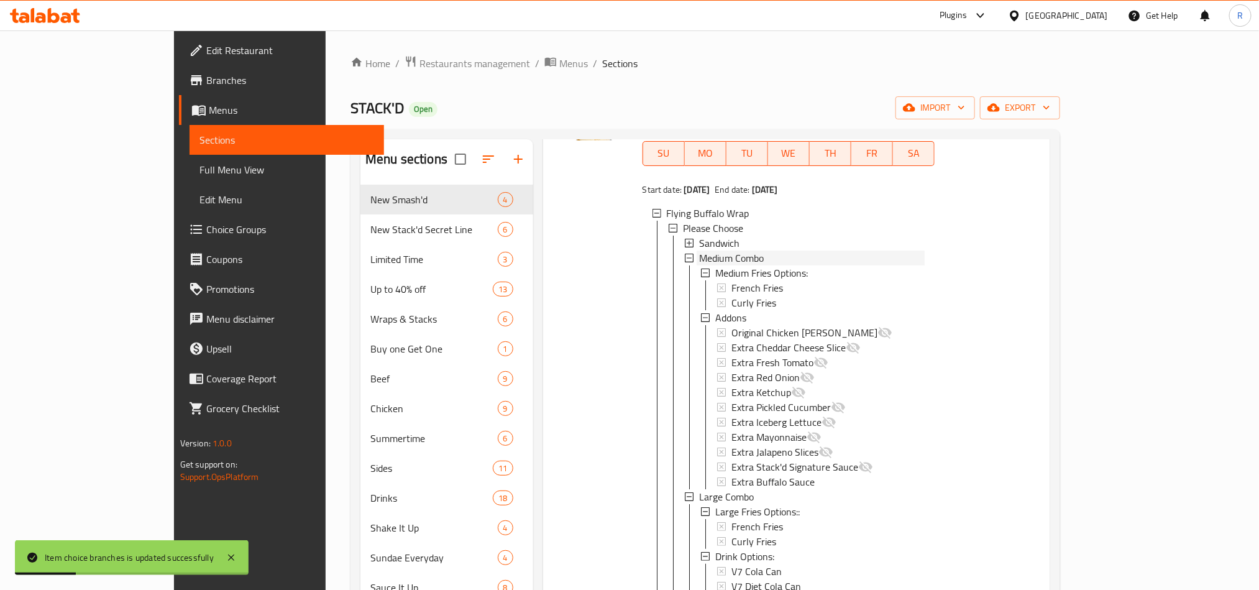
click at [699, 250] on span "Medium Combo" at bounding box center [731, 257] width 65 height 15
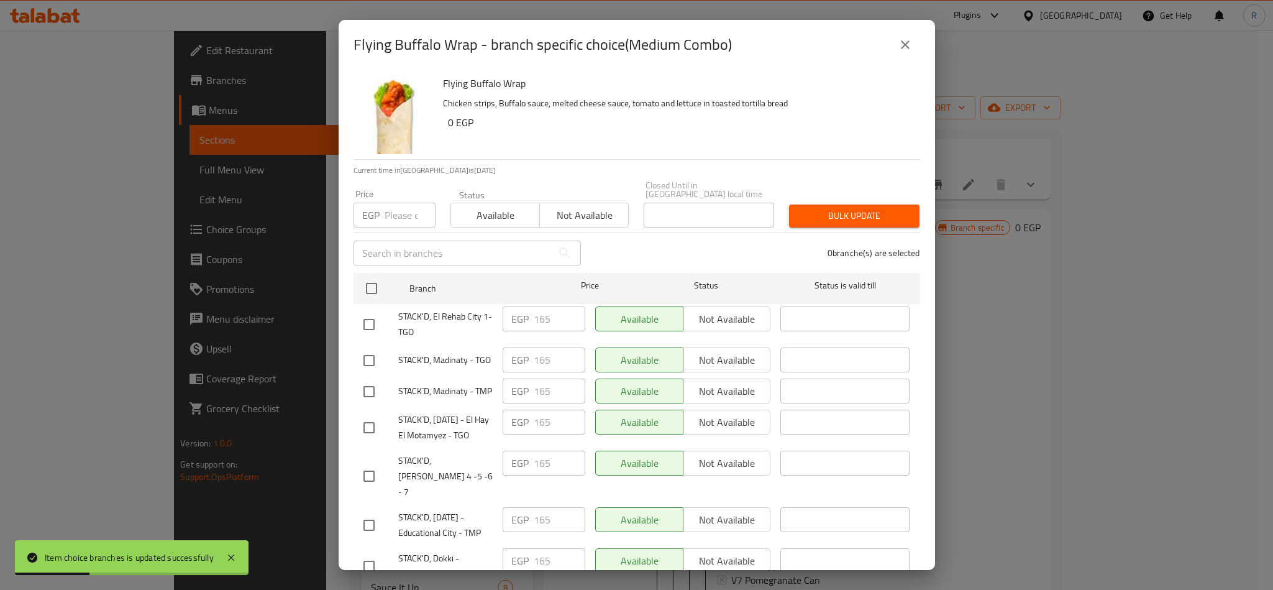
scroll to position [90, 0]
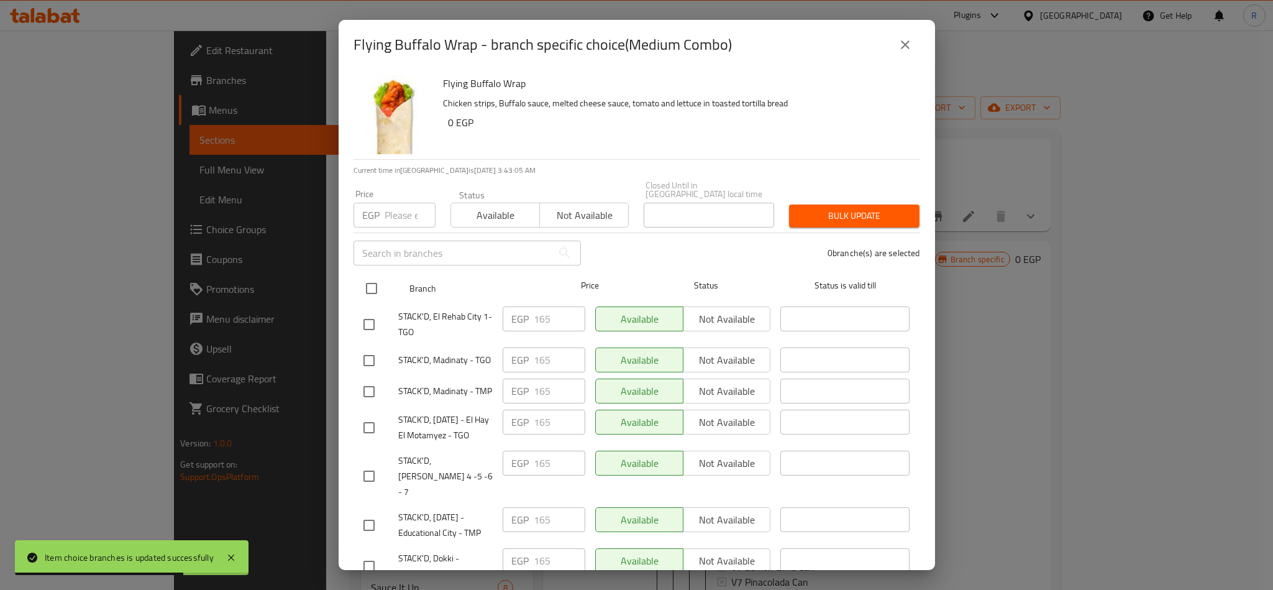
click at [360, 280] on input "checkbox" at bounding box center [372, 288] width 26 height 26
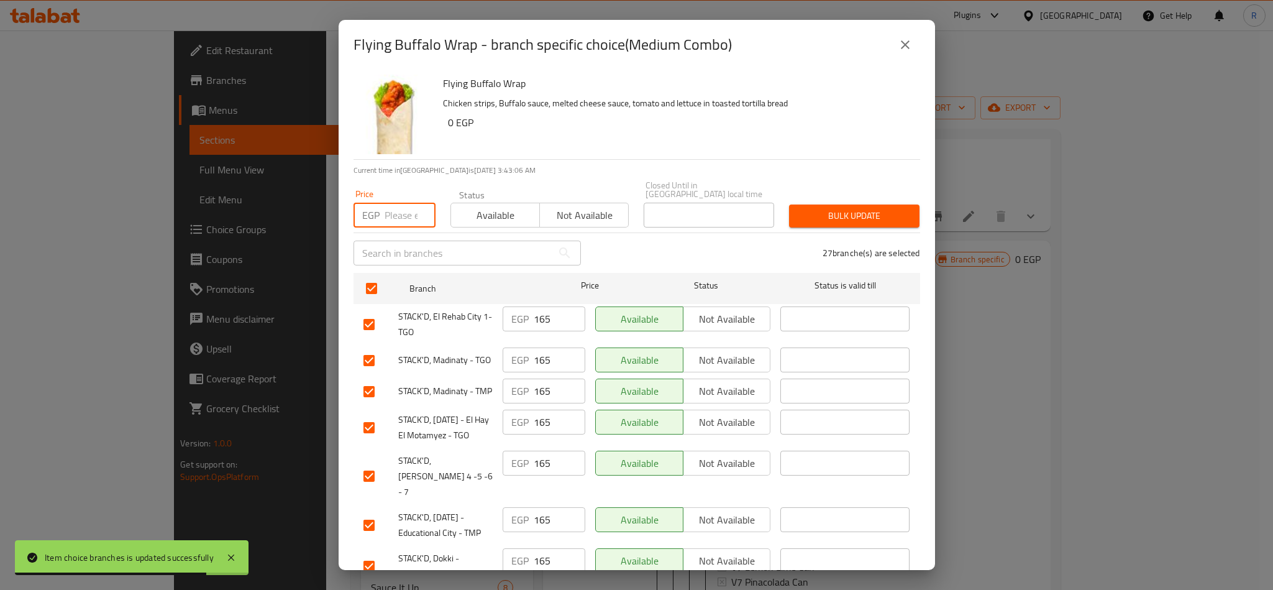
click at [393, 207] on input "number" at bounding box center [410, 215] width 51 height 25
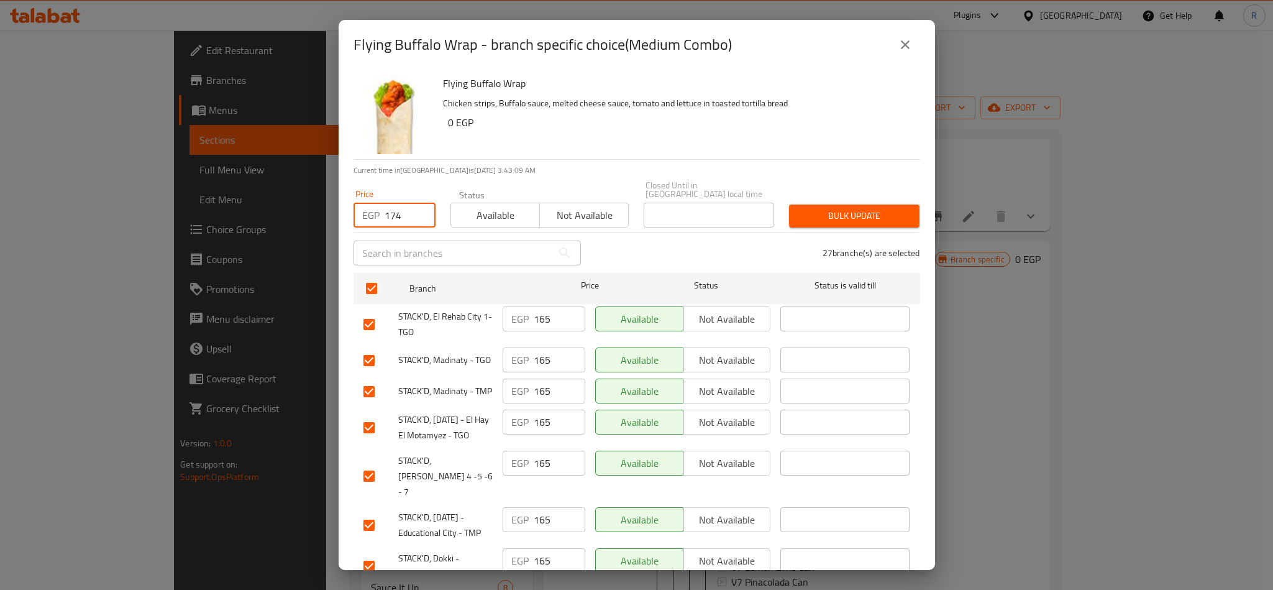
drag, startPoint x: 798, startPoint y: 189, endPoint x: 800, endPoint y: 204, distance: 15.1
click at [800, 204] on div "Bulk update" at bounding box center [854, 216] width 145 height 38
click at [800, 208] on span "Bulk update" at bounding box center [854, 216] width 111 height 16
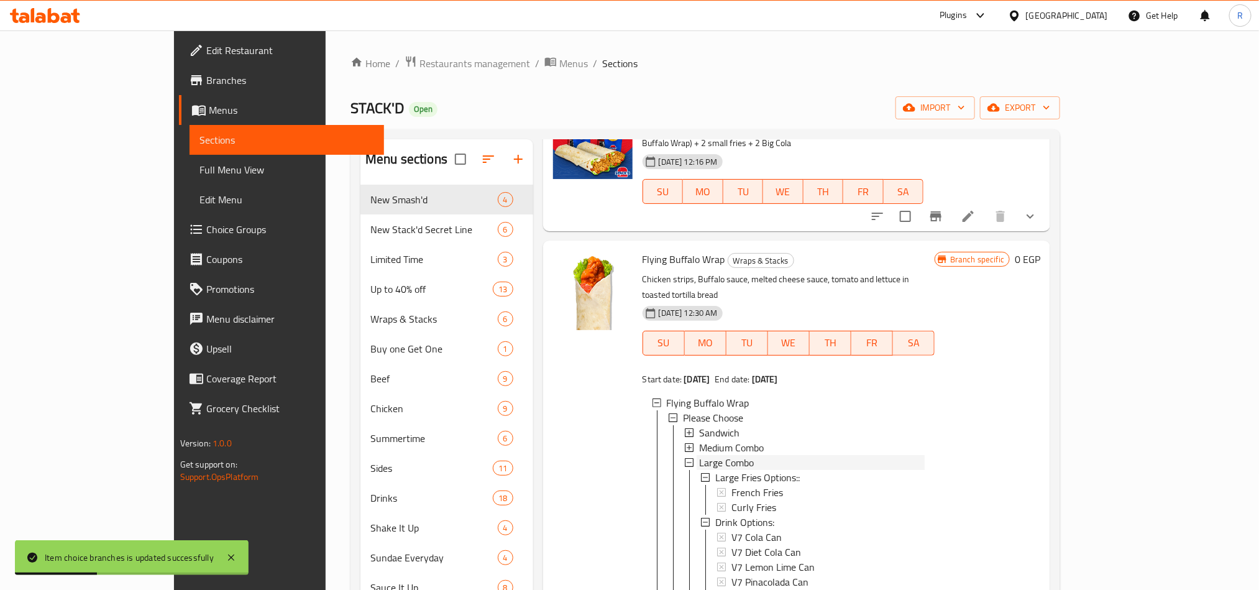
click at [699, 455] on span "Large Combo" at bounding box center [726, 462] width 55 height 15
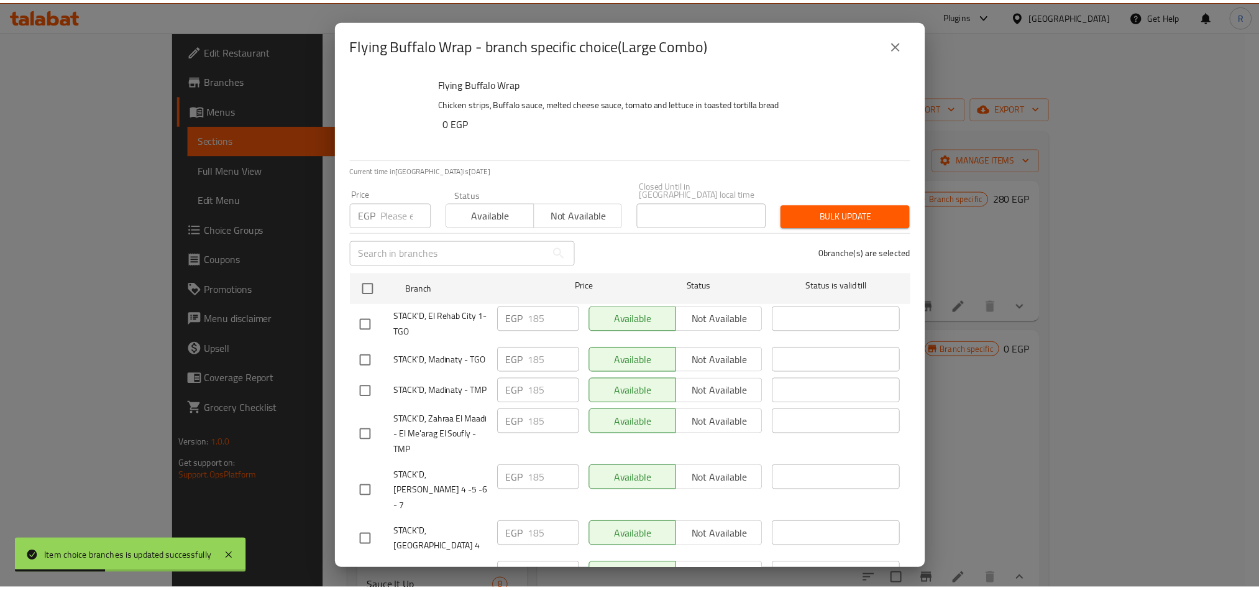
scroll to position [0, 0]
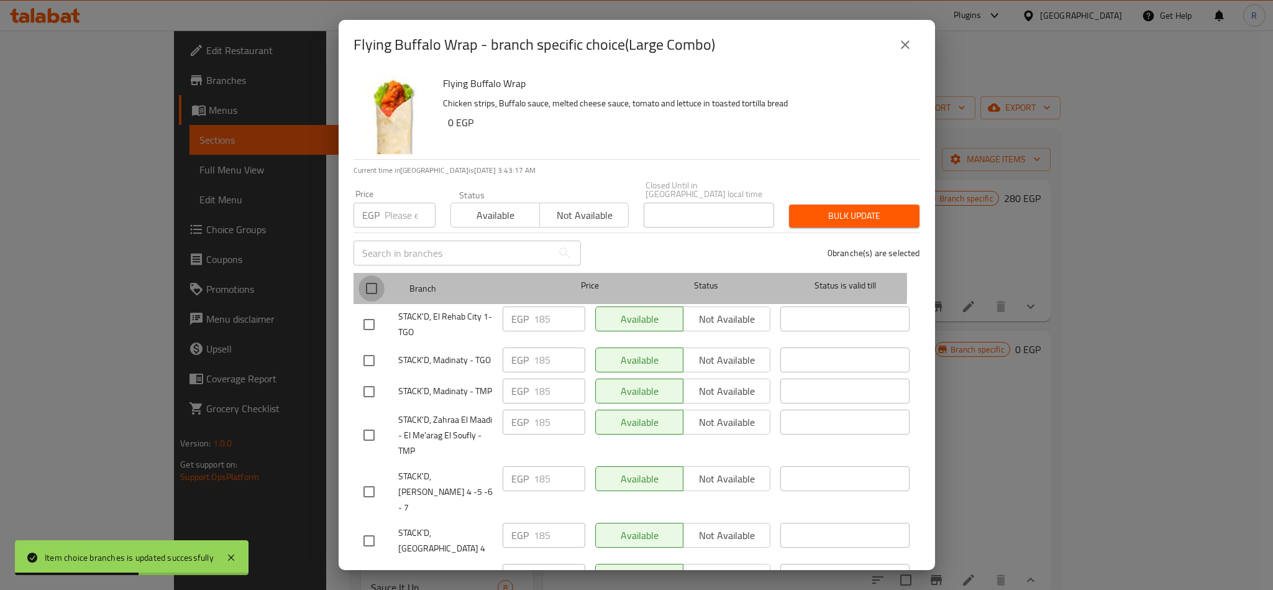
click at [366, 278] on input "checkbox" at bounding box center [372, 288] width 26 height 26
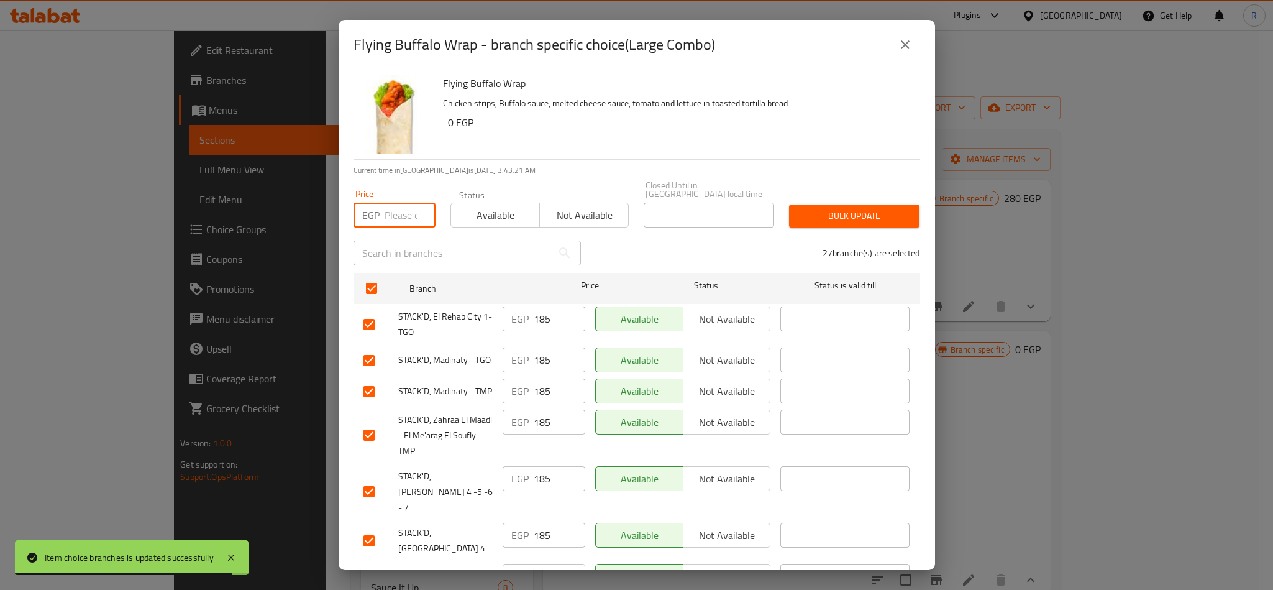
click at [399, 211] on input "number" at bounding box center [410, 215] width 51 height 25
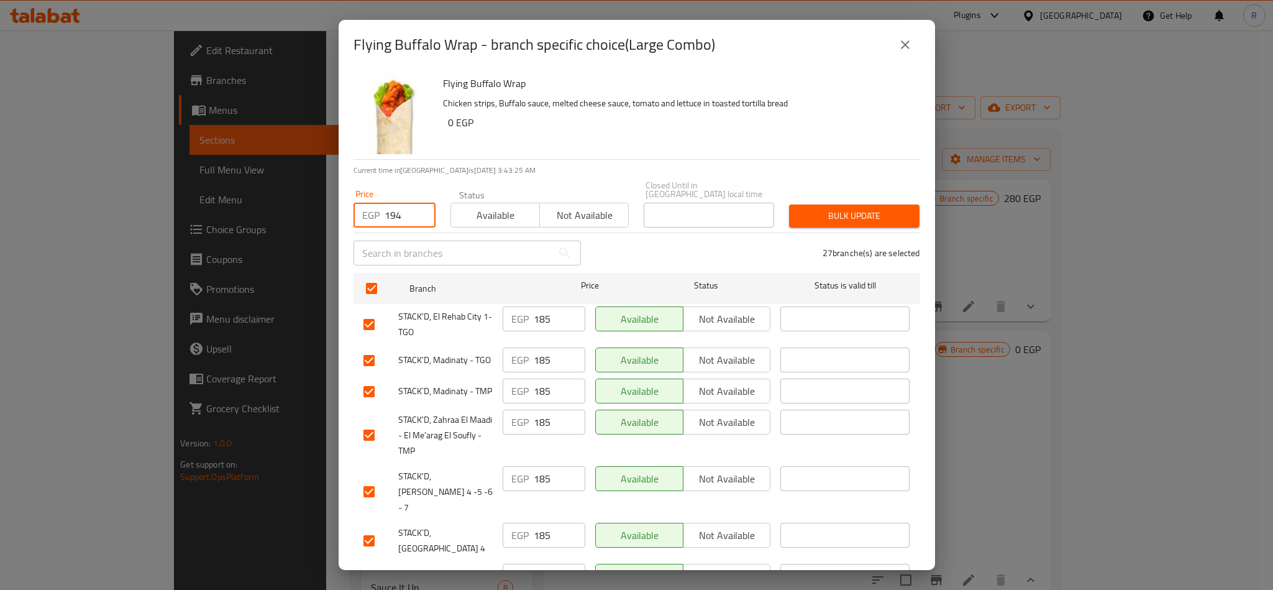
click at [843, 204] on button "Bulk update" at bounding box center [854, 215] width 130 height 23
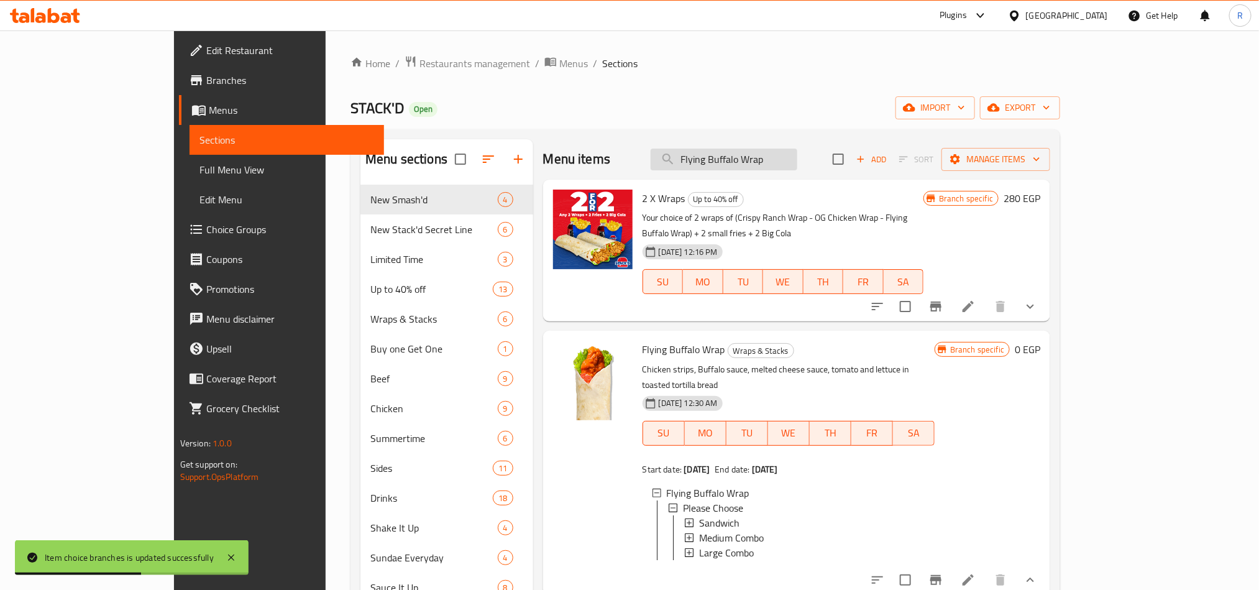
click at [759, 162] on input "Flying Buffalo Wrap" at bounding box center [724, 160] width 147 height 22
paste input "OG Chicken Wrap"
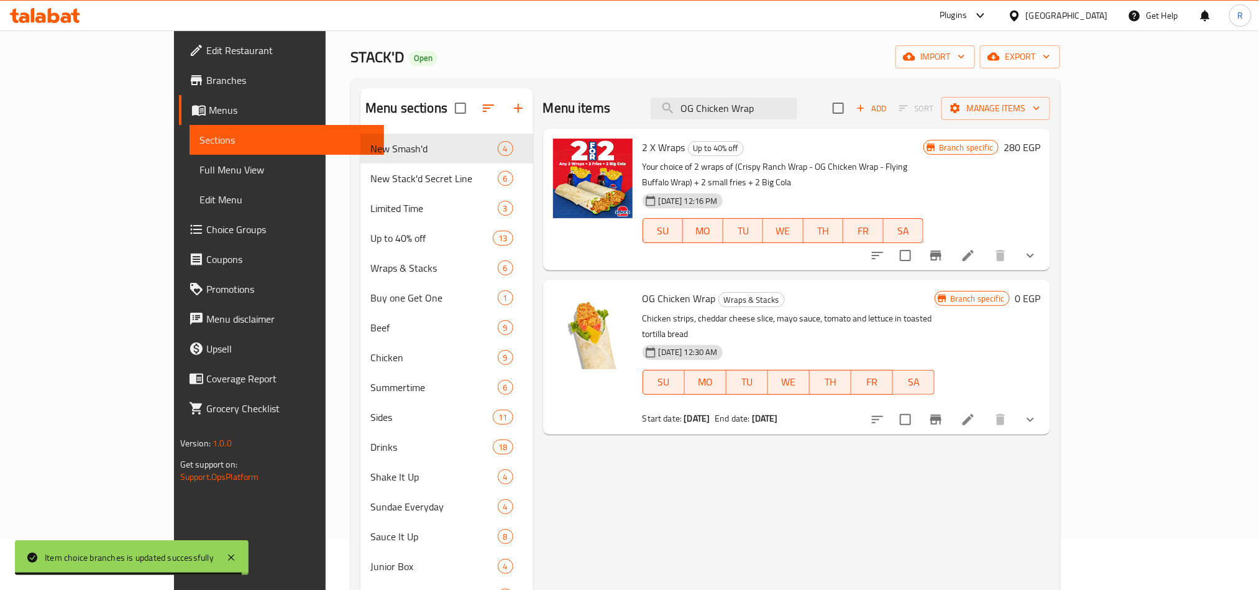
scroll to position [93, 0]
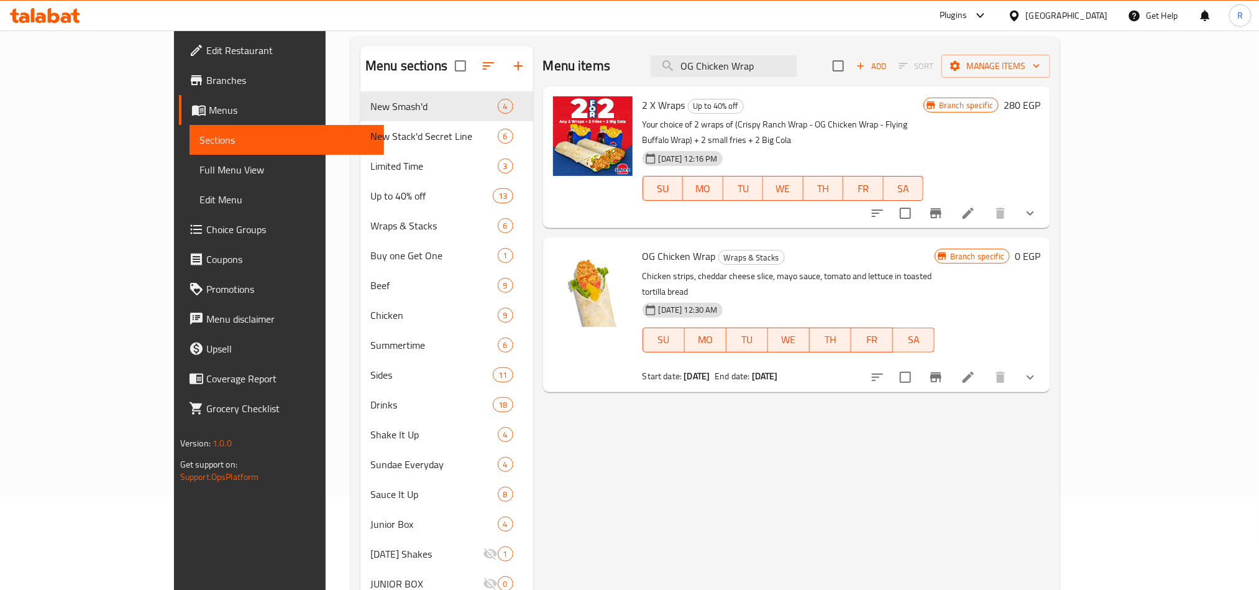
click at [1038, 370] on icon "show more" at bounding box center [1030, 377] width 15 height 15
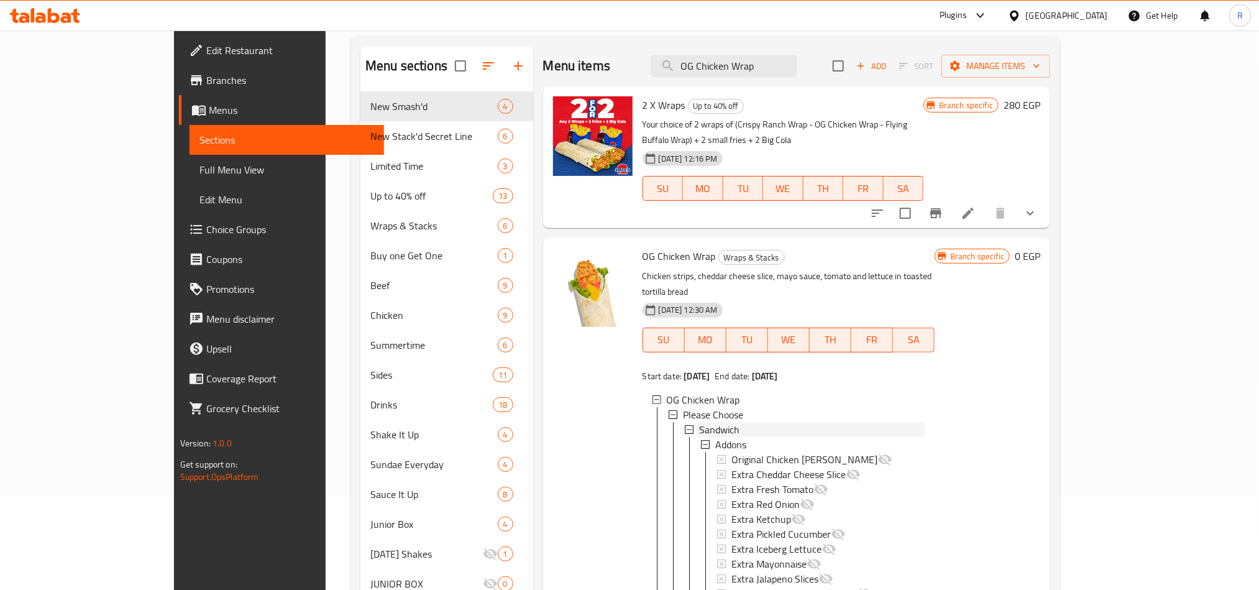
click at [699, 422] on span "Sandwich" at bounding box center [719, 429] width 40 height 15
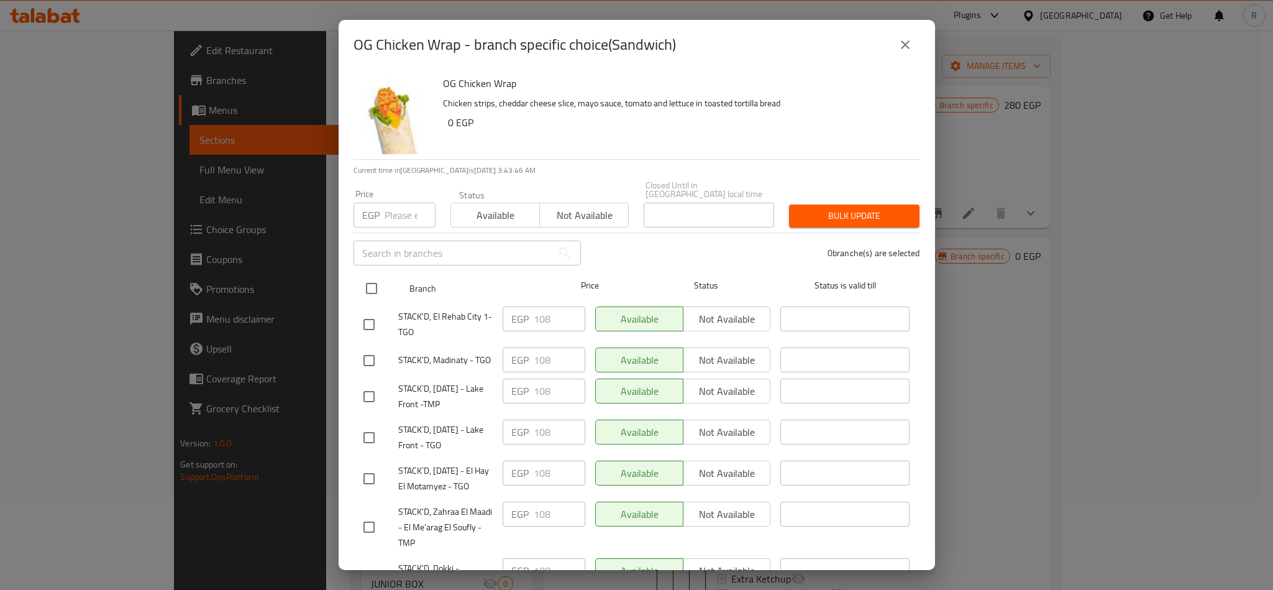
click at [377, 282] on input "checkbox" at bounding box center [372, 288] width 26 height 26
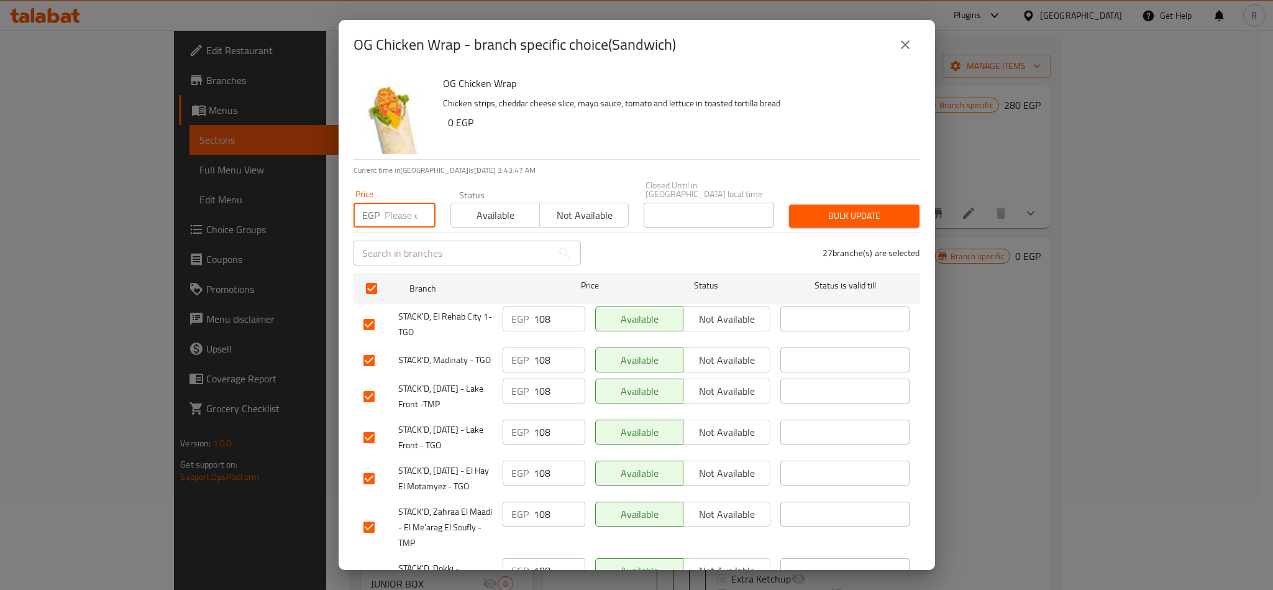
click at [401, 206] on input "number" at bounding box center [410, 215] width 51 height 25
click at [892, 208] on span "Bulk update" at bounding box center [854, 216] width 111 height 16
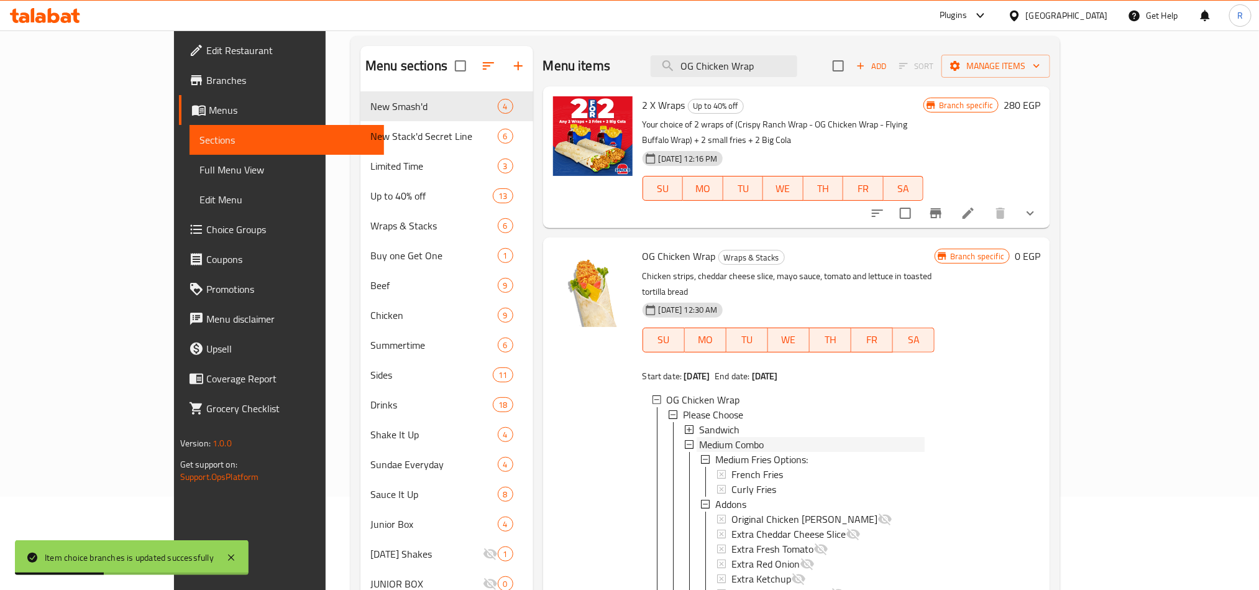
click at [699, 437] on span "Medium Combo" at bounding box center [731, 444] width 65 height 15
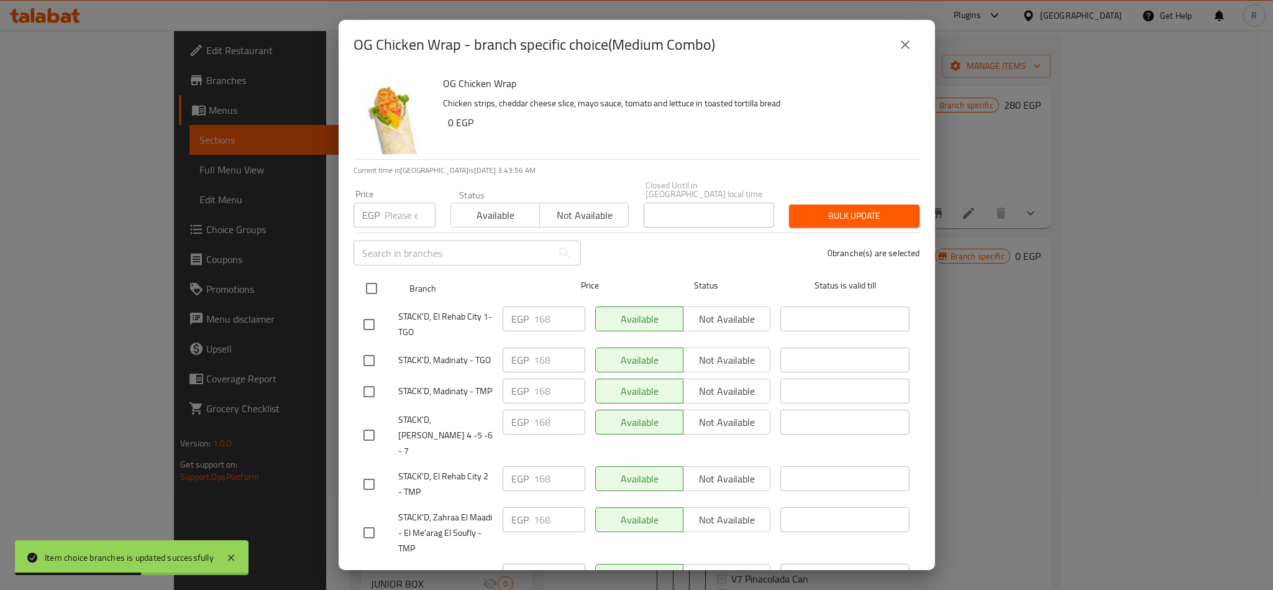
click at [375, 278] on input "checkbox" at bounding box center [372, 288] width 26 height 26
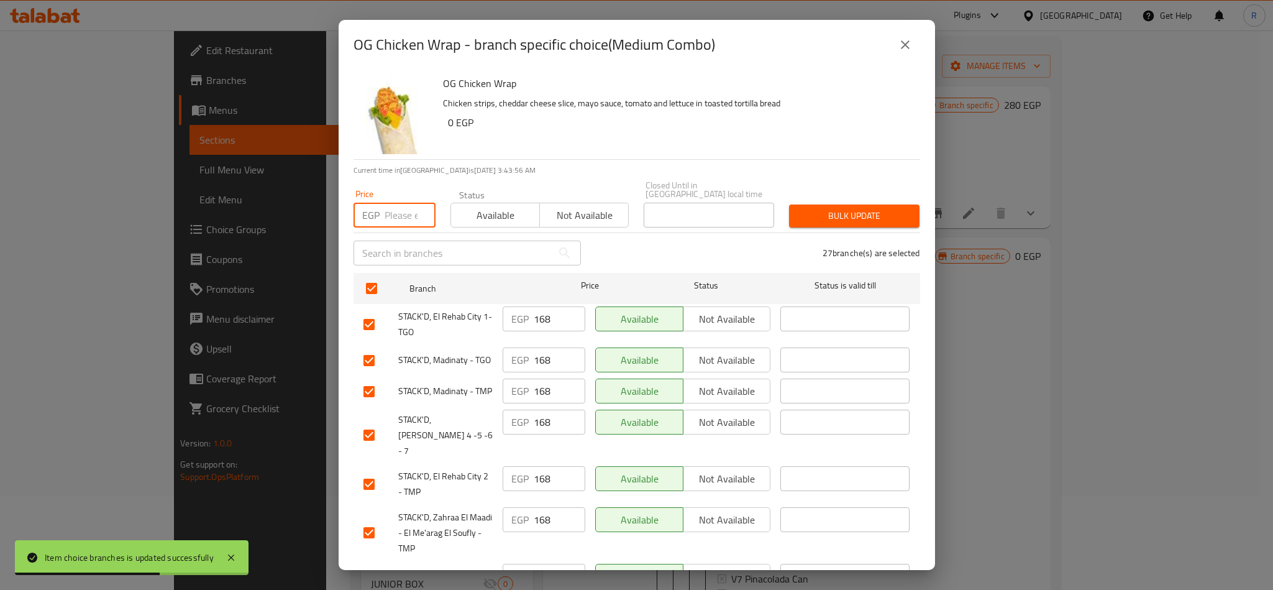
click at [388, 207] on input "number" at bounding box center [410, 215] width 51 height 25
click at [815, 231] on div "27 branche(s) are selected" at bounding box center [757, 253] width 339 height 45
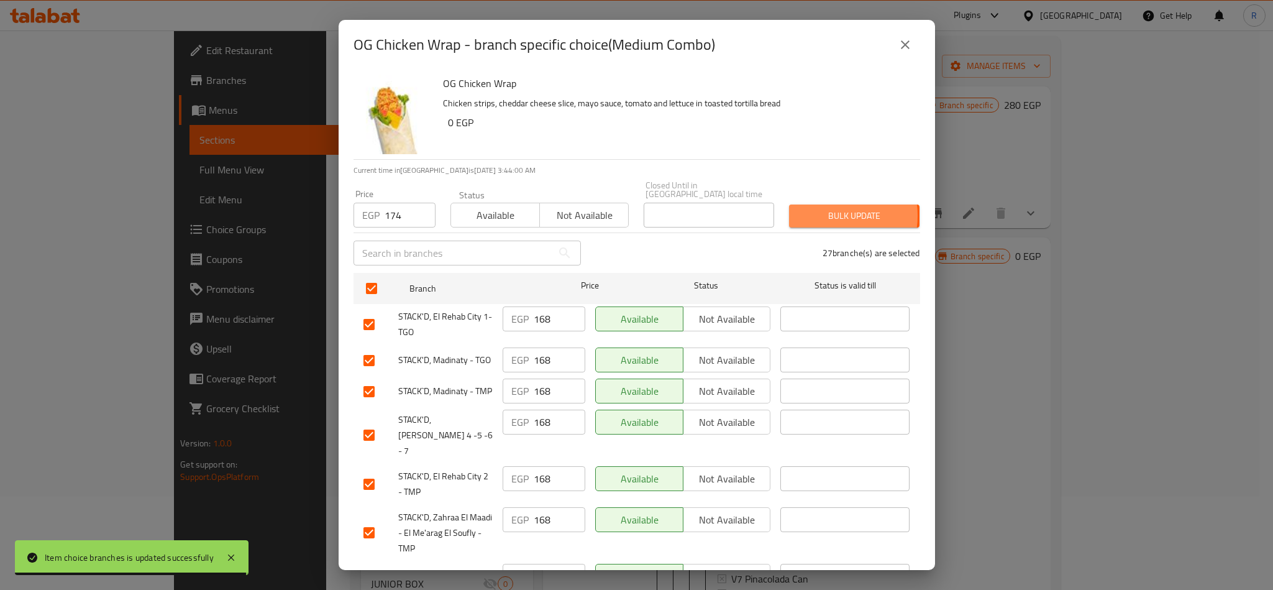
click at [817, 208] on span "Bulk update" at bounding box center [854, 216] width 111 height 16
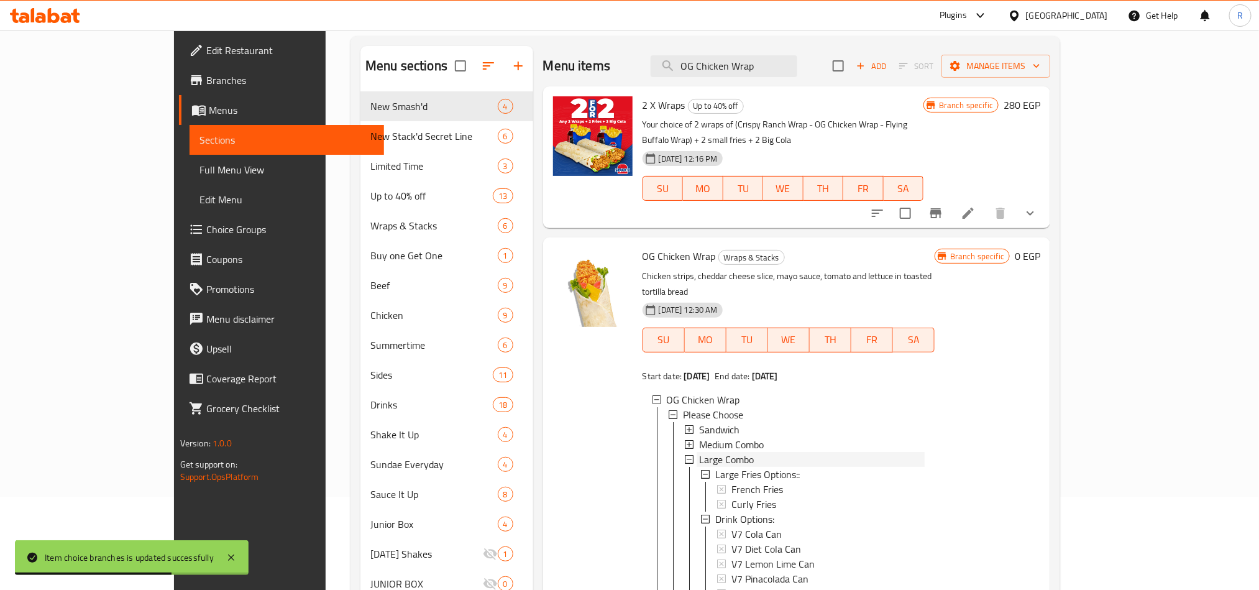
click at [699, 452] on span "Large Combo" at bounding box center [726, 459] width 55 height 15
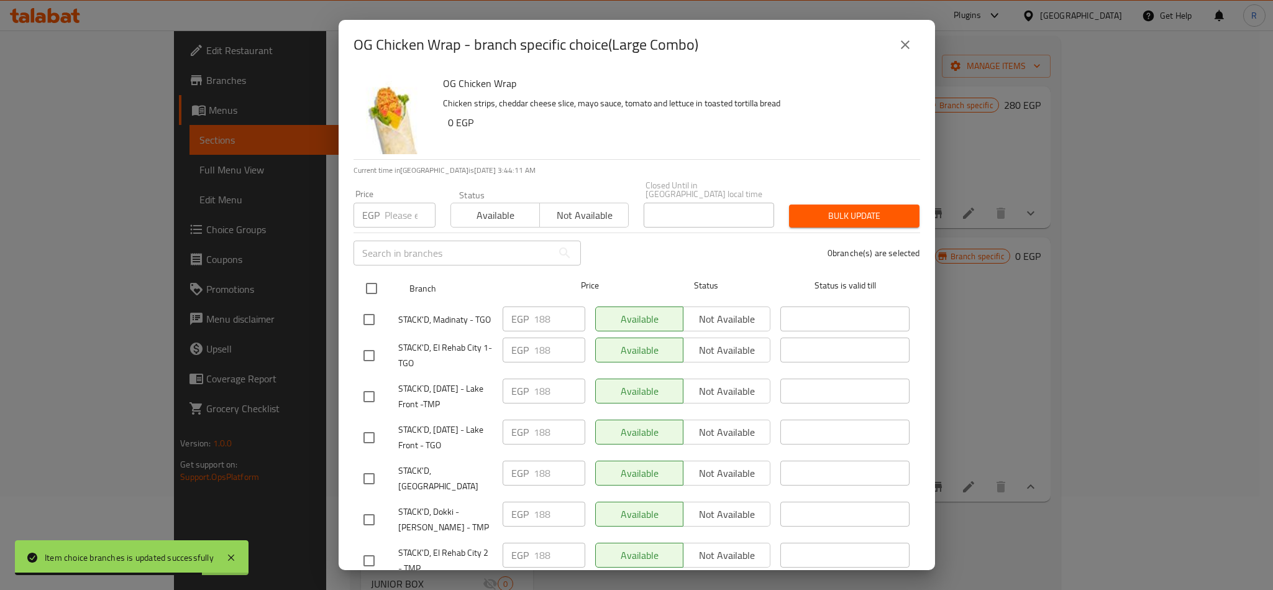
click at [368, 275] on input "checkbox" at bounding box center [372, 288] width 26 height 26
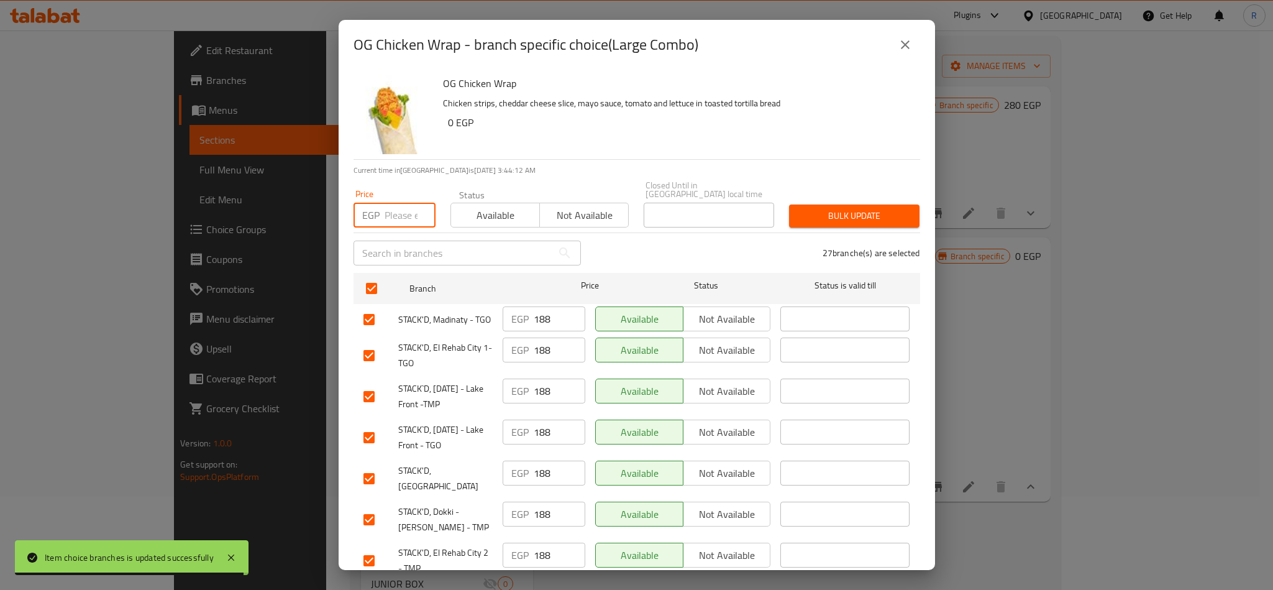
paste input "194"
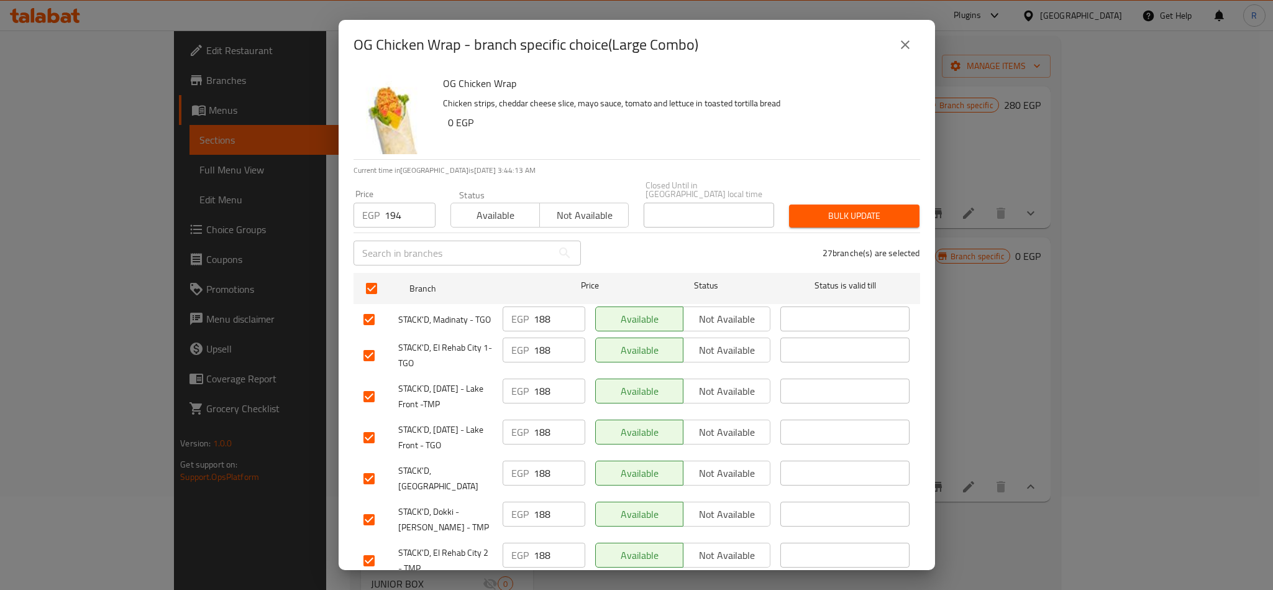
click at [826, 219] on div "Bulk update" at bounding box center [854, 216] width 145 height 38
click at [826, 213] on span "Bulk update" at bounding box center [854, 216] width 111 height 16
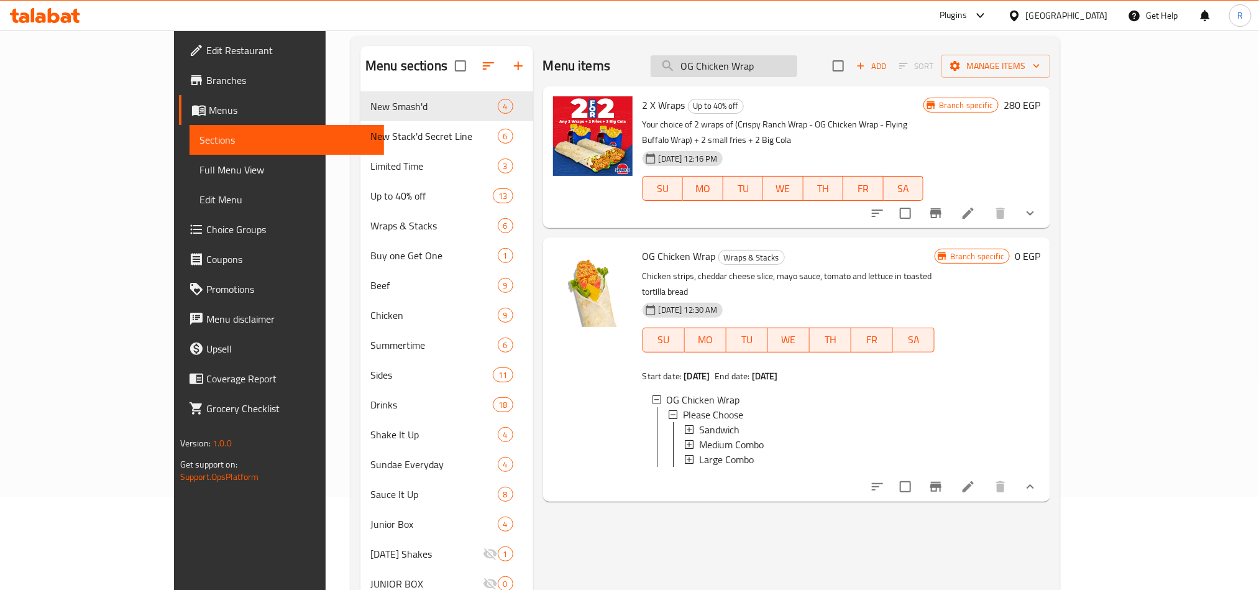
click at [770, 64] on input "OG Chicken Wrap" at bounding box center [724, 66] width 147 height 22
paste input "[GEOGRAPHIC_DATA]"
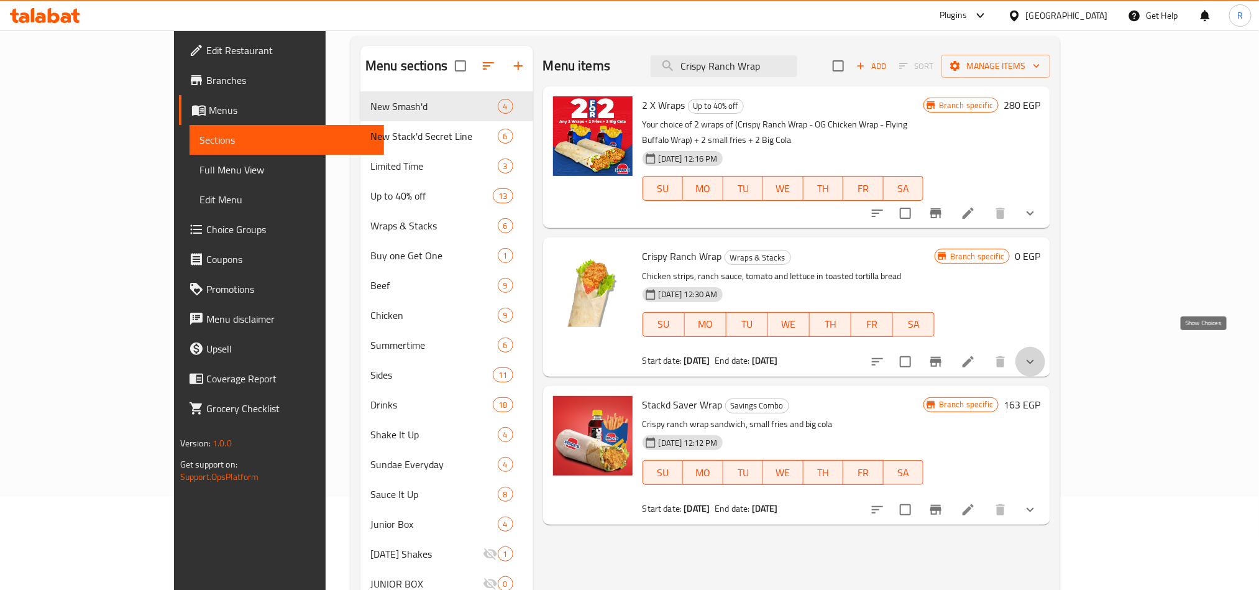
click at [1038, 354] on icon "show more" at bounding box center [1030, 361] width 15 height 15
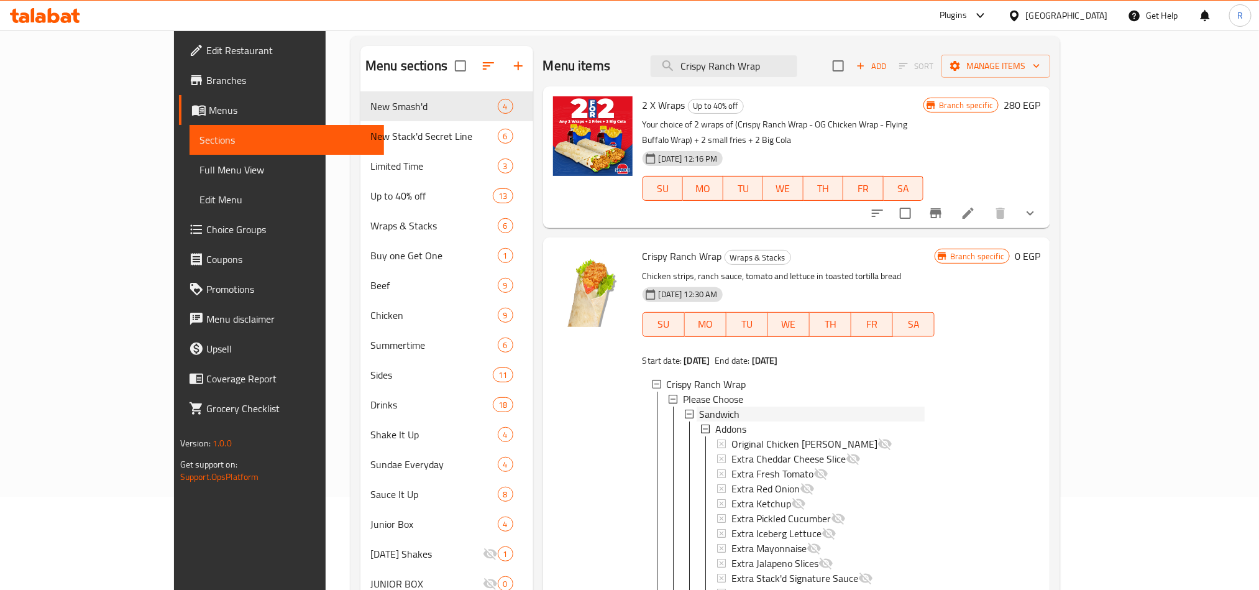
click at [699, 406] on span "Sandwich" at bounding box center [719, 413] width 40 height 15
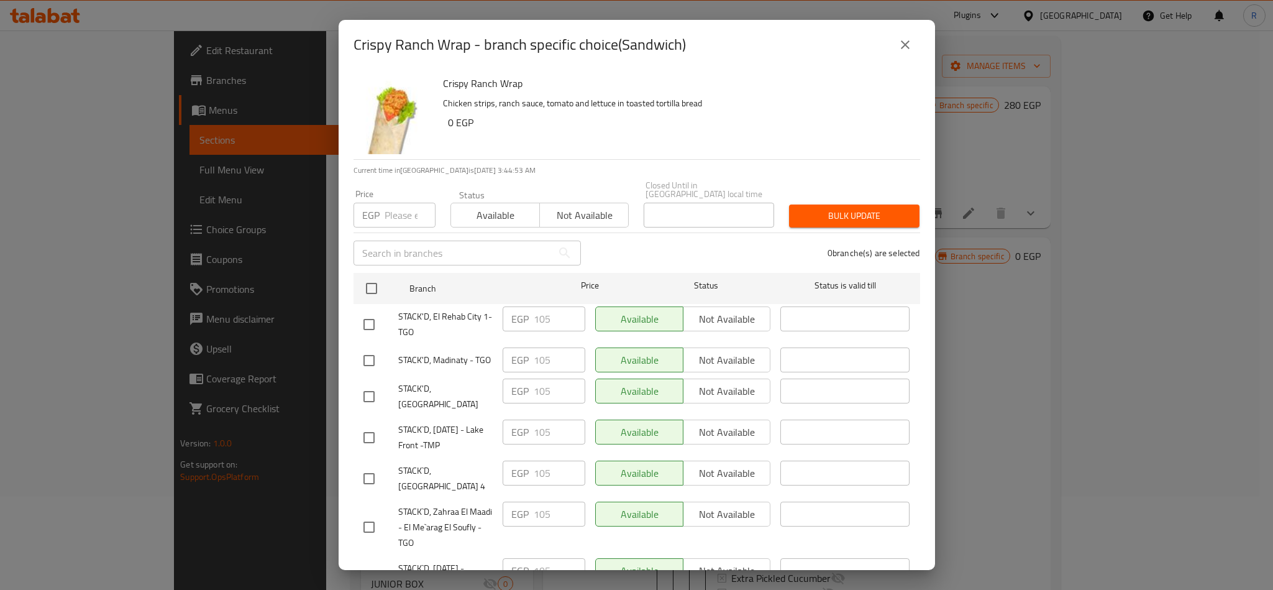
click at [750, 36] on div "Crispy Ranch Wrap - branch specific choice(Sandwich)" at bounding box center [637, 45] width 567 height 30
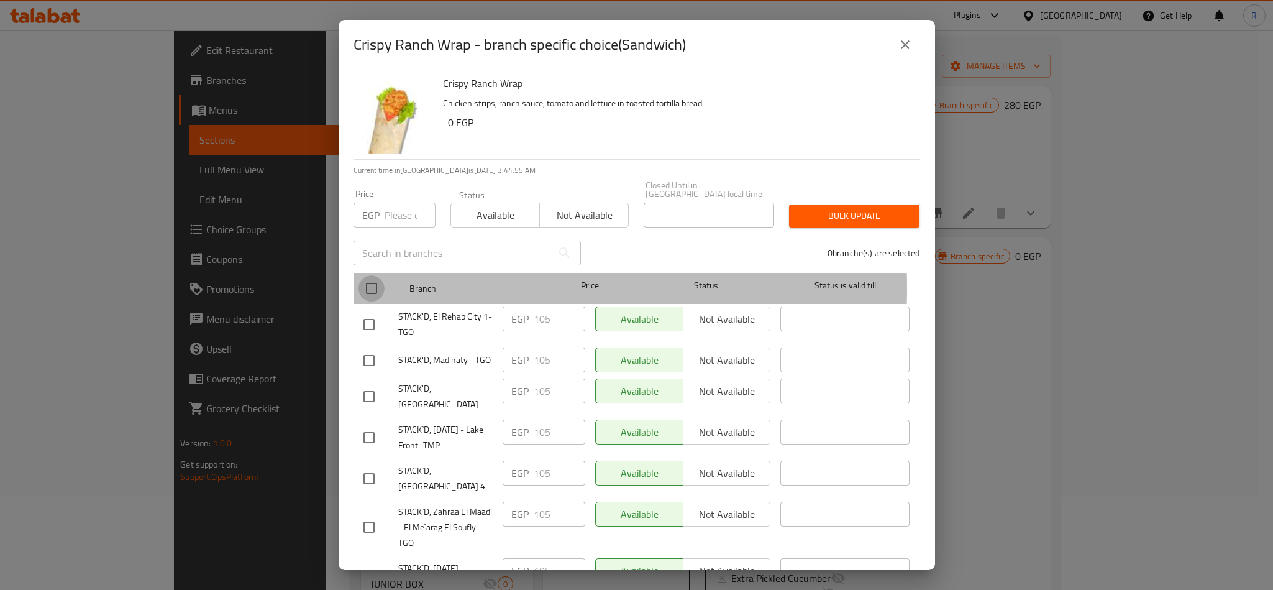
click at [371, 280] on input "checkbox" at bounding box center [372, 288] width 26 height 26
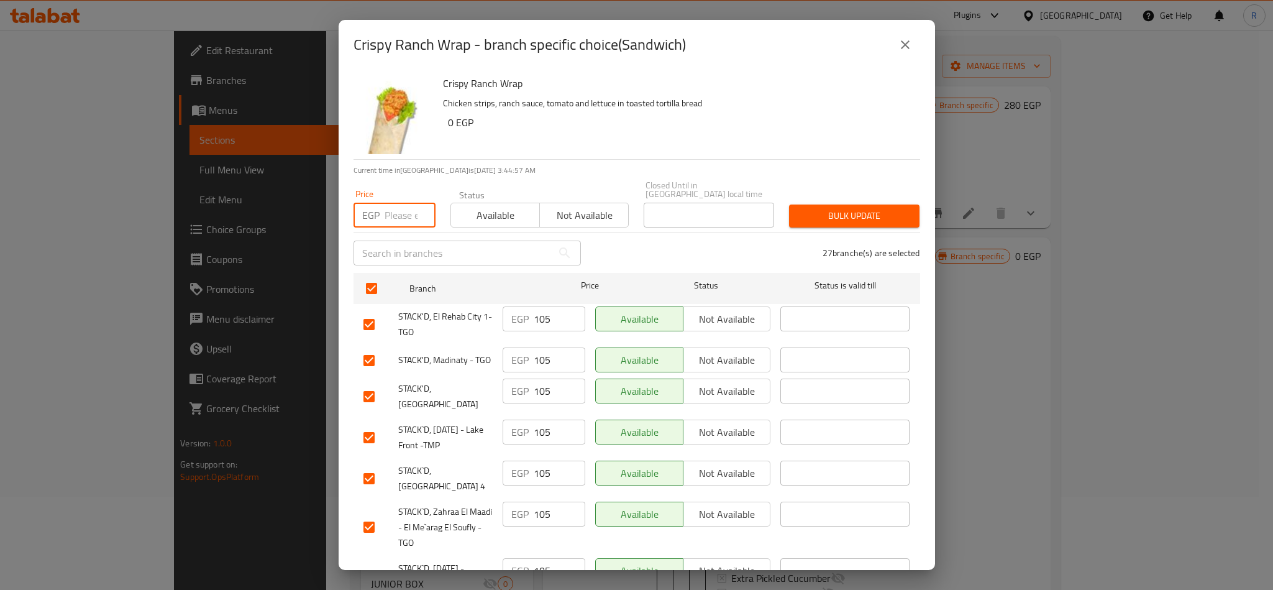
paste input "114"
click at [810, 213] on span "Bulk update" at bounding box center [854, 216] width 111 height 16
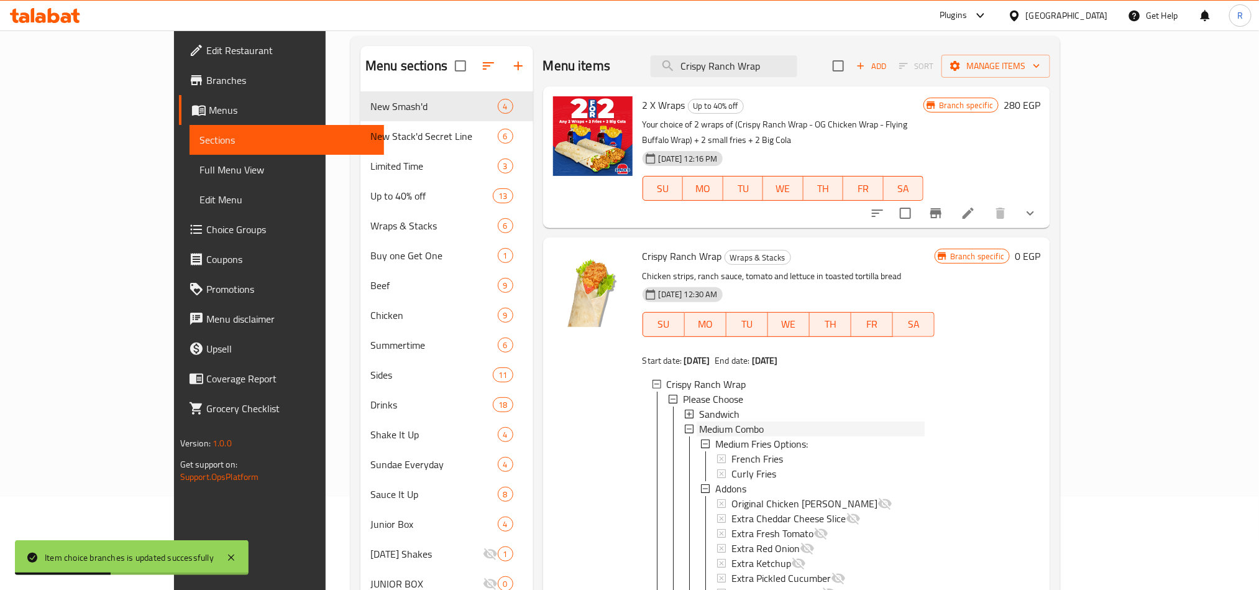
click at [699, 421] on span "Medium Combo" at bounding box center [731, 428] width 65 height 15
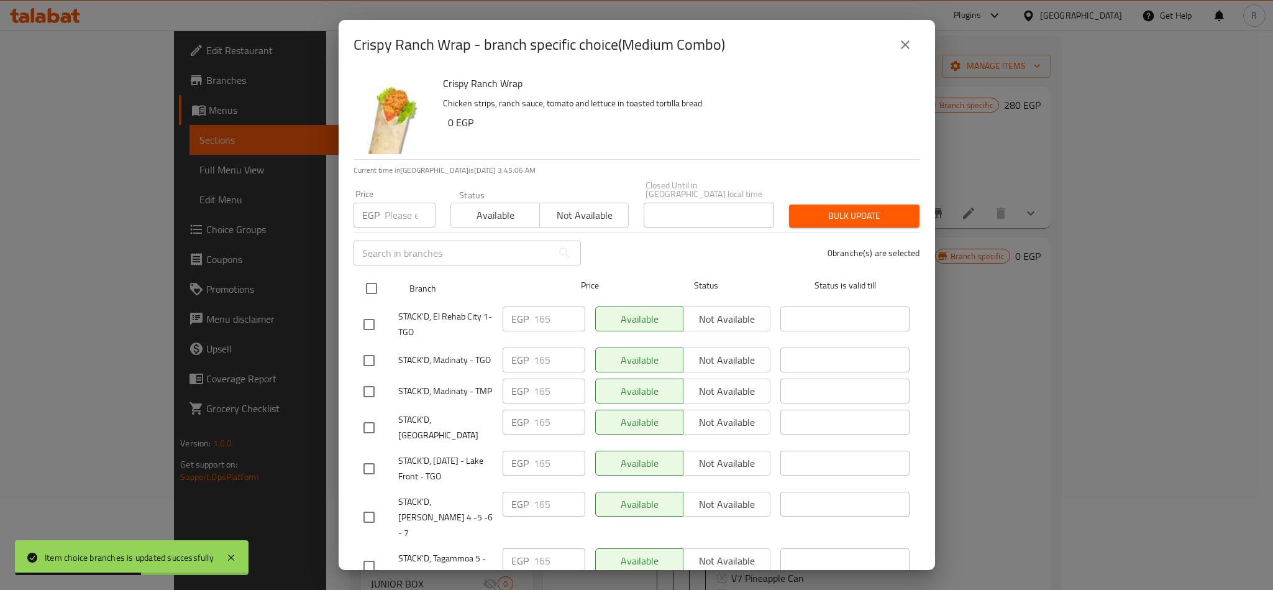
click at [371, 275] on input "checkbox" at bounding box center [372, 288] width 26 height 26
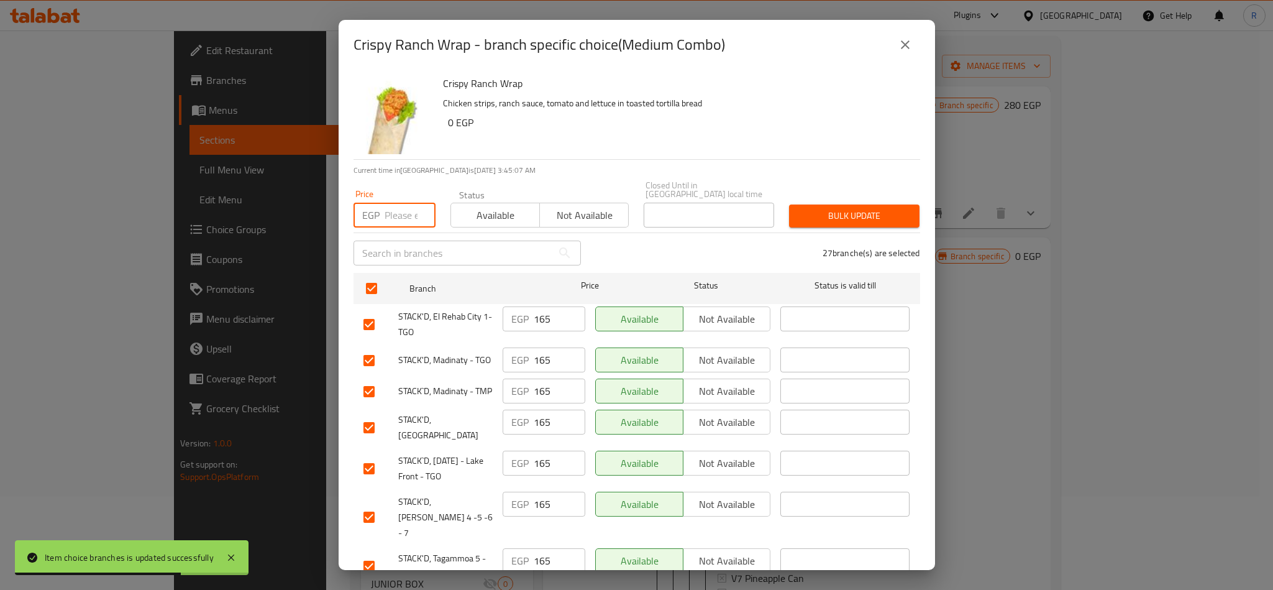
paste input "174"
click at [825, 209] on span "Bulk update" at bounding box center [854, 216] width 111 height 16
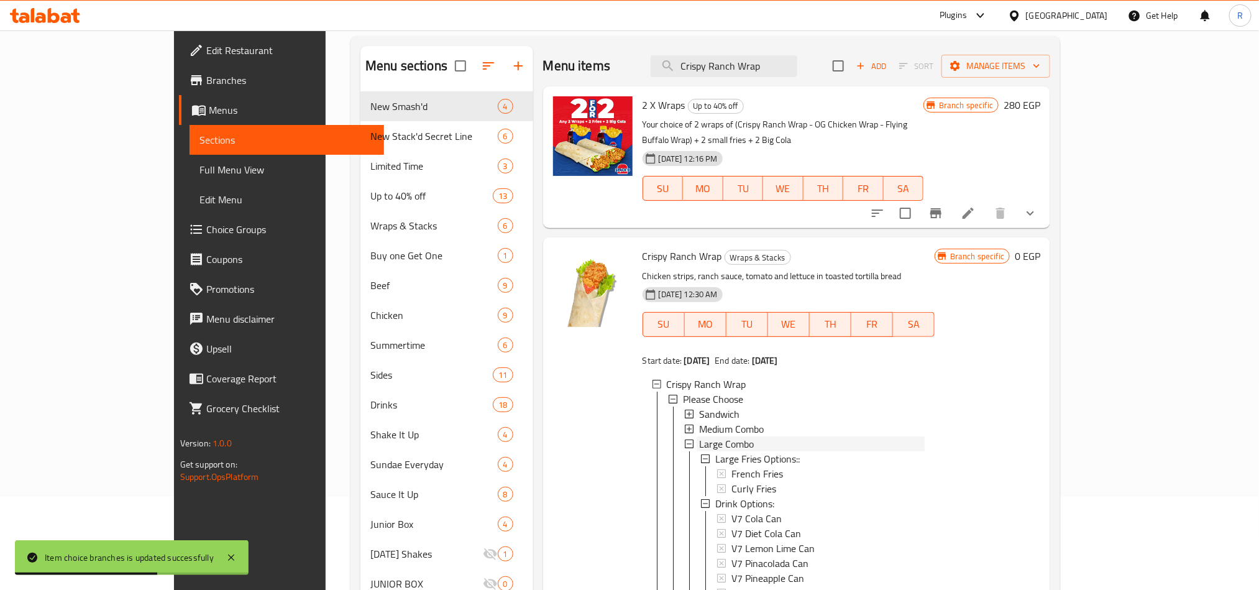
click at [699, 436] on span "Large Combo" at bounding box center [726, 443] width 55 height 15
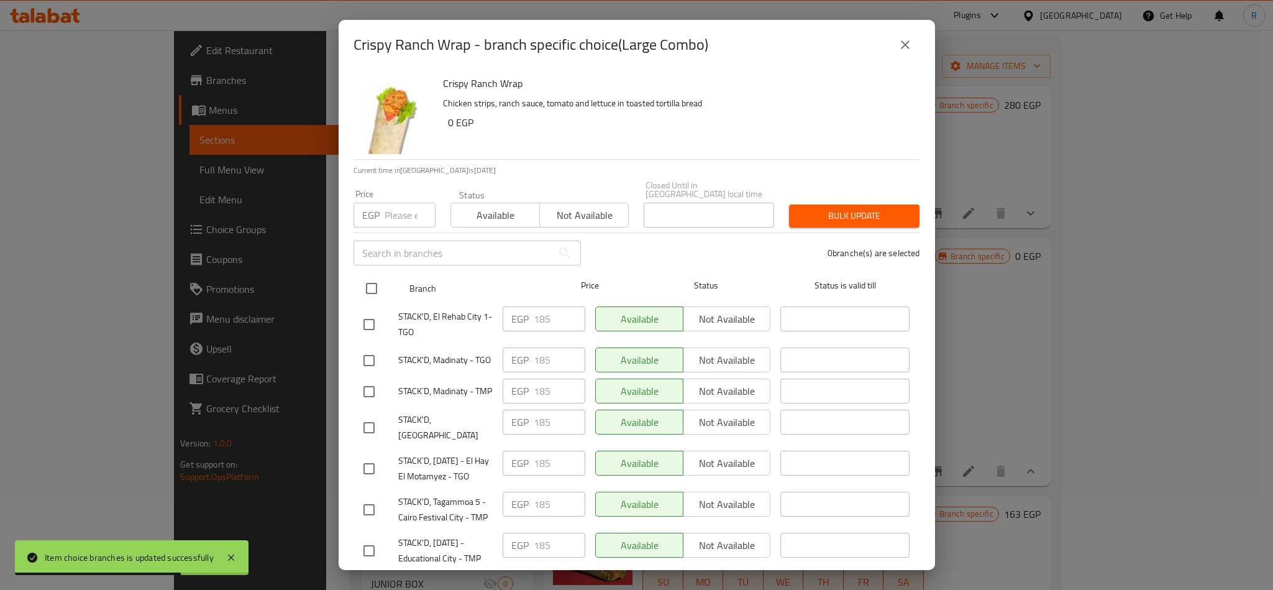
click at [360, 282] on input "checkbox" at bounding box center [372, 288] width 26 height 26
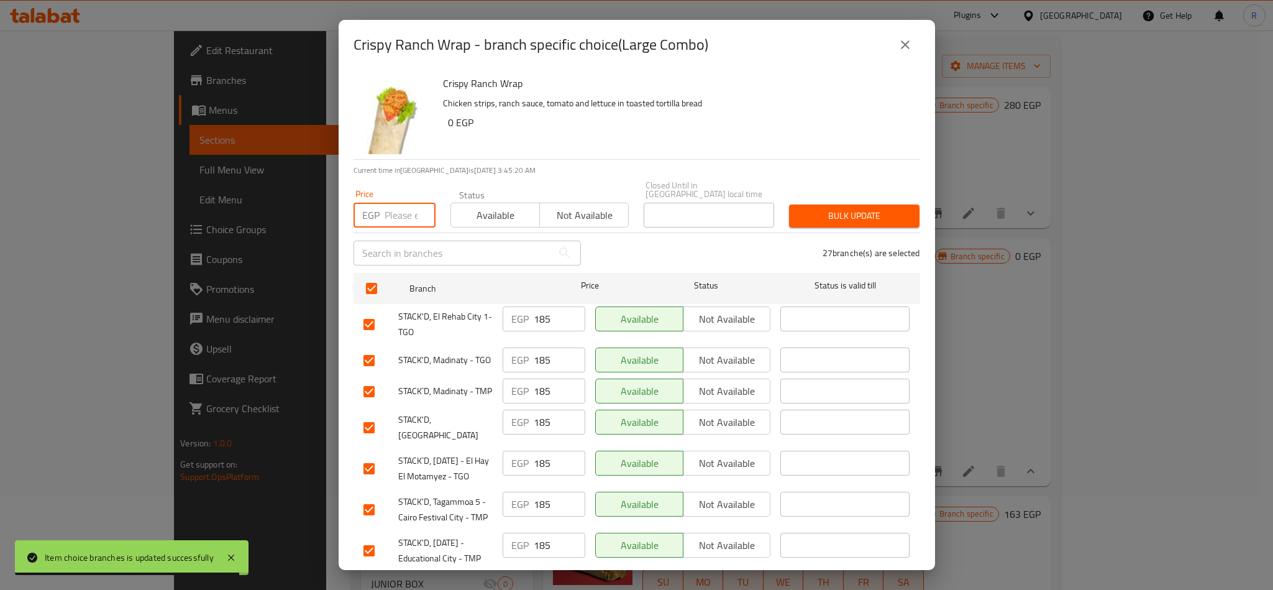
paste input "194"
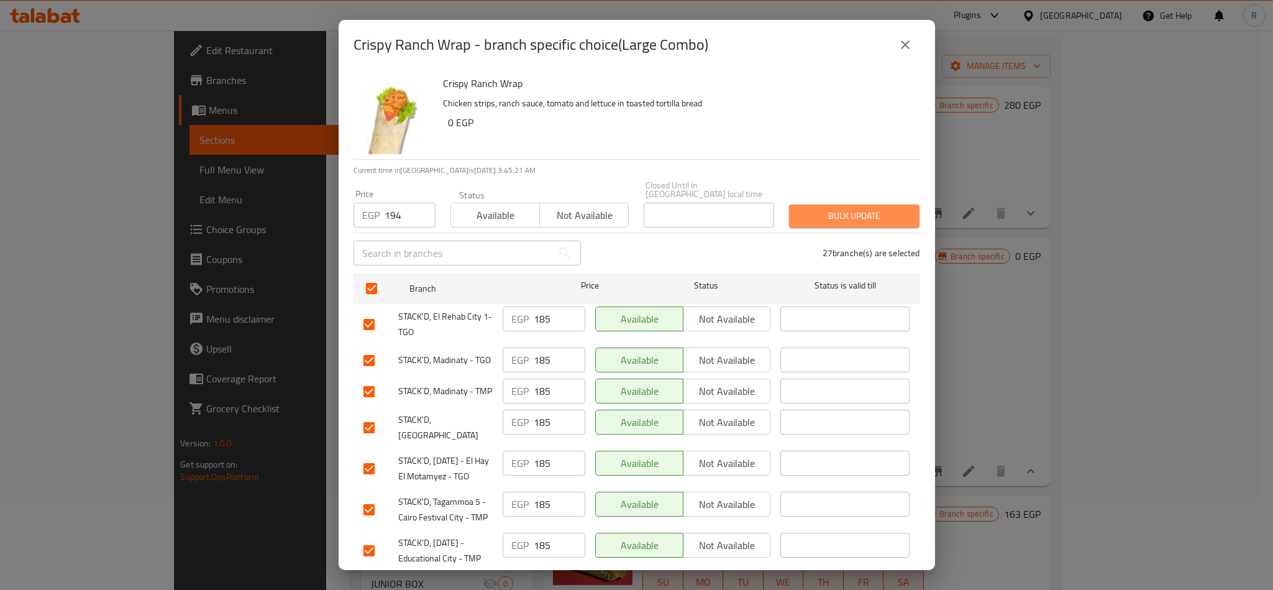
click at [846, 208] on span "Bulk update" at bounding box center [854, 216] width 111 height 16
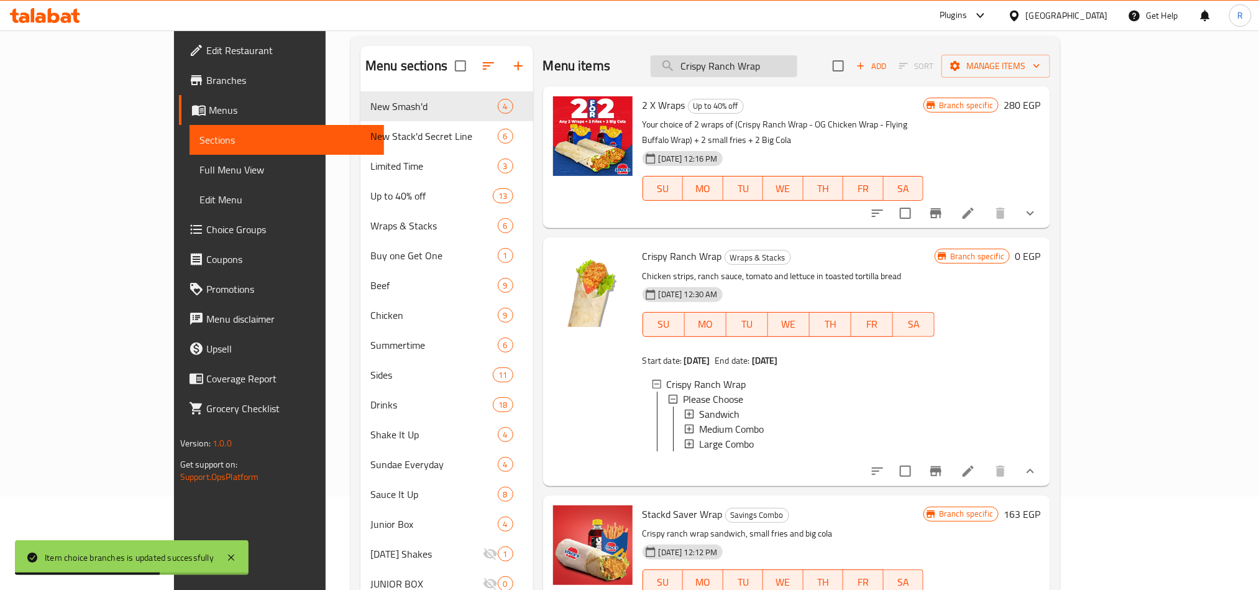
click at [756, 70] on input "Crispy Ranch Wrap" at bounding box center [724, 66] width 147 height 22
paste input "Ranch [DEMOGRAPHIC_DATA]"
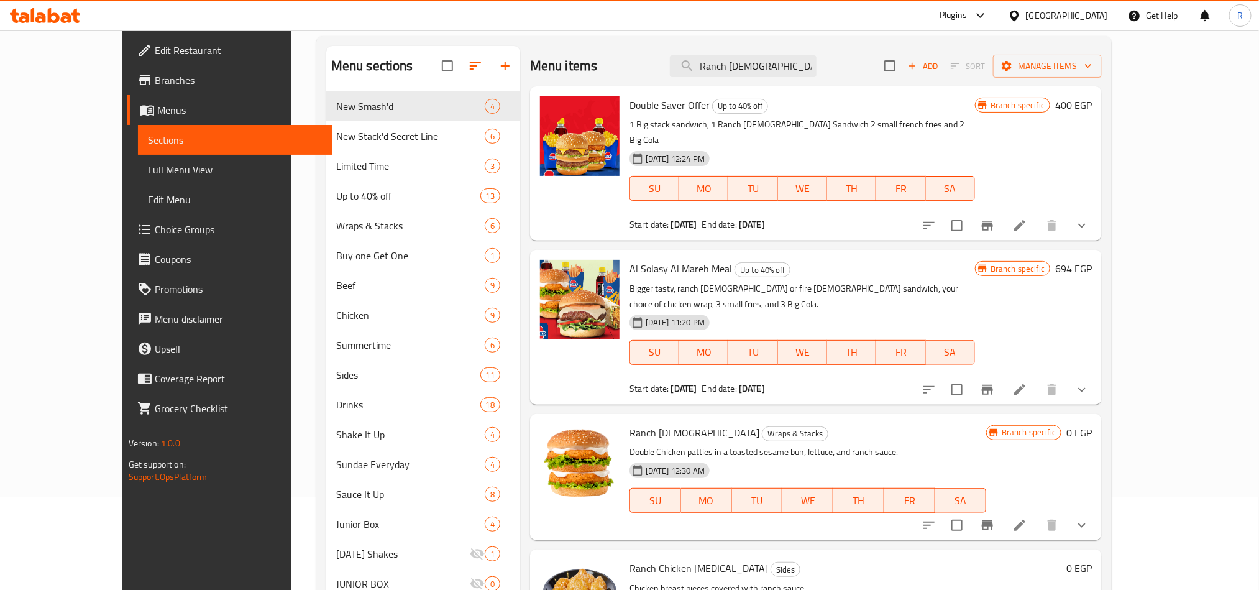
click at [1097, 510] on button "show more" at bounding box center [1082, 525] width 30 height 30
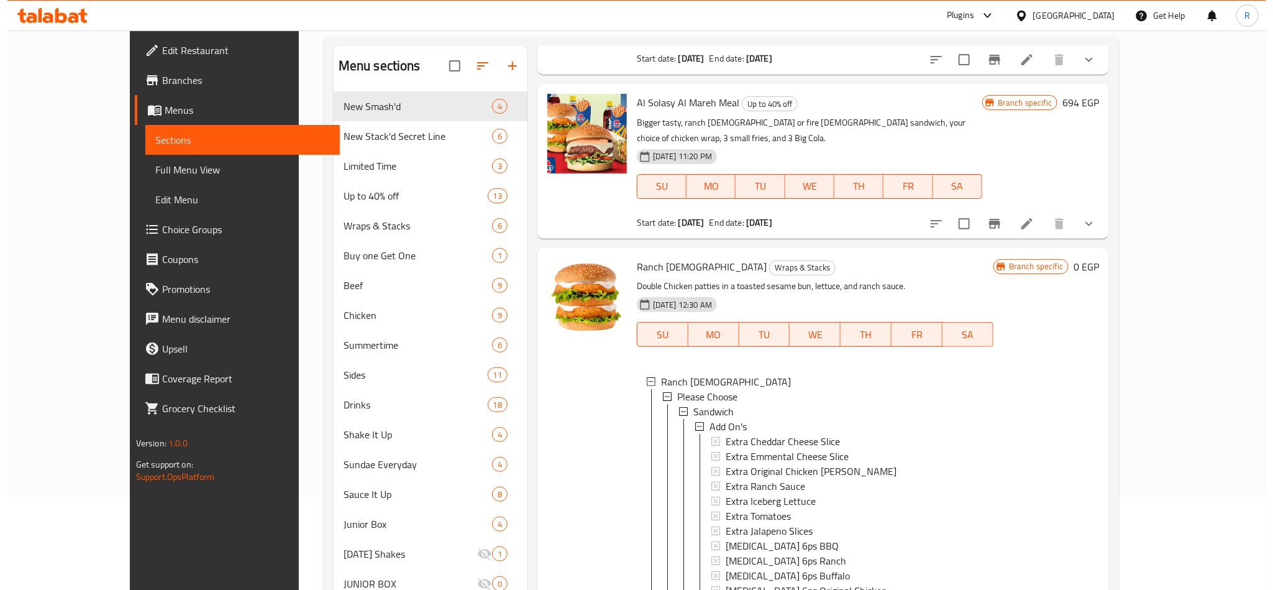
scroll to position [186, 0]
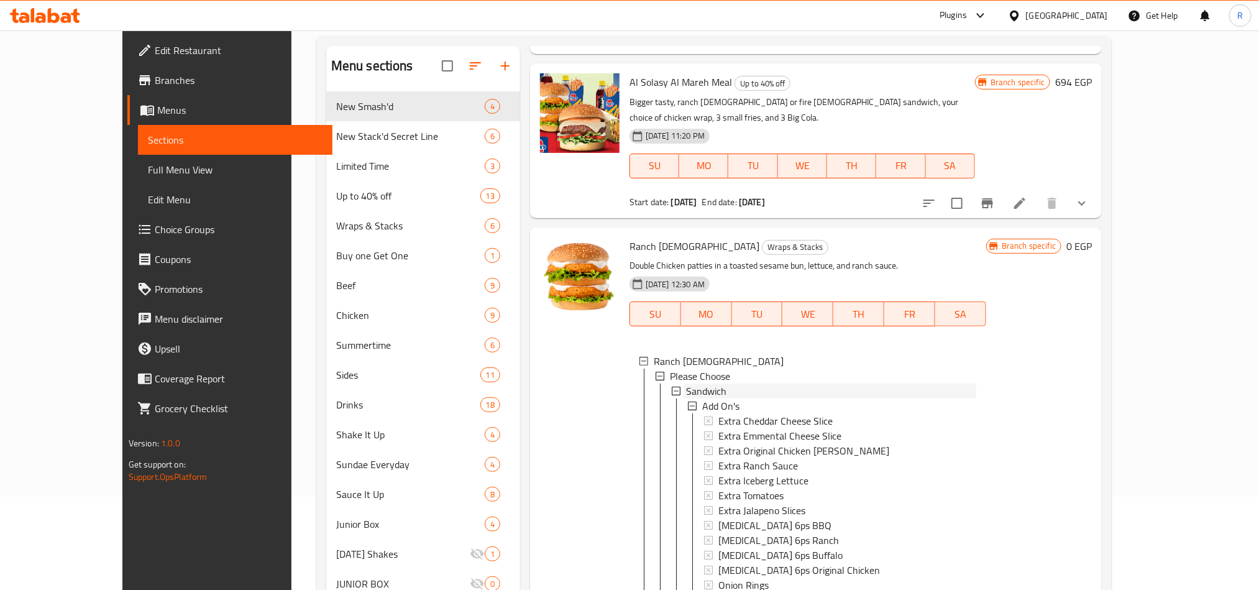
click at [687, 383] on span "Sandwich" at bounding box center [706, 390] width 40 height 15
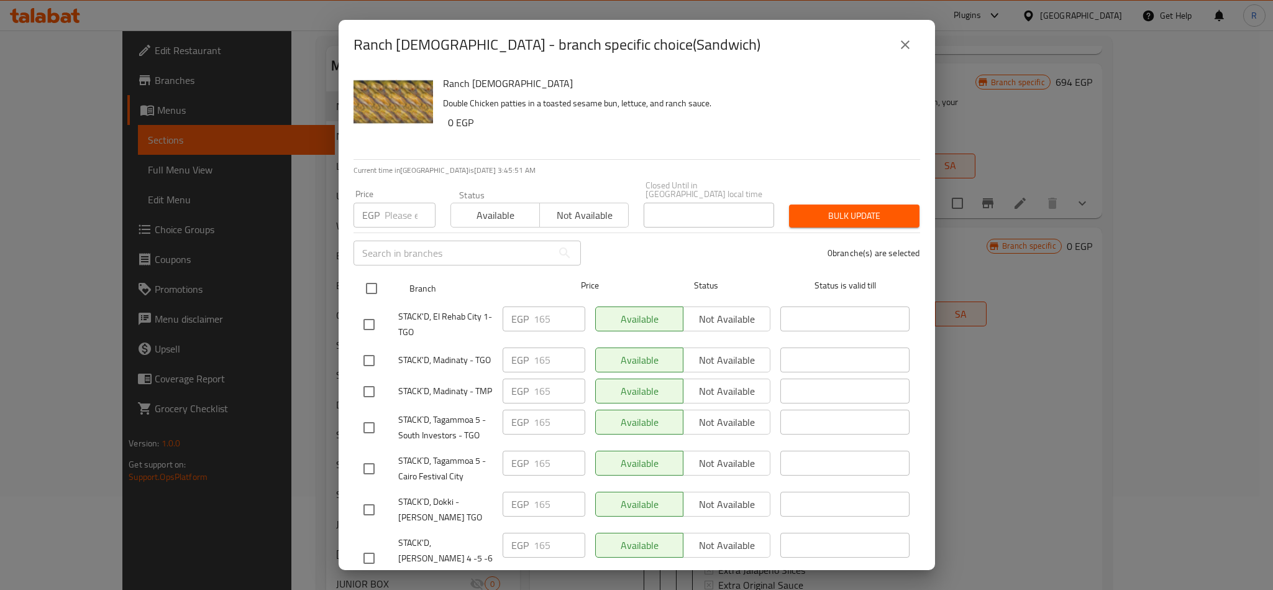
click at [367, 275] on input "checkbox" at bounding box center [372, 288] width 26 height 26
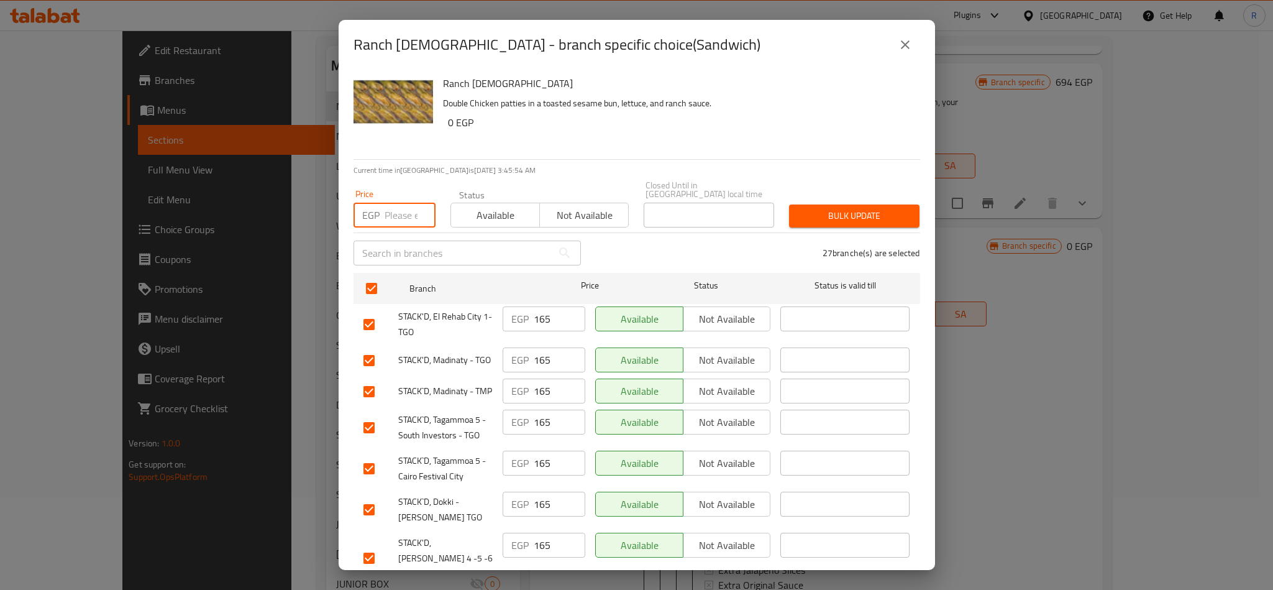
paste input "175"
click at [828, 208] on span "Bulk update" at bounding box center [854, 216] width 111 height 16
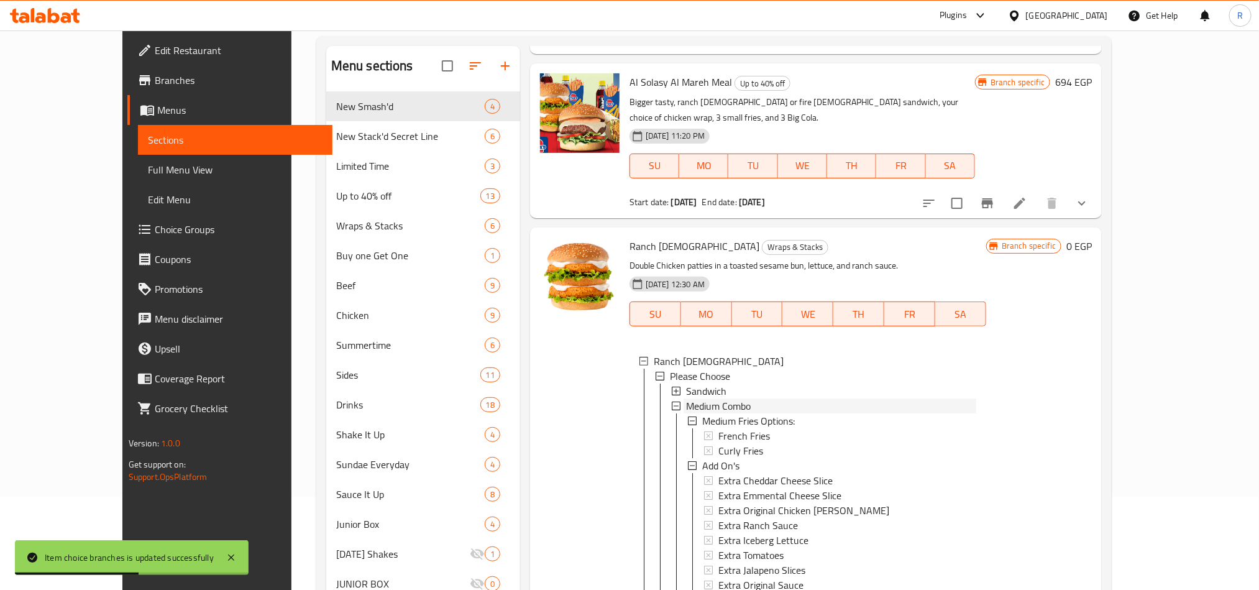
click at [686, 398] on span "Medium Combo" at bounding box center [718, 405] width 65 height 15
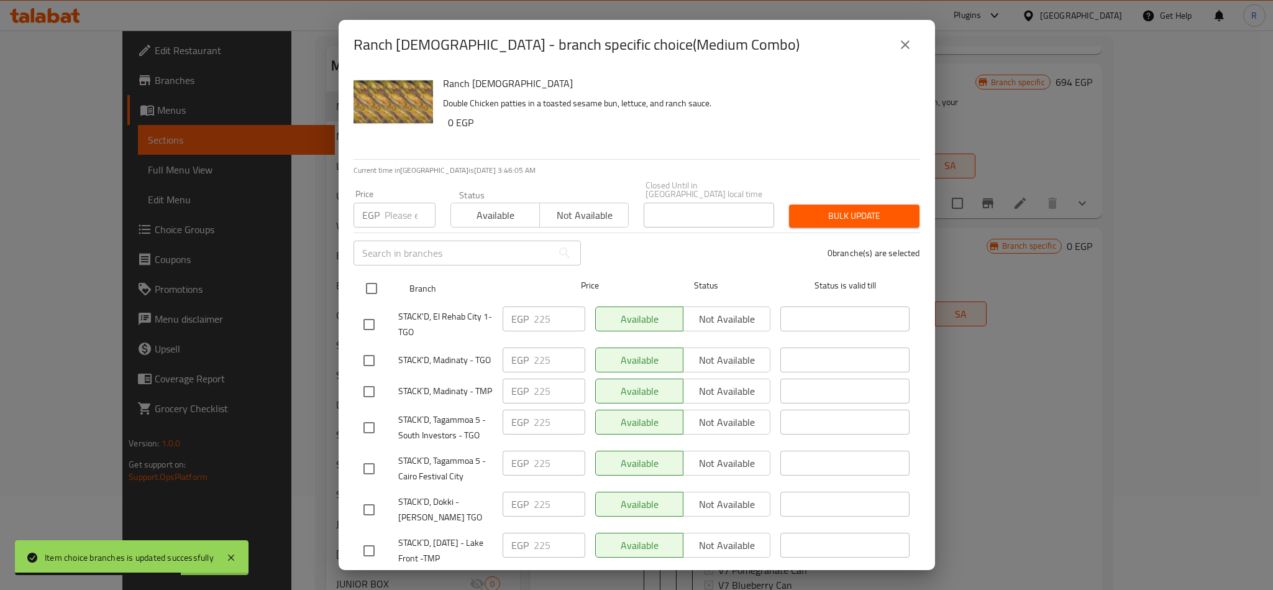
click at [373, 283] on input "checkbox" at bounding box center [372, 288] width 26 height 26
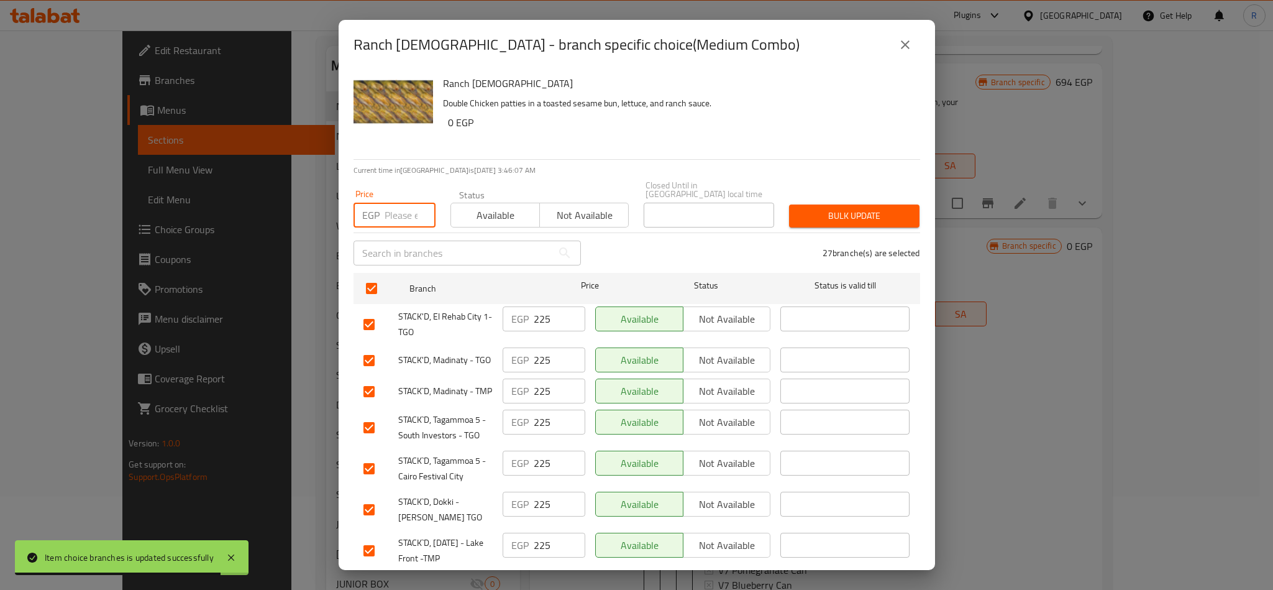
paste input "235"
click at [859, 231] on div "27 branche(s) are selected" at bounding box center [757, 253] width 339 height 45
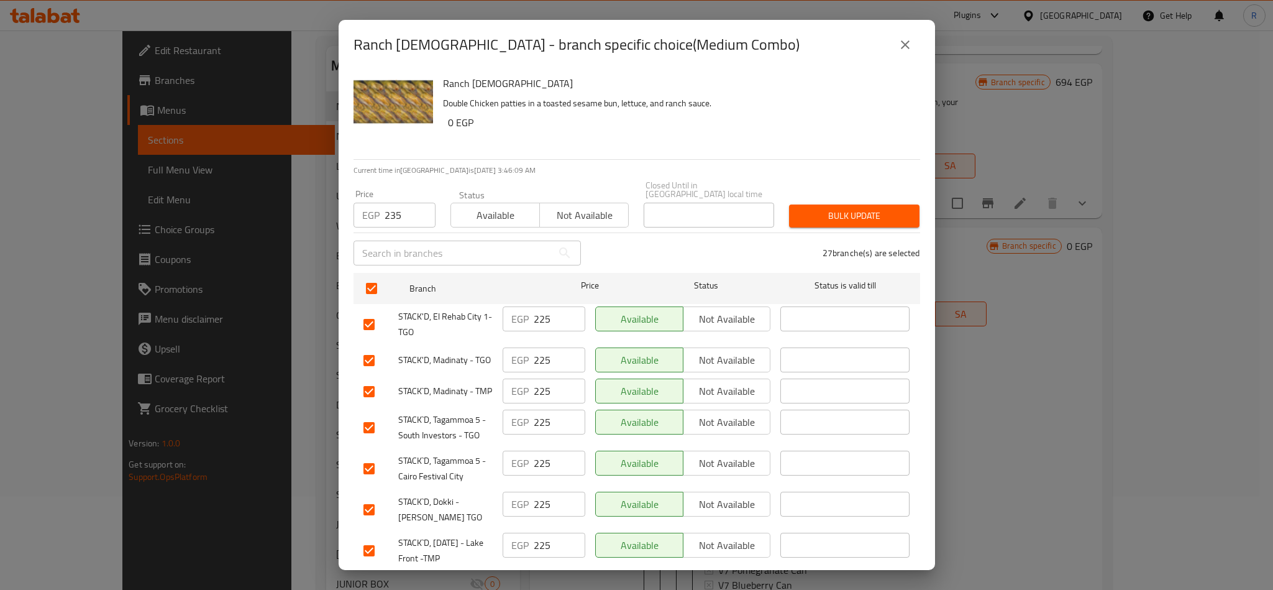
click at [859, 231] on div "27 branche(s) are selected" at bounding box center [757, 253] width 339 height 45
click at [859, 208] on span "Bulk update" at bounding box center [854, 216] width 111 height 16
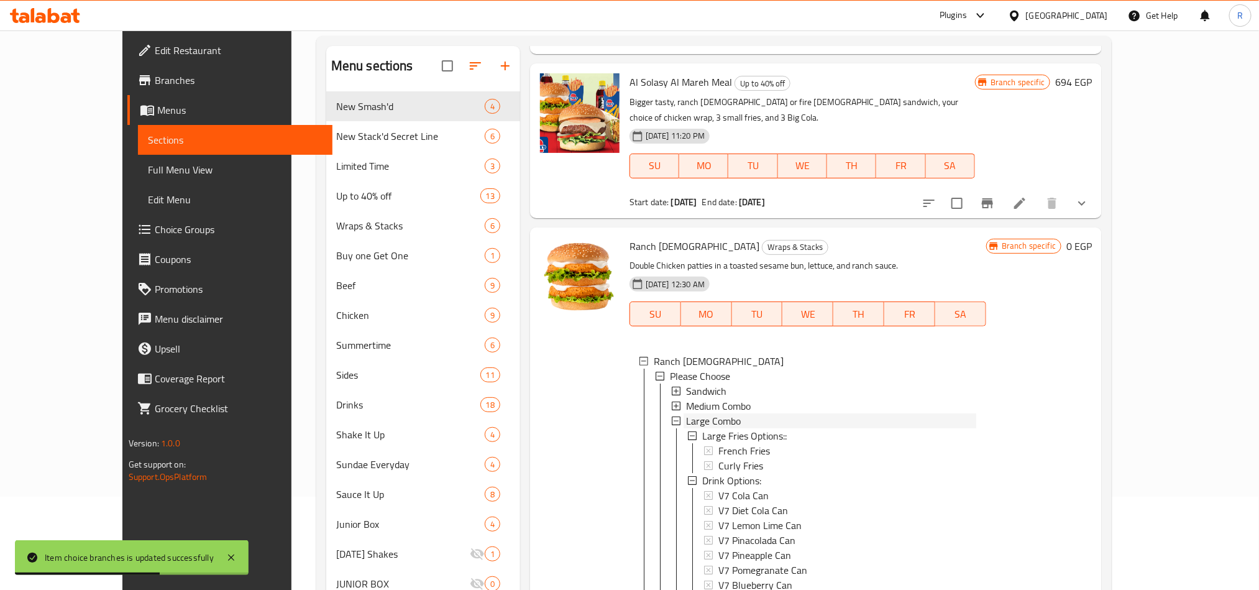
click at [686, 413] on span "Large Combo" at bounding box center [713, 420] width 55 height 15
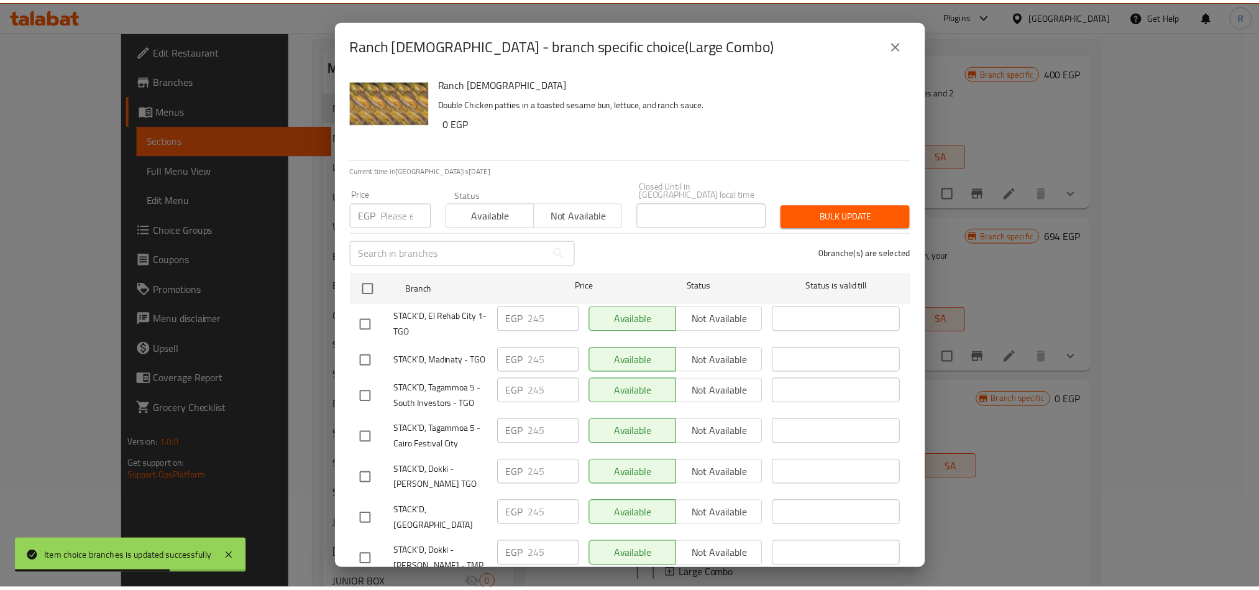
scroll to position [17, 0]
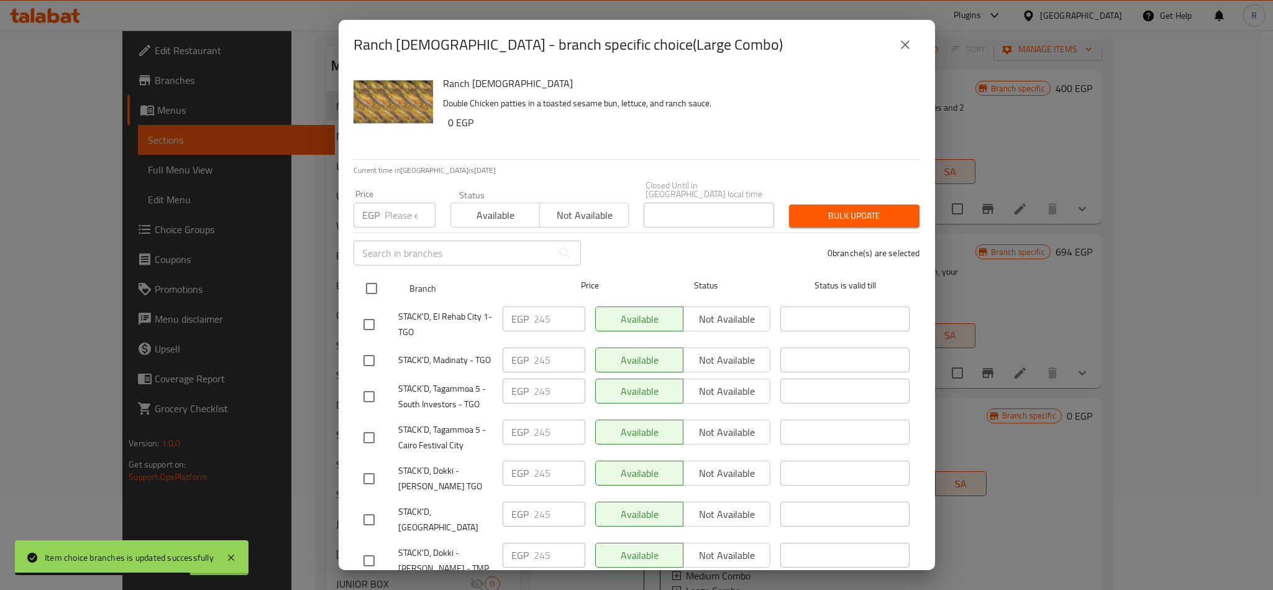
click at [364, 275] on input "checkbox" at bounding box center [372, 288] width 26 height 26
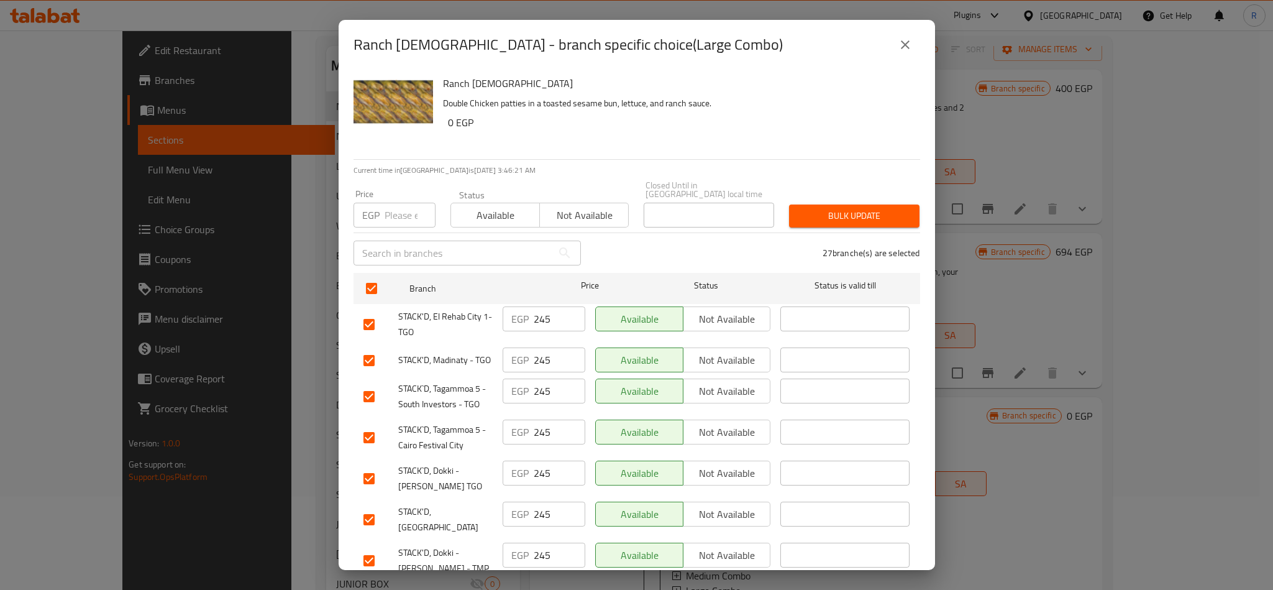
drag, startPoint x: 383, startPoint y: 211, endPoint x: 364, endPoint y: 213, distance: 19.4
click at [362, 213] on p "EGP" at bounding box center [370, 215] width 17 height 15
paste input "255"
click at [836, 197] on div "Bulk update" at bounding box center [854, 216] width 145 height 38
click at [837, 208] on span "Bulk update" at bounding box center [854, 216] width 111 height 16
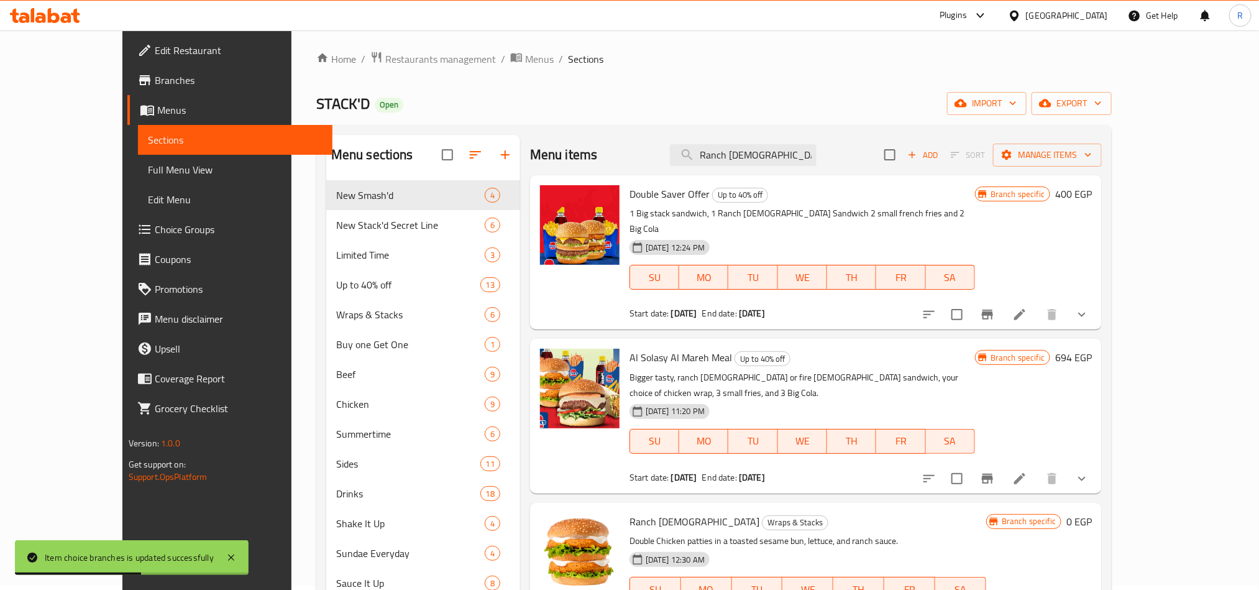
scroll to position [0, 0]
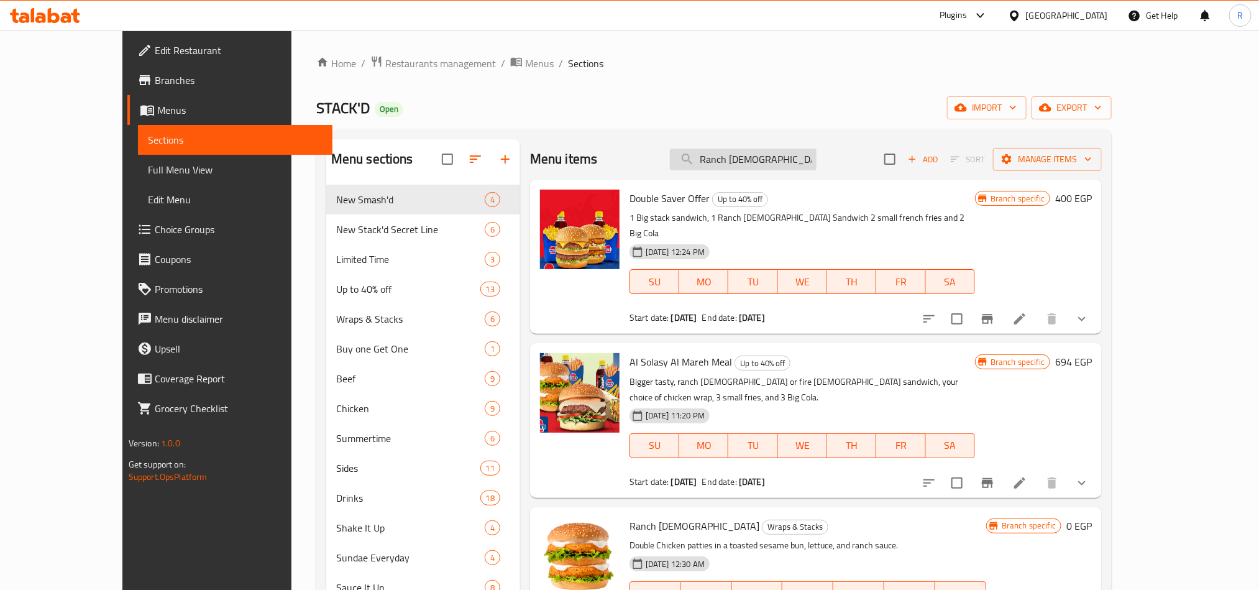
click at [768, 157] on input "Ranch [DEMOGRAPHIC_DATA]" at bounding box center [743, 160] width 147 height 22
paste input "Fries"
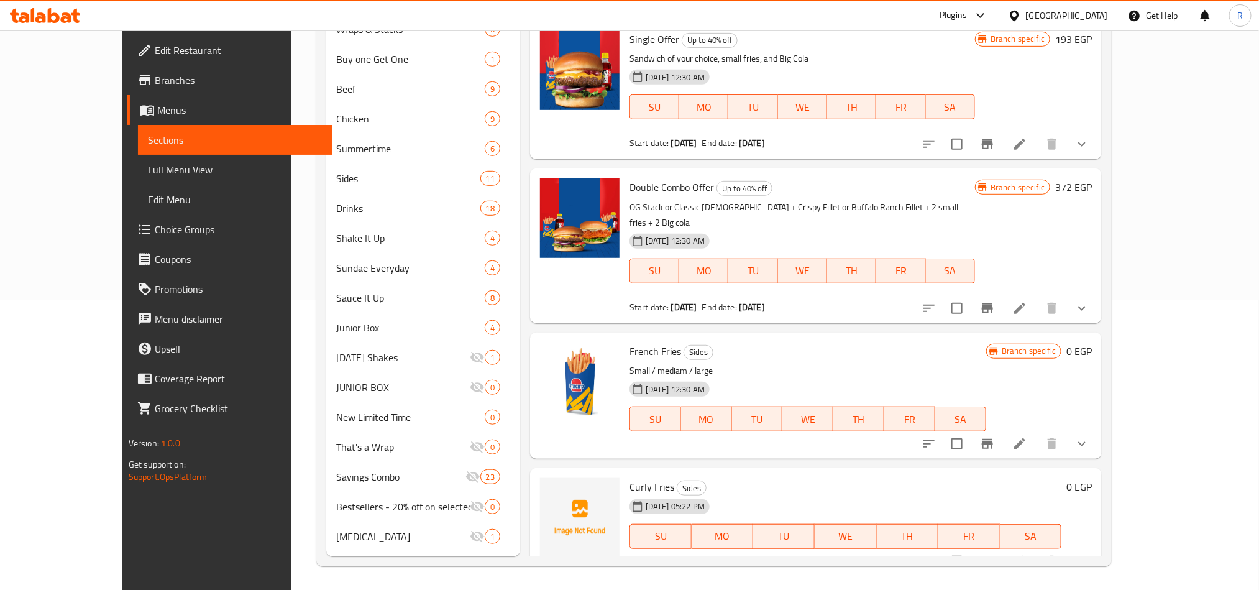
scroll to position [1641, 0]
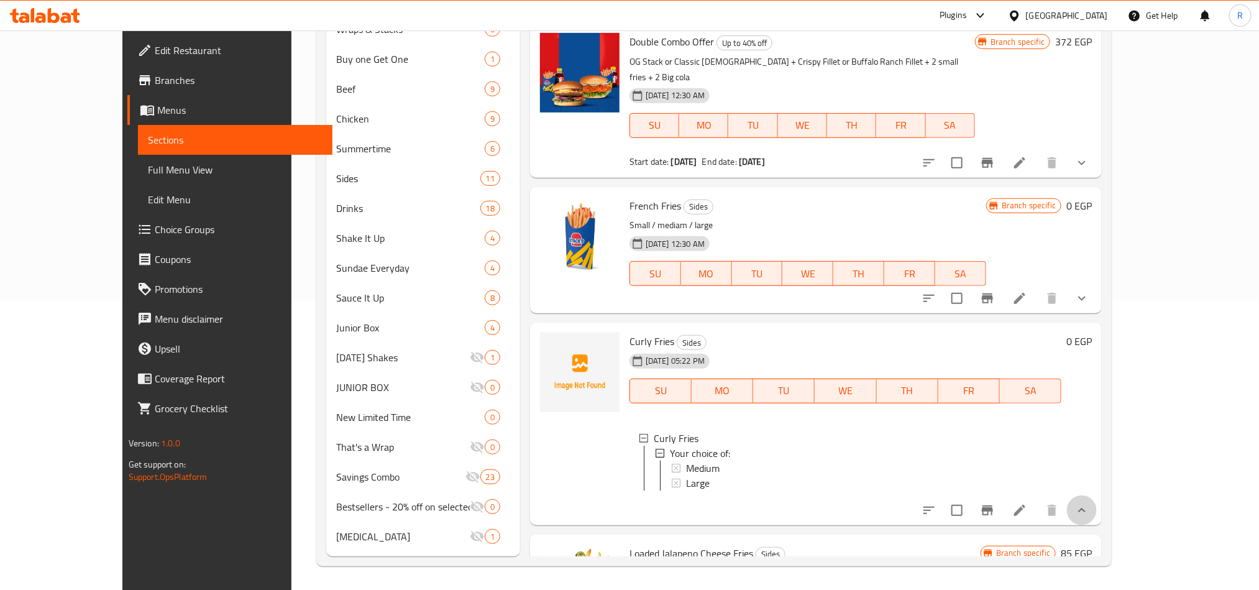
click at [1097, 495] on button "show more" at bounding box center [1082, 510] width 30 height 30
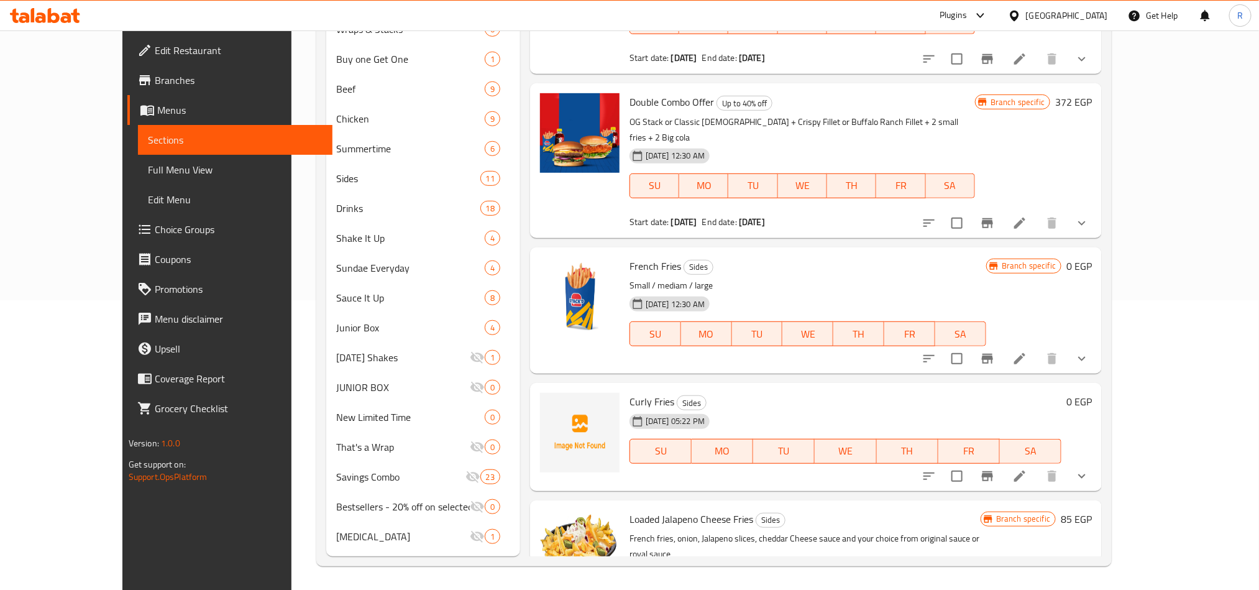
scroll to position [1734, 0]
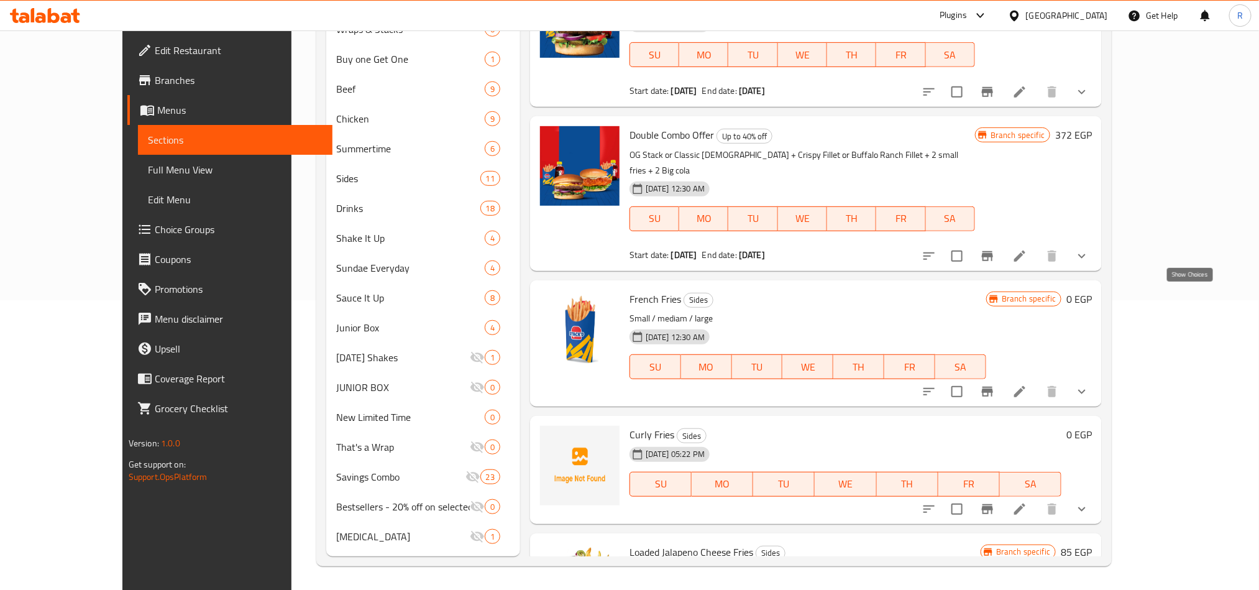
click at [1089, 384] on icon "show more" at bounding box center [1081, 391] width 15 height 15
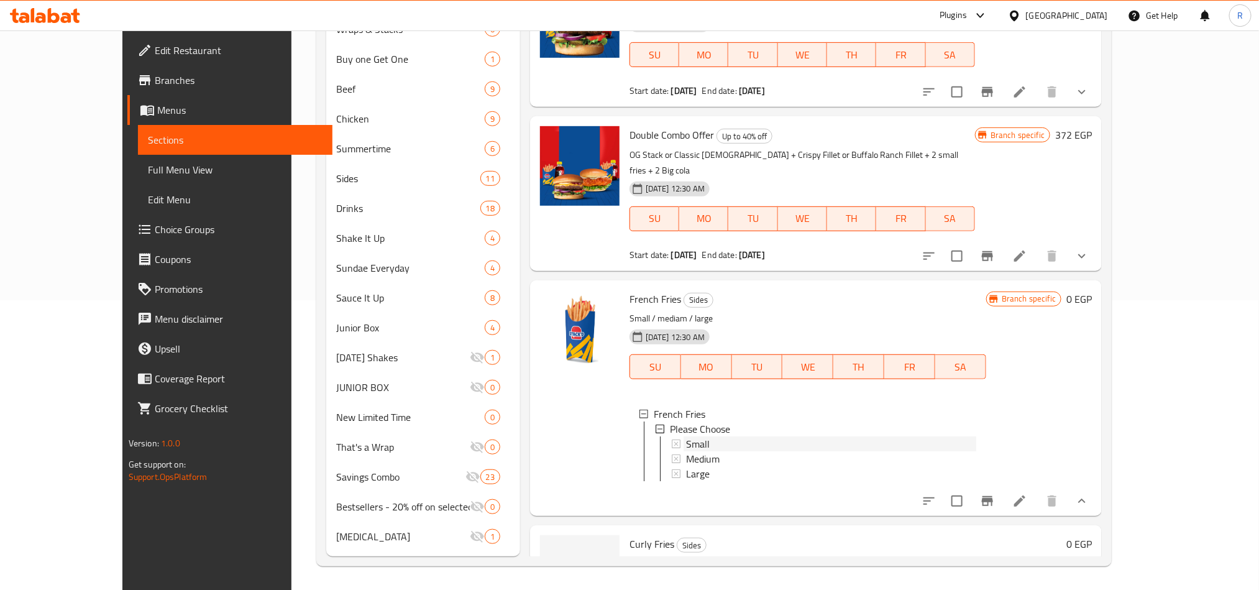
click at [716, 436] on div "Small" at bounding box center [831, 443] width 290 height 15
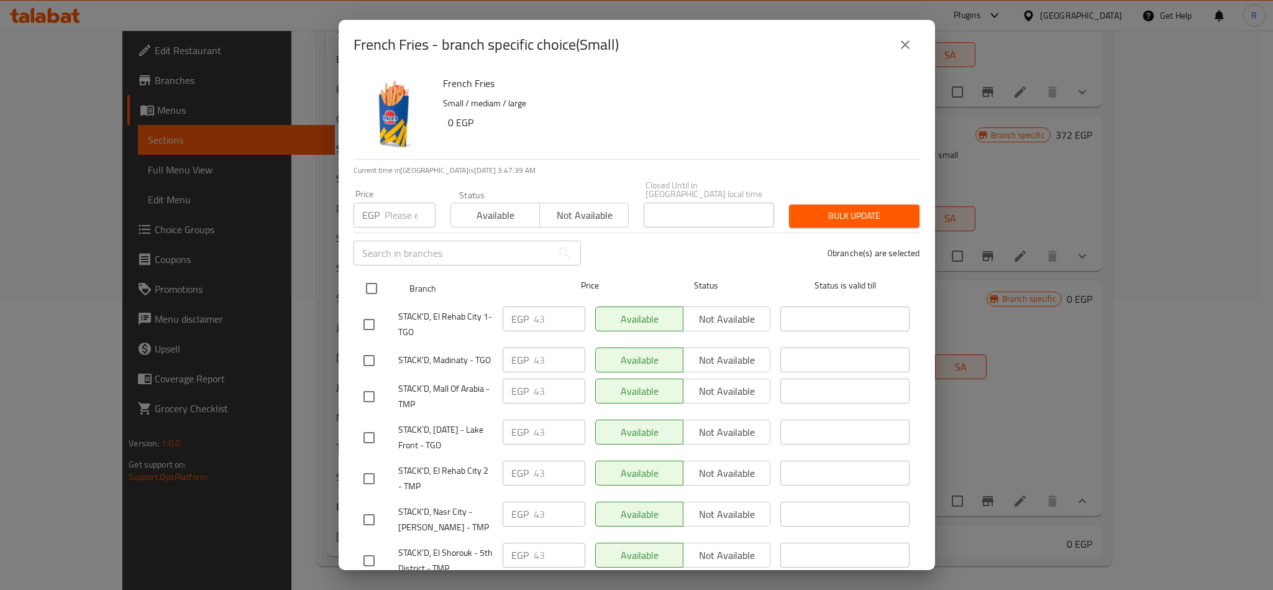
click at [364, 284] on input "checkbox" at bounding box center [372, 288] width 26 height 26
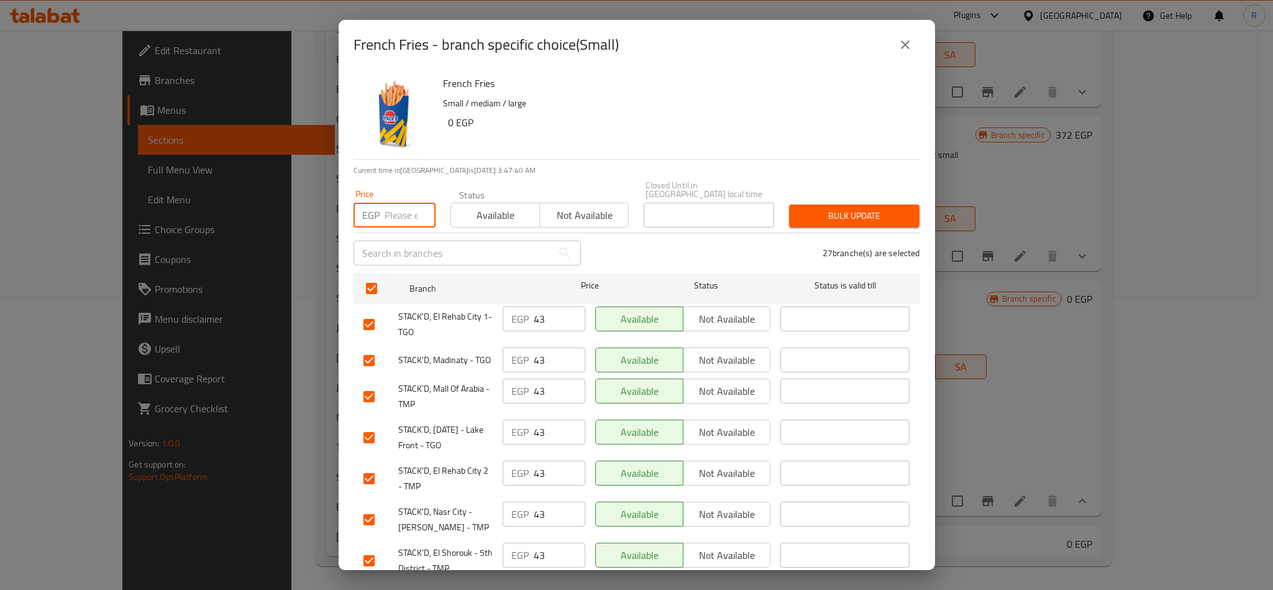
paste input "45"
click at [836, 213] on span "Bulk update" at bounding box center [854, 216] width 111 height 16
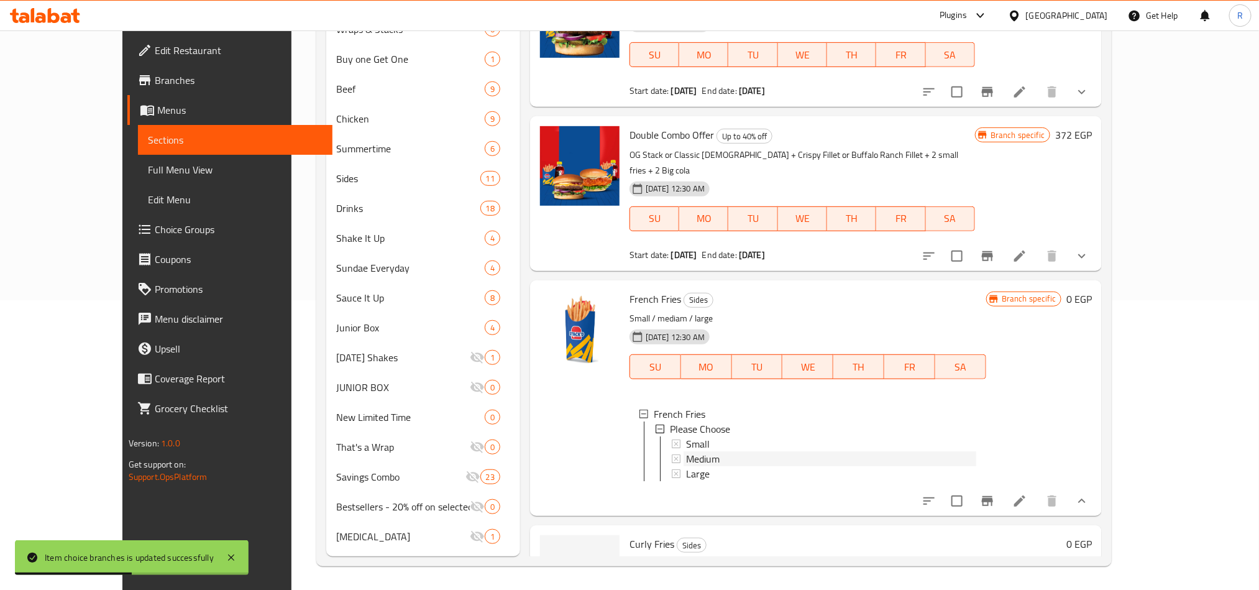
click at [686, 451] on span "Medium" at bounding box center [703, 458] width 34 height 15
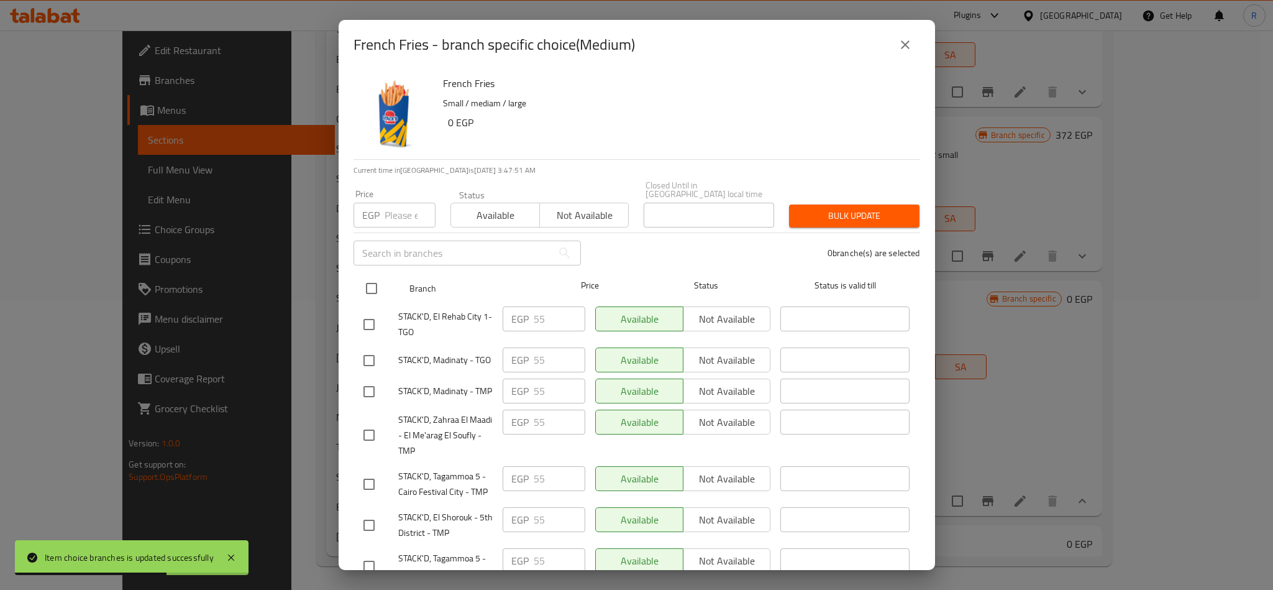
click at [368, 282] on input "checkbox" at bounding box center [372, 288] width 26 height 26
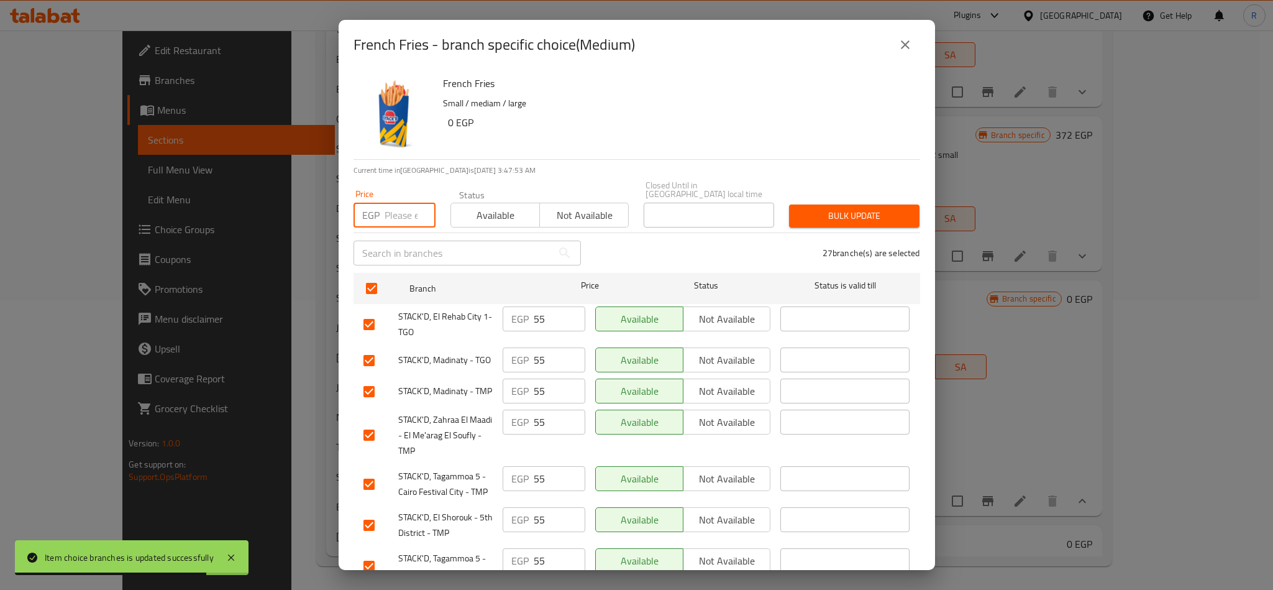
paste input "60"
click at [875, 213] on span "Bulk update" at bounding box center [854, 216] width 111 height 16
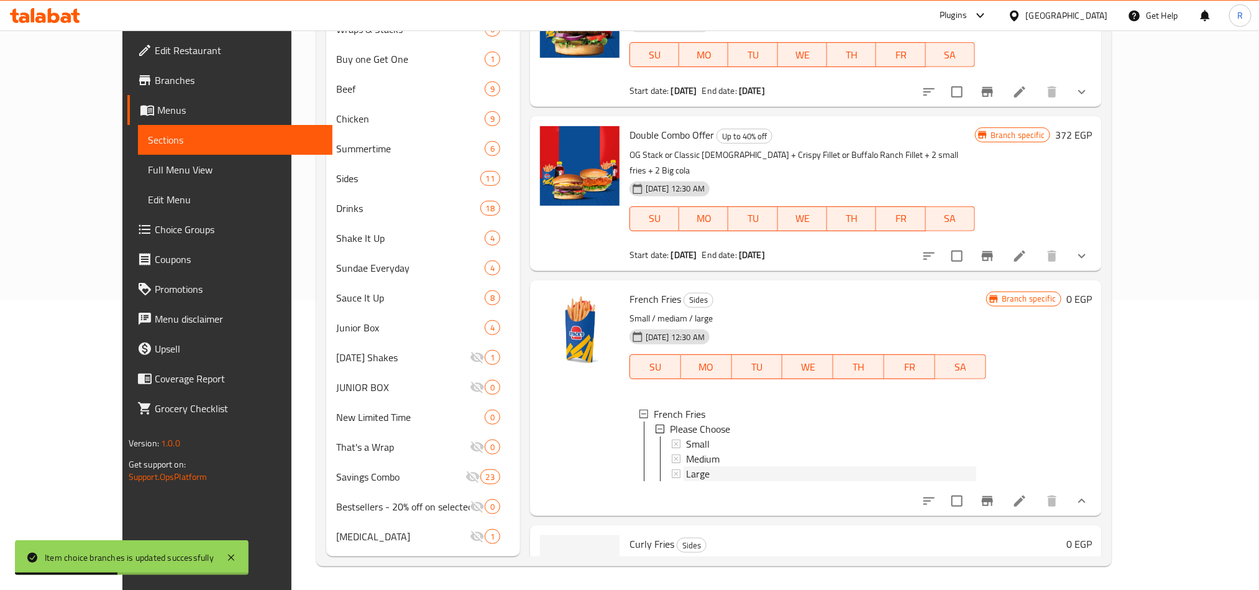
click at [686, 466] on span "Large" at bounding box center [698, 473] width 24 height 15
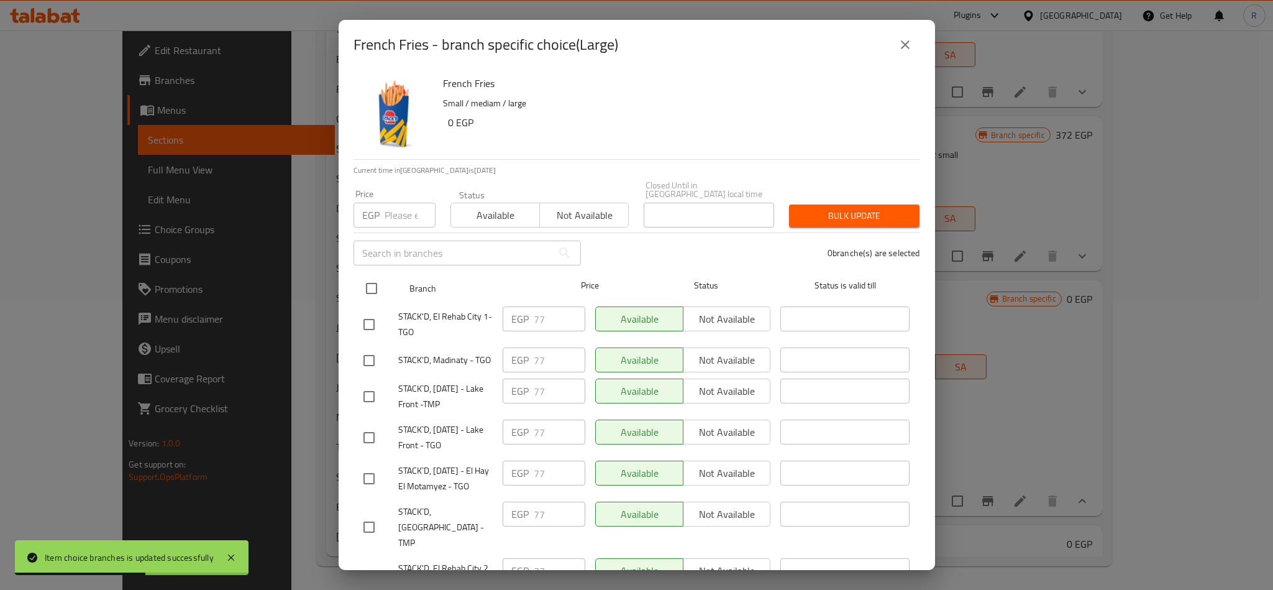
drag, startPoint x: 373, startPoint y: 276, endPoint x: 382, endPoint y: 262, distance: 16.7
click at [375, 276] on input "checkbox" at bounding box center [372, 288] width 26 height 26
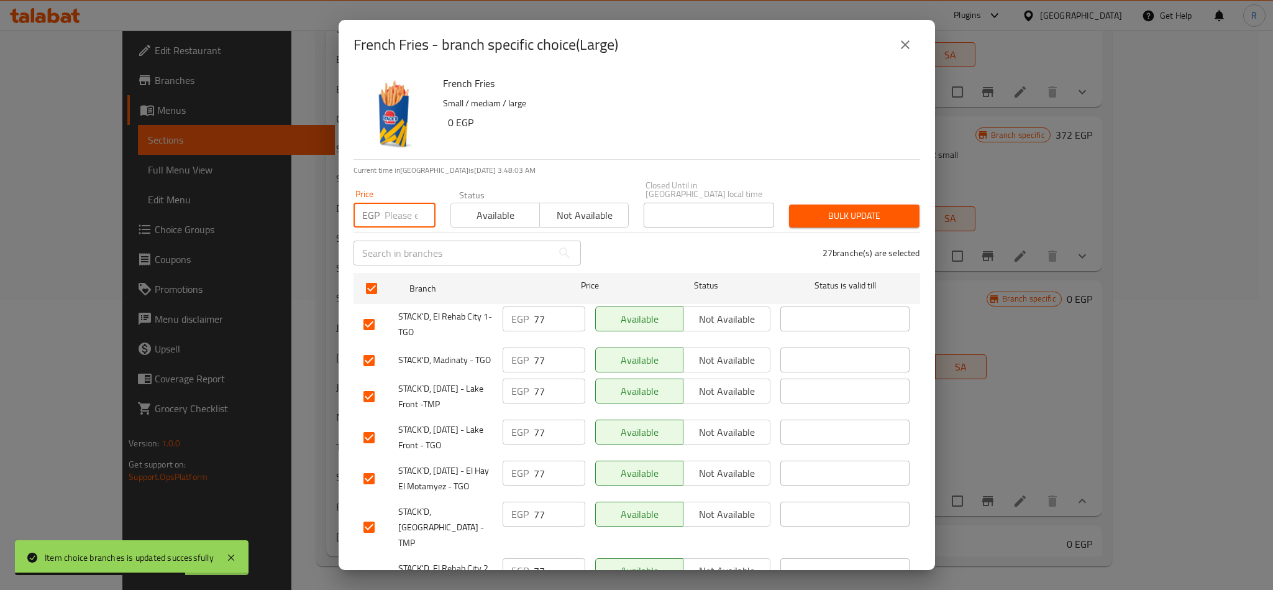
paste input "80"
click at [838, 213] on span "Bulk update" at bounding box center [854, 216] width 111 height 16
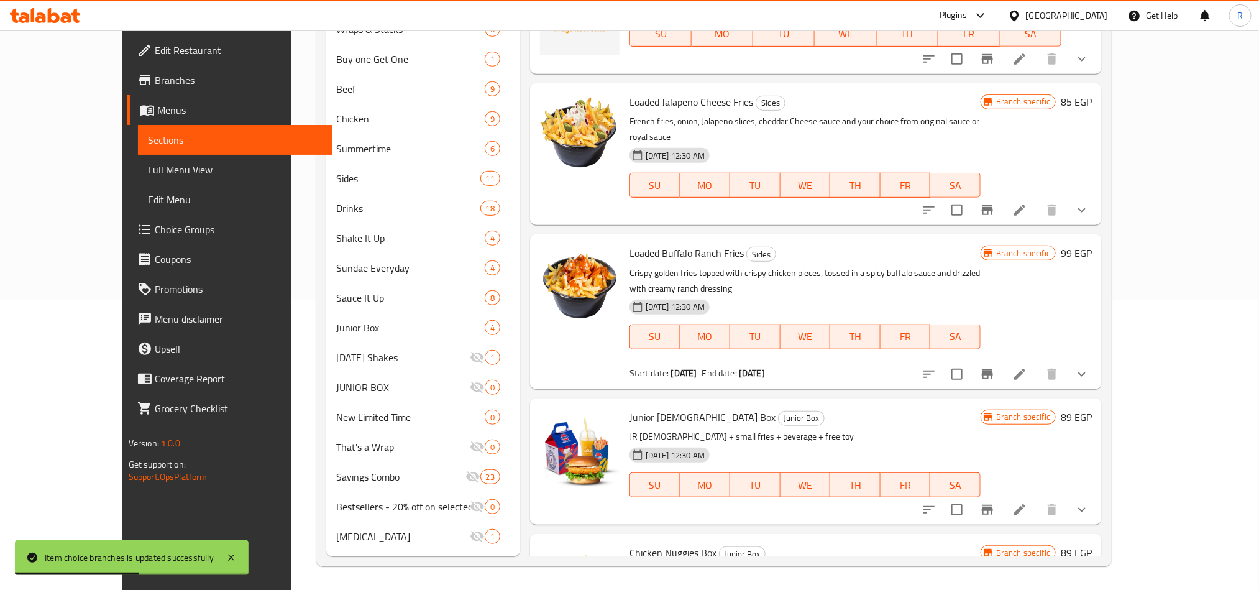
scroll to position [2200, 0]
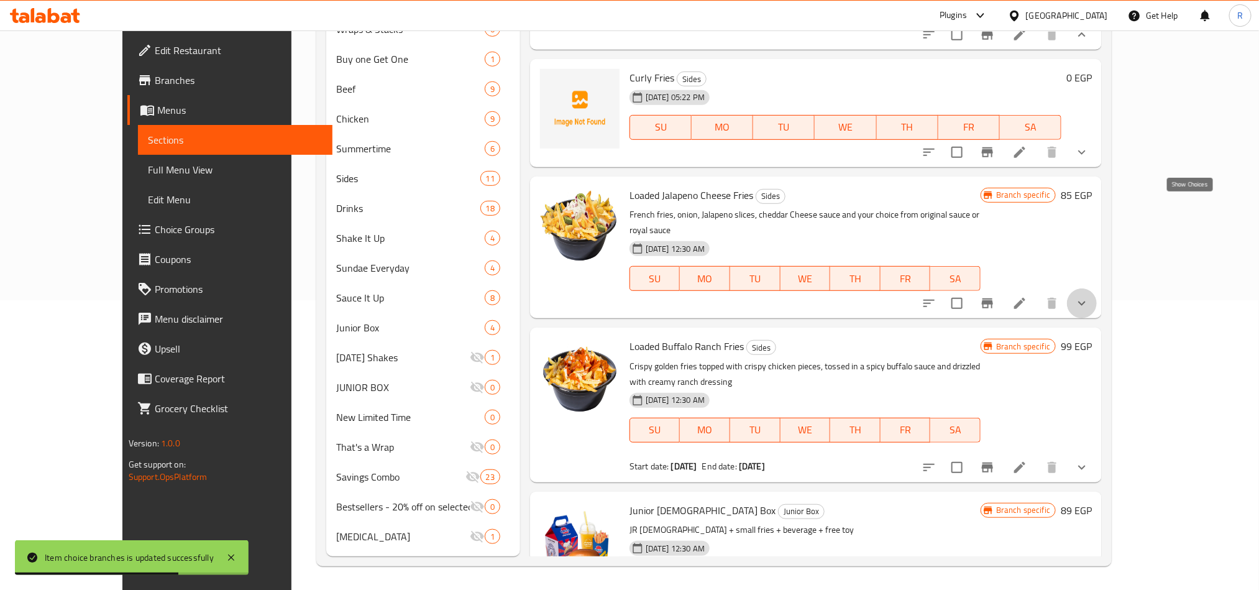
click at [1089, 296] on icon "show more" at bounding box center [1081, 303] width 15 height 15
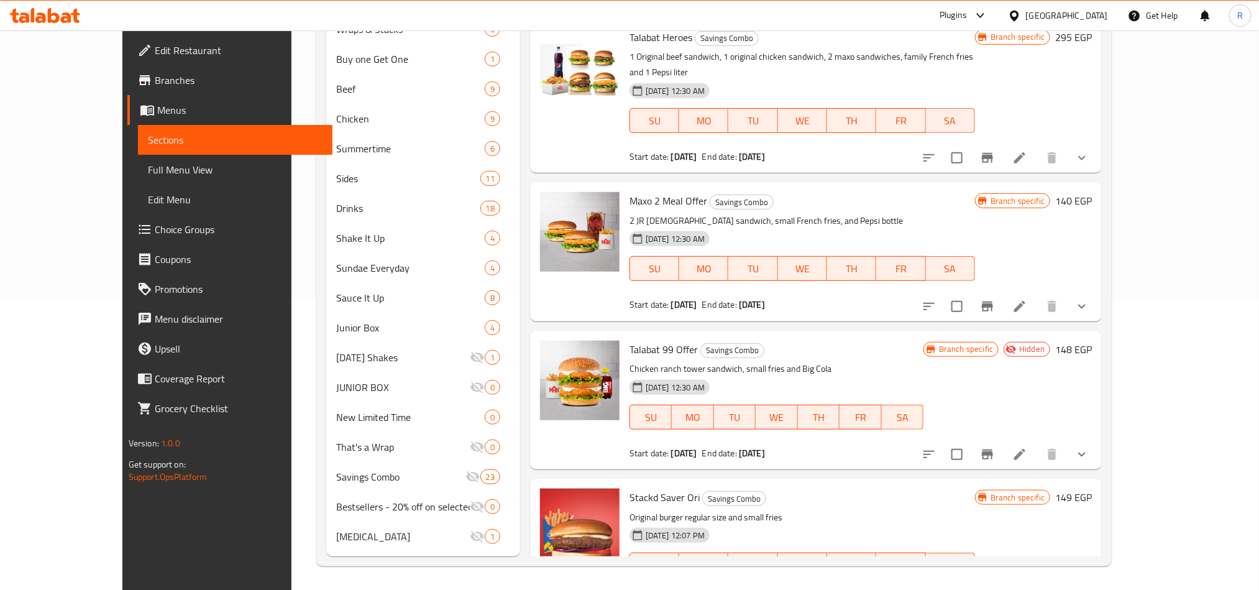
scroll to position [3272, 0]
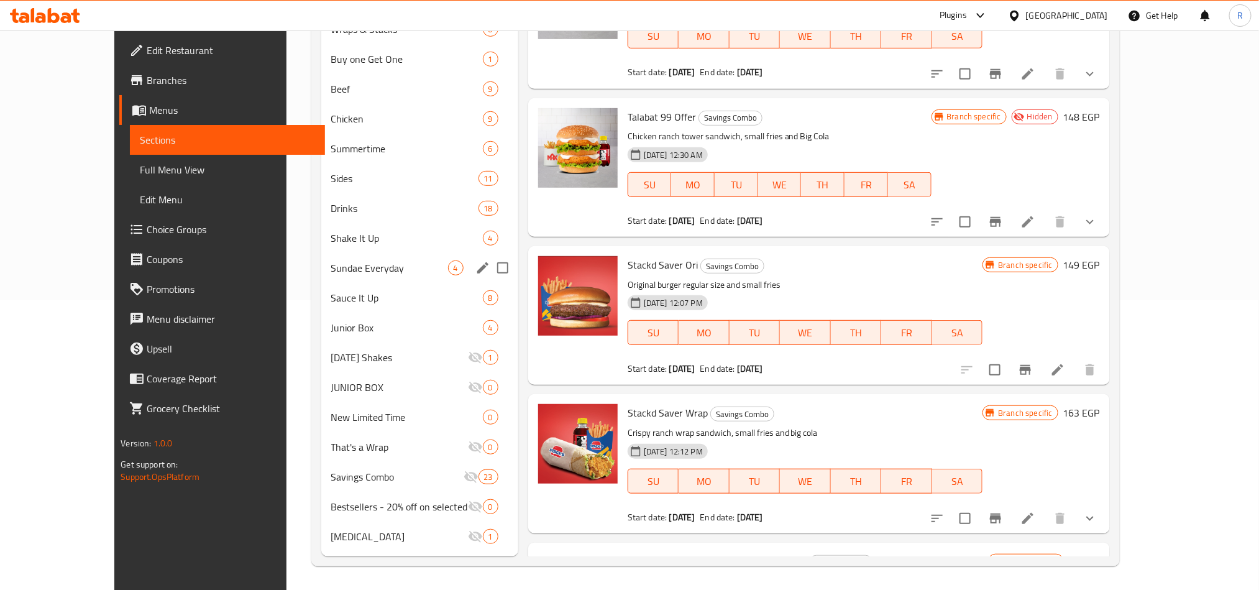
click at [350, 253] on div "Sundae Everyday 4" at bounding box center [419, 268] width 197 height 30
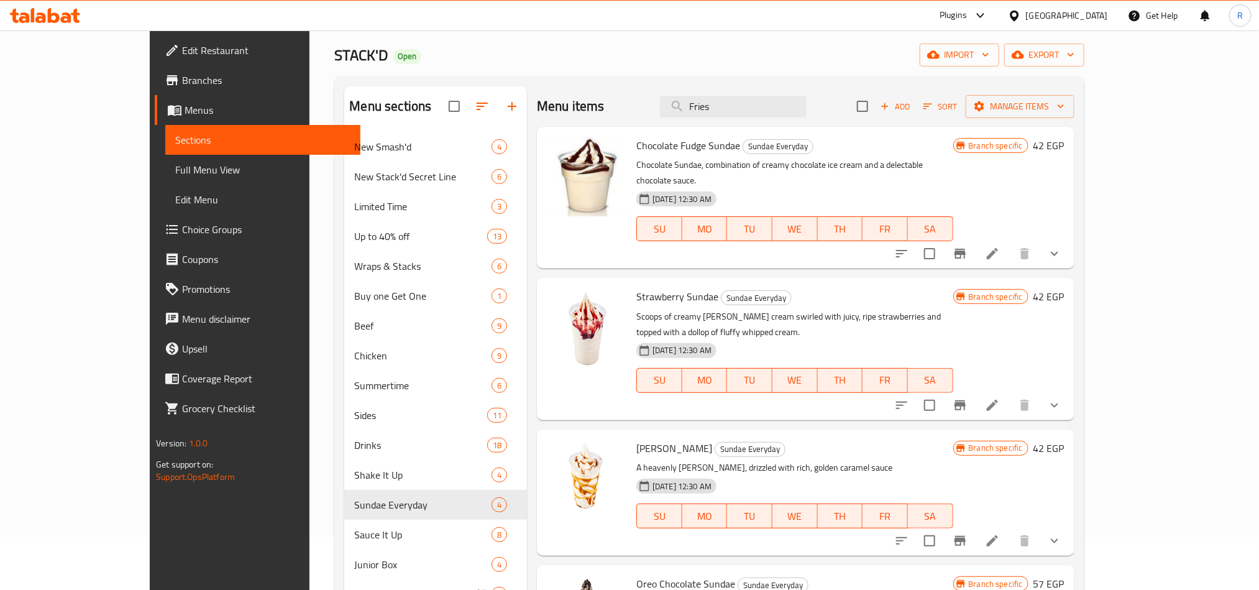
scroll to position [93, 0]
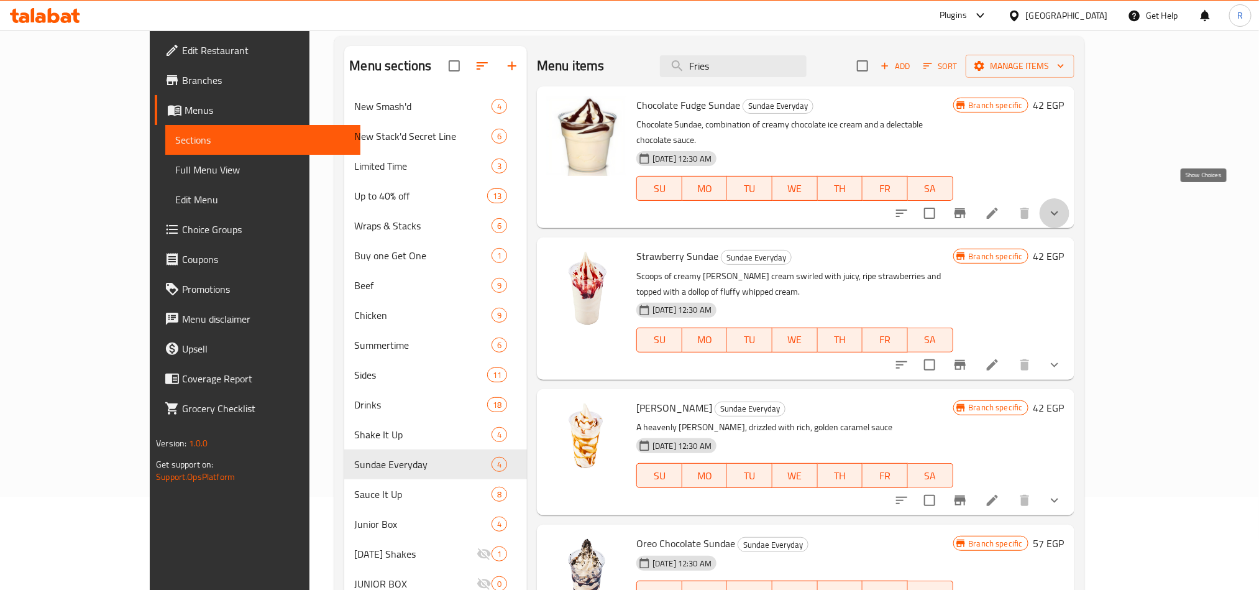
click at [1062, 206] on icon "show more" at bounding box center [1054, 213] width 15 height 15
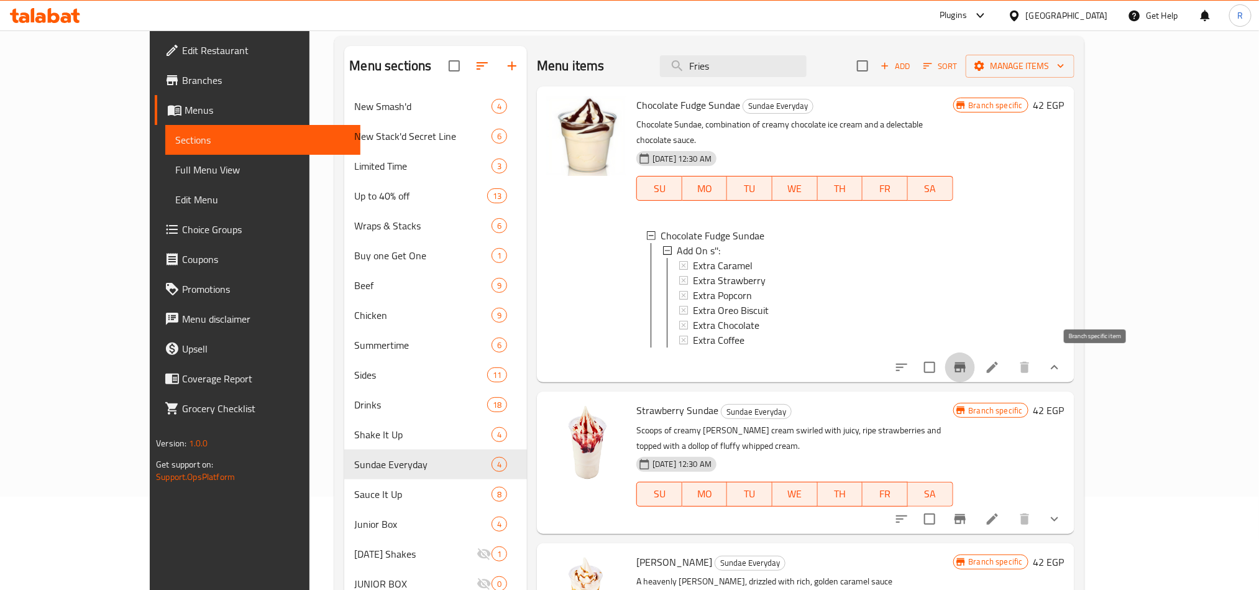
click at [968, 369] on icon "Branch-specific-item" at bounding box center [960, 367] width 15 height 15
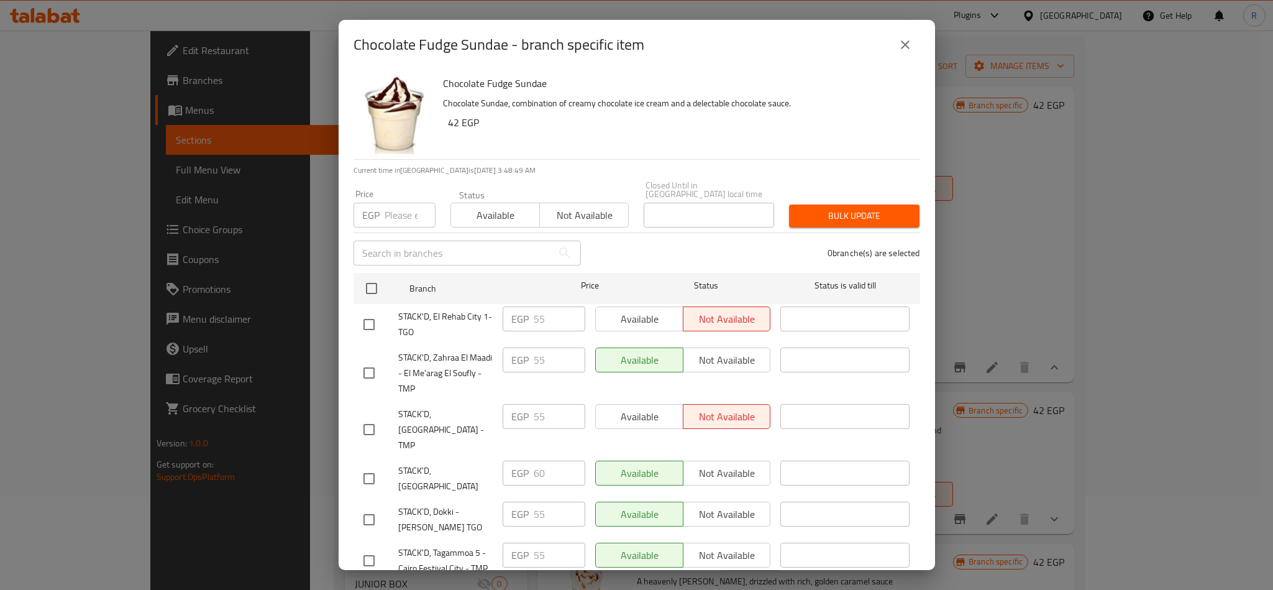
drag, startPoint x: 364, startPoint y: 273, endPoint x: 400, endPoint y: 297, distance: 43.4
click at [364, 275] on input "checkbox" at bounding box center [372, 288] width 26 height 26
paste input "65"
click at [867, 208] on span "Bulk update" at bounding box center [854, 216] width 111 height 16
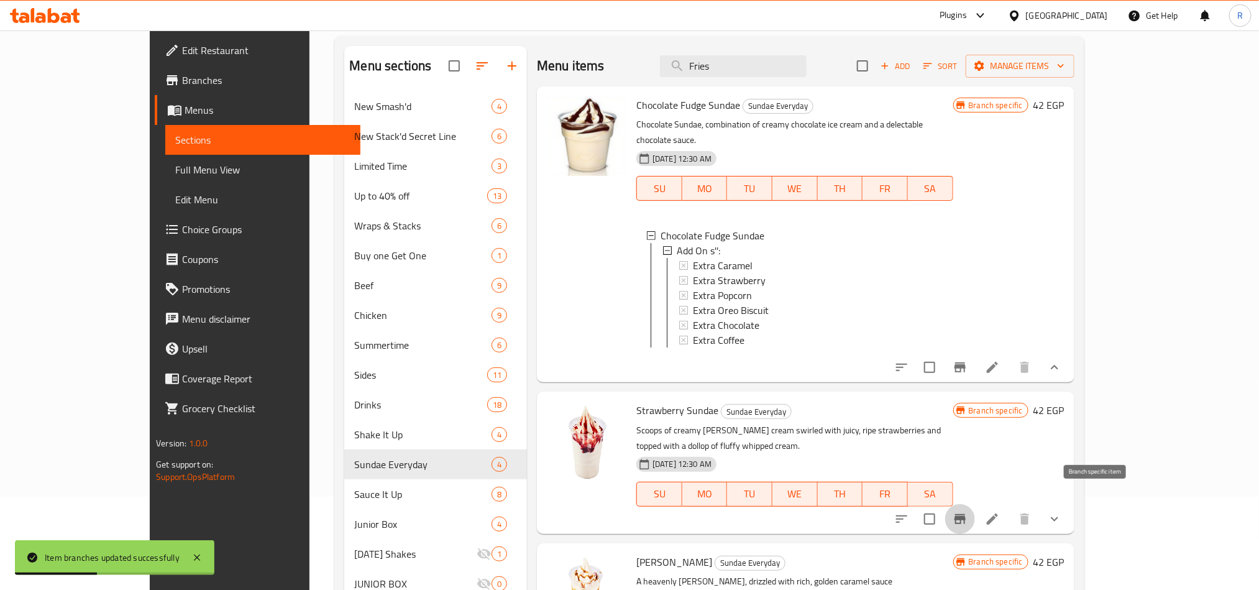
click at [968, 511] on icon "Branch-specific-item" at bounding box center [960, 518] width 15 height 15
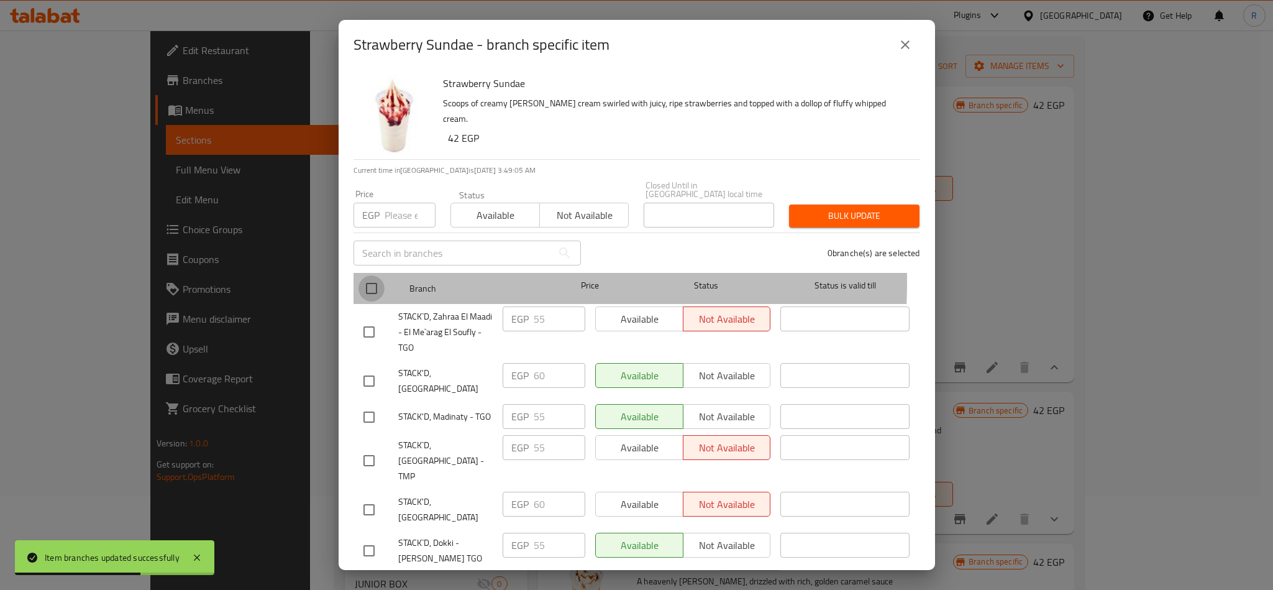
click at [369, 275] on input "checkbox" at bounding box center [372, 288] width 26 height 26
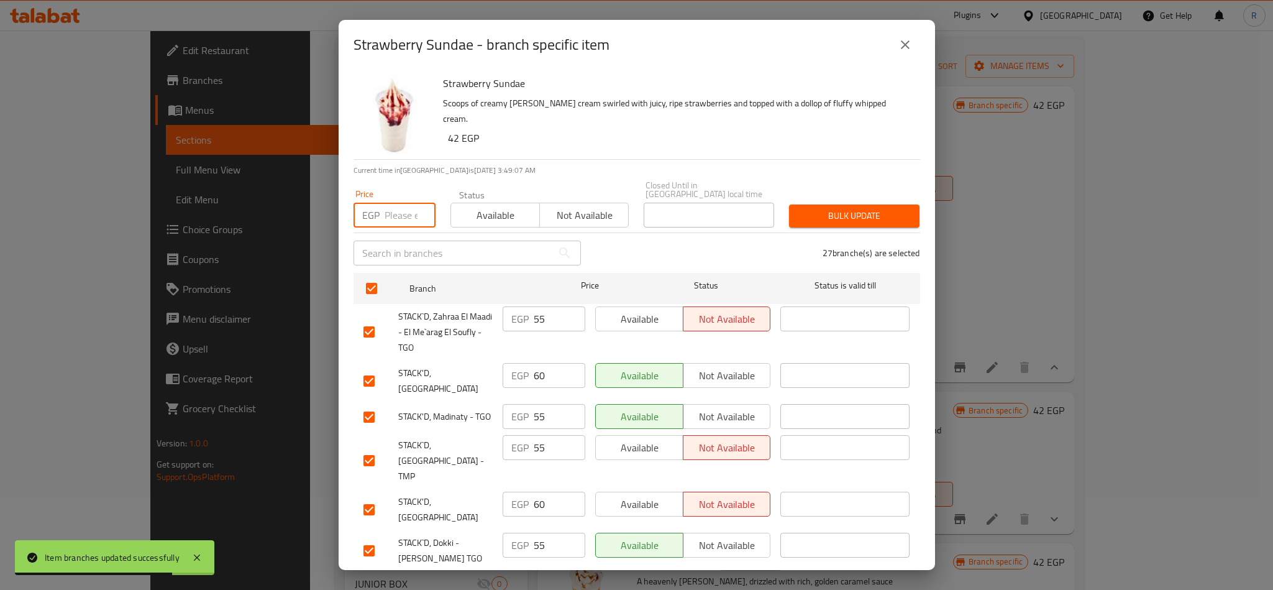
paste input "65"
click at [845, 213] on span "Bulk update" at bounding box center [854, 216] width 111 height 16
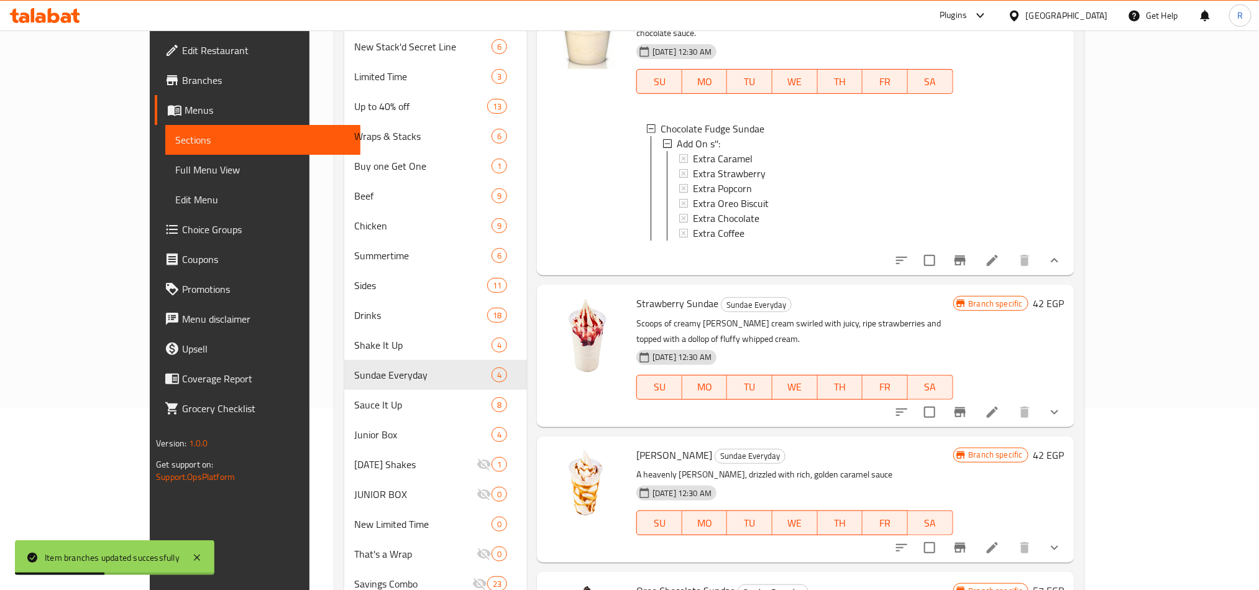
scroll to position [280, 0]
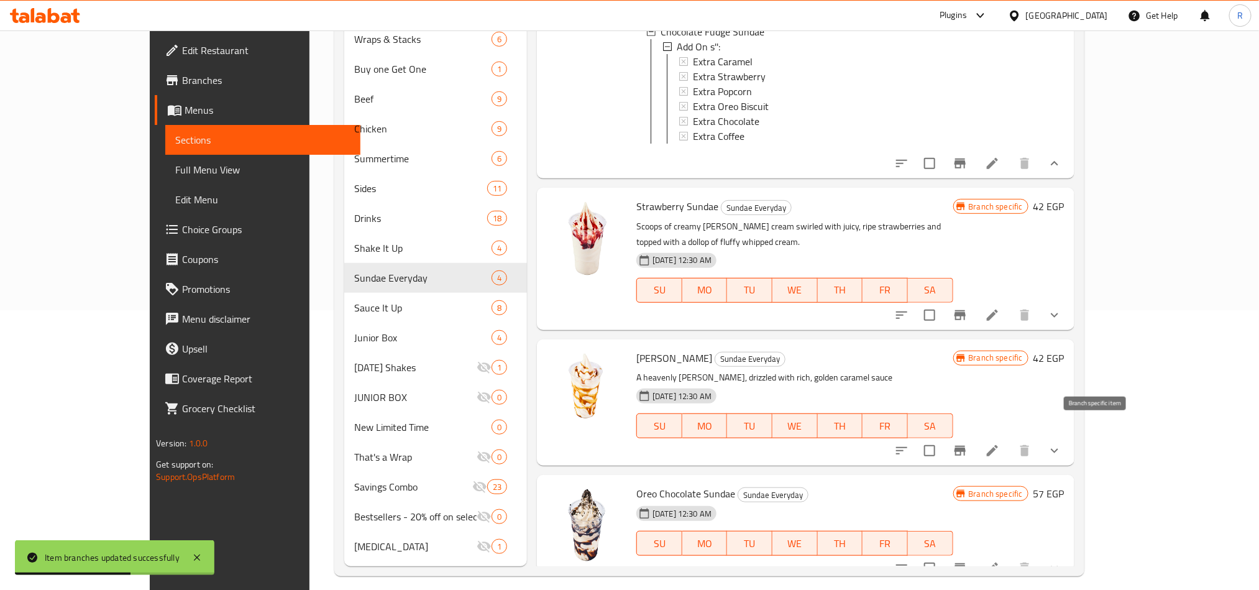
click at [975, 436] on button "Branch-specific-item" at bounding box center [960, 451] width 30 height 30
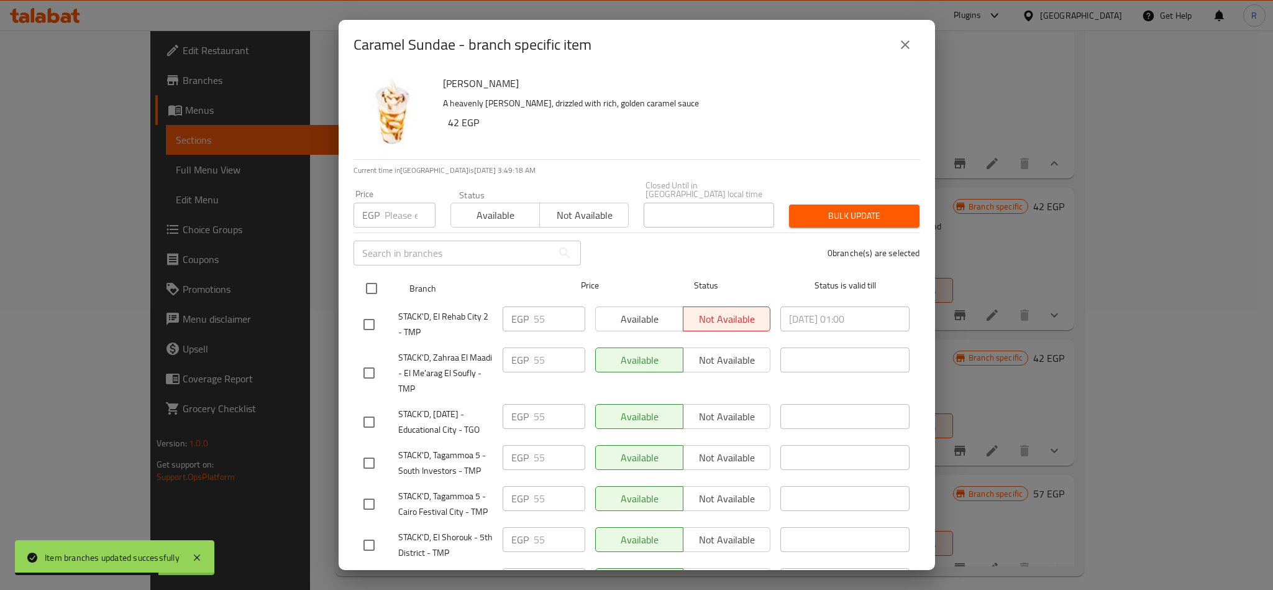
click at [369, 282] on input "checkbox" at bounding box center [372, 288] width 26 height 26
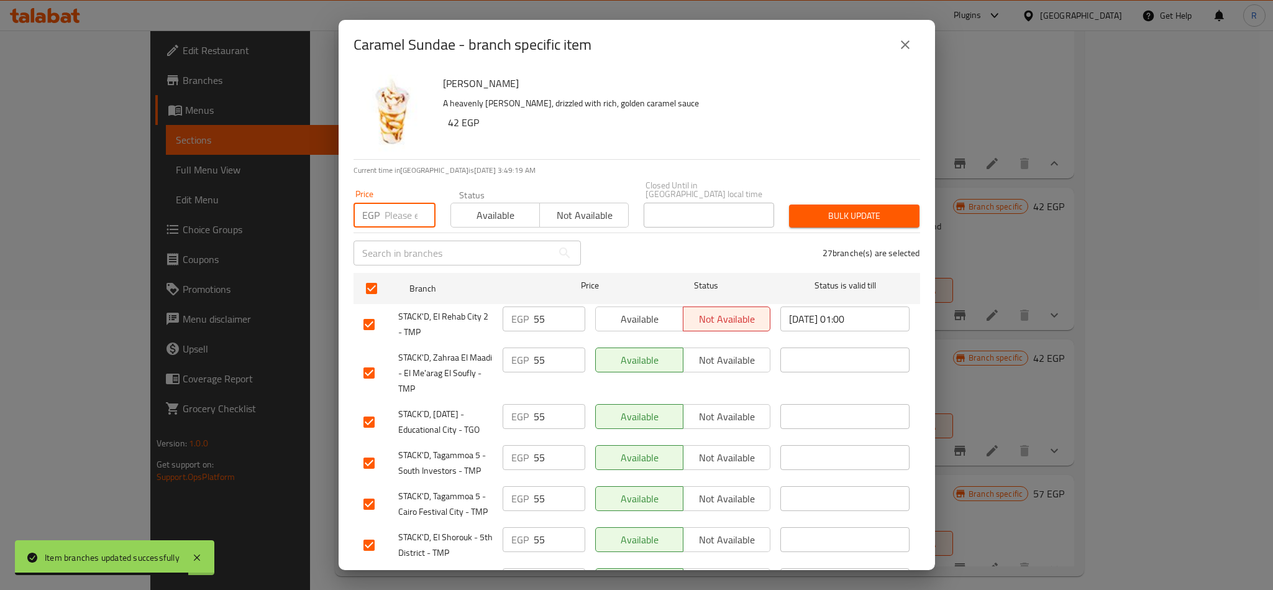
paste input "65"
click at [828, 208] on span "Bulk update" at bounding box center [854, 216] width 111 height 16
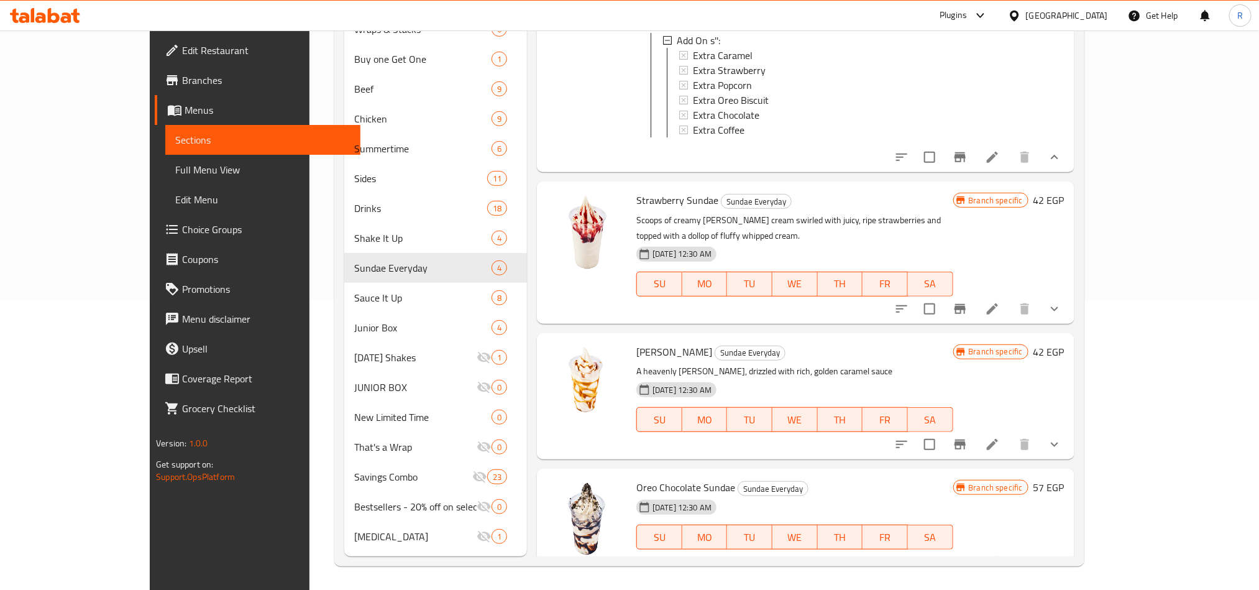
scroll to position [17, 0]
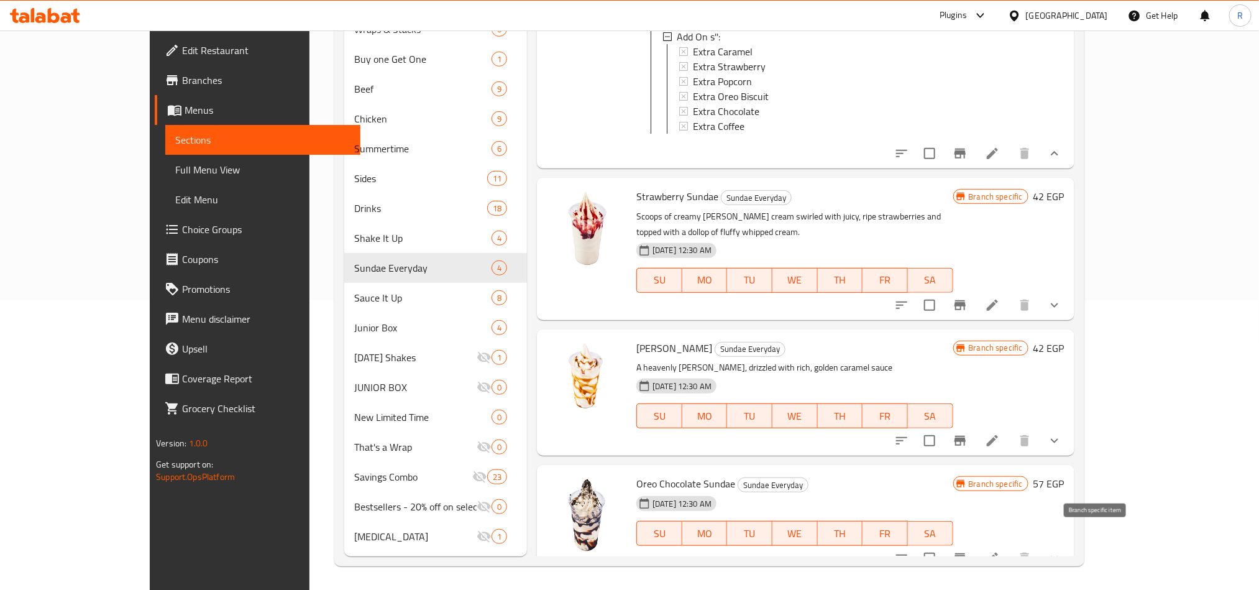
click at [975, 543] on button "Branch-specific-item" at bounding box center [960, 558] width 30 height 30
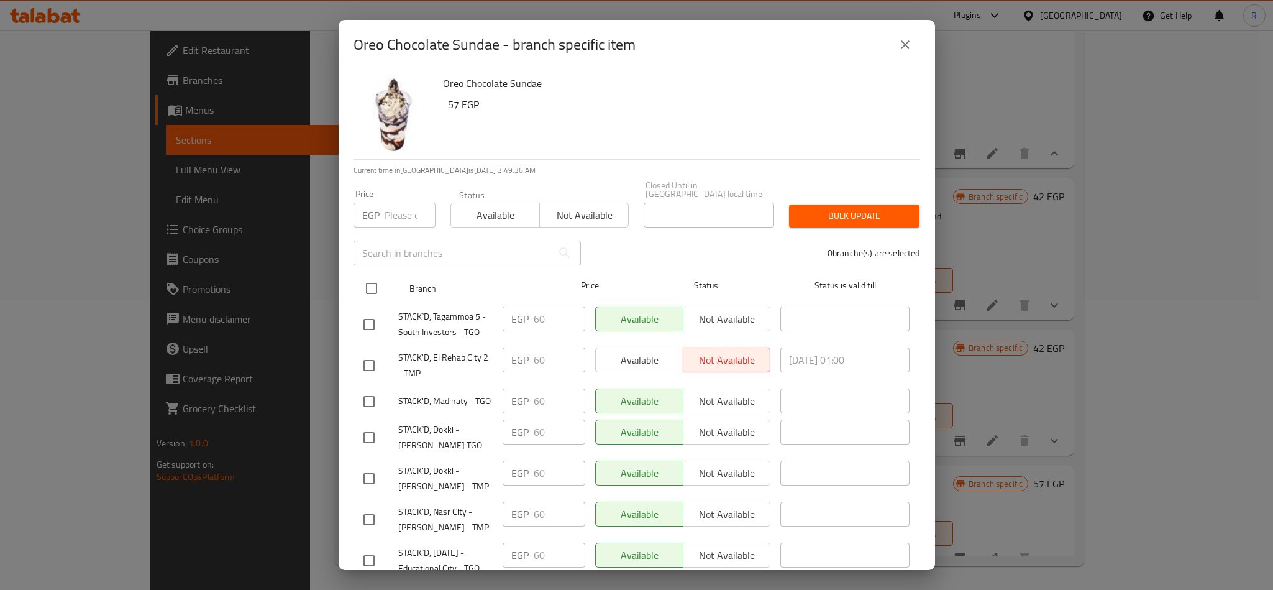
click at [377, 283] on input "checkbox" at bounding box center [372, 288] width 26 height 26
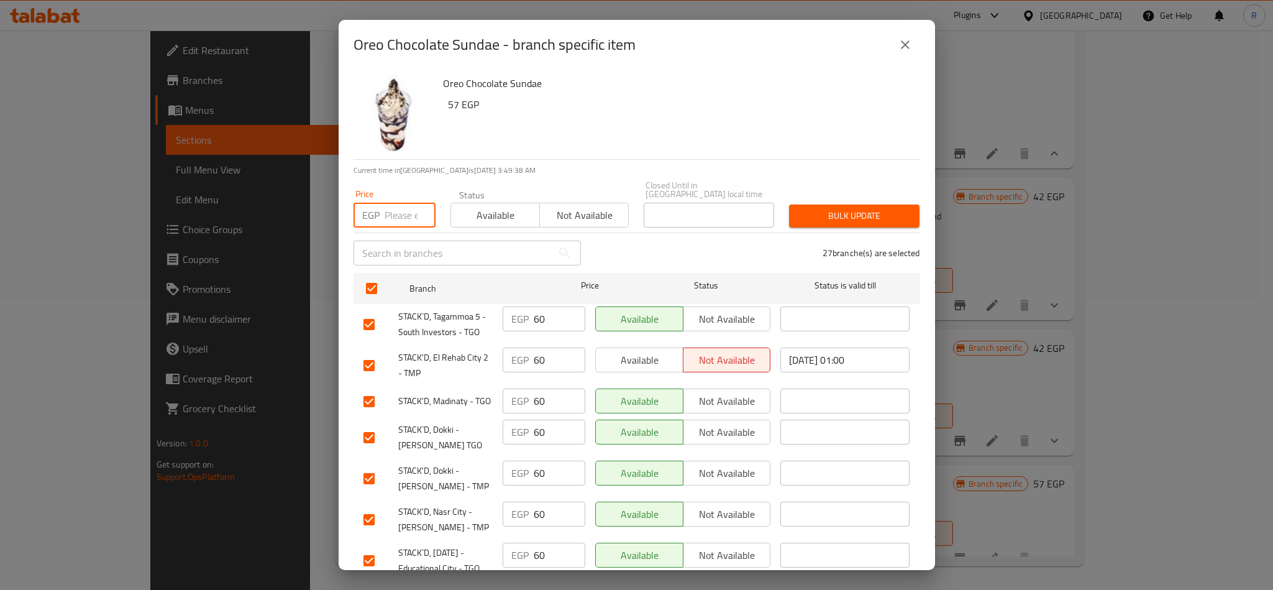
paste input "70"
click at [811, 208] on span "Bulk update" at bounding box center [854, 216] width 111 height 16
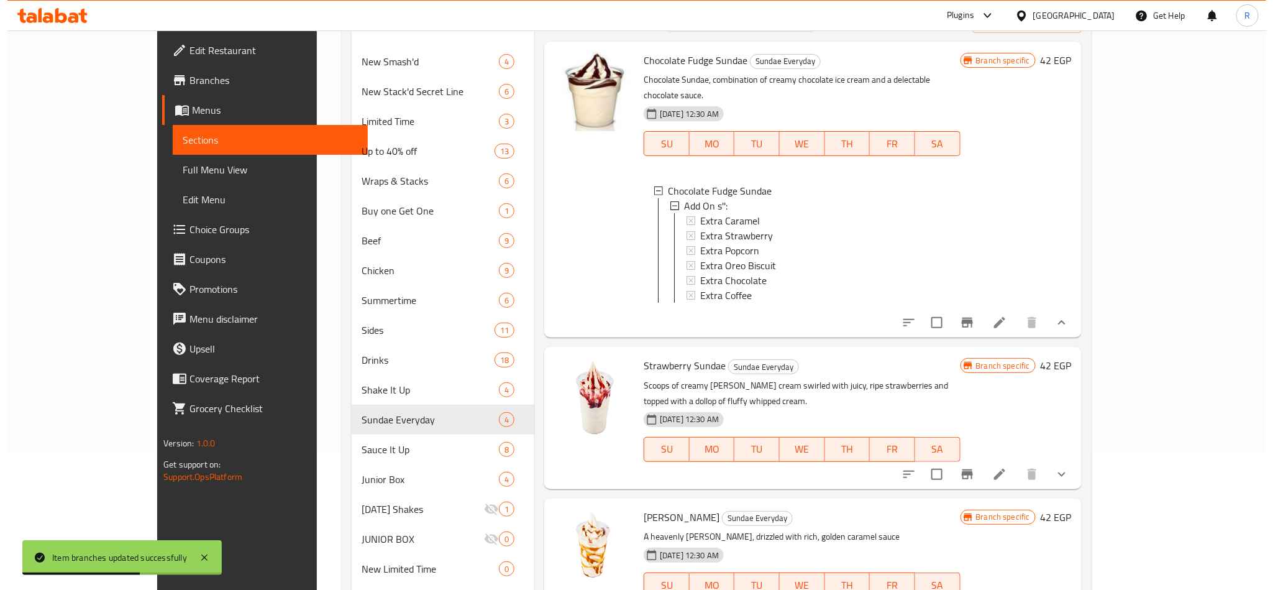
scroll to position [0, 0]
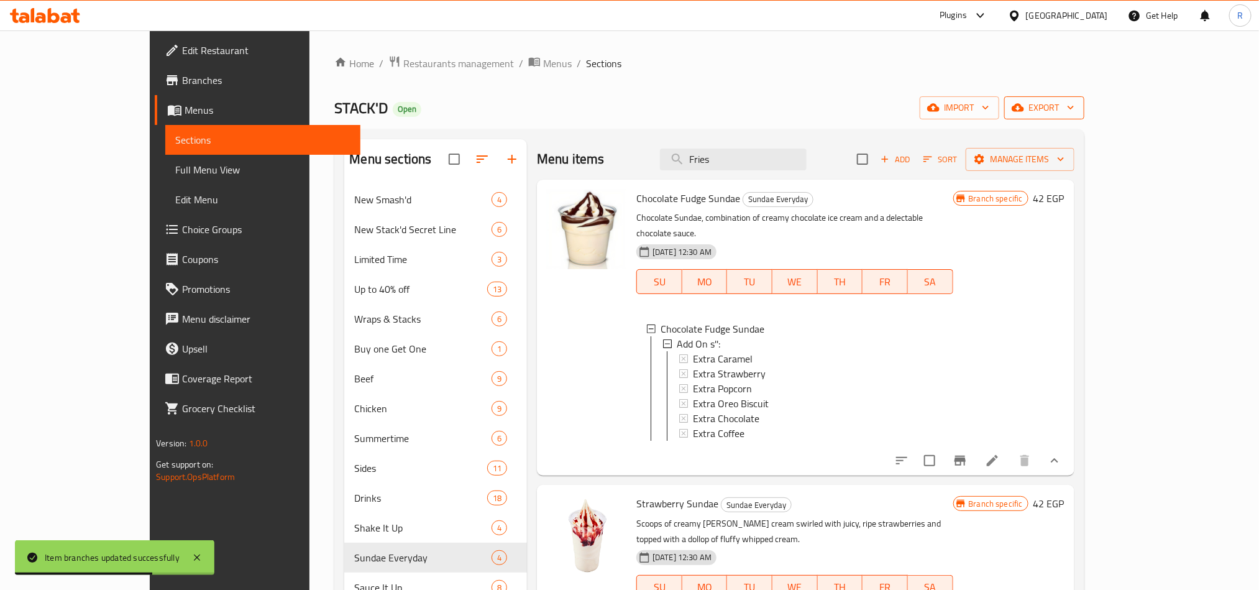
click at [1074, 112] on span "export" at bounding box center [1044, 108] width 60 height 16
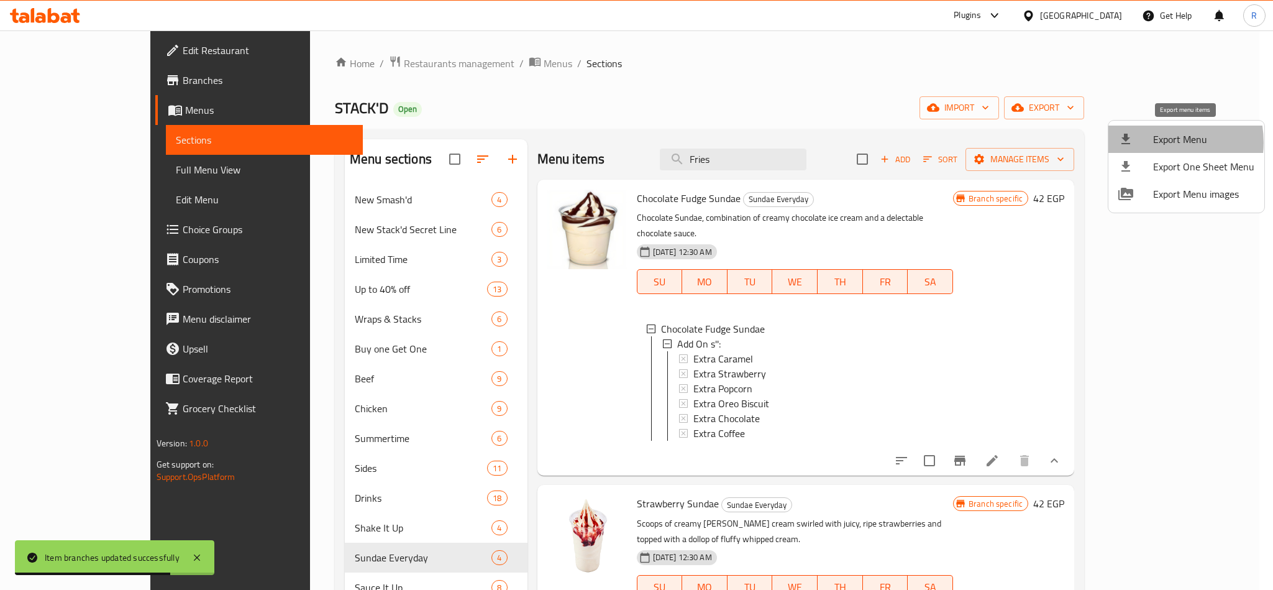
click at [1156, 142] on span "Export Menu" at bounding box center [1203, 139] width 101 height 15
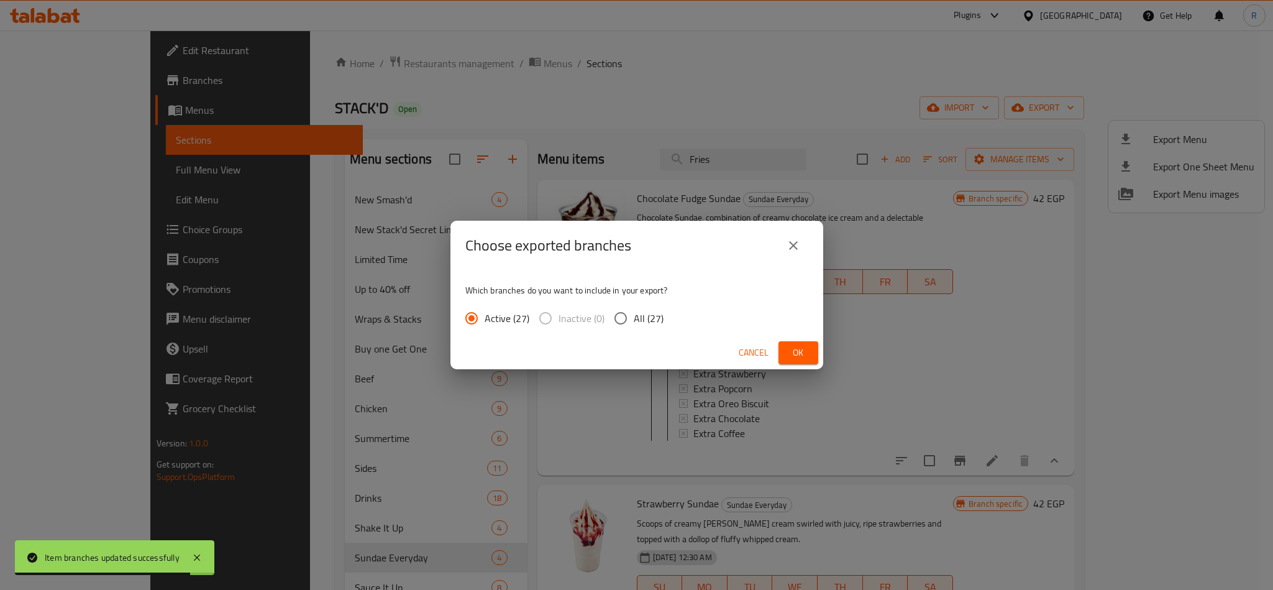
click at [794, 356] on span "Ok" at bounding box center [799, 353] width 20 height 16
